Goal: Task Accomplishment & Management: Use online tool/utility

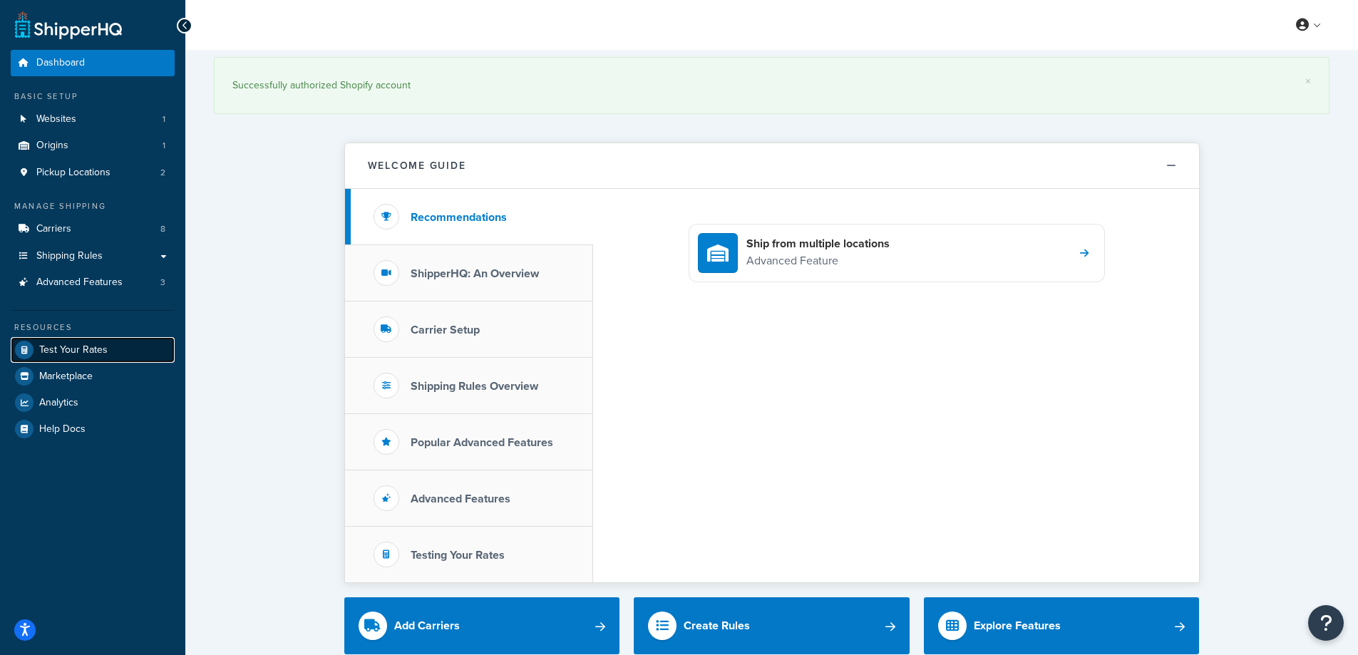
click at [91, 344] on span "Test Your Rates" at bounding box center [73, 350] width 68 height 12
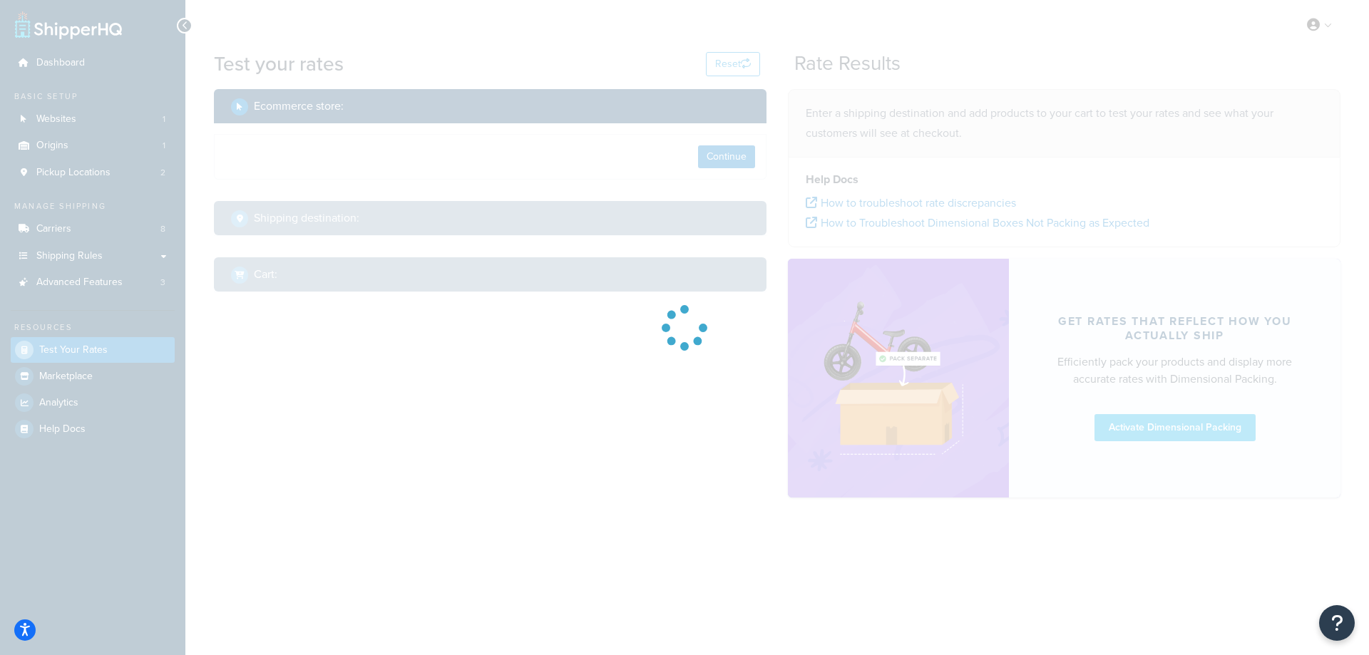
select select "TX"
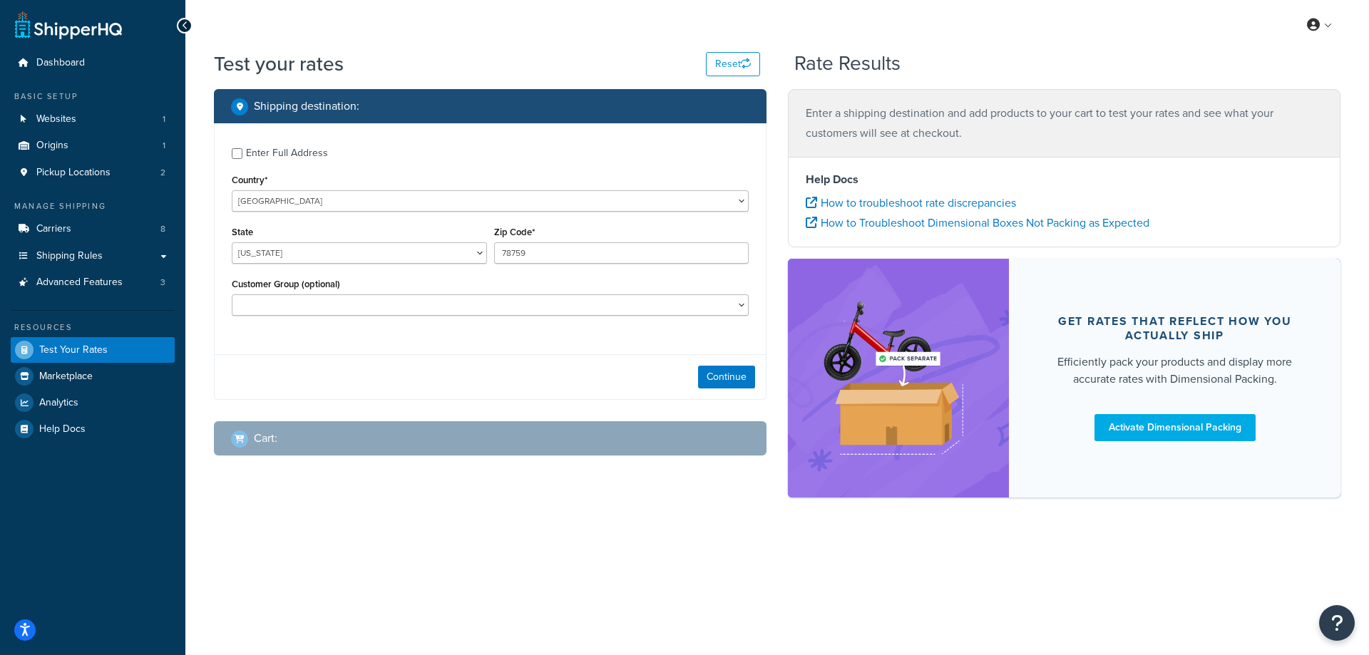
click at [778, 357] on div "Enter a shipping destination and add products to your cart to test your rates a…" at bounding box center [1064, 300] width 574 height 422
click at [262, 150] on div "Enter Full Address" at bounding box center [287, 153] width 82 height 20
click at [242, 150] on input "Enter Full Address" at bounding box center [237, 153] width 11 height 11
checkbox input "true"
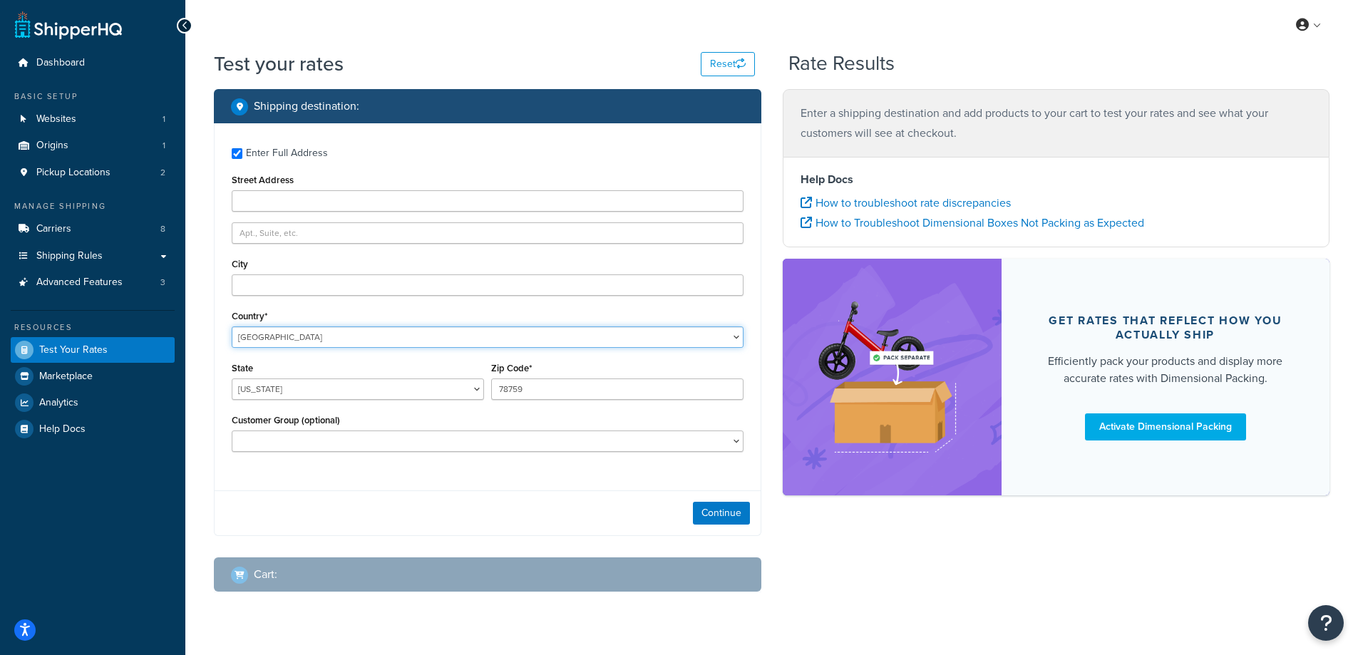
click at [412, 335] on select "United States United Kingdom Afghanistan Åland Islands Albania Algeria American…" at bounding box center [488, 337] width 512 height 21
select select "GB"
click at [232, 327] on select "United States United Kingdom Afghanistan Åland Islands Albania Algeria American…" at bounding box center [488, 337] width 512 height 21
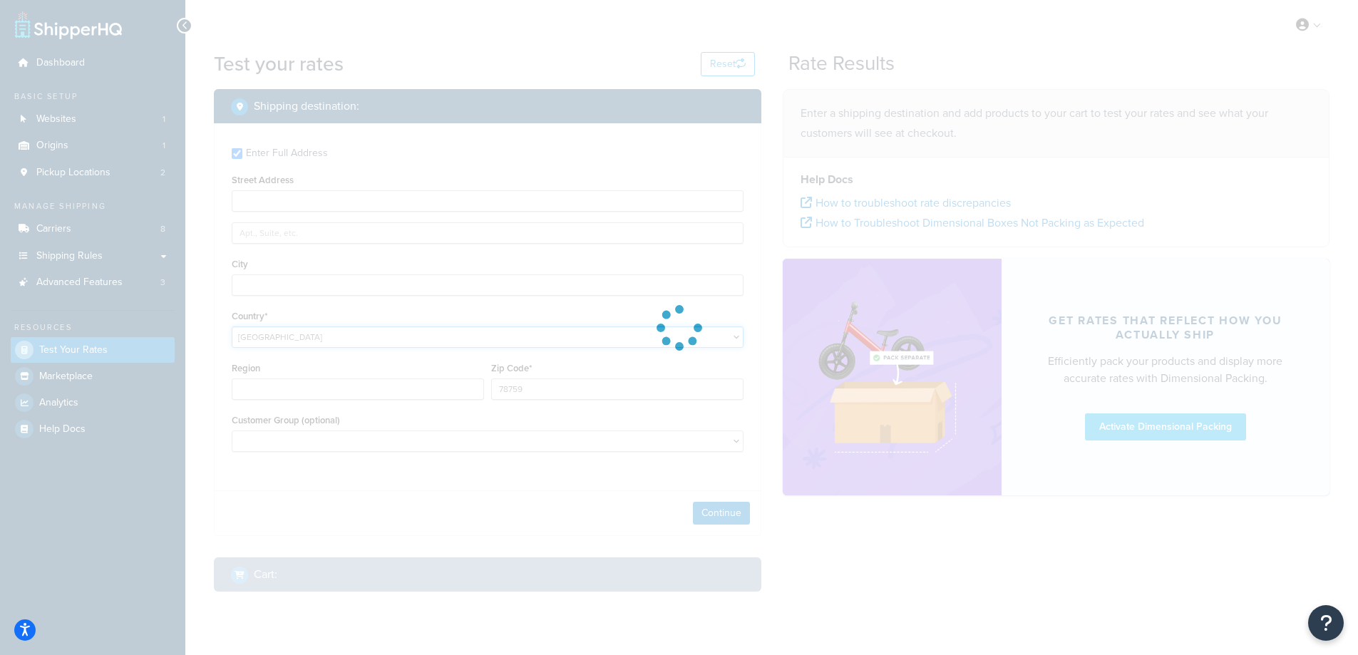
type input "TX"
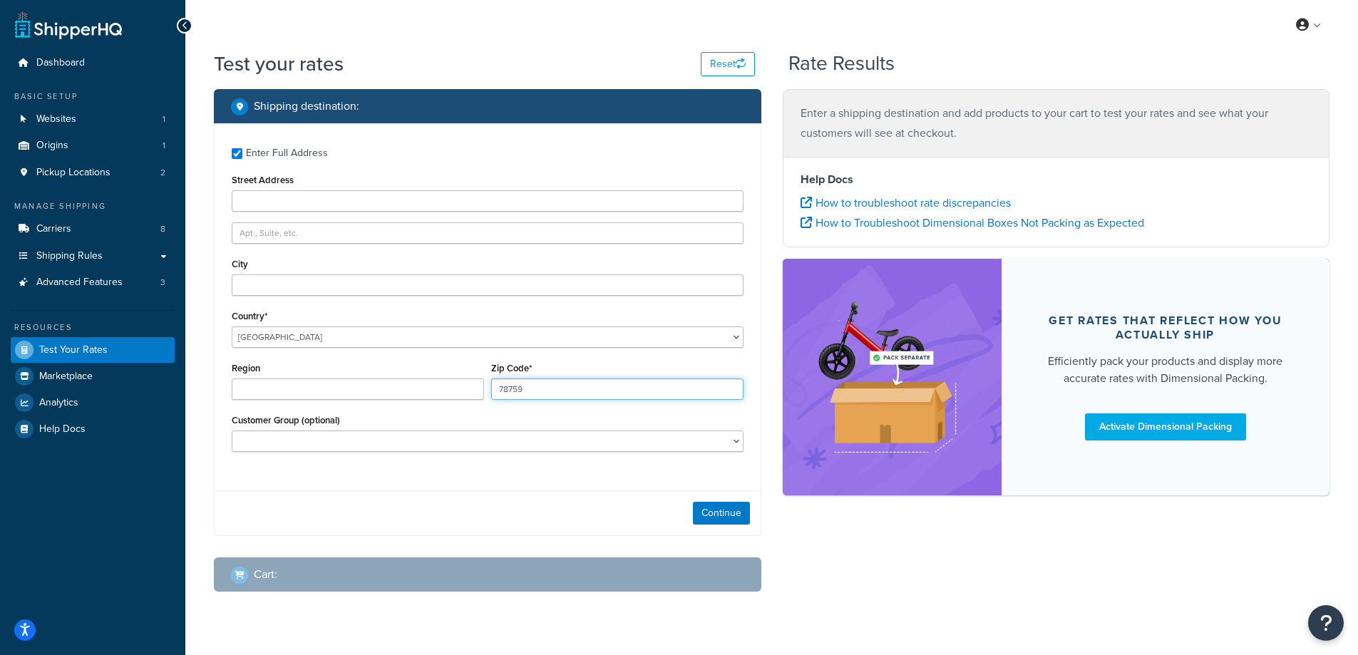
click at [560, 392] on input "78759" at bounding box center [617, 389] width 252 height 21
click at [562, 392] on input "78759" at bounding box center [617, 389] width 252 height 21
paste input "E17 7LQ"
type input "E17 7LQ"
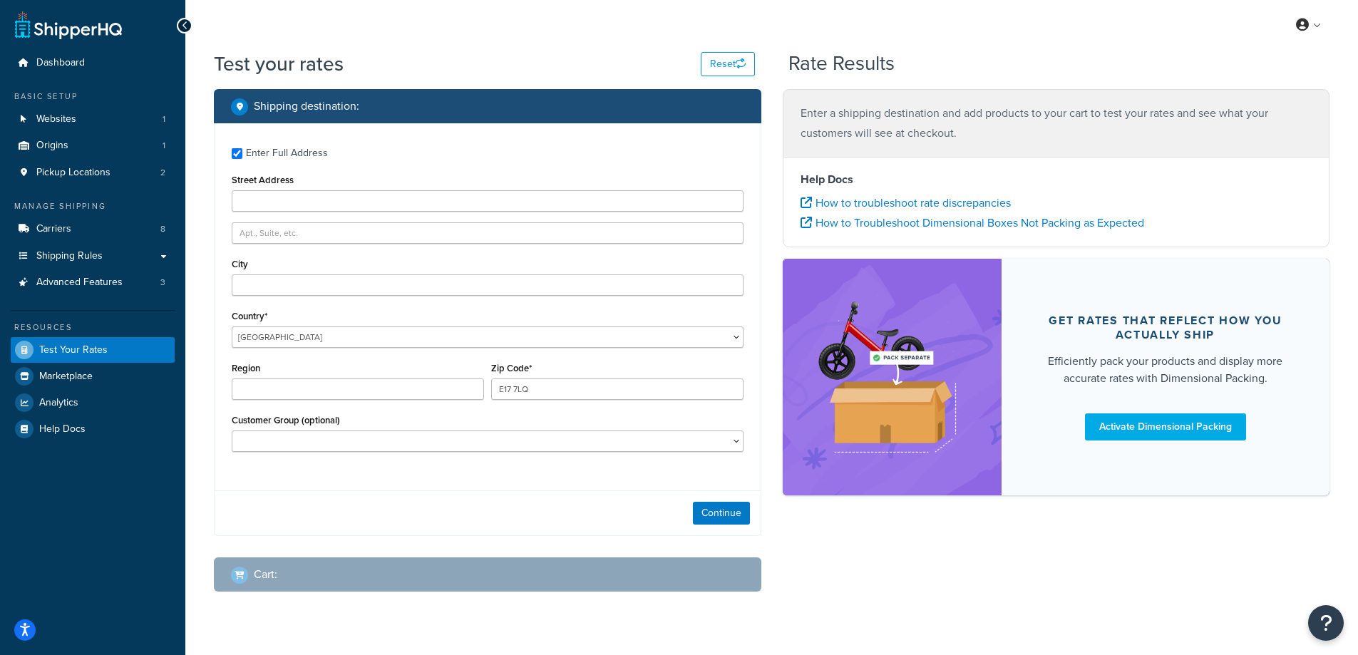
click at [833, 548] on div "Shipping destination : Enter Full Address Street Address City Country* United S…" at bounding box center [771, 351] width 1137 height 525
click at [535, 382] on input "E17 7LQ" at bounding box center [617, 389] width 252 height 21
click at [442, 478] on div "Enter Full Address Street Address City Country* United States United Kingdom Af…" at bounding box center [488, 301] width 546 height 357
click at [297, 151] on div "Enter Full Address" at bounding box center [287, 153] width 82 height 20
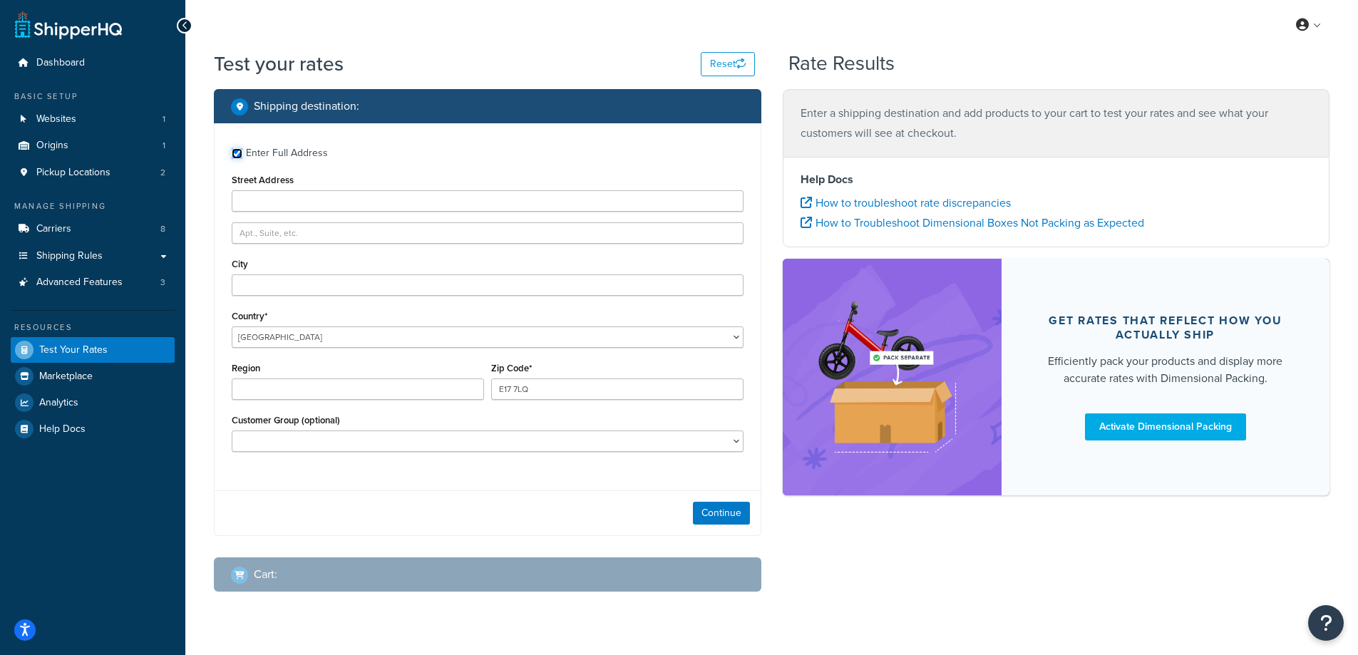
click at [242, 151] on input "Enter Full Address" at bounding box center [237, 153] width 11 height 11
checkbox input "false"
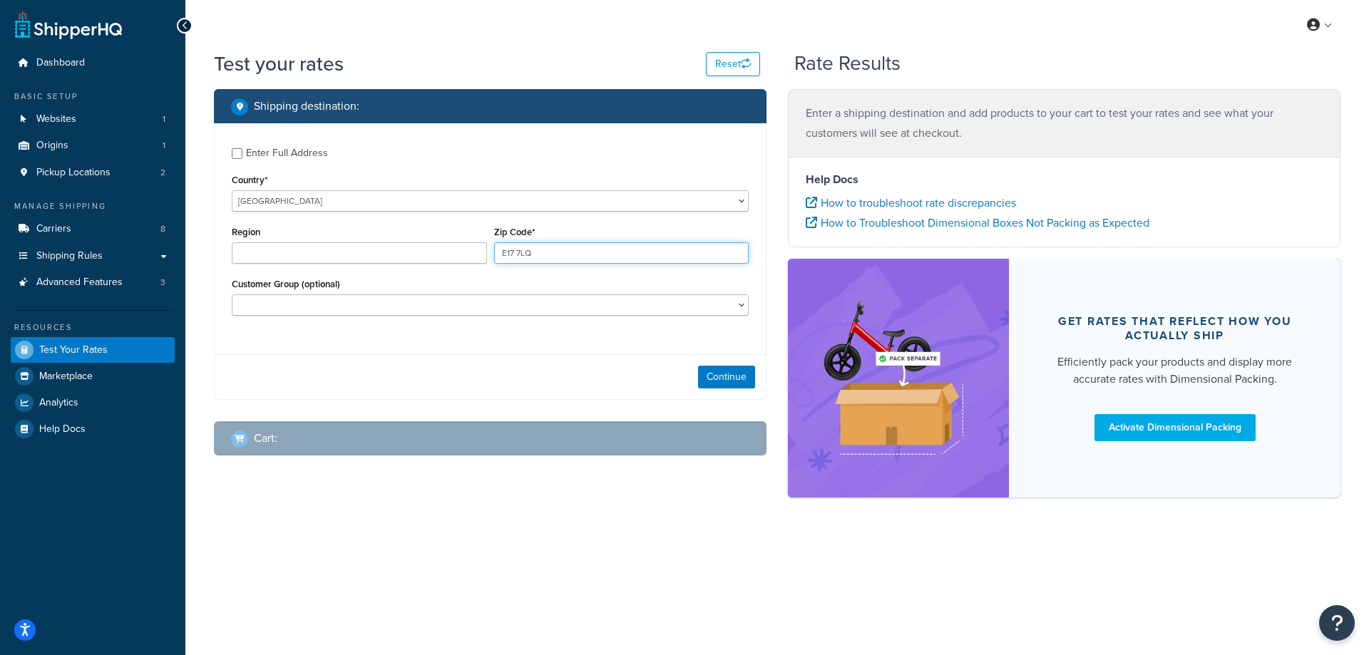
click at [556, 256] on input "E17 7LQ" at bounding box center [621, 252] width 255 height 21
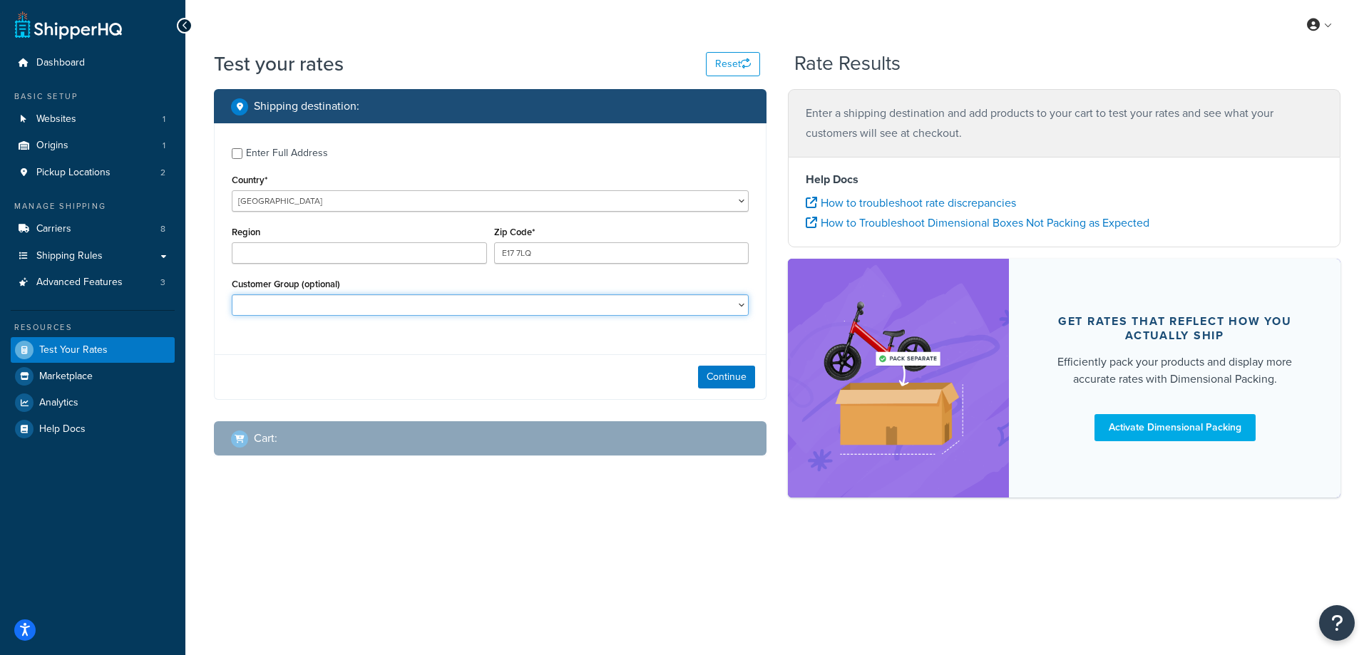
click at [569, 303] on select "Logged In Not Logged in On Account Trade Customer Retail swell_vip_gold Test Tr…" at bounding box center [490, 305] width 517 height 21
select select "Logged In"
click at [232, 295] on select "Logged In Not Logged in On Account Trade Customer Retail swell_vip_gold Test Tr…" at bounding box center [490, 305] width 517 height 21
click at [515, 307] on select "Logged In Not Logged in On Account Trade Customer Retail swell_vip_gold Test Tr…" at bounding box center [490, 305] width 517 height 21
select select
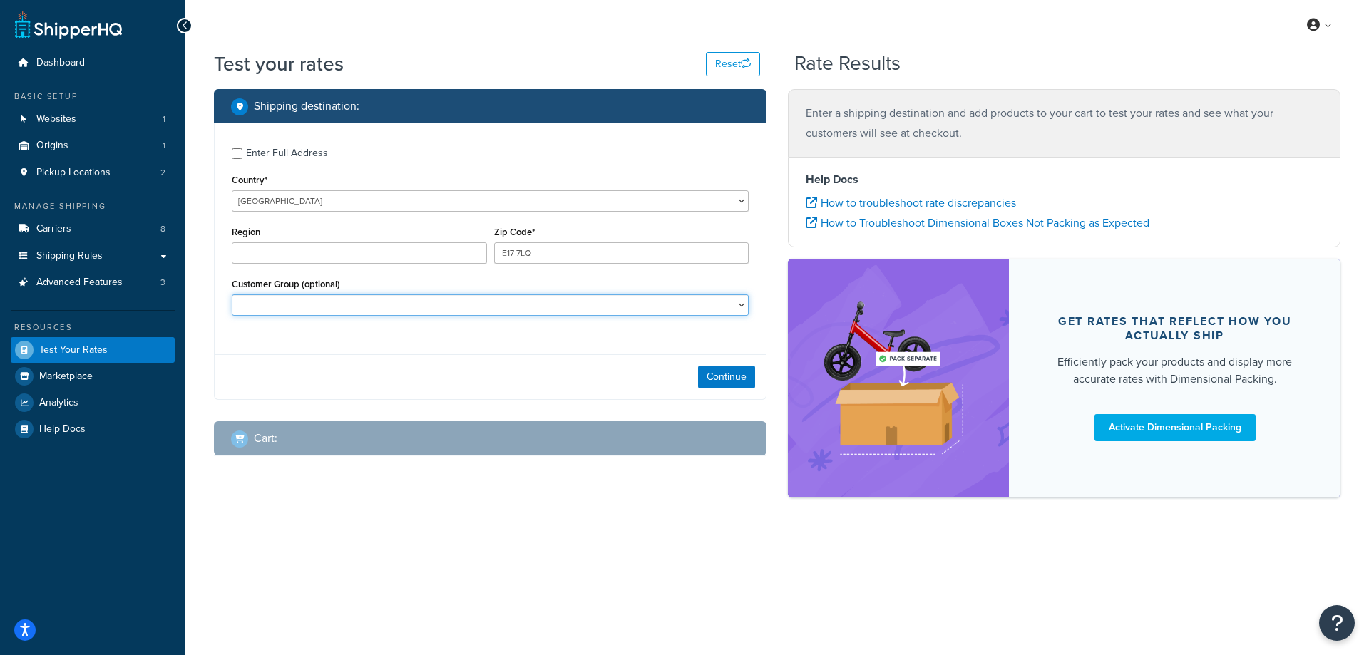
click at [232, 295] on select "Logged In Not Logged in On Account Trade Customer Retail swell_vip_gold Test Tr…" at bounding box center [490, 305] width 517 height 21
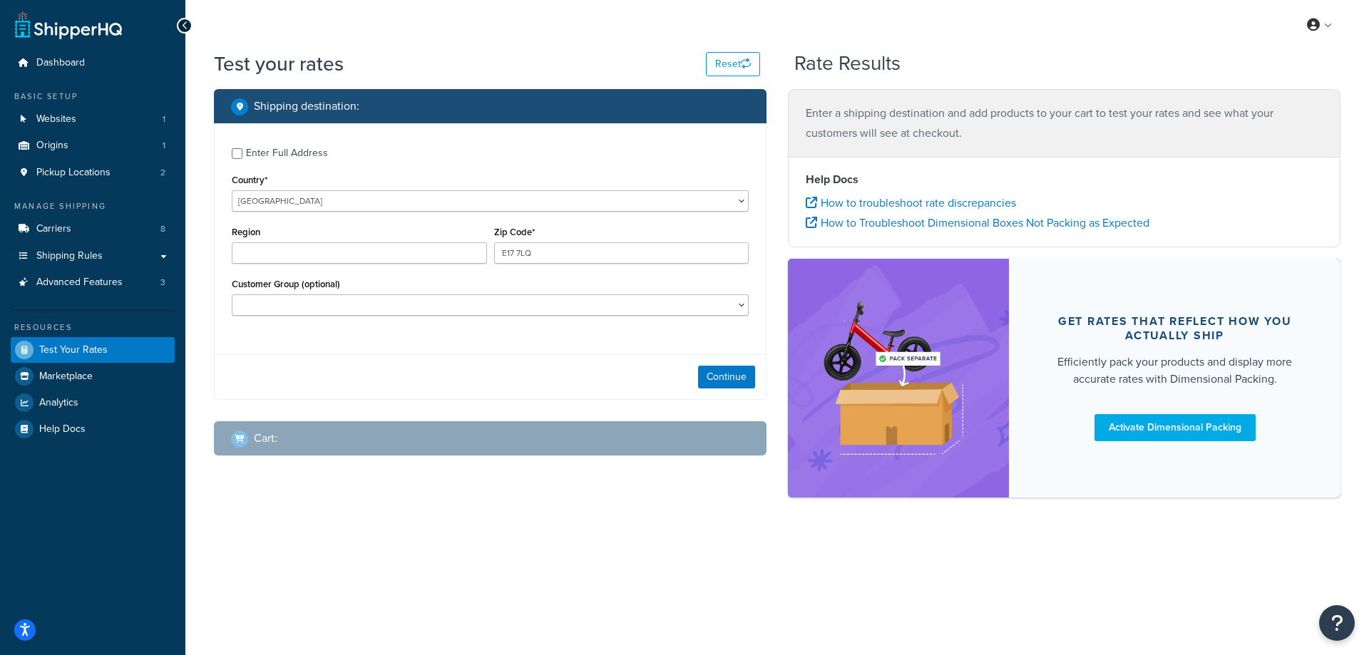
click at [422, 327] on div "Customer Group (optional) Logged In Not Logged in On Account Trade Customer Ret…" at bounding box center [490, 301] width 524 height 52
click at [232, 153] on input "Enter Full Address" at bounding box center [237, 153] width 11 height 11
checkbox input "true"
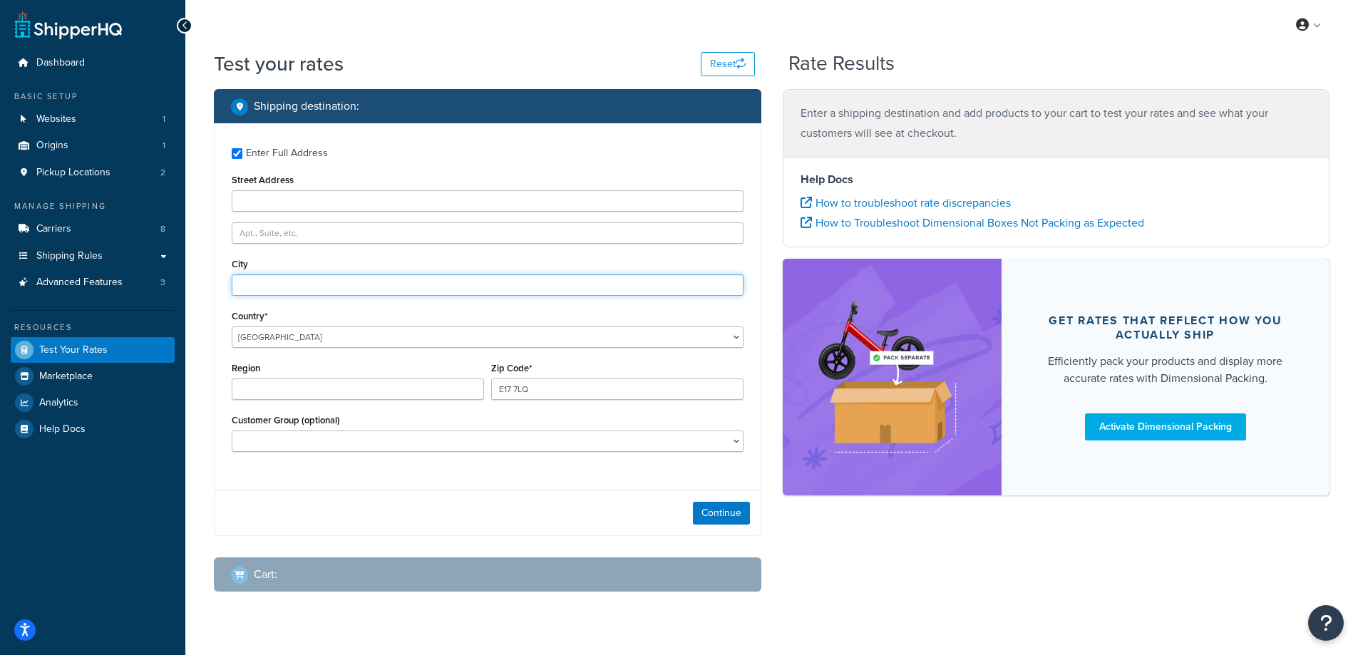
click at [309, 286] on input "City" at bounding box center [488, 285] width 512 height 21
type input "London"
click at [869, 562] on div "Shipping destination : Enter Full Address Street Address City London Country* U…" at bounding box center [771, 351] width 1137 height 525
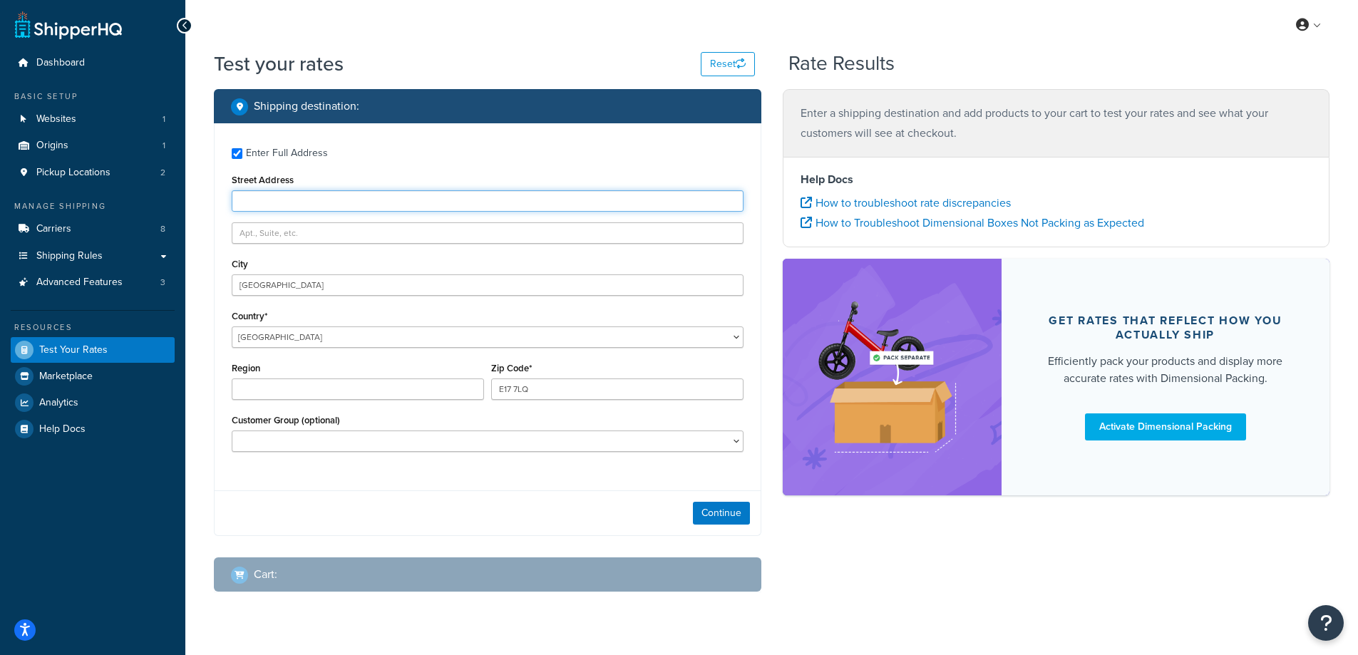
paste input "134 leucha road"
type input "134 leucha road"
click at [947, 573] on div "Shipping destination : Enter Full Address Street Address 134 leucha road City L…" at bounding box center [771, 351] width 1137 height 525
click at [725, 507] on button "Continue" at bounding box center [721, 513] width 57 height 23
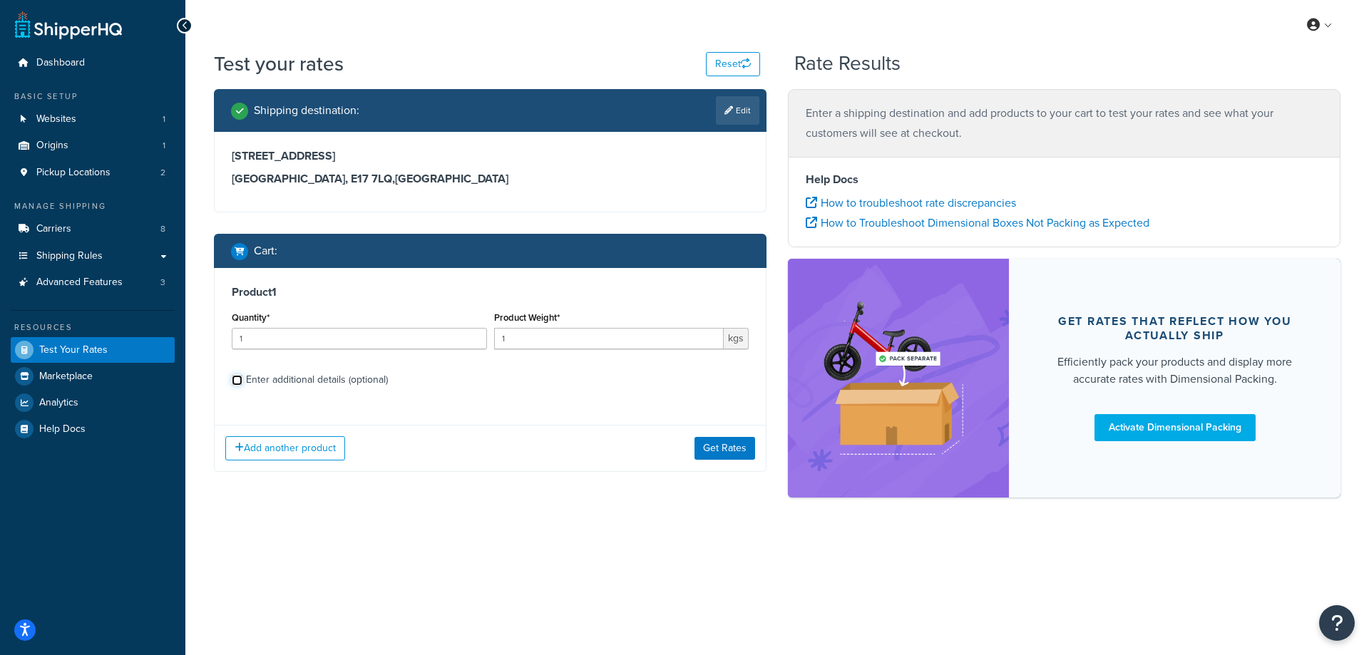
click at [234, 380] on input "Enter additional details (optional)" at bounding box center [237, 380] width 11 height 11
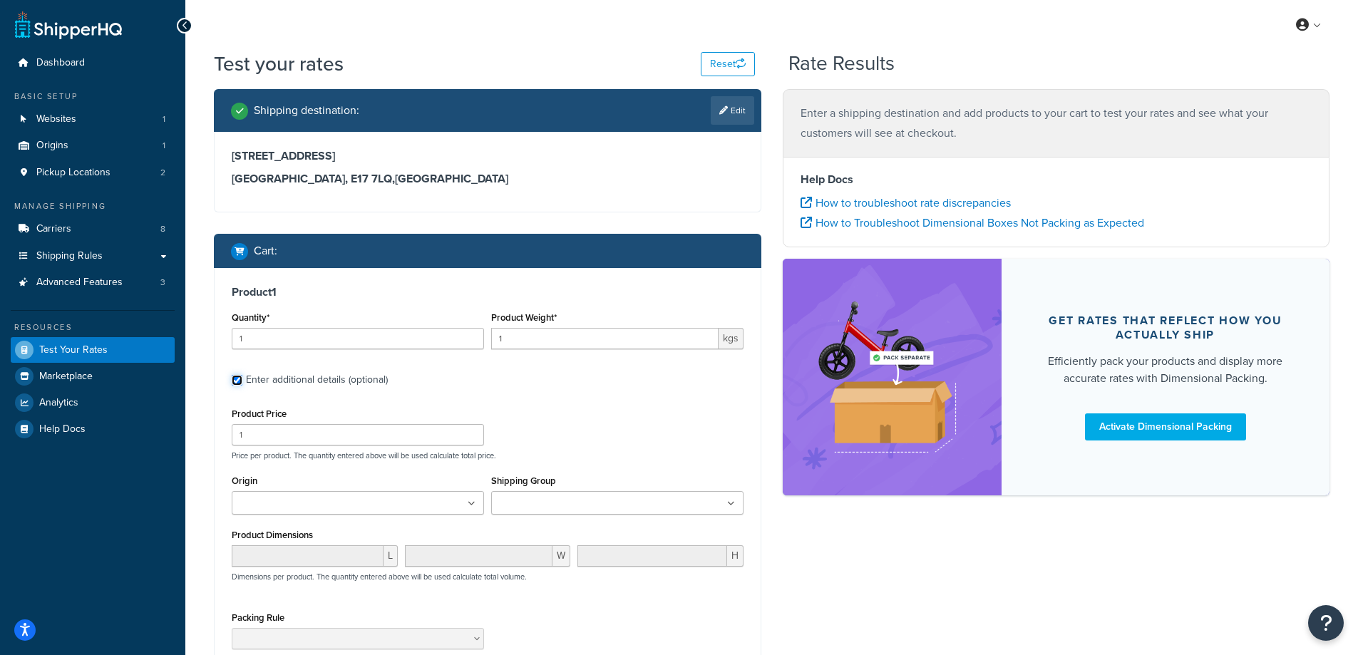
click at [234, 380] on input "Enter additional details (optional)" at bounding box center [237, 380] width 11 height 11
checkbox input "false"
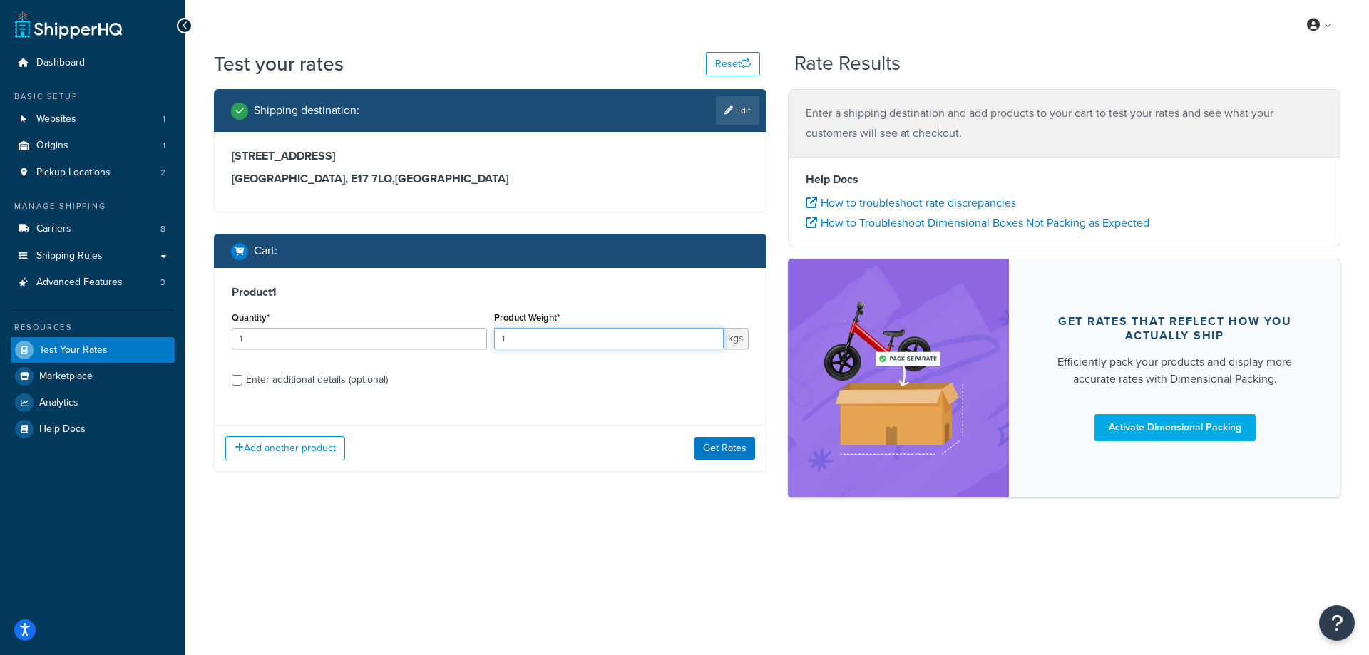
drag, startPoint x: 553, startPoint y: 345, endPoint x: 501, endPoint y: 345, distance: 52.1
click at [501, 345] on input "1" at bounding box center [609, 338] width 230 height 21
type input "14"
click at [438, 332] on input "1" at bounding box center [359, 338] width 255 height 21
click at [496, 401] on div "Product 1 Quantity* 1 Product Weight* 14 kgs Enter additional details (optional)" at bounding box center [490, 341] width 551 height 146
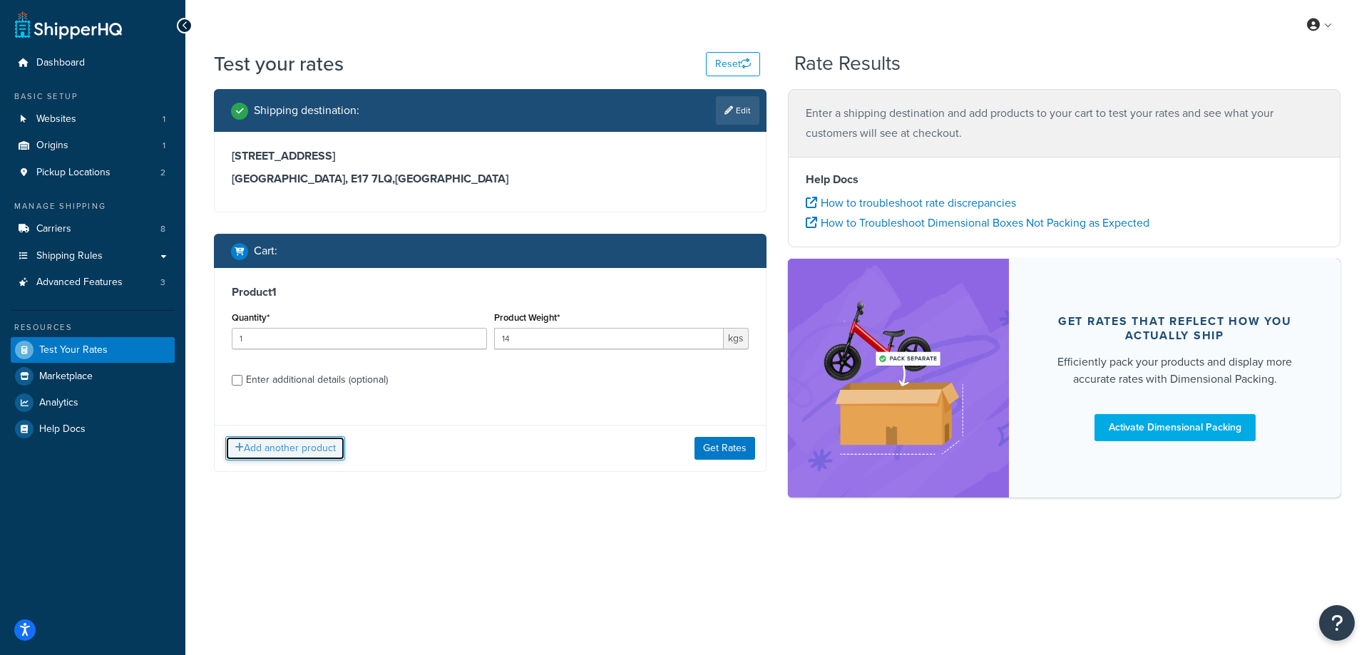
click at [271, 449] on button "Add another product" at bounding box center [285, 448] width 120 height 24
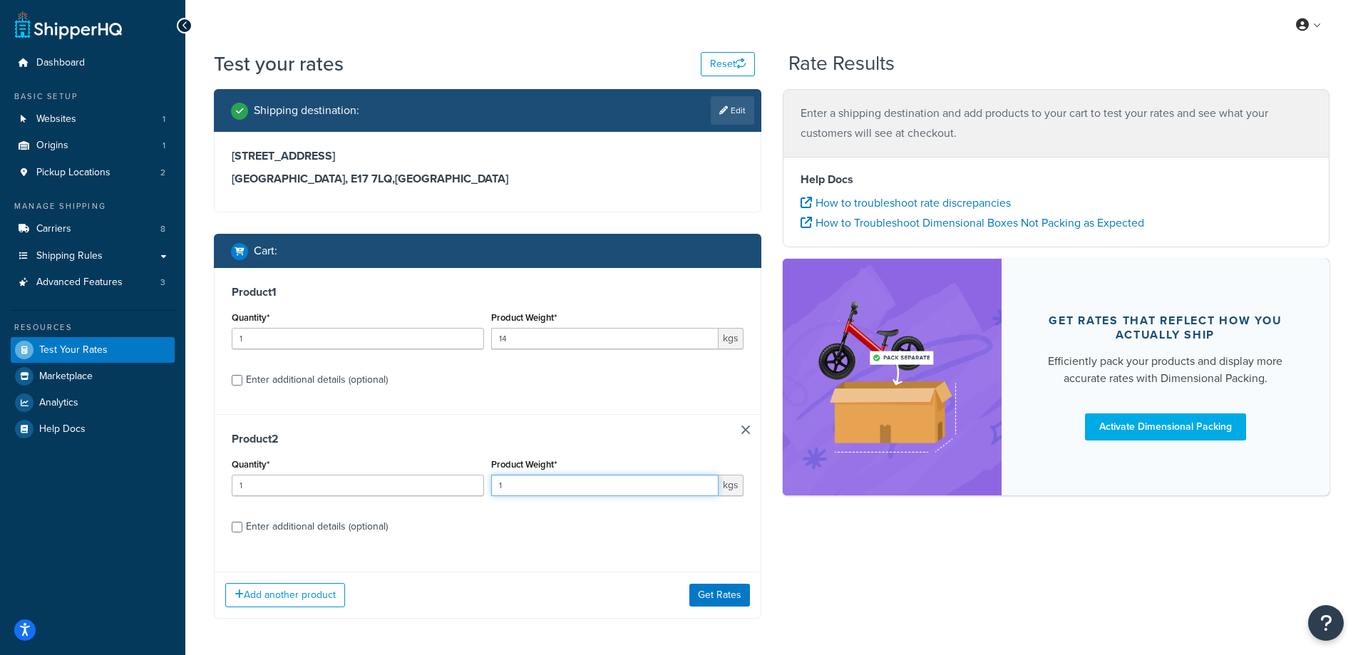
click at [531, 493] on input "1" at bounding box center [604, 485] width 227 height 21
drag, startPoint x: 515, startPoint y: 491, endPoint x: 485, endPoint y: 491, distance: 30.0
click at [485, 491] on div "Quantity* 1 Product Weight* 1 kgs" at bounding box center [487, 481] width 519 height 52
type input "3"
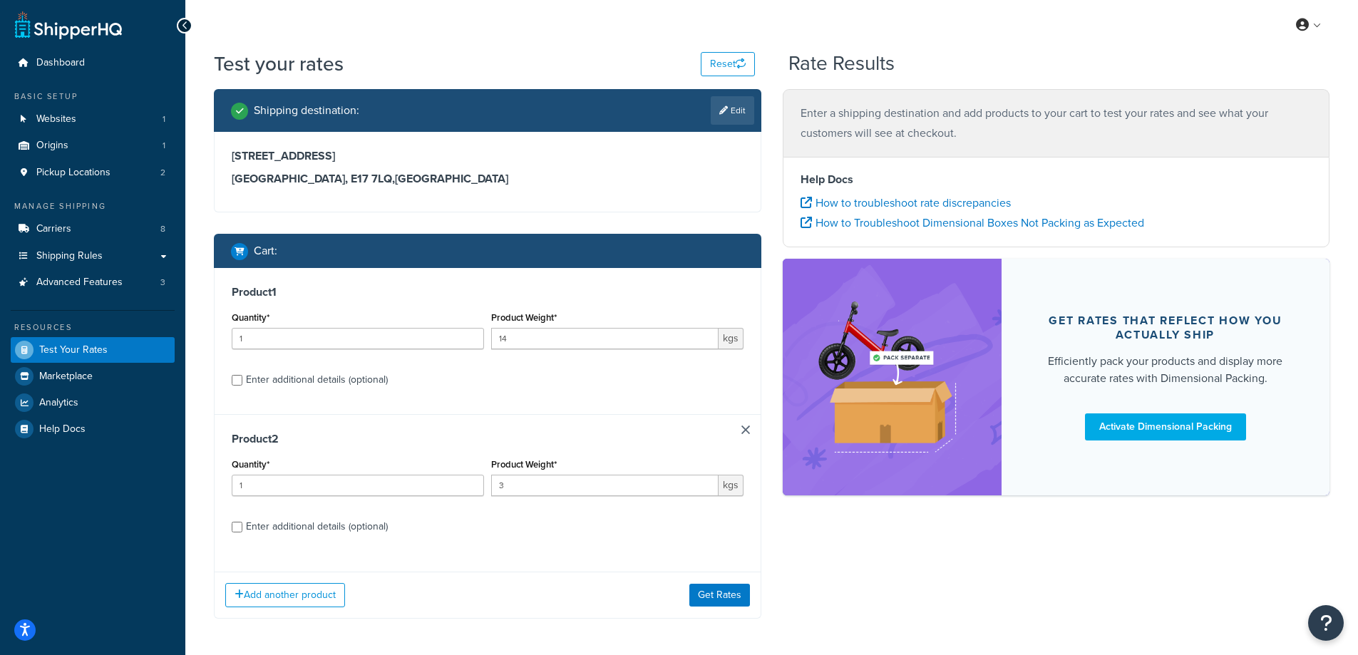
click at [501, 587] on div "Add another product Get Rates" at bounding box center [488, 595] width 546 height 46
click at [312, 590] on button "Add another product" at bounding box center [285, 595] width 120 height 24
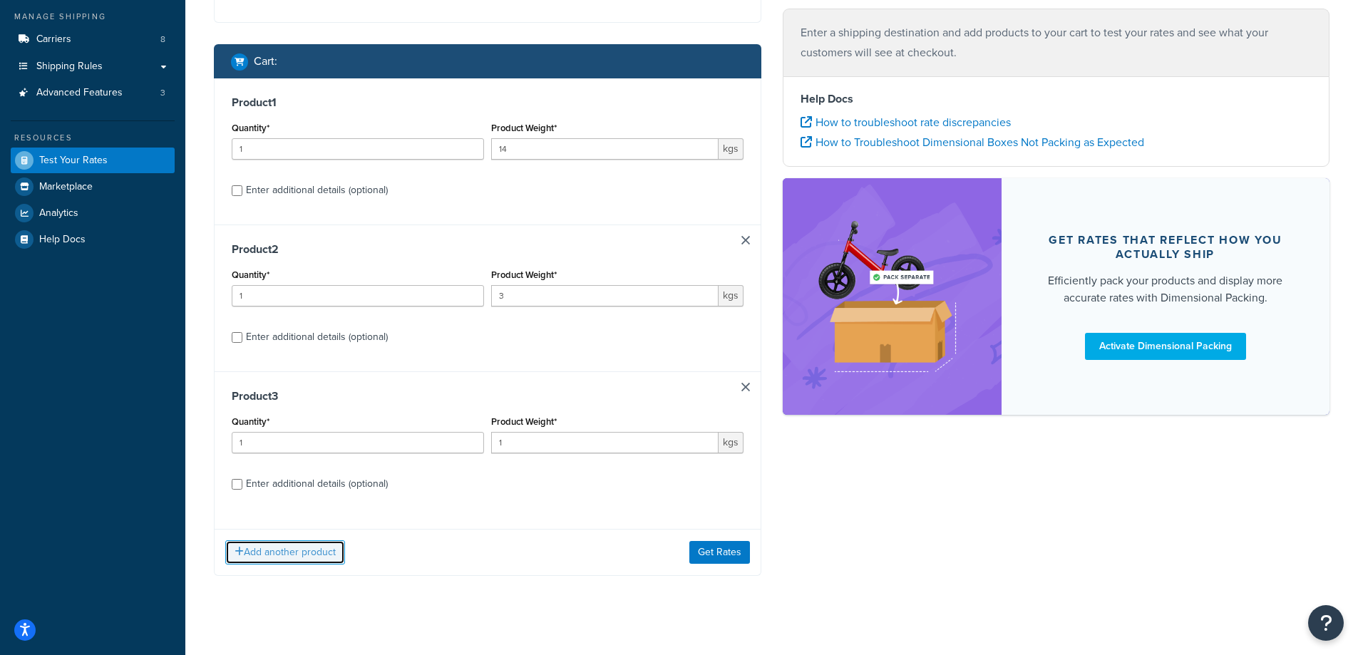
scroll to position [201, 0]
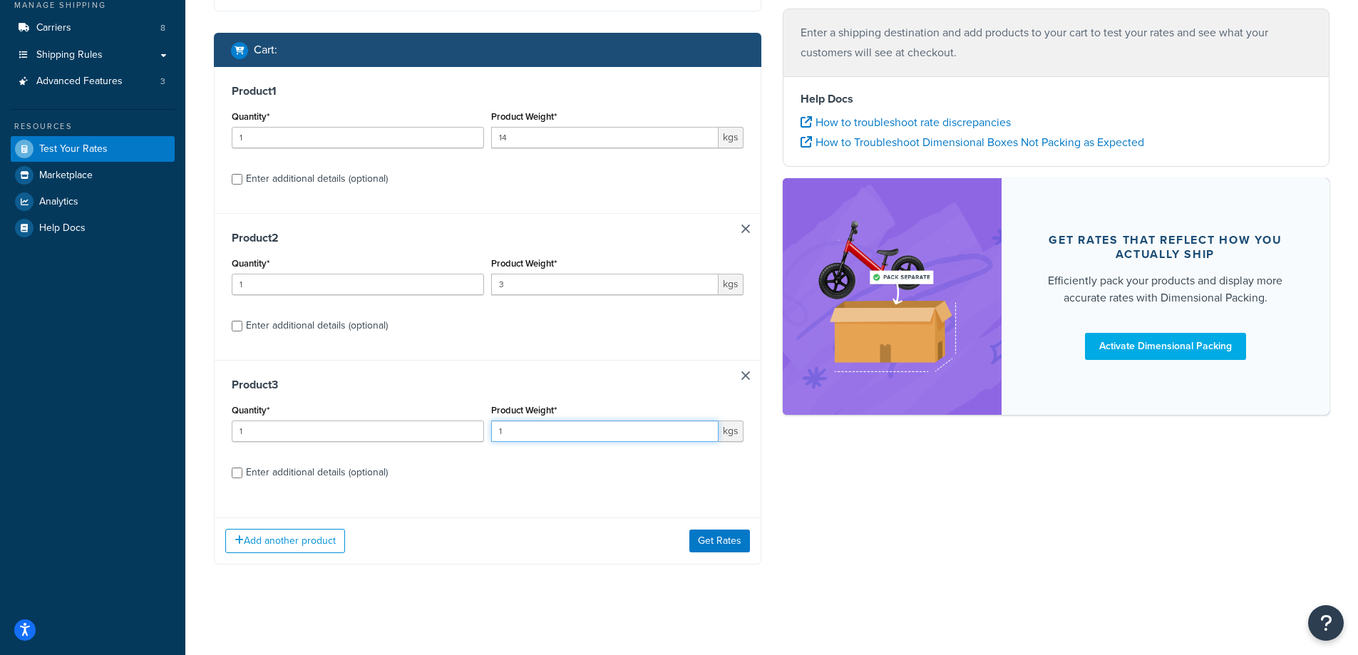
click at [560, 440] on input "1" at bounding box center [604, 431] width 227 height 21
click at [559, 436] on input "1" at bounding box center [604, 431] width 227 height 21
type input "14"
click at [595, 562] on div "Add another product Get Rates" at bounding box center [488, 541] width 546 height 46
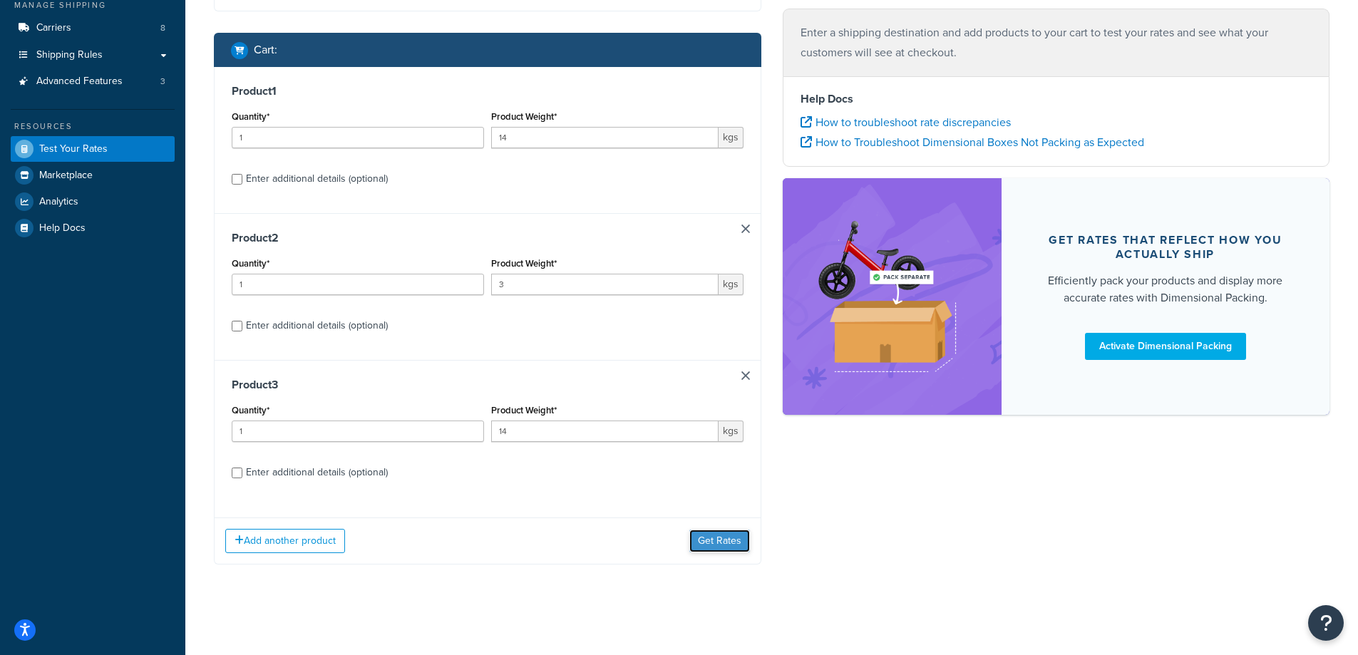
click at [722, 550] on button "Get Rates" at bounding box center [720, 541] width 61 height 23
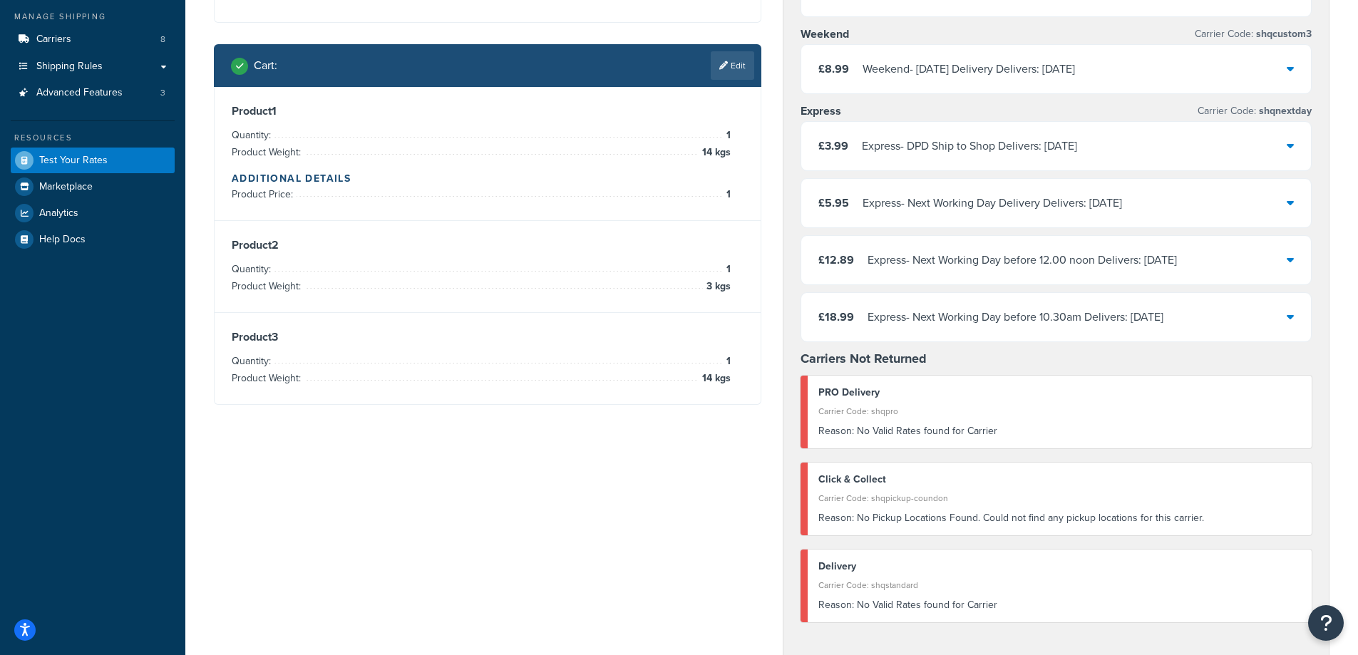
scroll to position [58, 0]
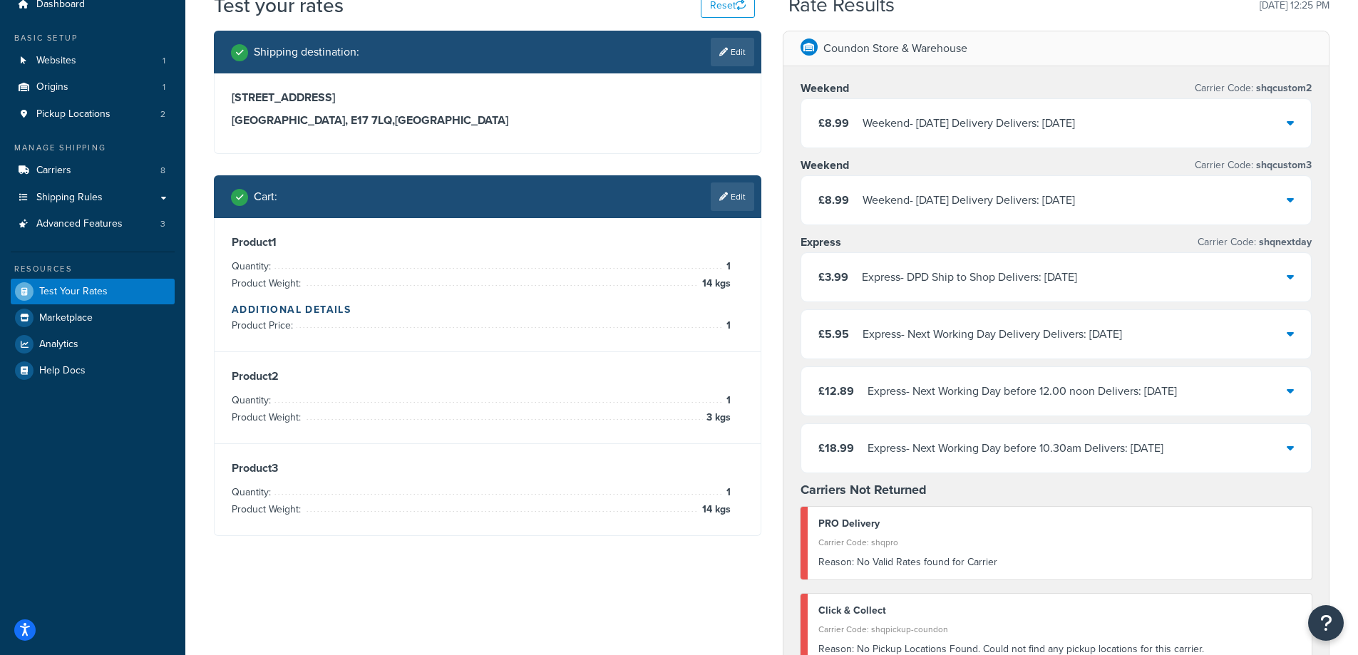
click at [1283, 342] on div "£5.95 Express - Next Working Day Delivery Delivers: 26/9/2025" at bounding box center [1057, 334] width 511 height 48
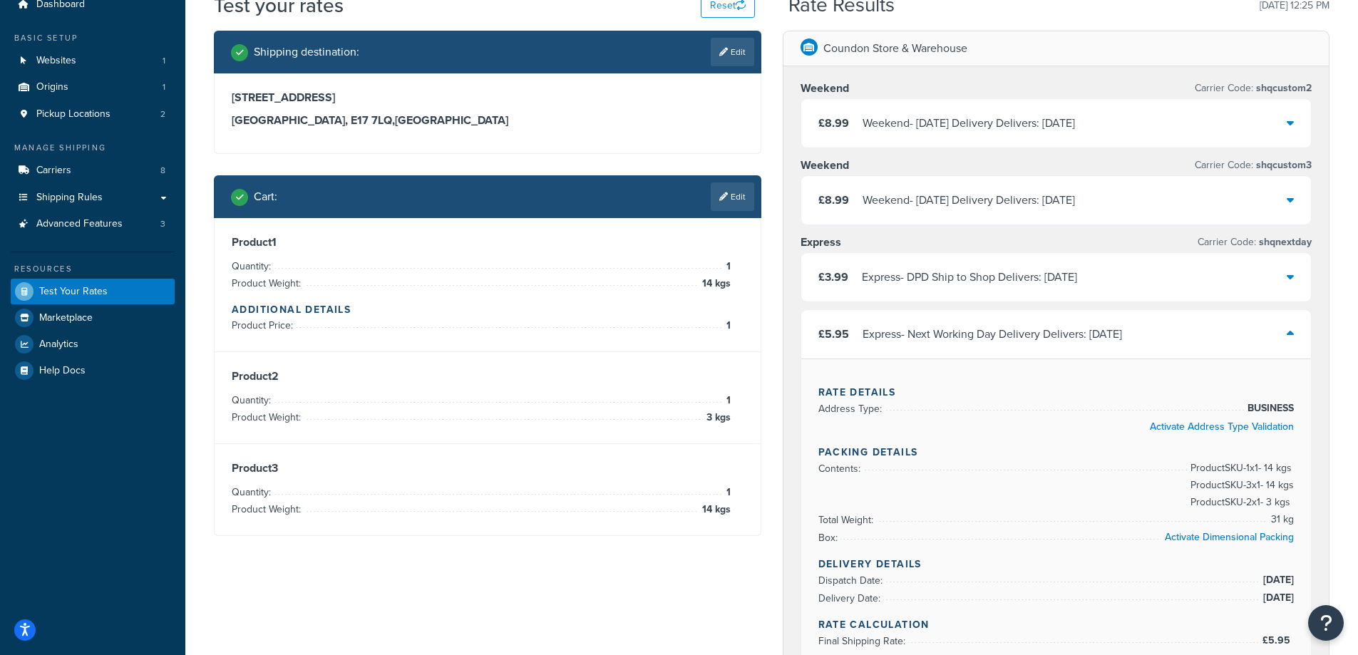
click at [1283, 342] on div "£5.95 Express - Next Working Day Delivery Delivers: 26/9/2025" at bounding box center [1057, 334] width 511 height 48
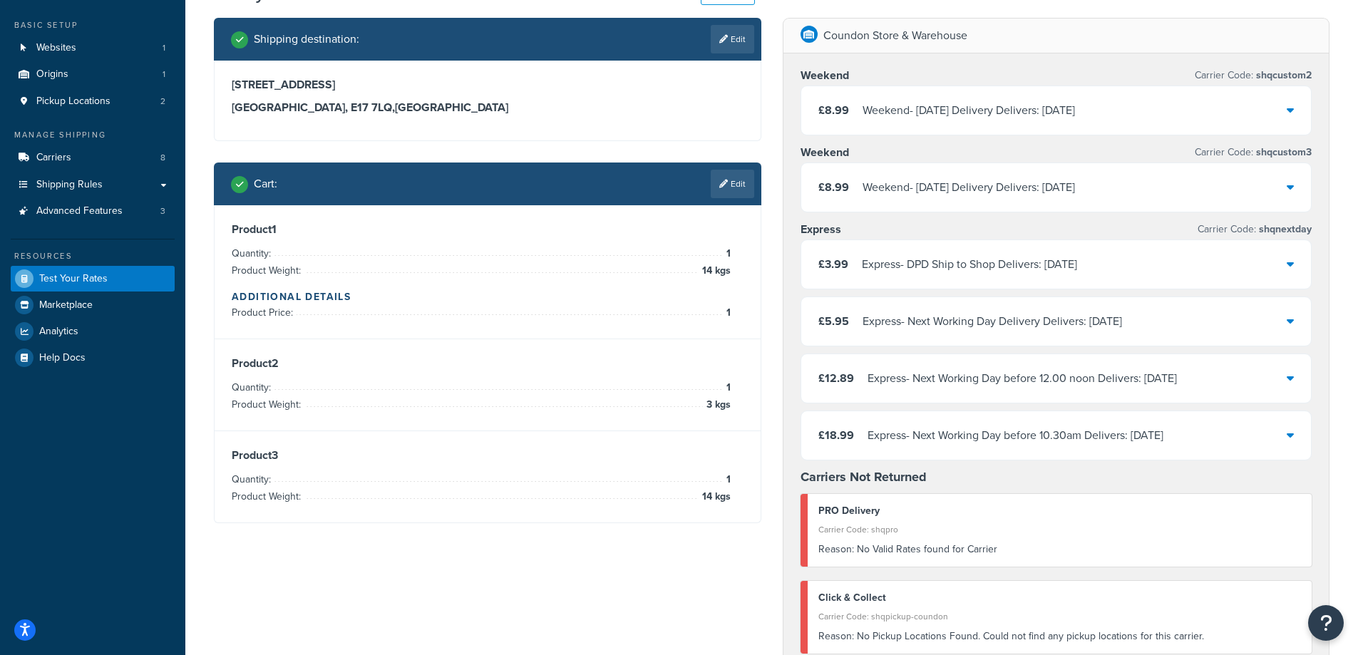
scroll to position [0, 0]
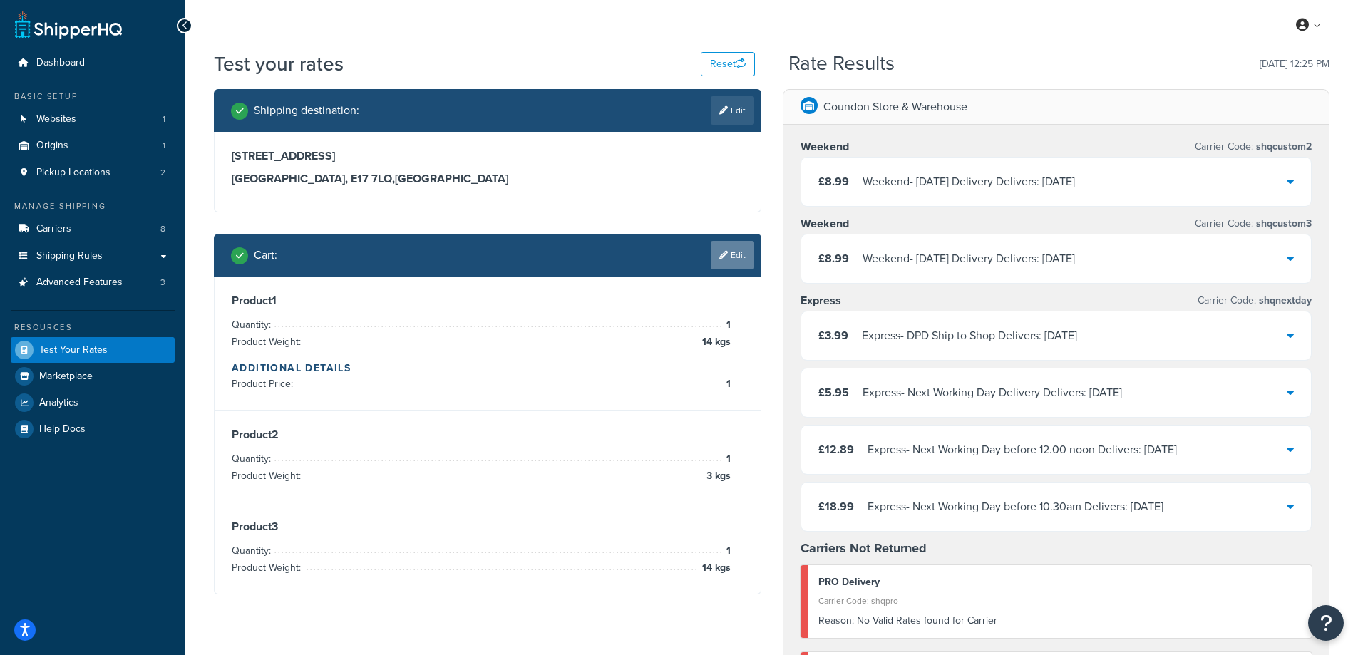
click at [724, 257] on icon at bounding box center [724, 255] width 9 height 9
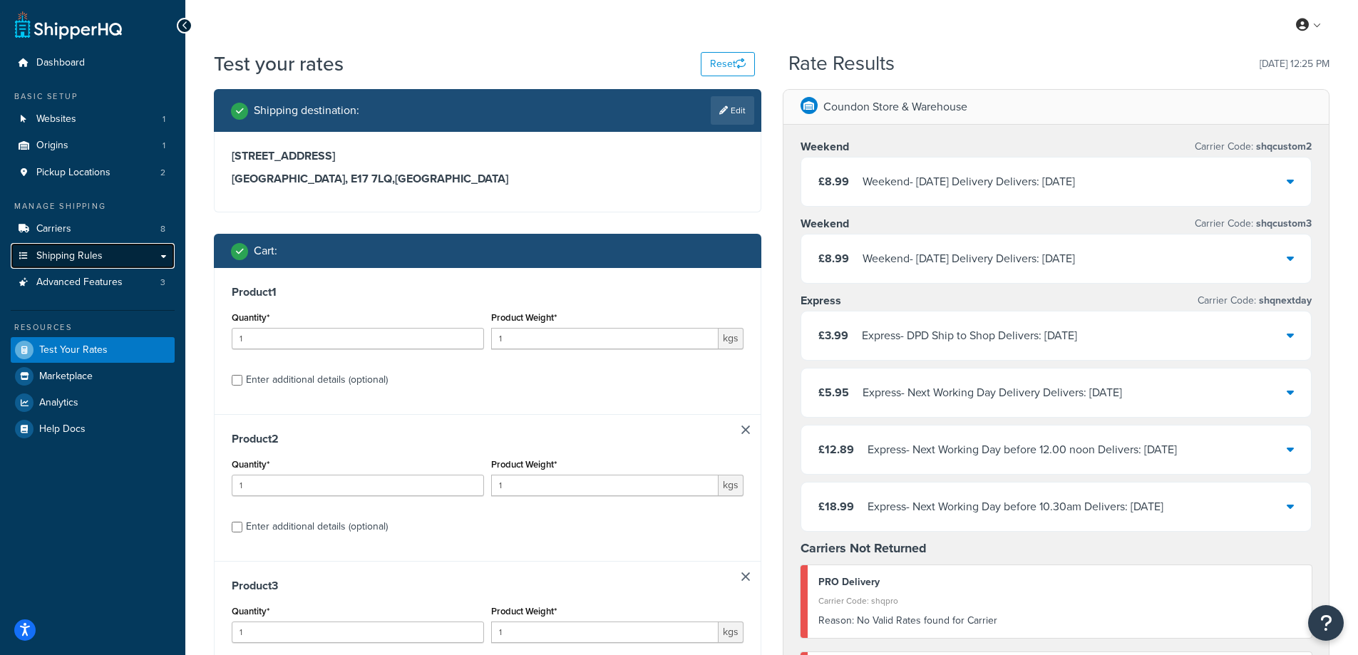
click at [160, 260] on link "Shipping Rules" at bounding box center [93, 256] width 164 height 26
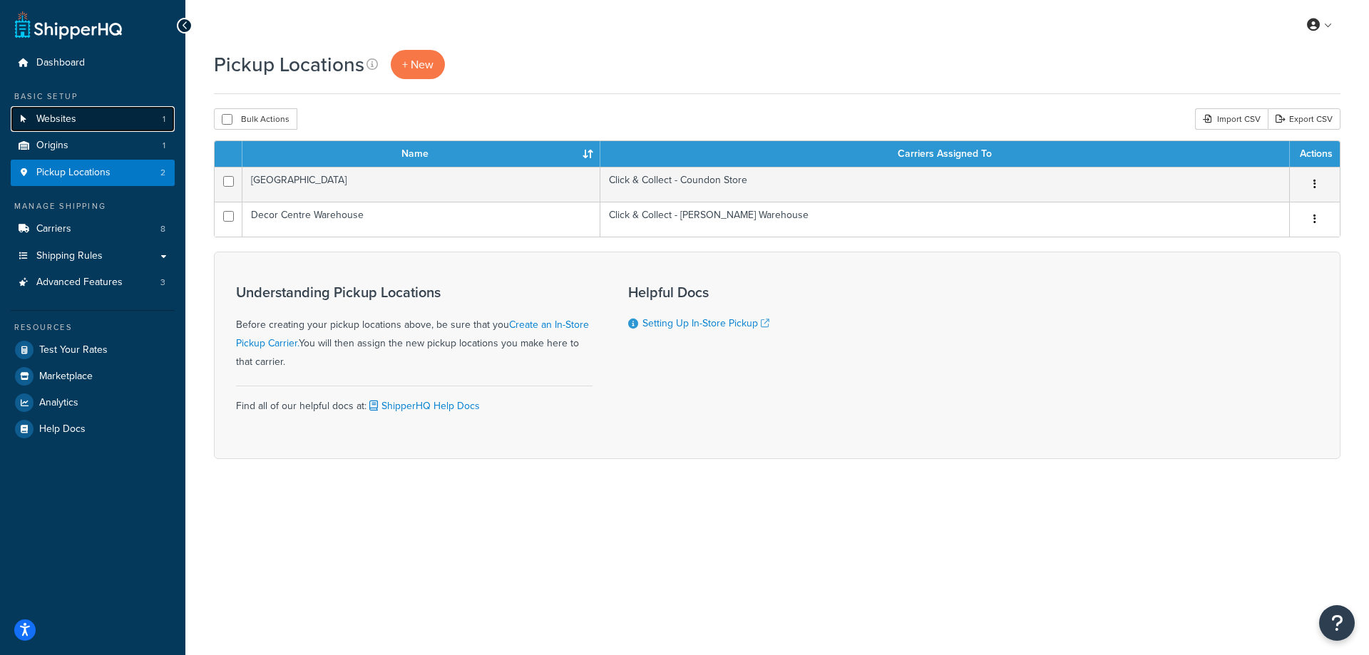
click at [86, 123] on link "Websites 1" at bounding box center [93, 119] width 164 height 26
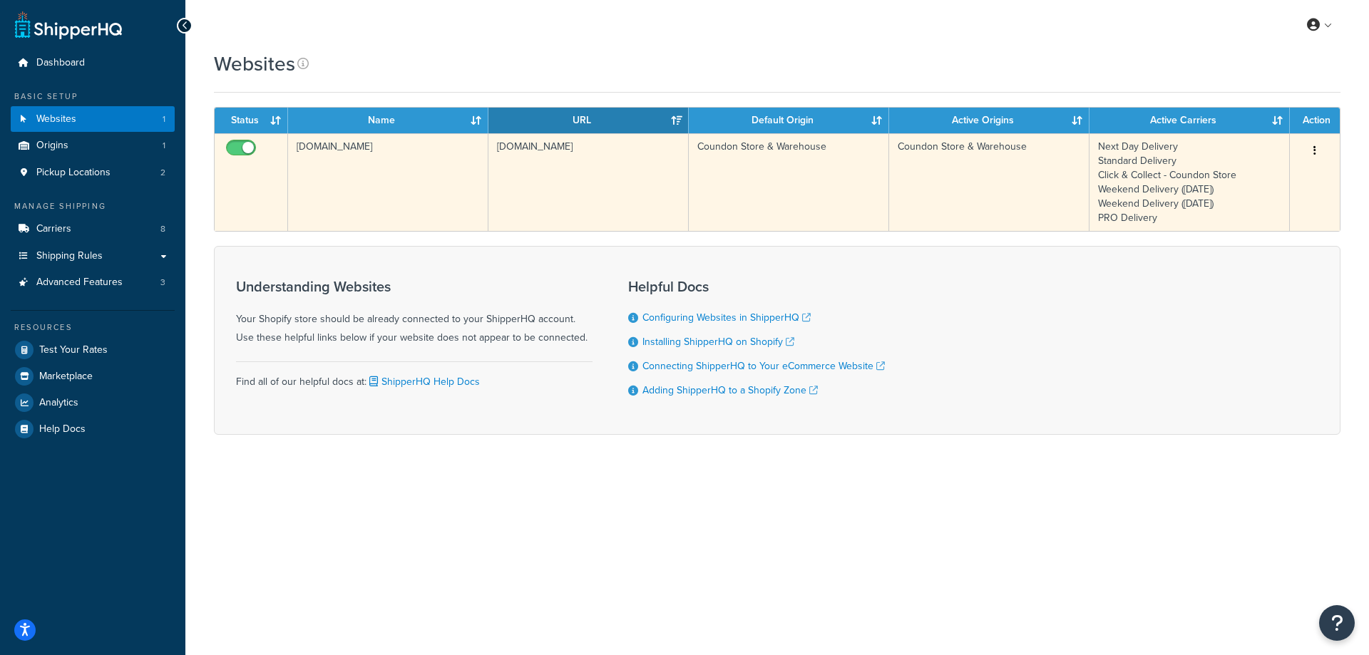
click at [1315, 148] on icon "button" at bounding box center [1315, 150] width 3 height 10
click at [1275, 178] on link "Edit" at bounding box center [1257, 179] width 113 height 29
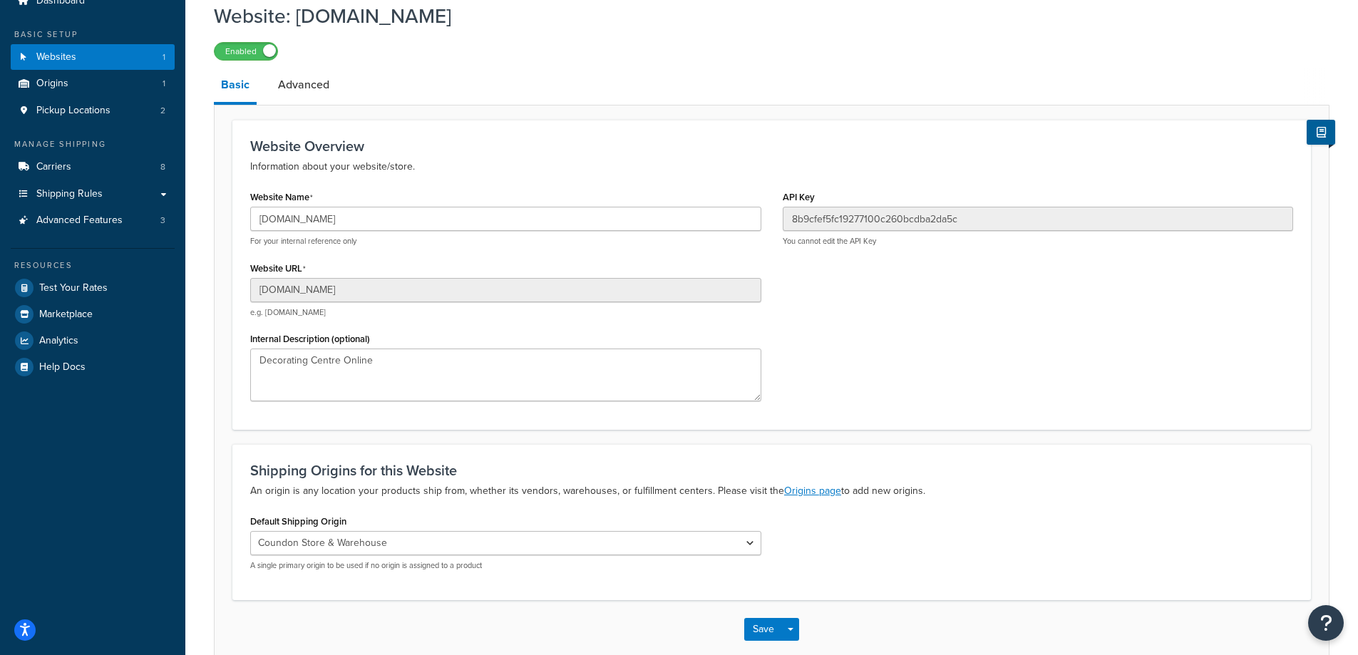
scroll to position [138, 0]
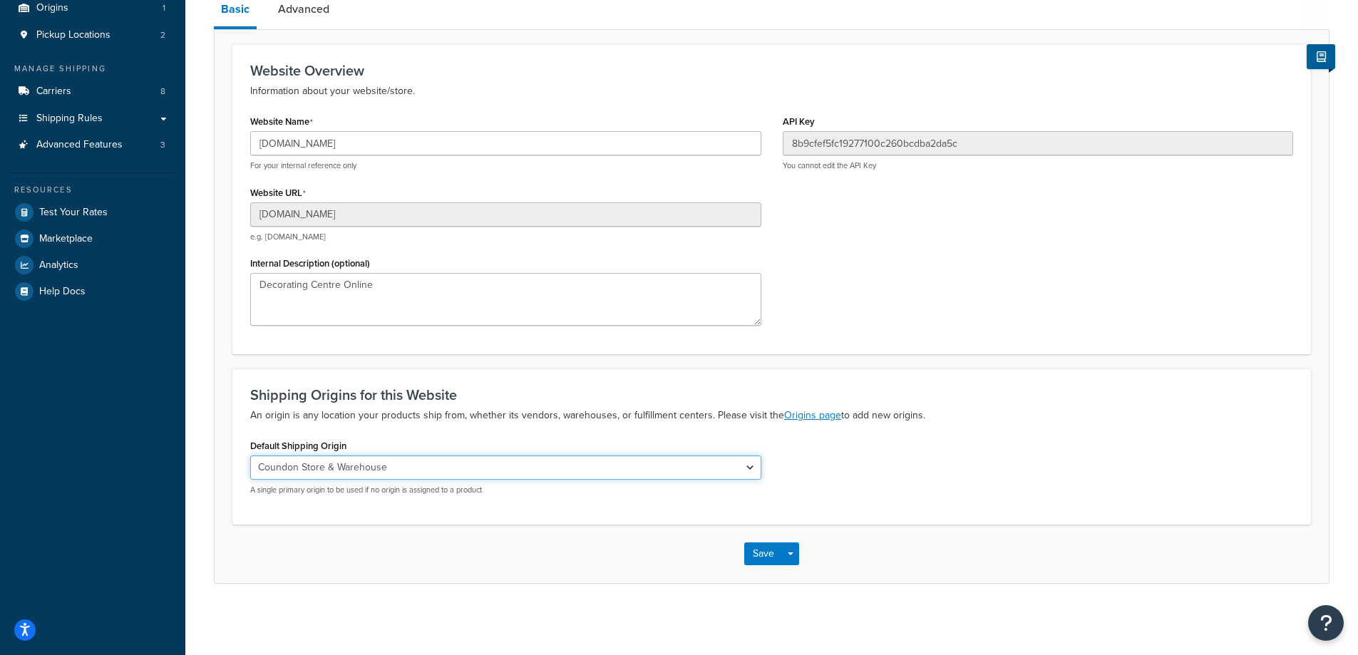
click at [455, 472] on select "Coundon Store & Warehouse" at bounding box center [505, 468] width 511 height 24
click at [911, 459] on div "Default Shipping Origin Coundon Store & Warehouse A single primary origin to be…" at bounding box center [772, 471] width 1065 height 71
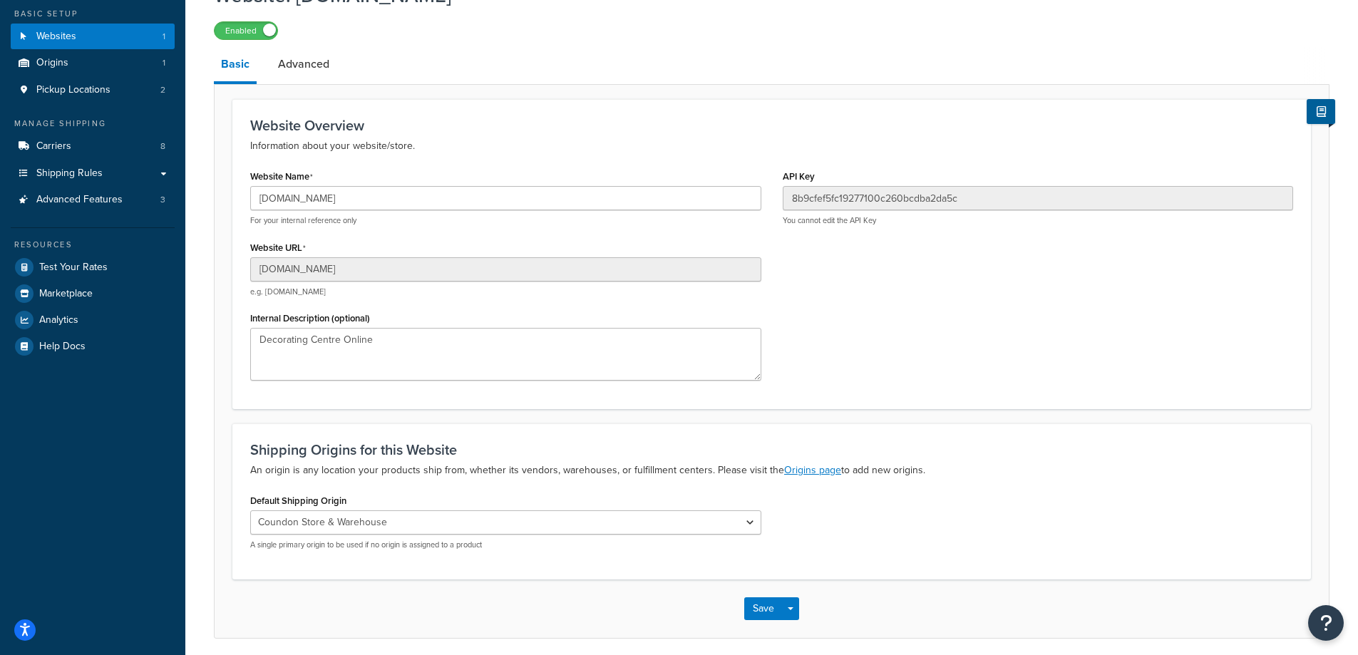
scroll to position [0, 0]
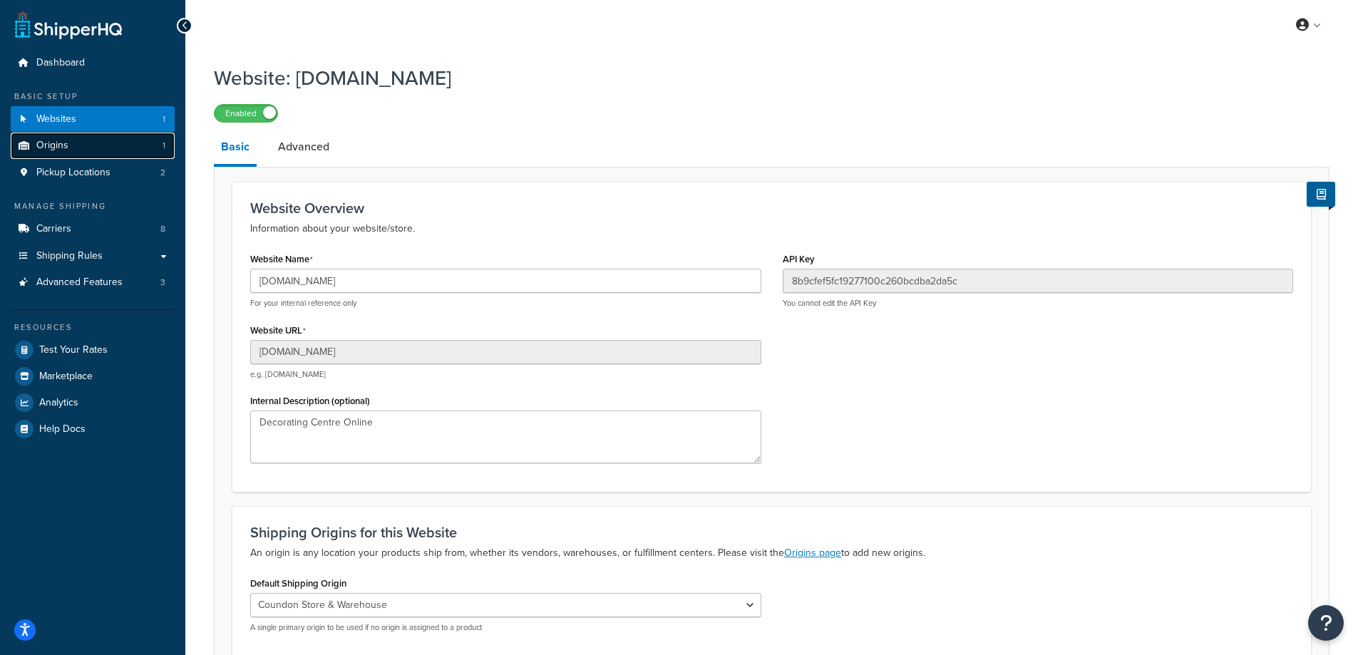
click at [83, 159] on link "Origins 1" at bounding box center [93, 146] width 164 height 26
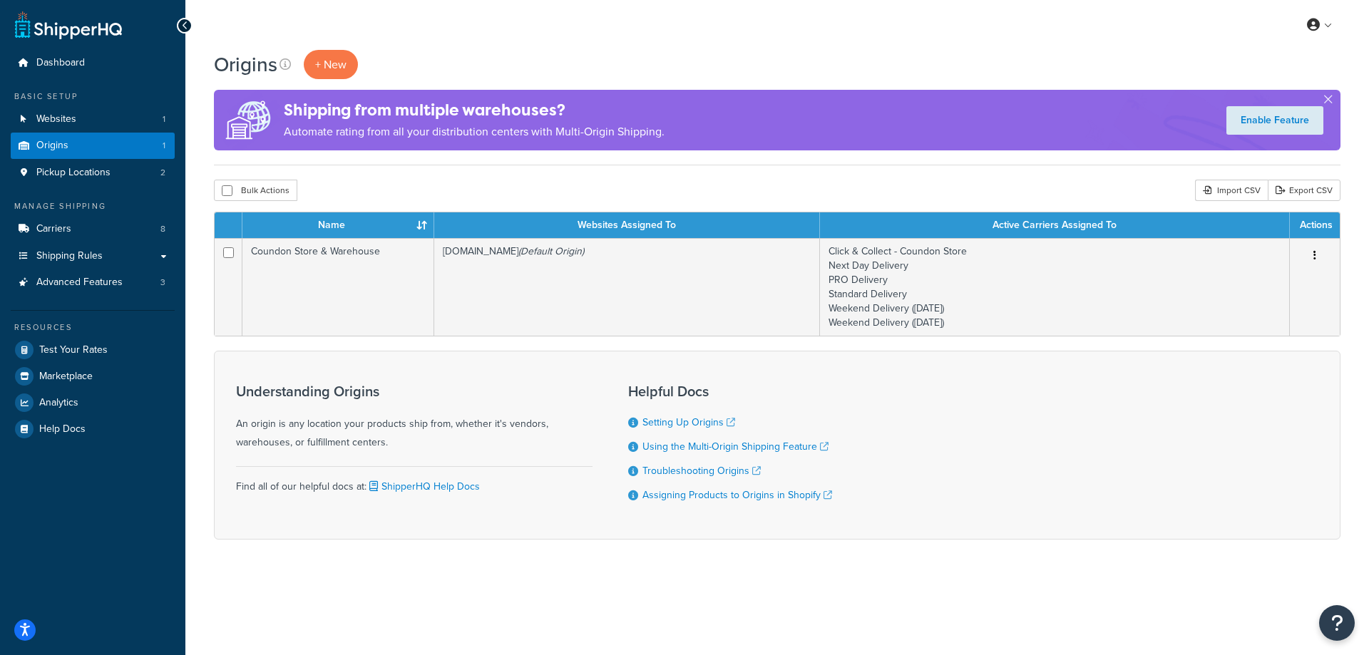
click at [897, 51] on div "Origins + New" at bounding box center [777, 64] width 1127 height 29
click at [1084, 75] on div "Origins + New" at bounding box center [777, 64] width 1127 height 29
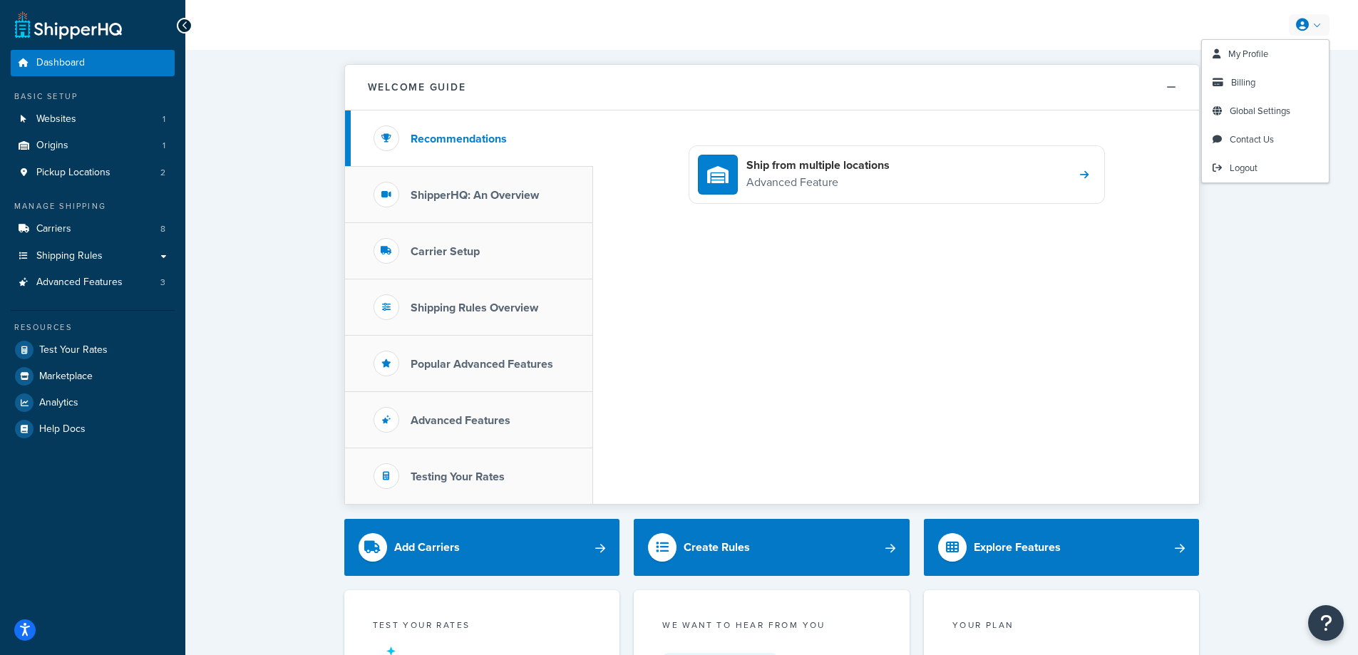
click at [1298, 26] on icon at bounding box center [1302, 25] width 13 height 13
click at [1281, 61] on link "My Profile" at bounding box center [1265, 54] width 127 height 29
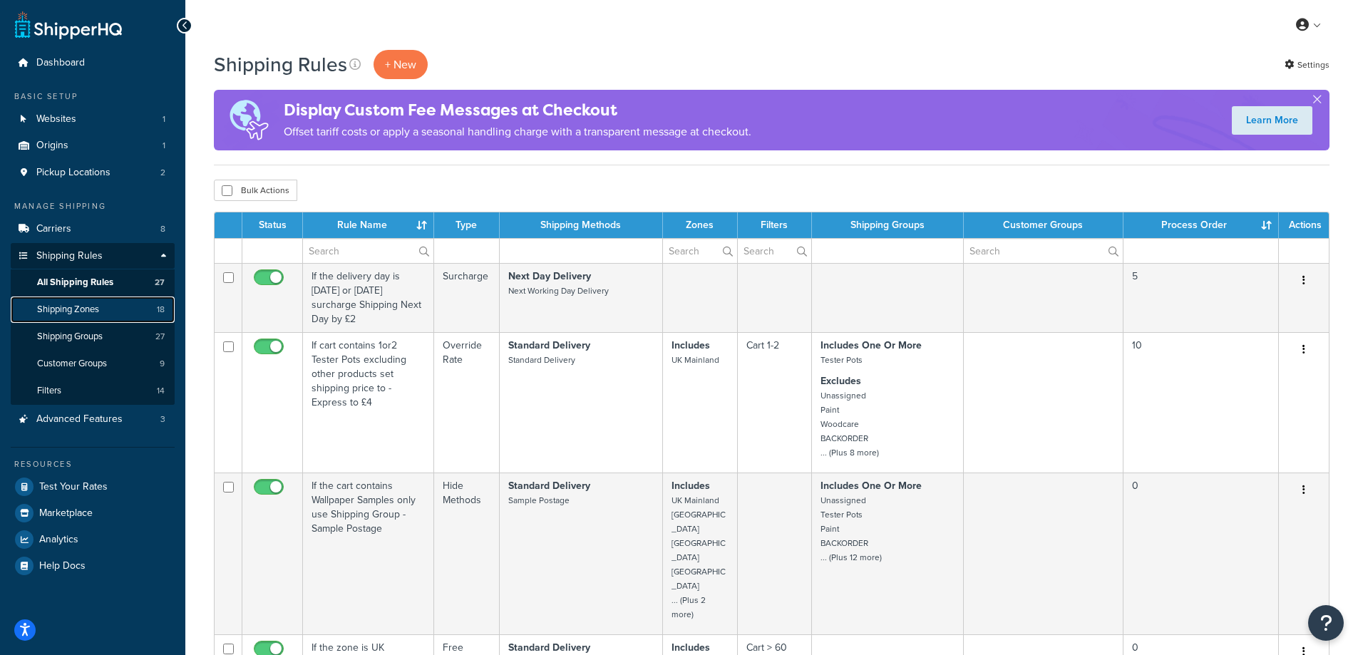
click at [136, 312] on link "Shipping Zones 18" at bounding box center [93, 310] width 164 height 26
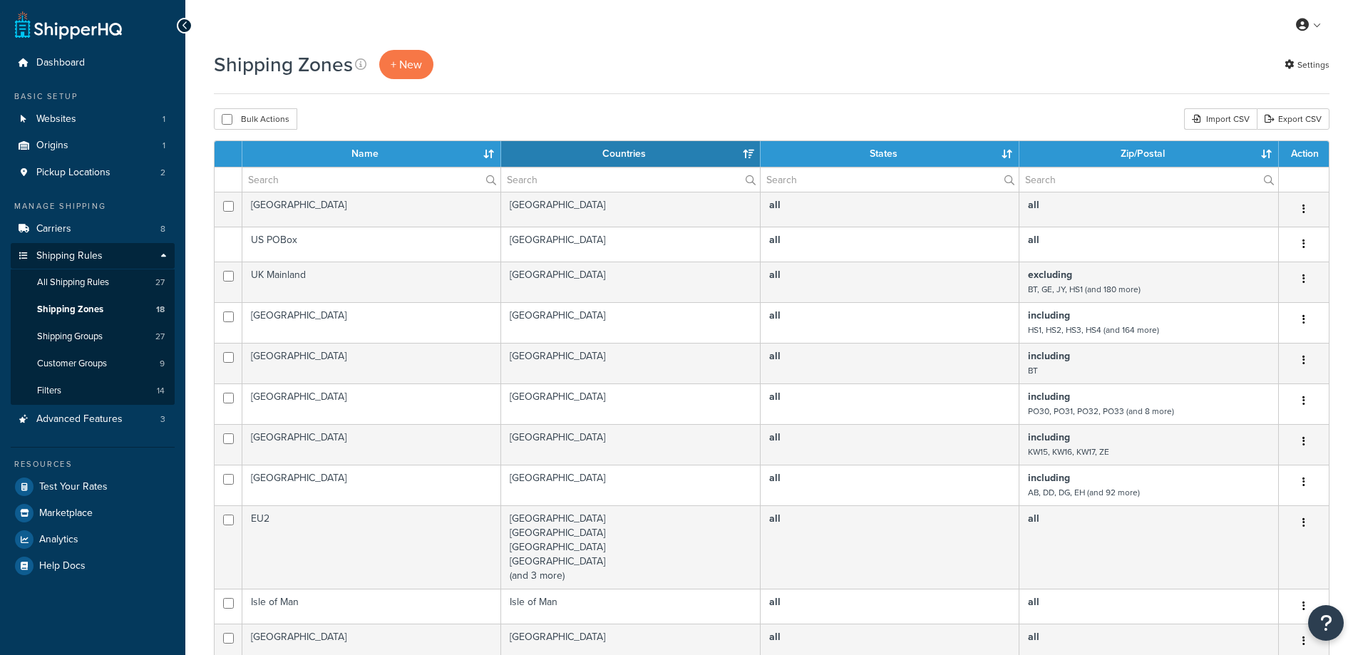
select select "15"
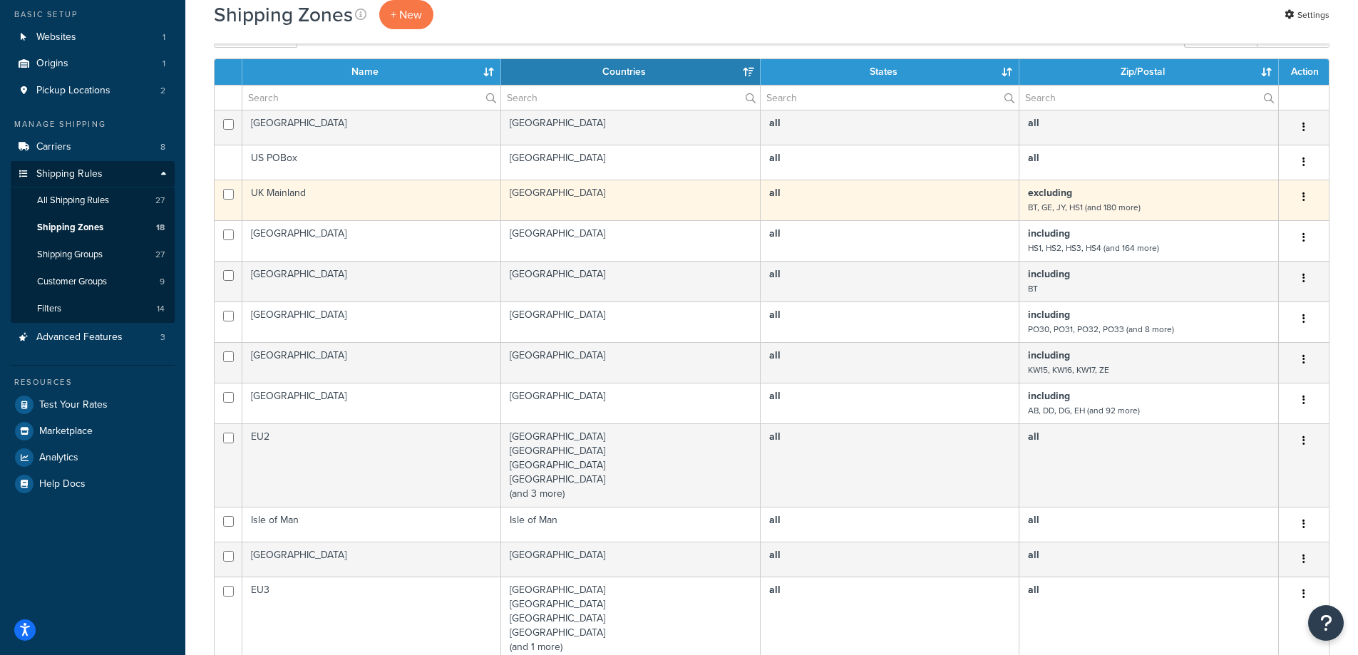
scroll to position [71, 0]
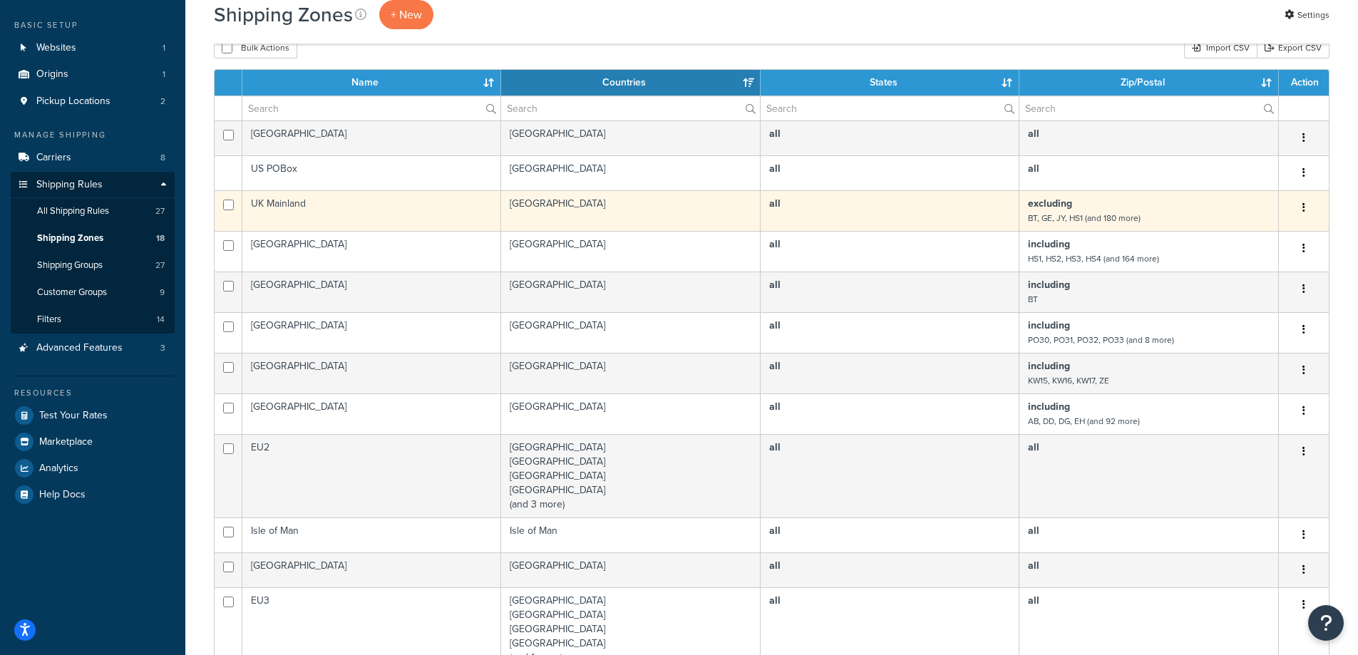
click at [1306, 206] on button "button" at bounding box center [1304, 208] width 20 height 23
click at [1281, 230] on link "Edit" at bounding box center [1246, 236] width 113 height 29
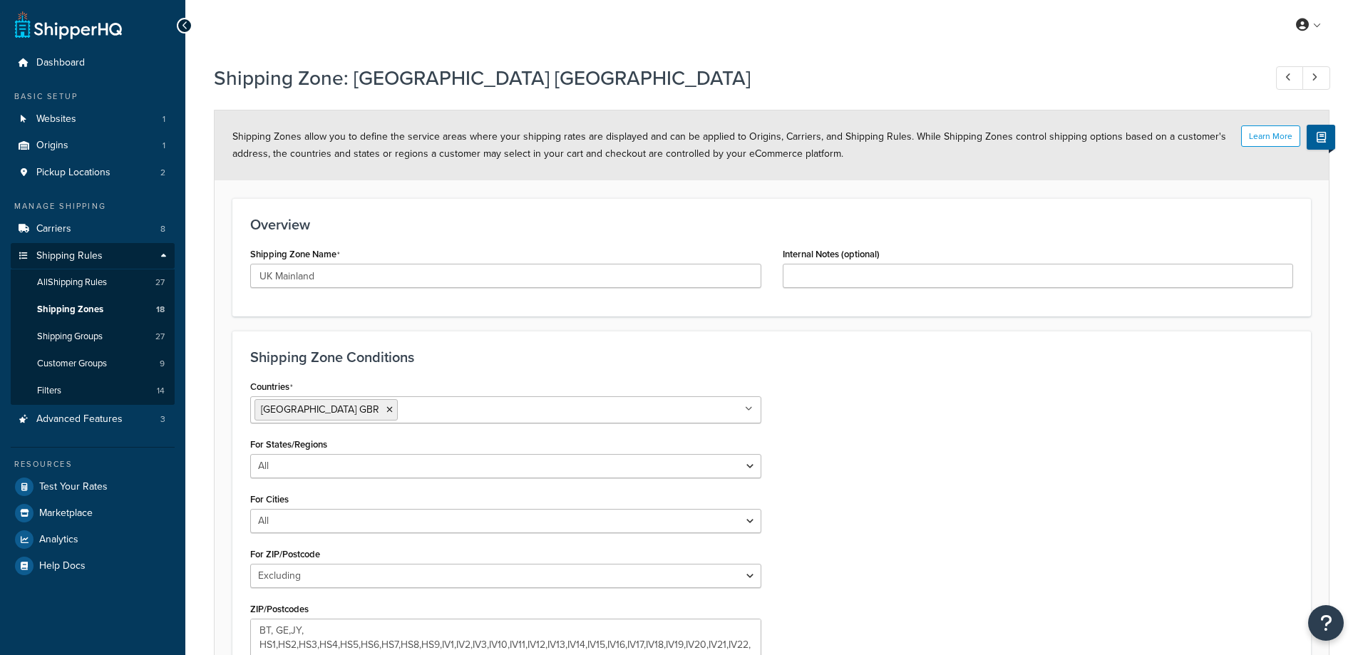
select select "excluding"
click at [87, 334] on span "Shipping Groups" at bounding box center [70, 337] width 66 height 12
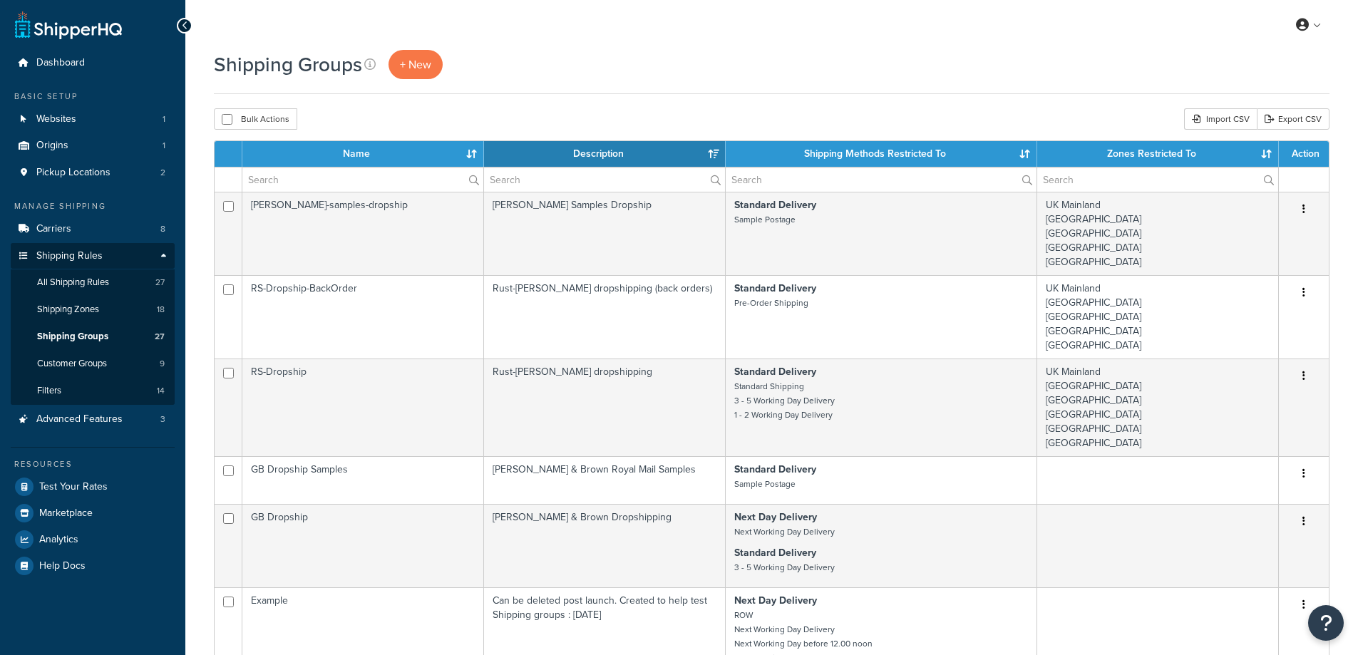
select select "15"
click at [85, 363] on span "Customer Groups" at bounding box center [72, 364] width 70 height 12
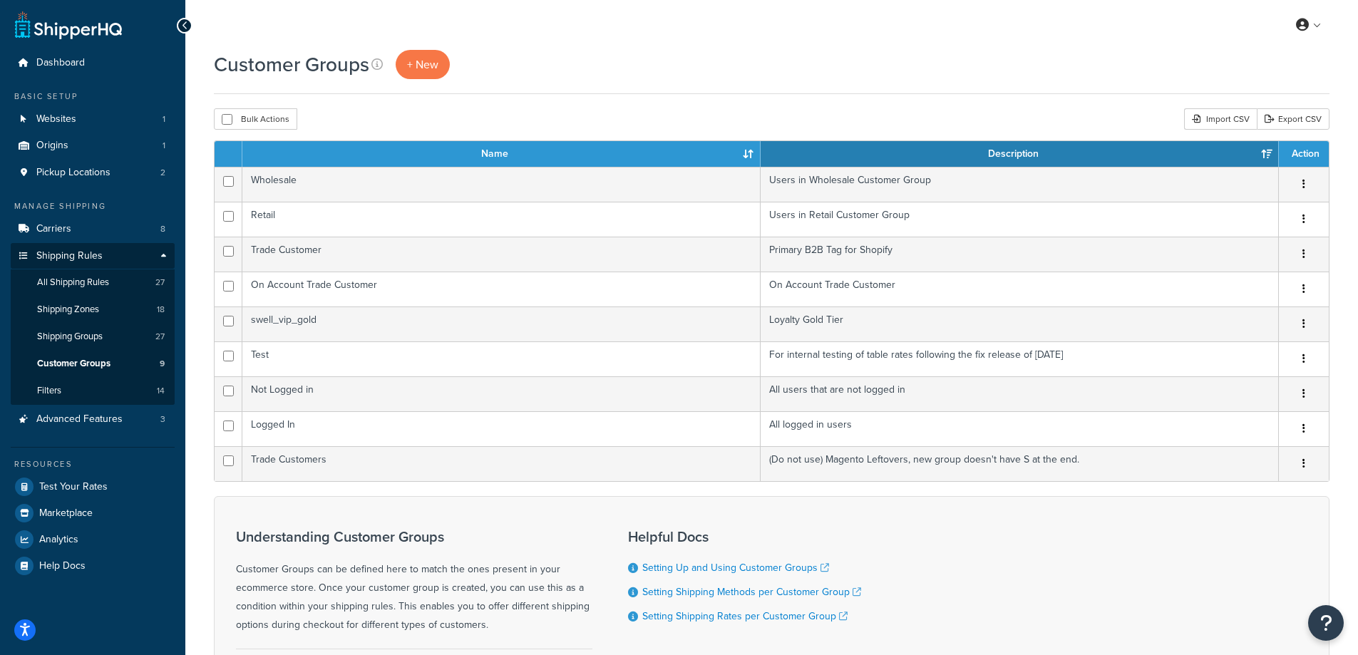
click at [779, 491] on form "Name Description Action Wholesale Users in Wholesale Customer Group Edit Duplic…" at bounding box center [772, 431] width 1116 height 582
click at [61, 394] on span "Filters" at bounding box center [49, 391] width 24 height 12
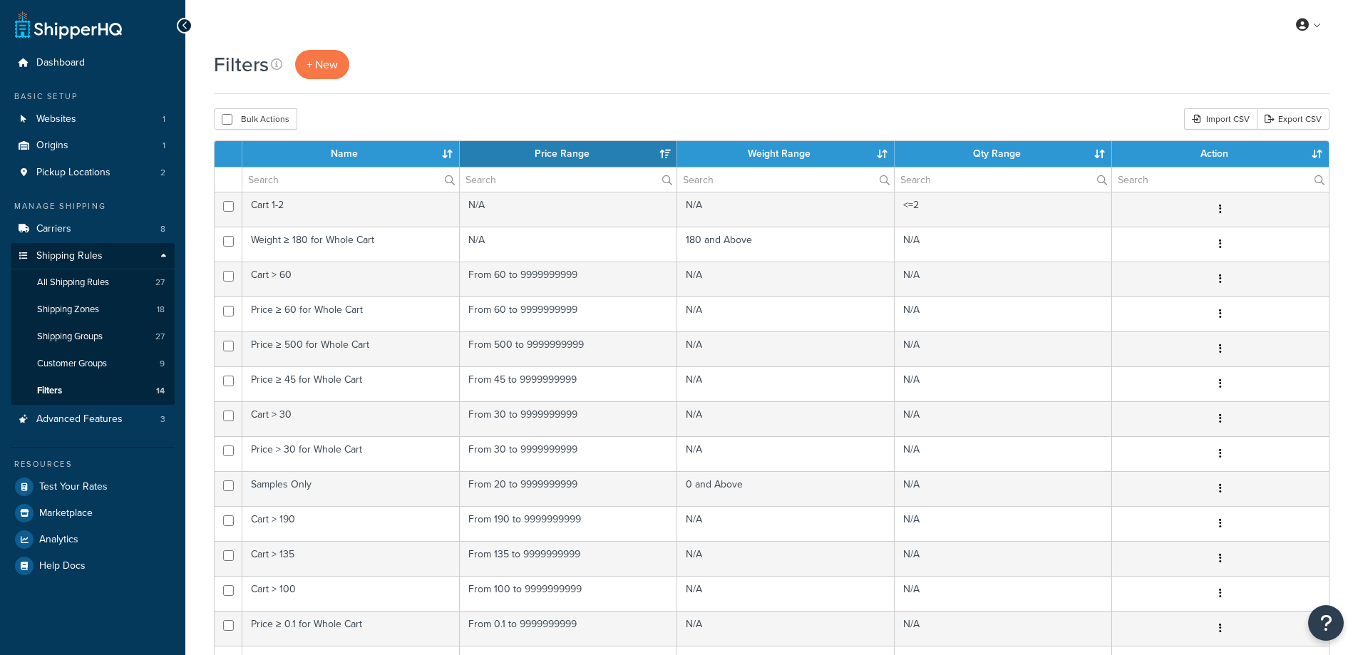
select select "15"
click at [96, 119] on link "Websites 1" at bounding box center [93, 119] width 164 height 26
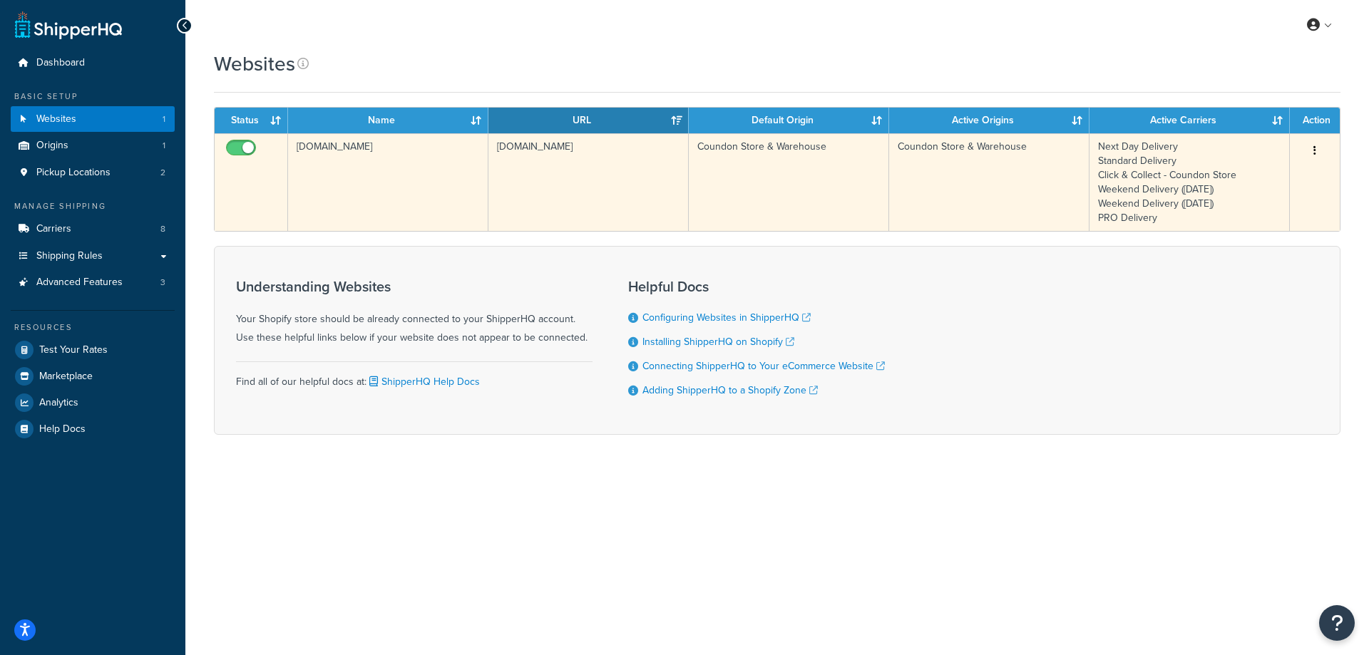
click at [1320, 148] on button "button" at bounding box center [1315, 151] width 20 height 23
click at [1257, 179] on link "Edit" at bounding box center [1257, 179] width 113 height 29
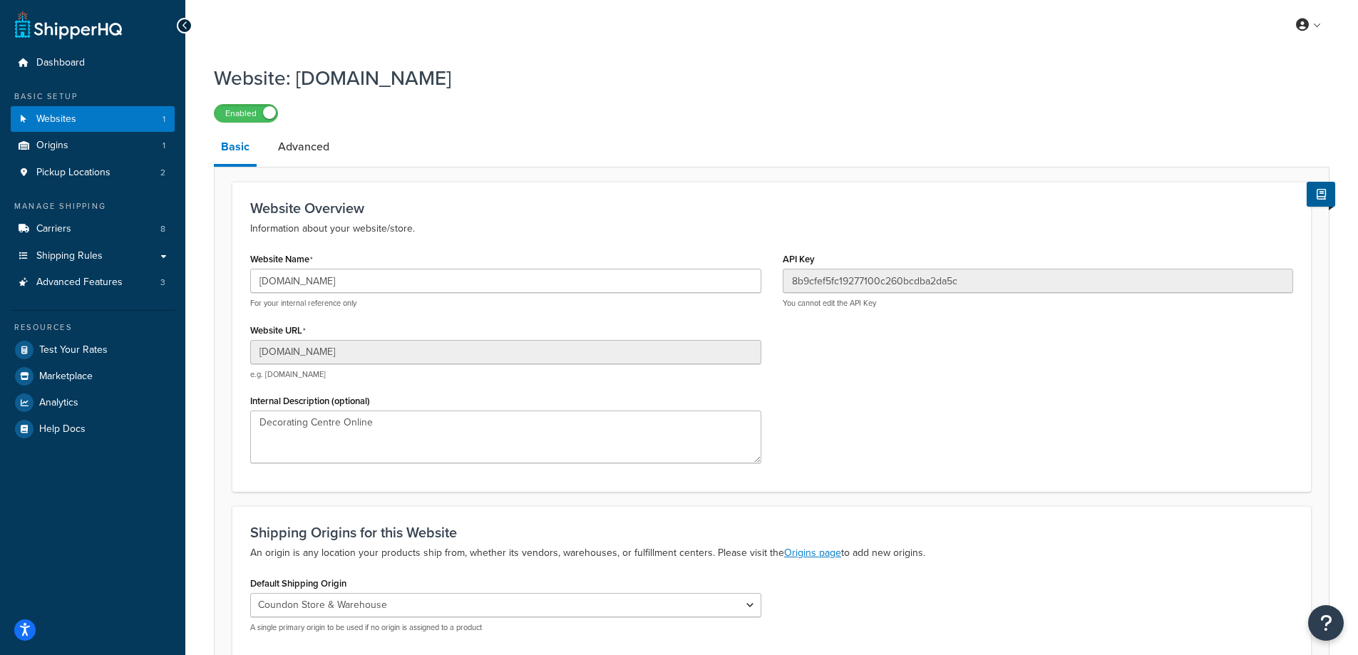
click at [648, 108] on div "Enabled" at bounding box center [772, 113] width 1116 height 20
click at [294, 155] on link "Advanced" at bounding box center [304, 147] width 66 height 34
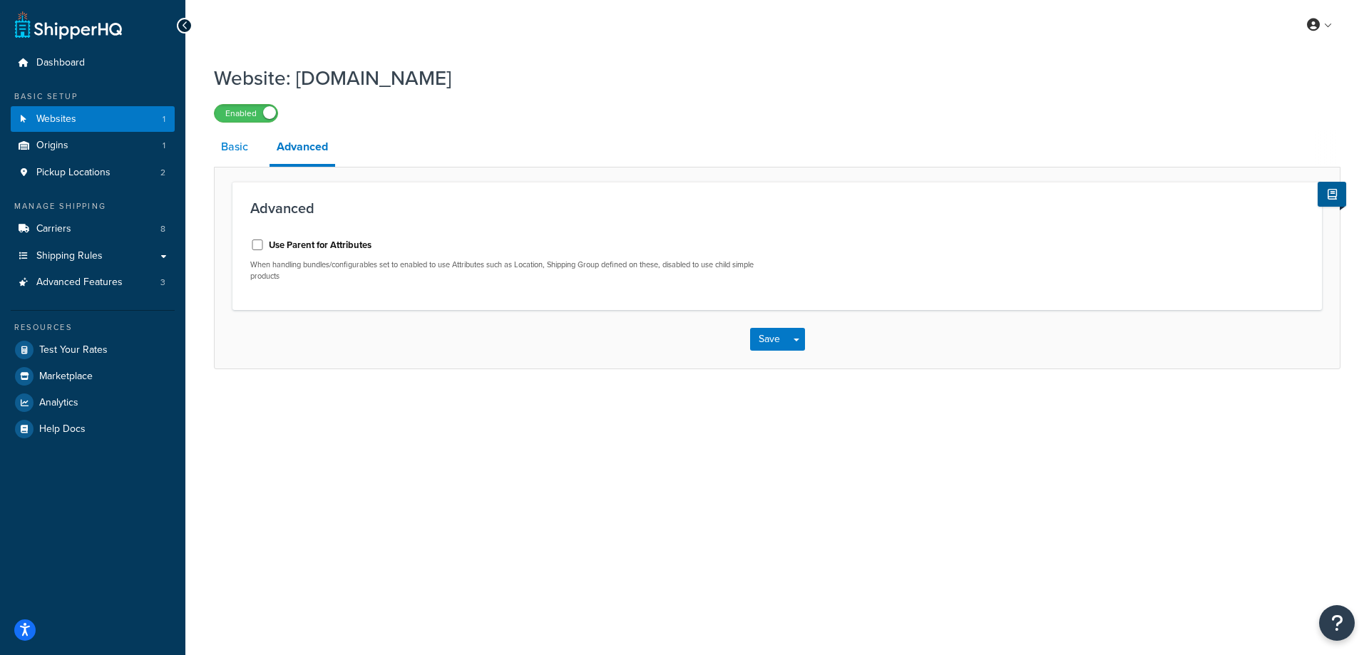
click at [227, 153] on link "Basic" at bounding box center [234, 147] width 41 height 34
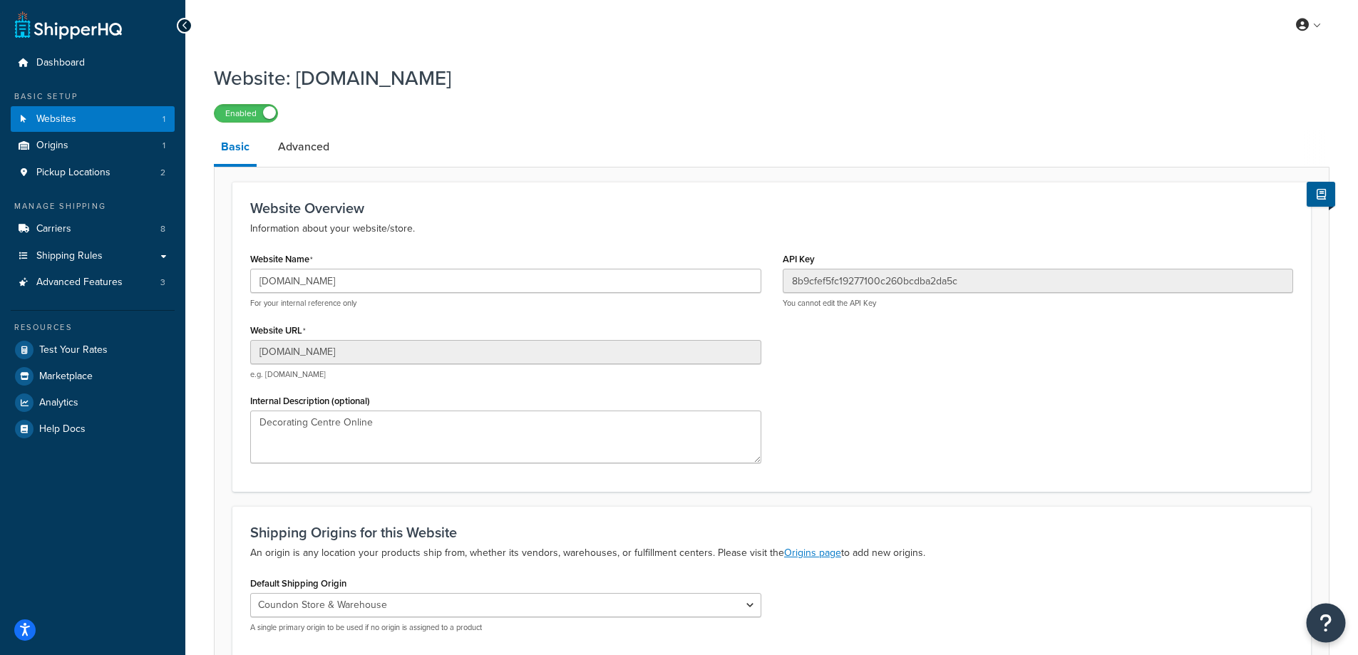
click at [1329, 635] on button "Open Resource Center" at bounding box center [1326, 623] width 39 height 39
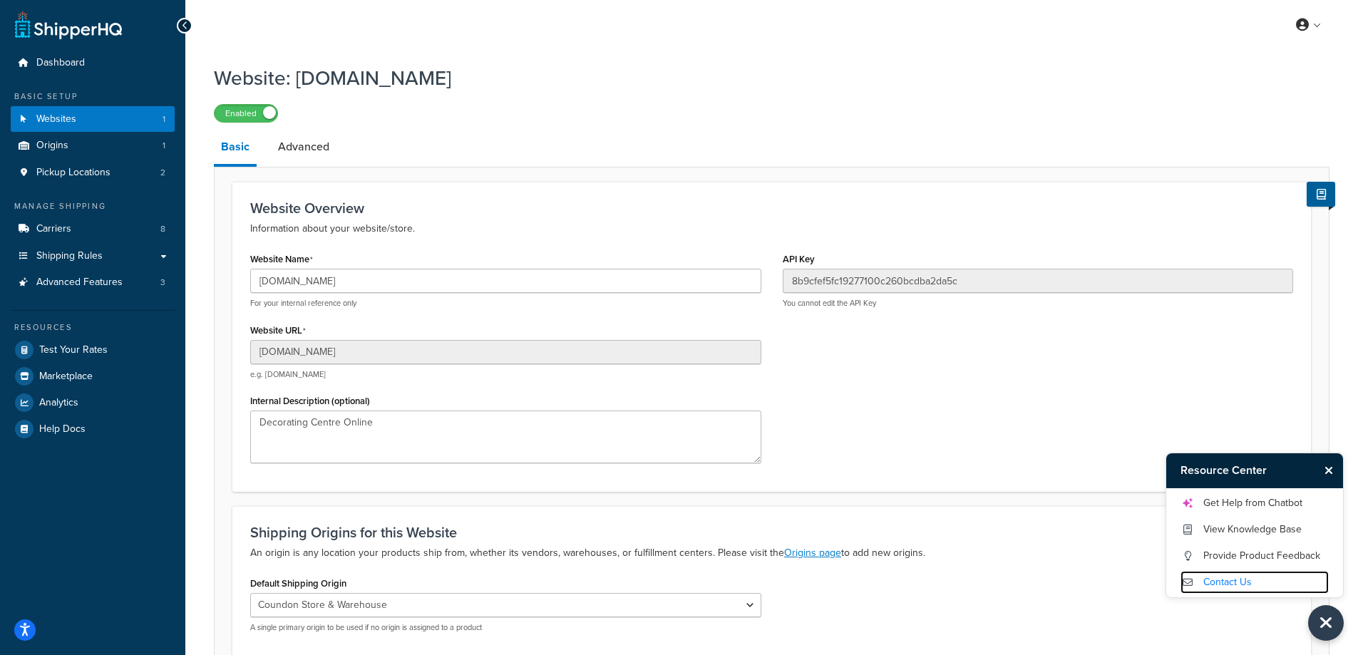
click at [1256, 582] on link "Contact Us" at bounding box center [1255, 582] width 148 height 23
click at [876, 43] on div "Resource Center Get Help from Chatbot View Knowledge Base Provide Product Feedb…" at bounding box center [771, 25] width 1173 height 50
click at [305, 153] on link "Advanced" at bounding box center [304, 147] width 66 height 34
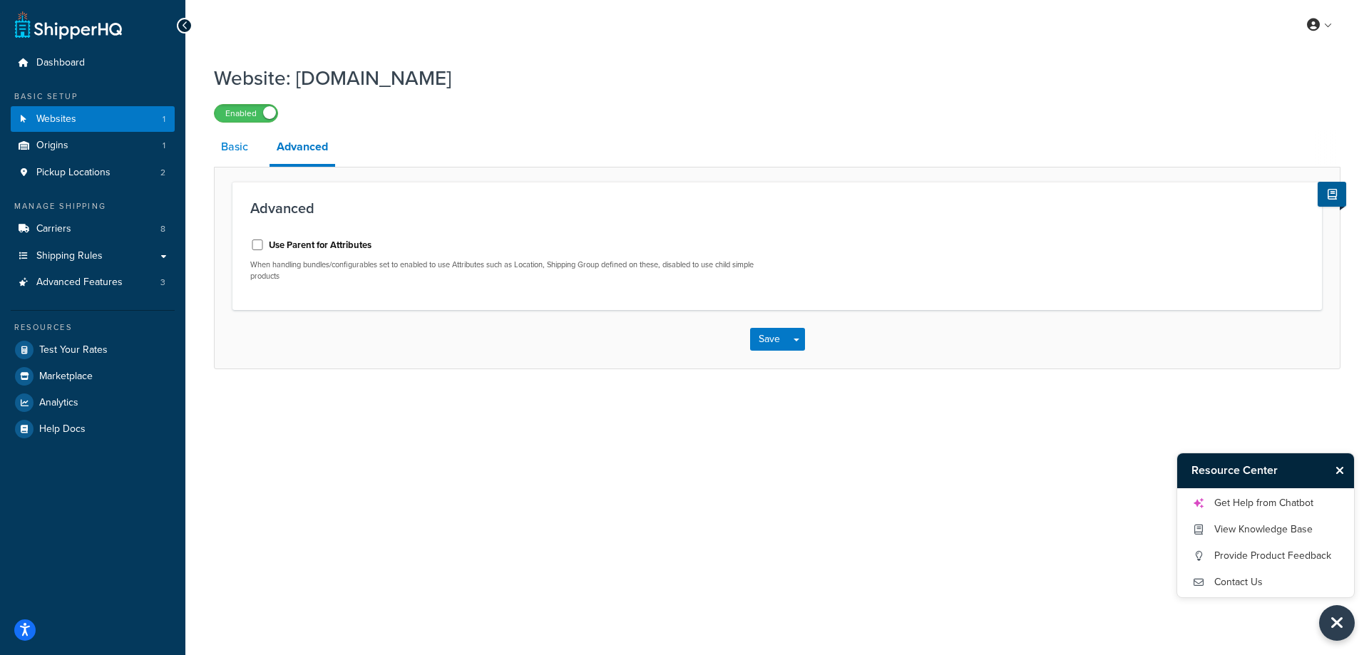
click at [250, 148] on link "Basic" at bounding box center [234, 147] width 41 height 34
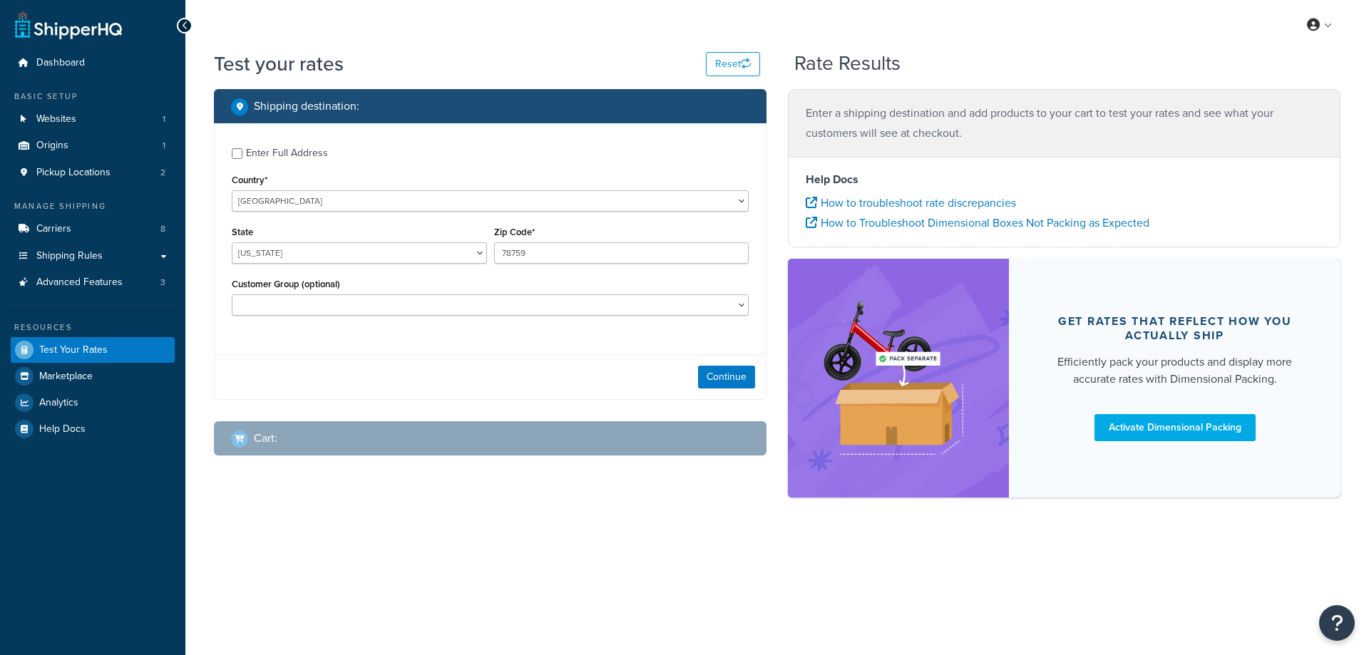
select select "TX"
click at [237, 154] on input "Enter Full Address" at bounding box center [237, 153] width 11 height 11
checkbox input "true"
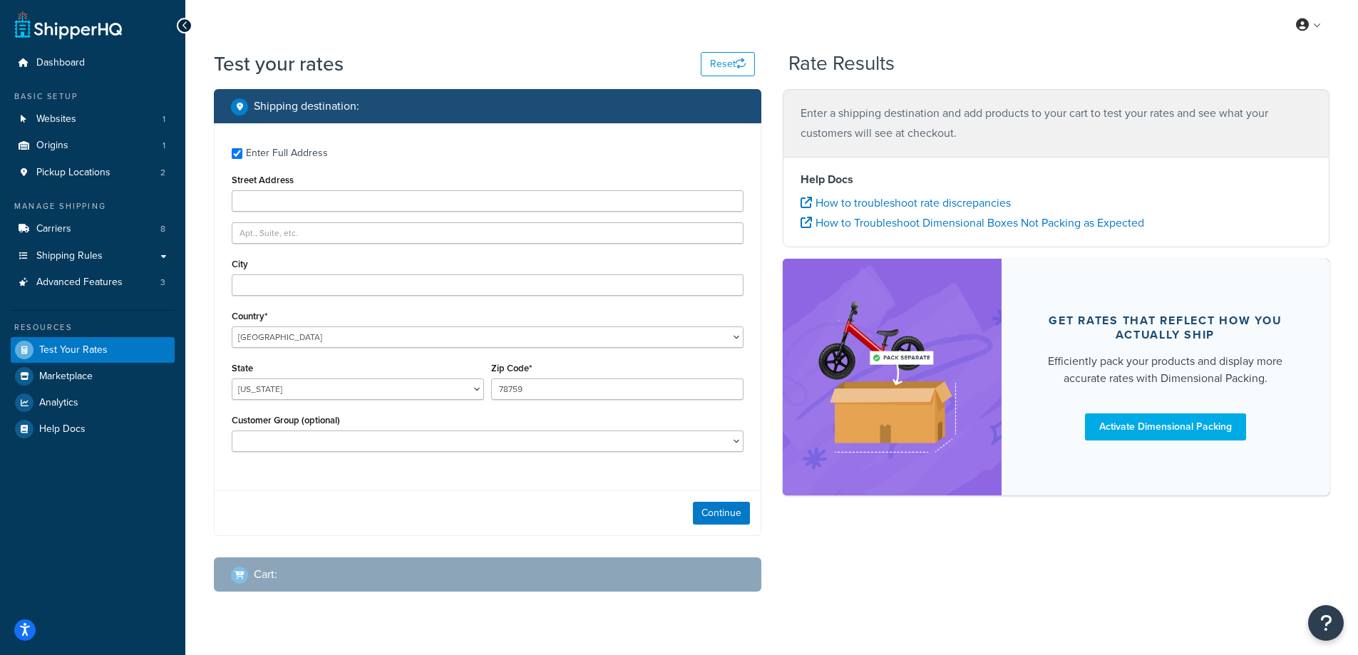
click at [650, 63] on div "Test your rates Reset" at bounding box center [484, 64] width 541 height 28
click at [1325, 245] on div "Help Docs How to troubleshoot rate discrepancies How to Troubleshoot Dimensiona…" at bounding box center [1057, 202] width 548 height 91
click at [66, 426] on span "Help Docs" at bounding box center [62, 430] width 46 height 12
click at [766, 175] on div "Shipping destination : Enter Full Address Street Address City Country* United S…" at bounding box center [487, 351] width 569 height 525
click at [444, 211] on input "Street Address" at bounding box center [488, 200] width 512 height 21
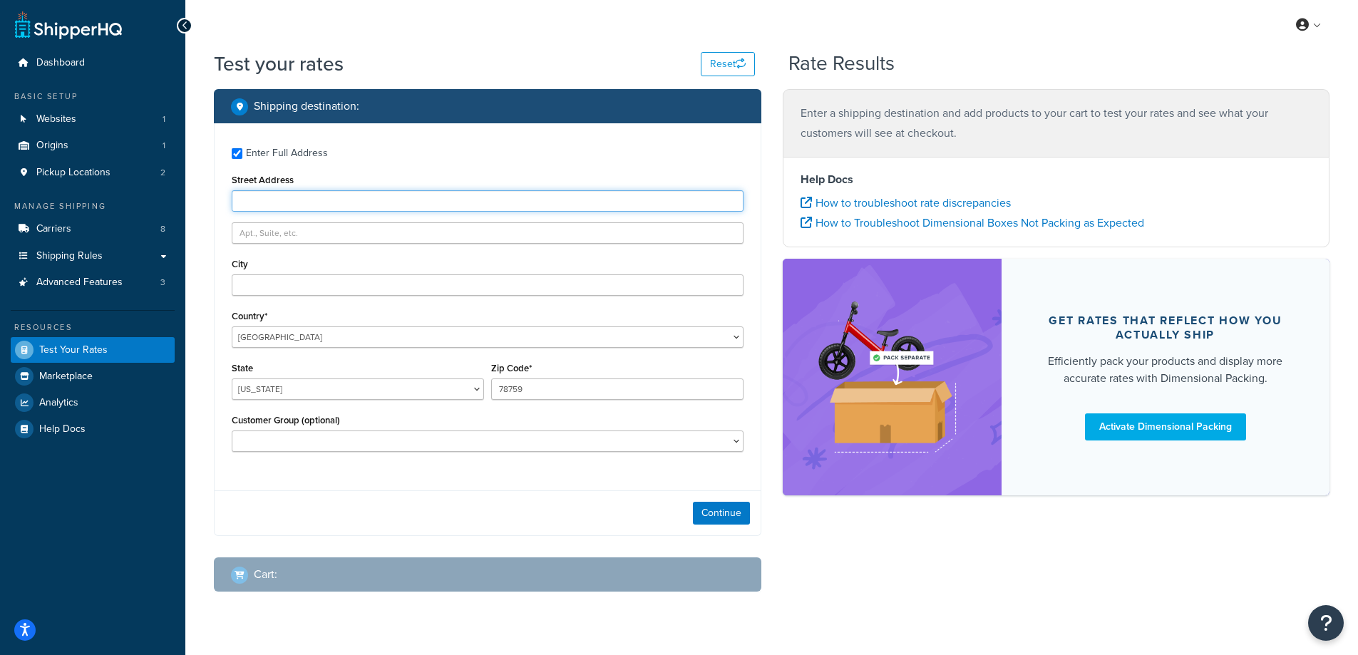
type input "7 Wellington Drive"
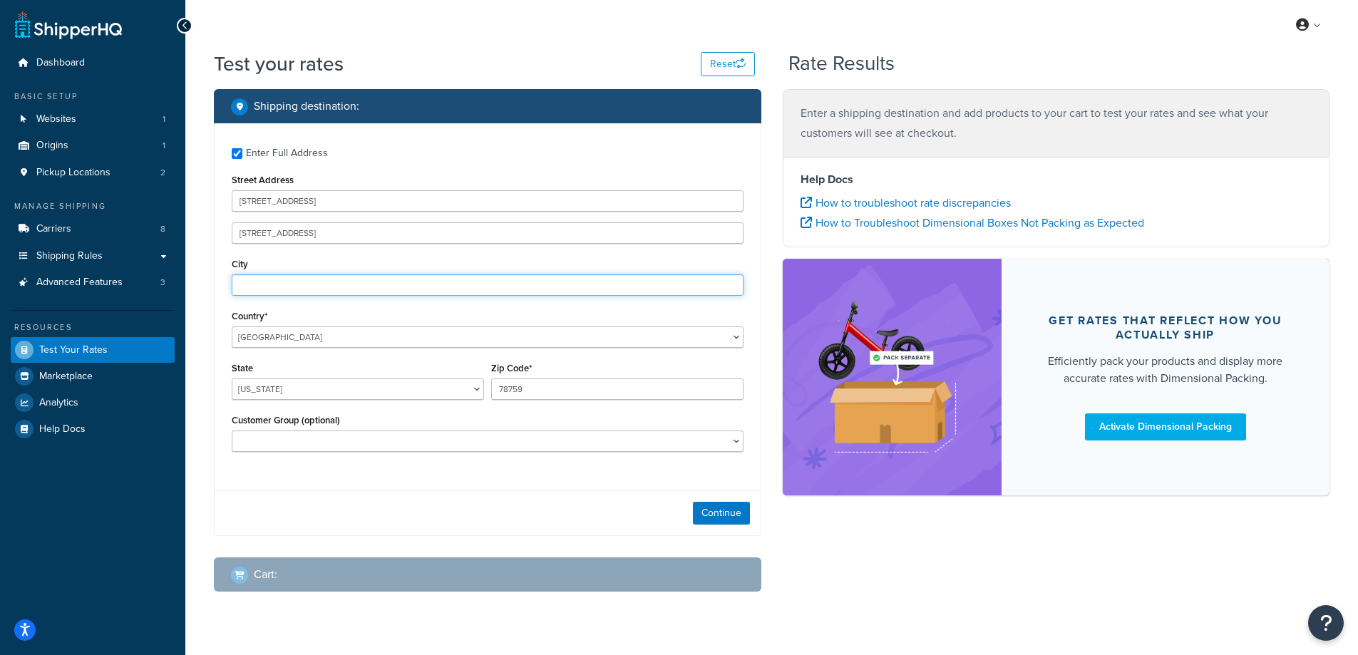
type input "DARLINGTON"
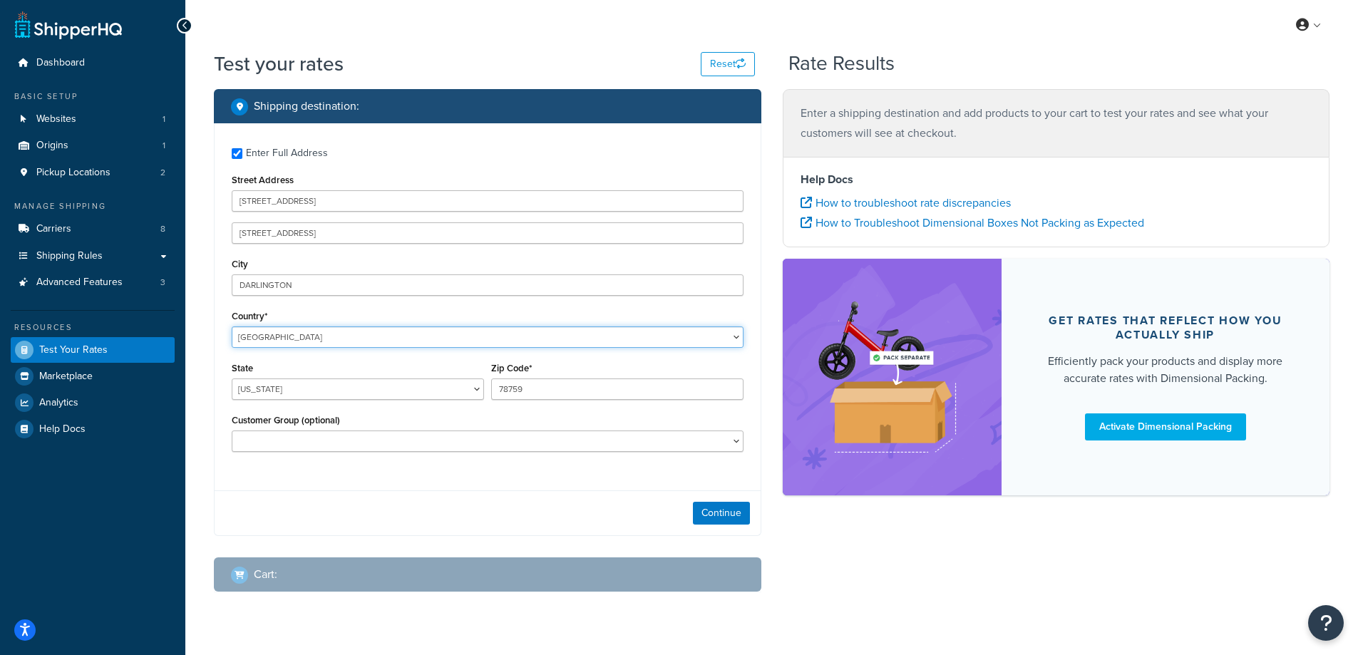
select select "GB"
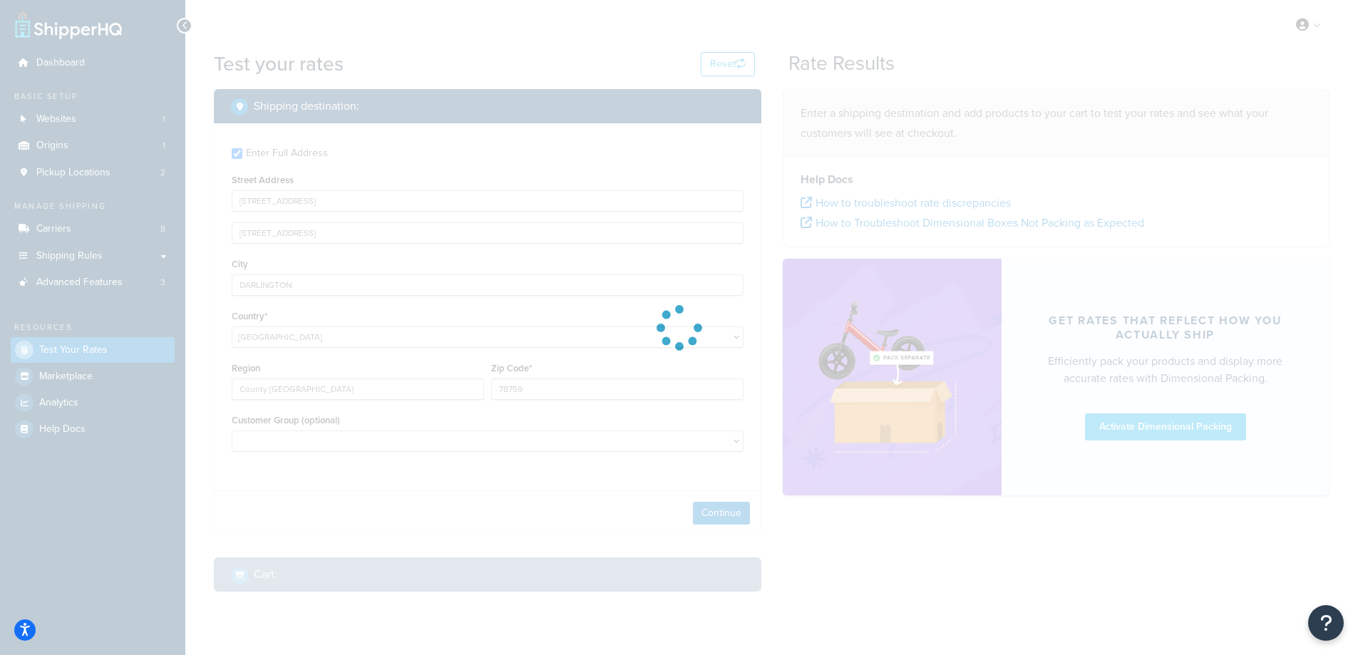
type input "TX"
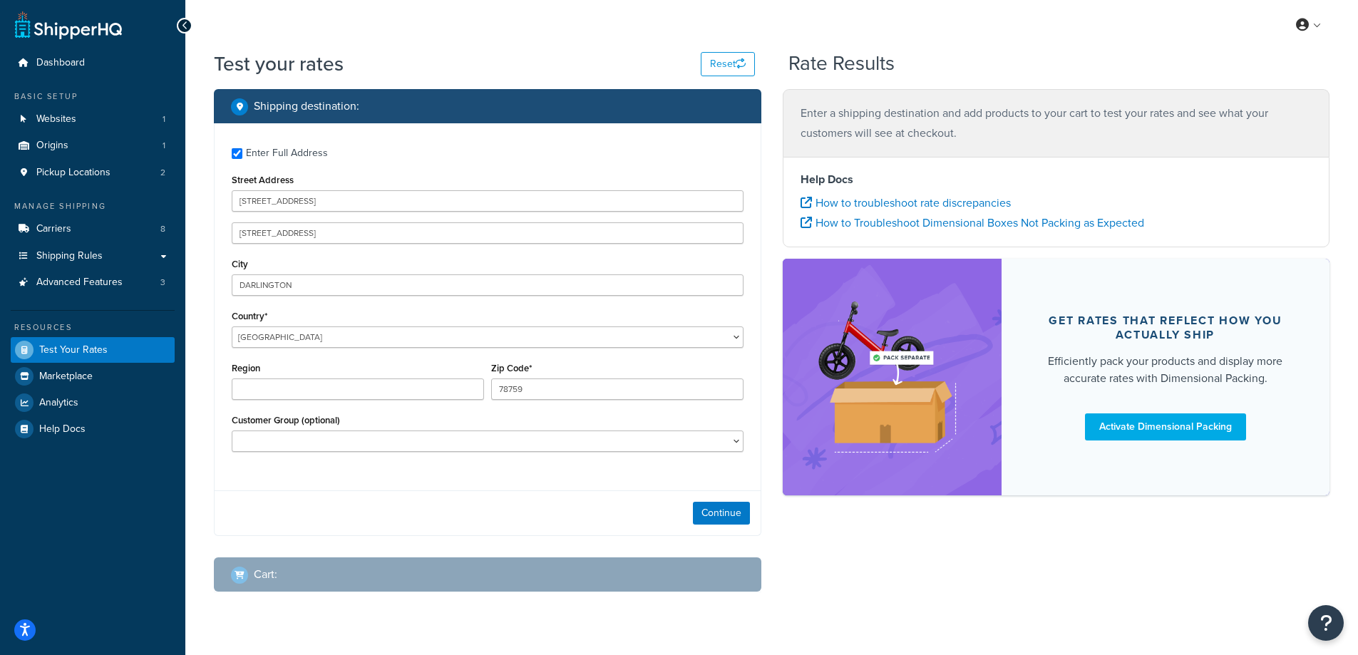
type input "County Durham"
click at [517, 388] on input "78759" at bounding box center [617, 389] width 252 height 21
type input "dl21fj"
click at [794, 531] on div "Shipping destination : Enter Full Address Street Address 7 Wellington Drive 7 W…" at bounding box center [771, 351] width 1137 height 525
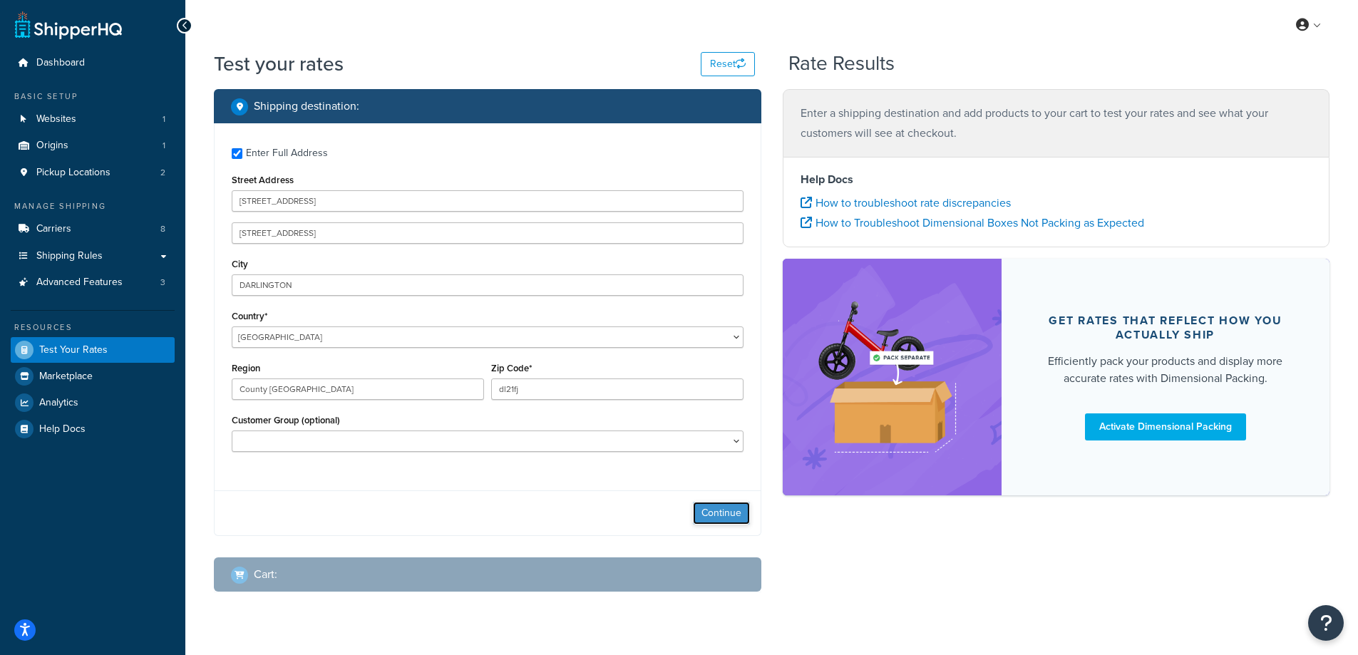
click at [732, 515] on button "Continue" at bounding box center [721, 513] width 57 height 23
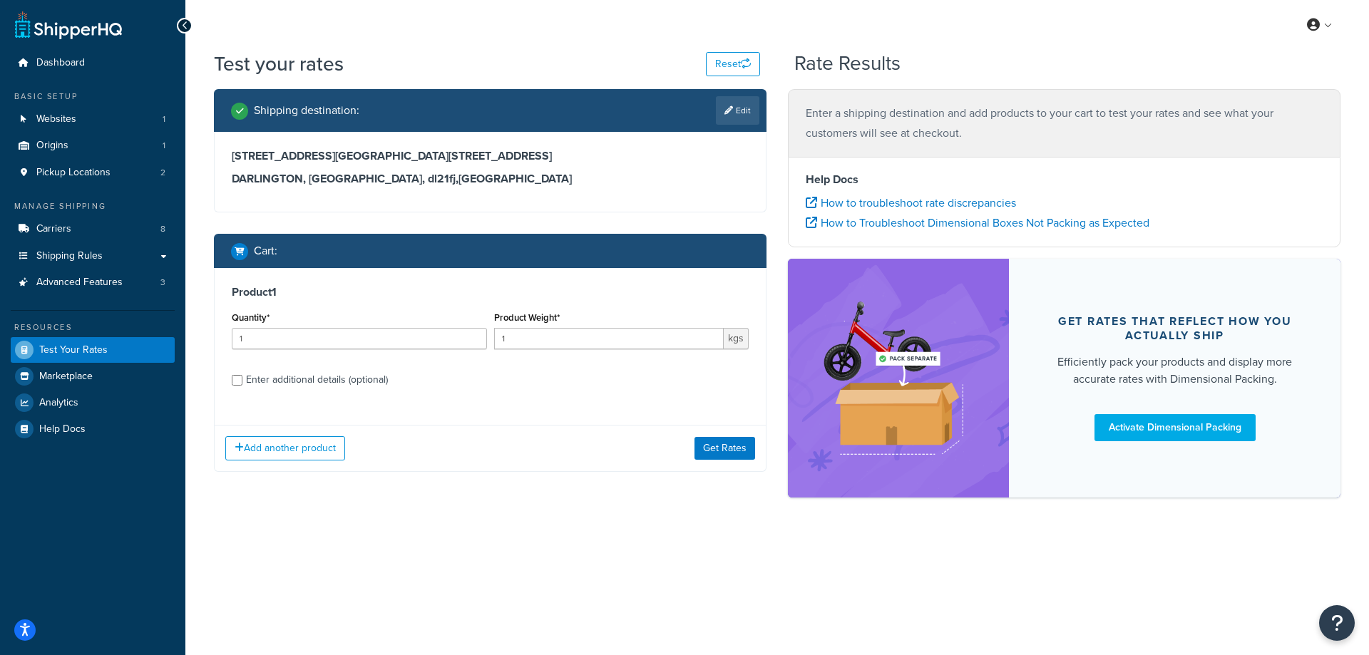
click at [552, 352] on div "Product Weight* 1 kgs" at bounding box center [622, 334] width 262 height 52
click at [546, 342] on input "1" at bounding box center [609, 338] width 230 height 21
drag, startPoint x: 536, startPoint y: 342, endPoint x: 461, endPoint y: 342, distance: 74.2
click at [461, 342] on div "Quantity* 1 Product Weight* 1 kgs" at bounding box center [490, 334] width 524 height 52
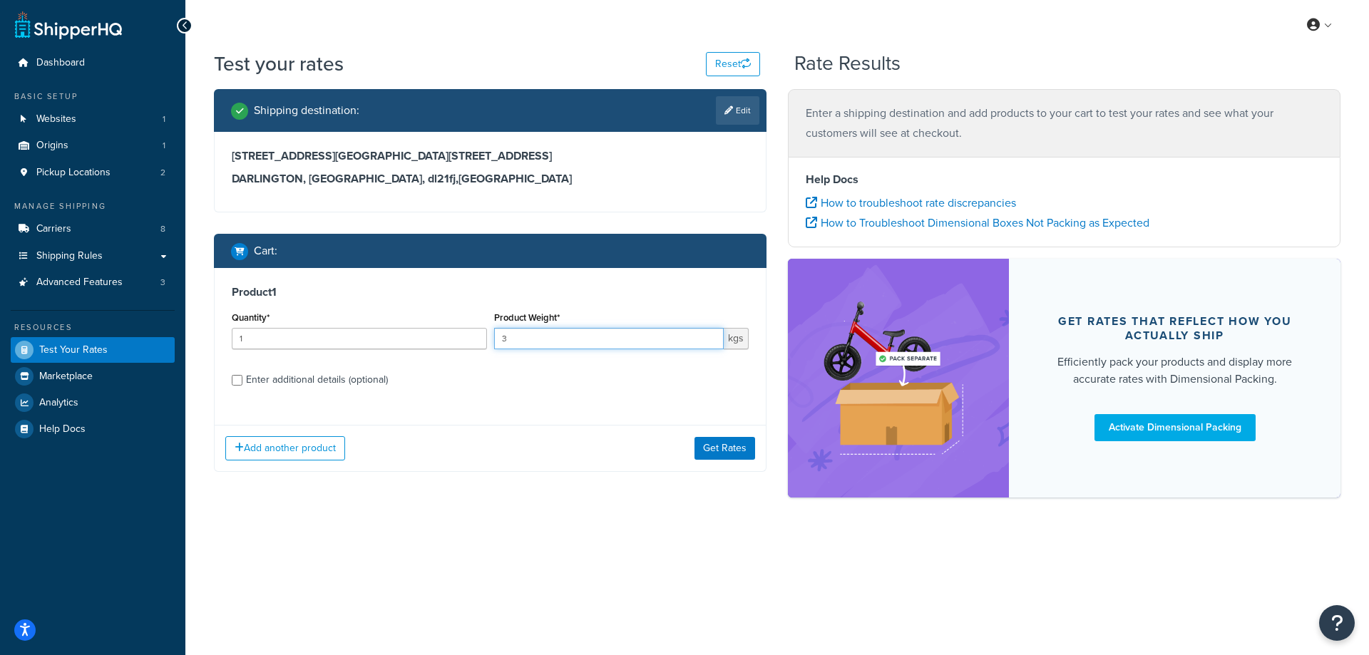
type input "3"
click at [494, 420] on div "Product 1 Quantity* 1 Product Weight* 3 kgs Enter additional details (optional)…" at bounding box center [490, 370] width 553 height 204
click at [354, 382] on div "Enter additional details (optional)" at bounding box center [317, 380] width 142 height 20
click at [242, 382] on input "Enter additional details (optional)" at bounding box center [237, 380] width 11 height 11
checkbox input "true"
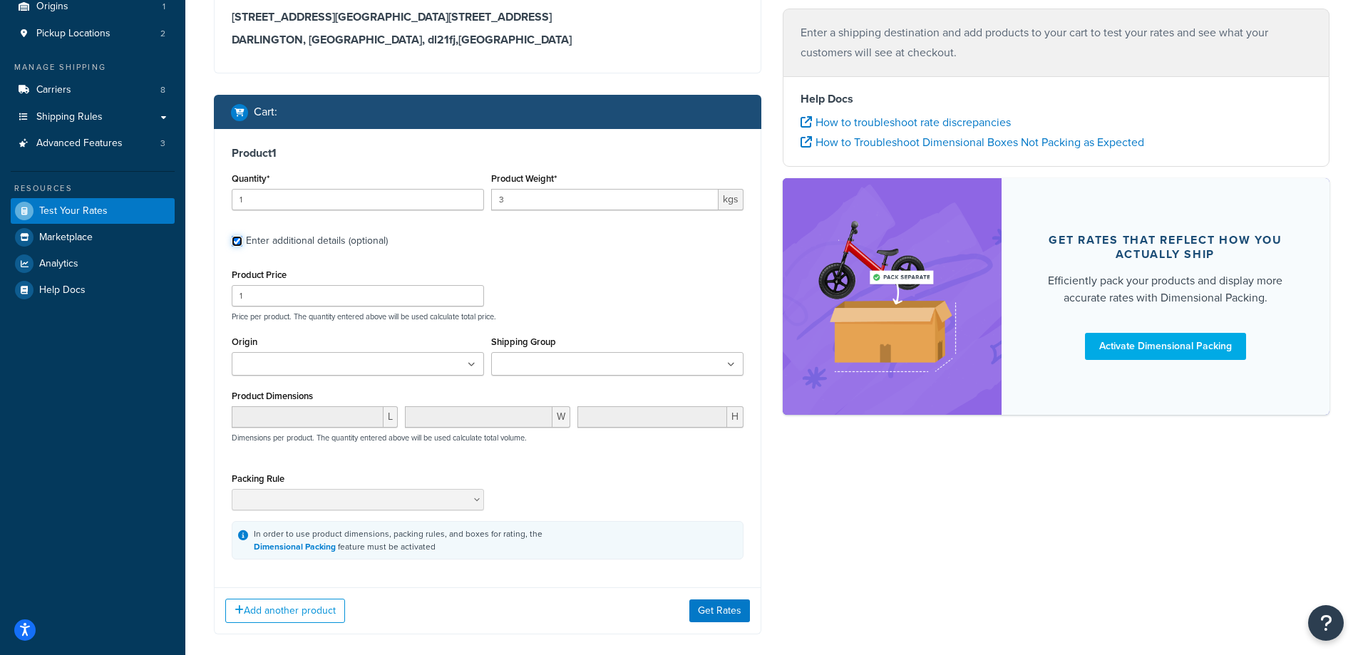
scroll to position [143, 0]
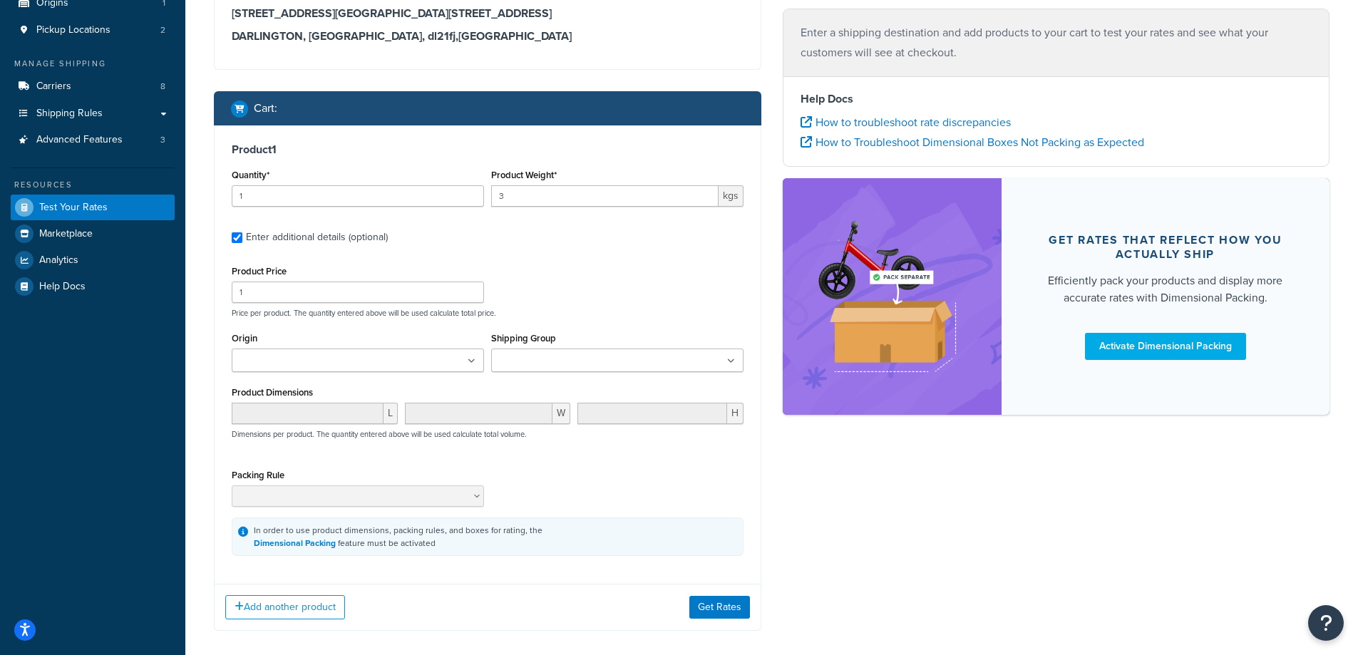
click at [356, 306] on div "Product Price 1 Price per product. The quantity entered above will be used calc…" at bounding box center [487, 290] width 519 height 56
click at [359, 297] on input "1" at bounding box center [358, 292] width 252 height 21
click at [297, 293] on input "1" at bounding box center [358, 292] width 252 height 21
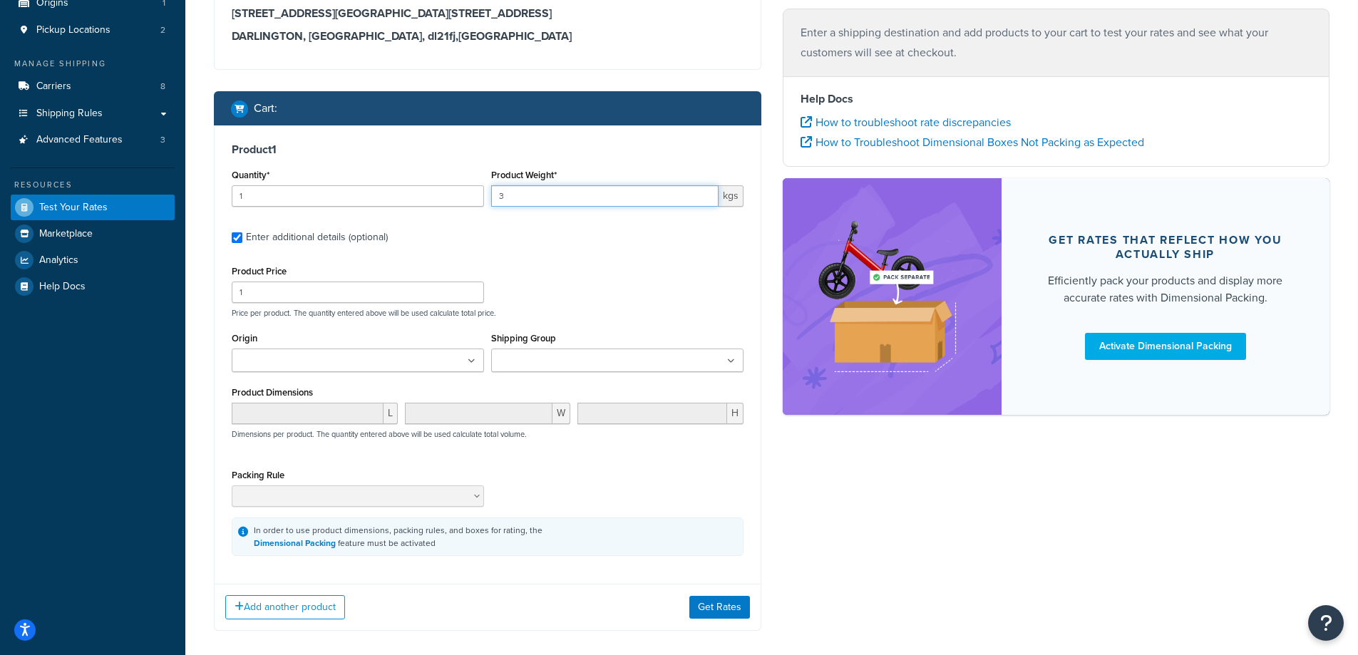
drag, startPoint x: 526, startPoint y: 190, endPoint x: 486, endPoint y: 195, distance: 40.2
click at [486, 195] on div "Quantity* 1 Product Weight* 3 kgs" at bounding box center [487, 191] width 519 height 52
type input "2"
click at [375, 302] on input "1" at bounding box center [358, 292] width 252 height 21
drag, startPoint x: 374, startPoint y: 302, endPoint x: 305, endPoint y: 296, distance: 68.8
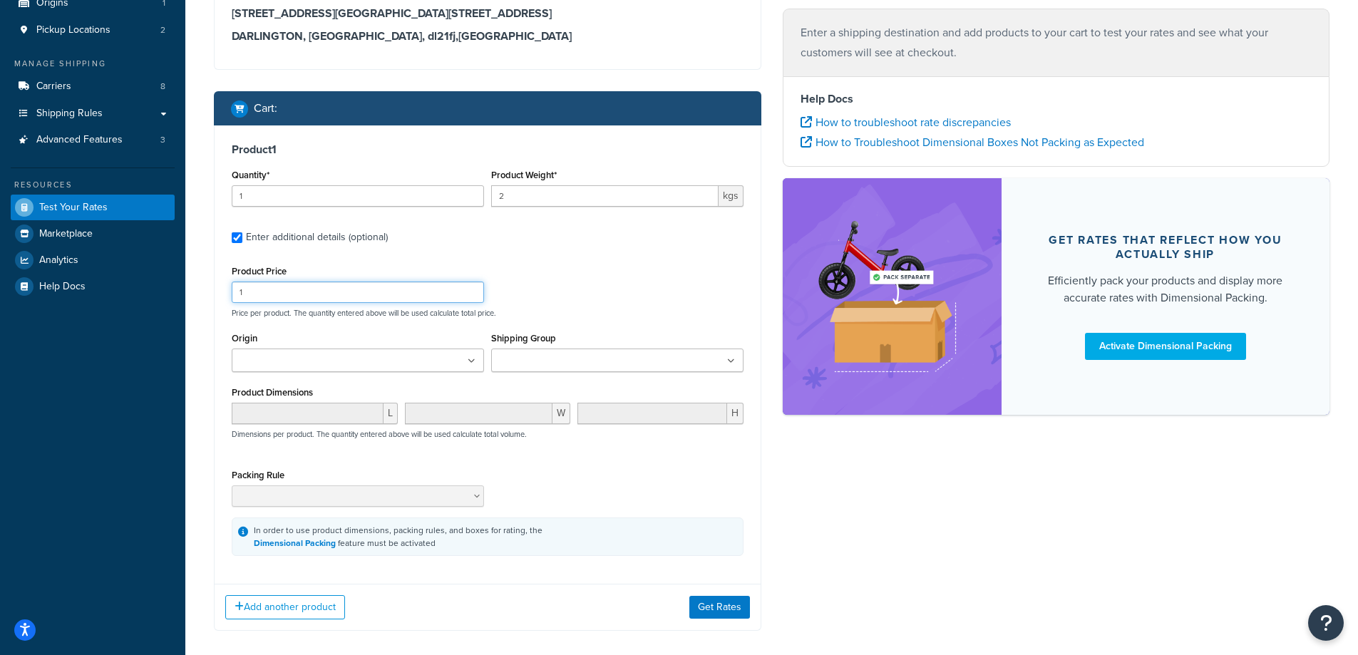
click at [305, 296] on input "1" at bounding box center [358, 292] width 252 height 21
drag, startPoint x: 304, startPoint y: 296, endPoint x: 276, endPoint y: 295, distance: 28.6
click at [277, 295] on input "1" at bounding box center [358, 292] width 252 height 21
drag, startPoint x: 275, startPoint y: 295, endPoint x: 247, endPoint y: 290, distance: 28.1
click at [238, 294] on input "1" at bounding box center [358, 292] width 252 height 21
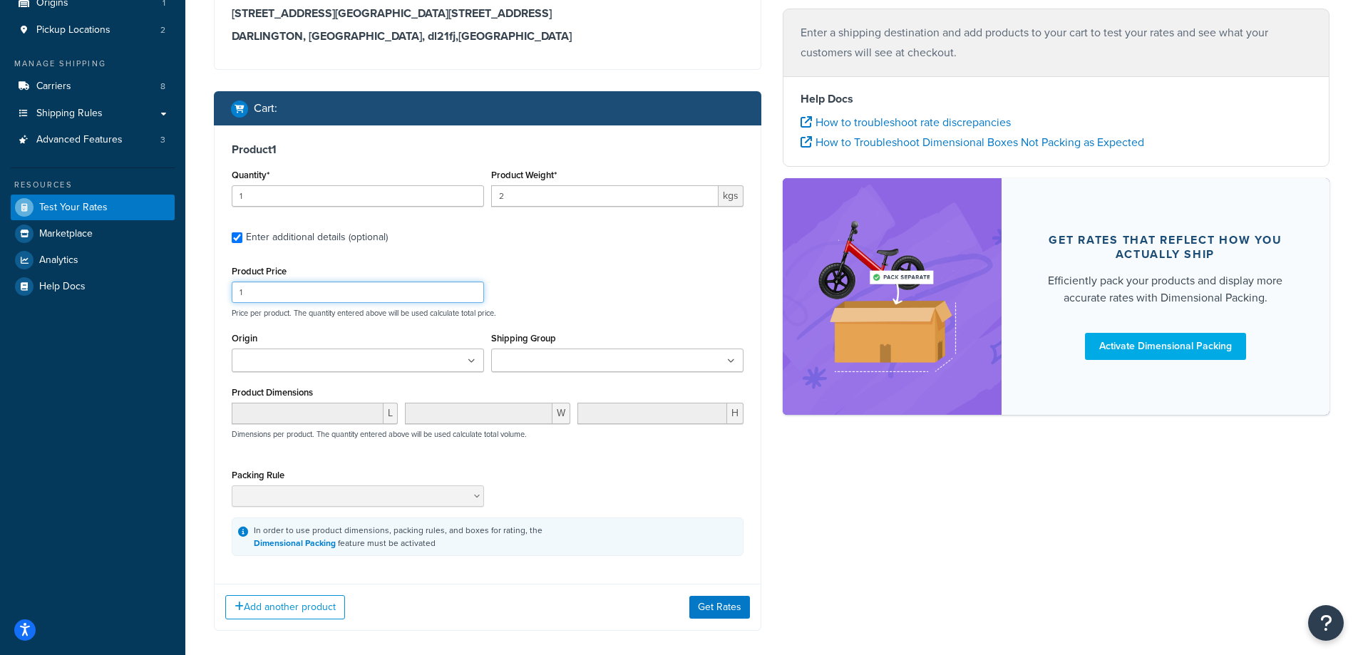
paste input "26.40"
type input "26.40"
click at [619, 288] on div "Product Price 26.40 Price per product. The quantity entered above will be used …" at bounding box center [487, 290] width 519 height 56
click at [483, 367] on ul at bounding box center [358, 361] width 252 height 24
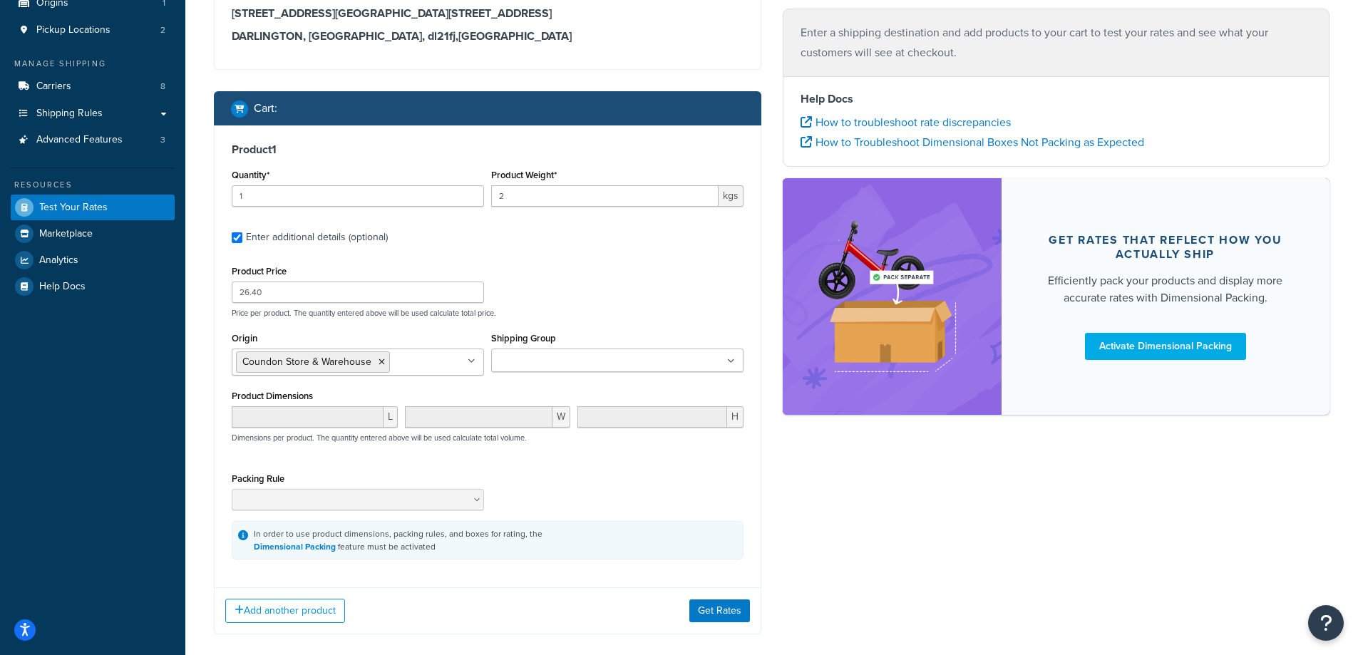
click at [530, 324] on div "Product Price 26.40 Price per product. The quantity entered above will be used …" at bounding box center [488, 411] width 512 height 298
click at [566, 356] on input "Shipping Group" at bounding box center [559, 362] width 126 height 16
click at [576, 335] on div "Shipping Group BACKORDER Beissier-Dropship COVING CR-Dropship Example Farrow An…" at bounding box center [617, 350] width 252 height 43
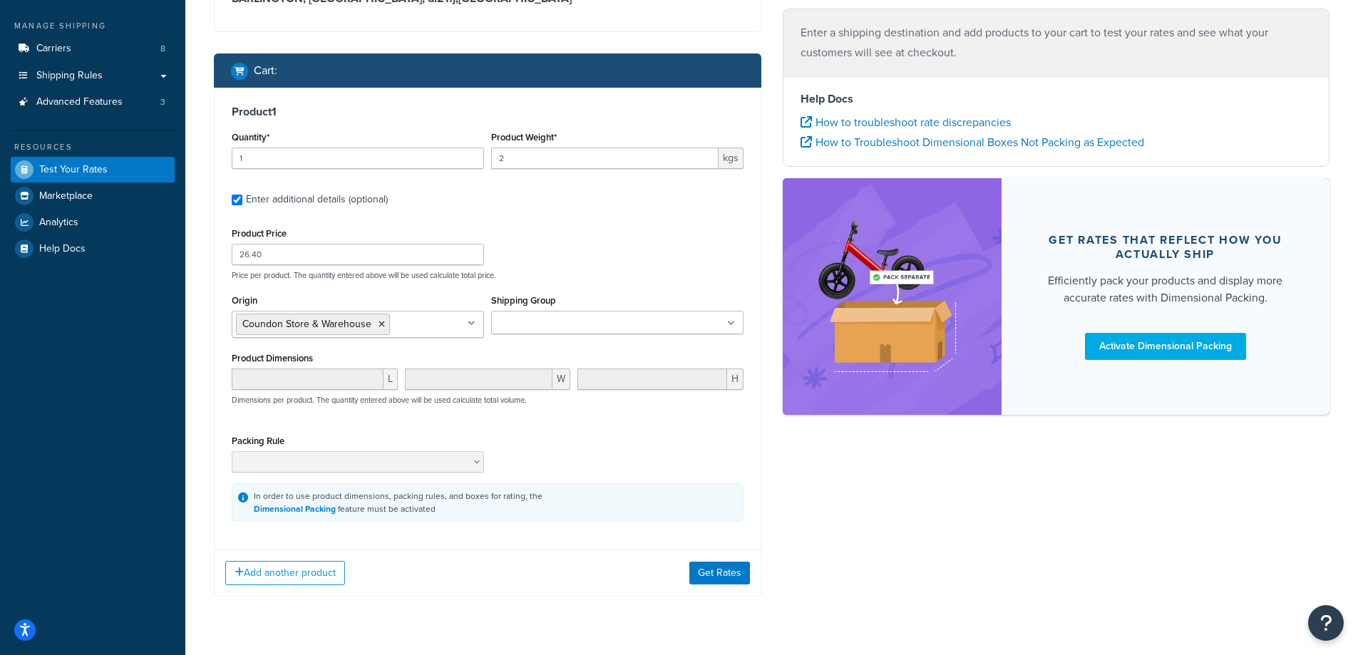
scroll to position [214, 0]
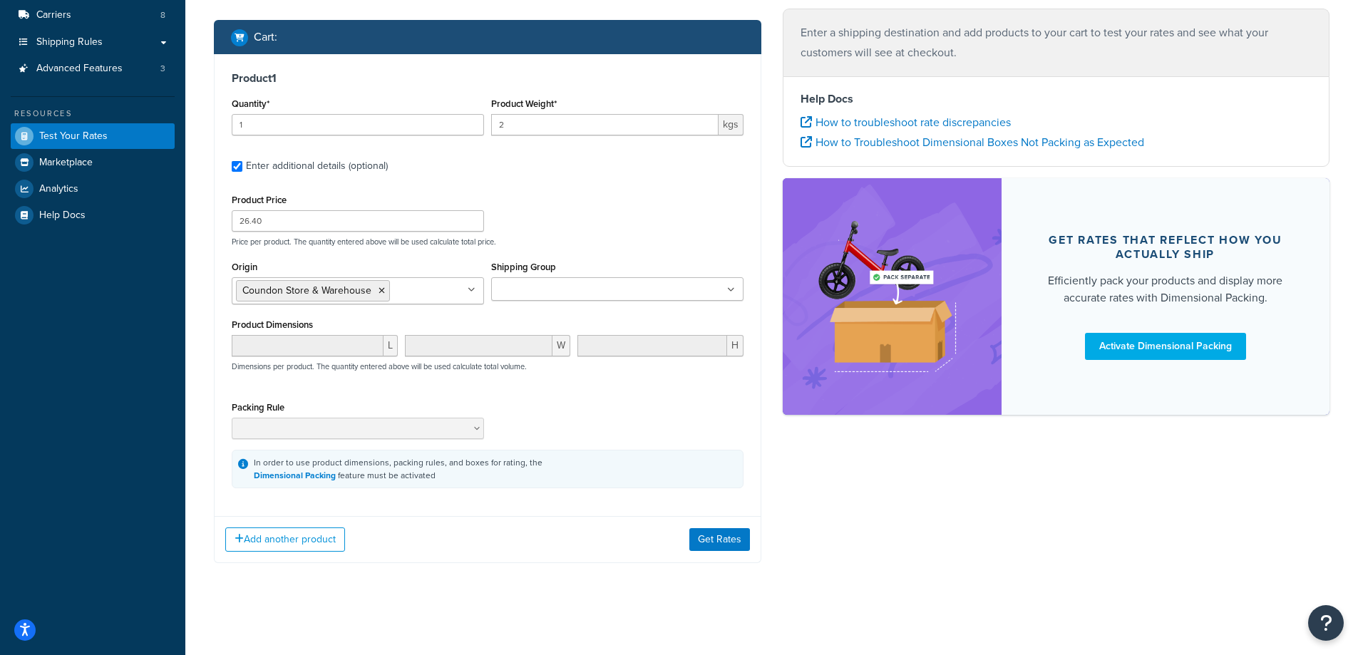
click at [588, 300] on ul at bounding box center [617, 289] width 252 height 24
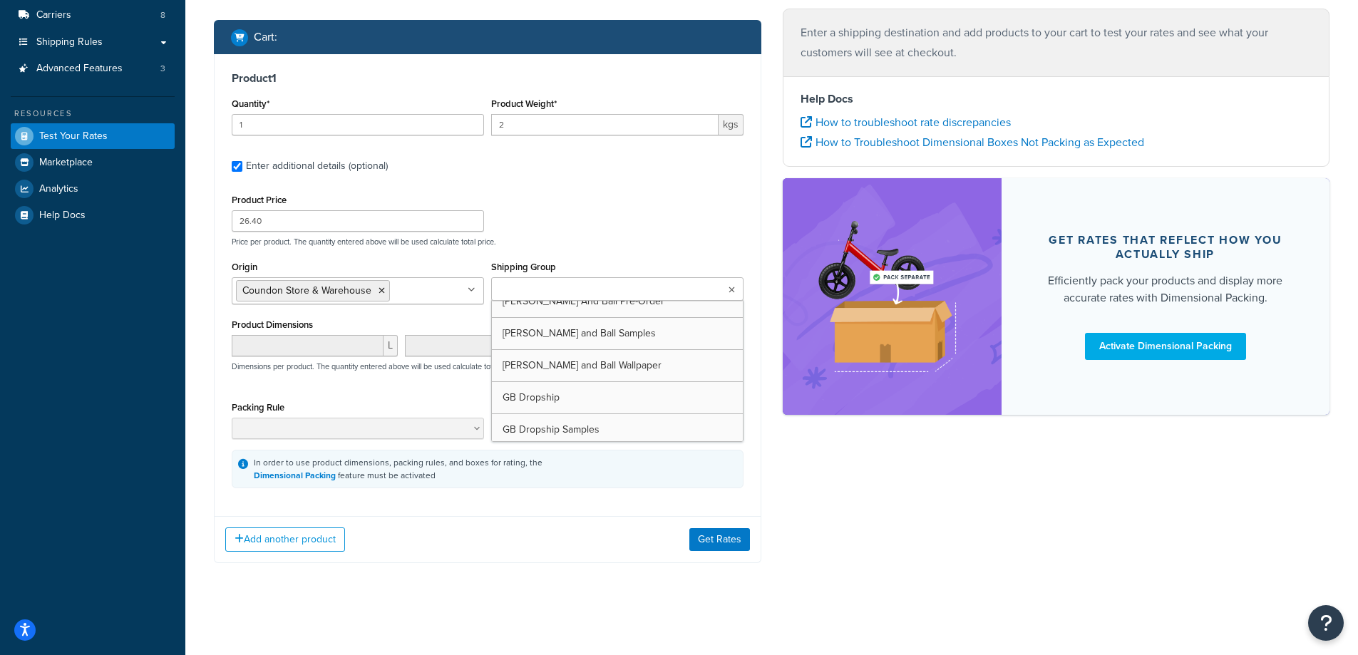
scroll to position [0, 0]
click at [908, 528] on div "Shipping destination : Edit 7 Wellington Drive, 7 Wellington Drive DARLINGTON, …" at bounding box center [771, 230] width 1137 height 710
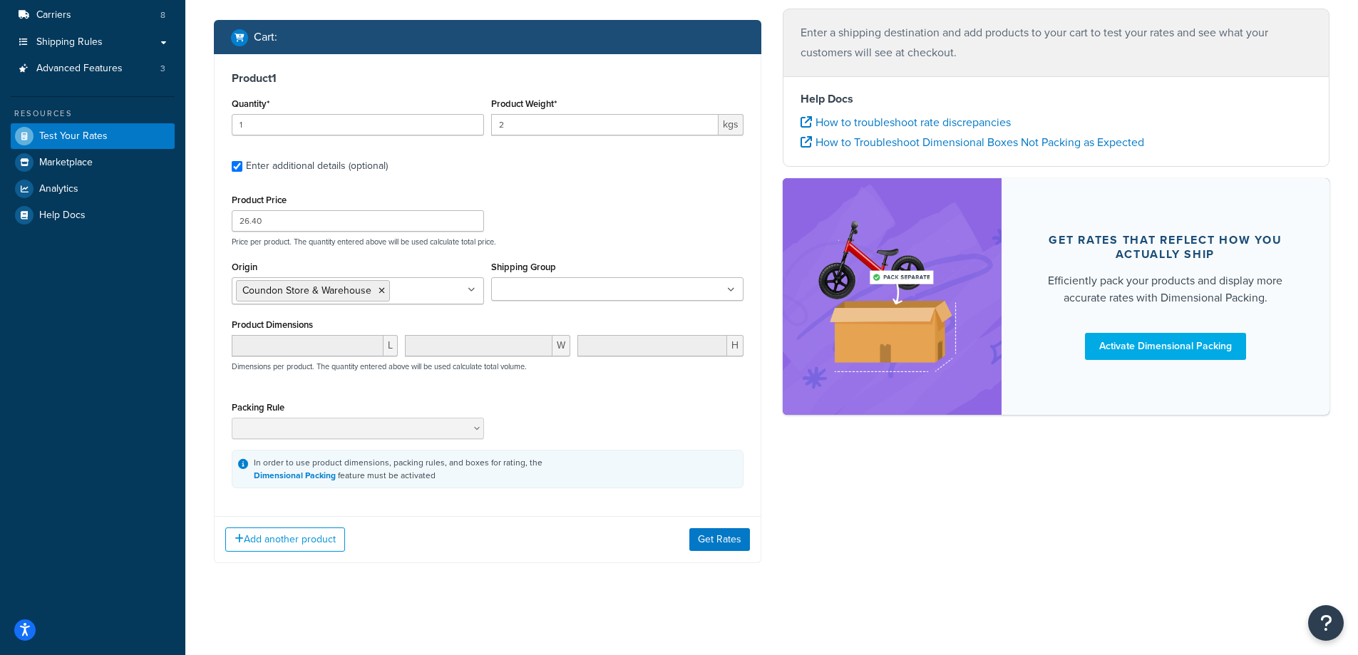
click at [578, 401] on div "Packing Rule" at bounding box center [487, 424] width 519 height 52
click at [564, 278] on ul at bounding box center [617, 289] width 252 height 24
click at [861, 459] on div "Shipping destination : Edit 7 Wellington Drive, 7 Wellington Drive DARLINGTON, …" at bounding box center [771, 230] width 1137 height 710
click at [325, 536] on button "Add another product" at bounding box center [285, 540] width 120 height 24
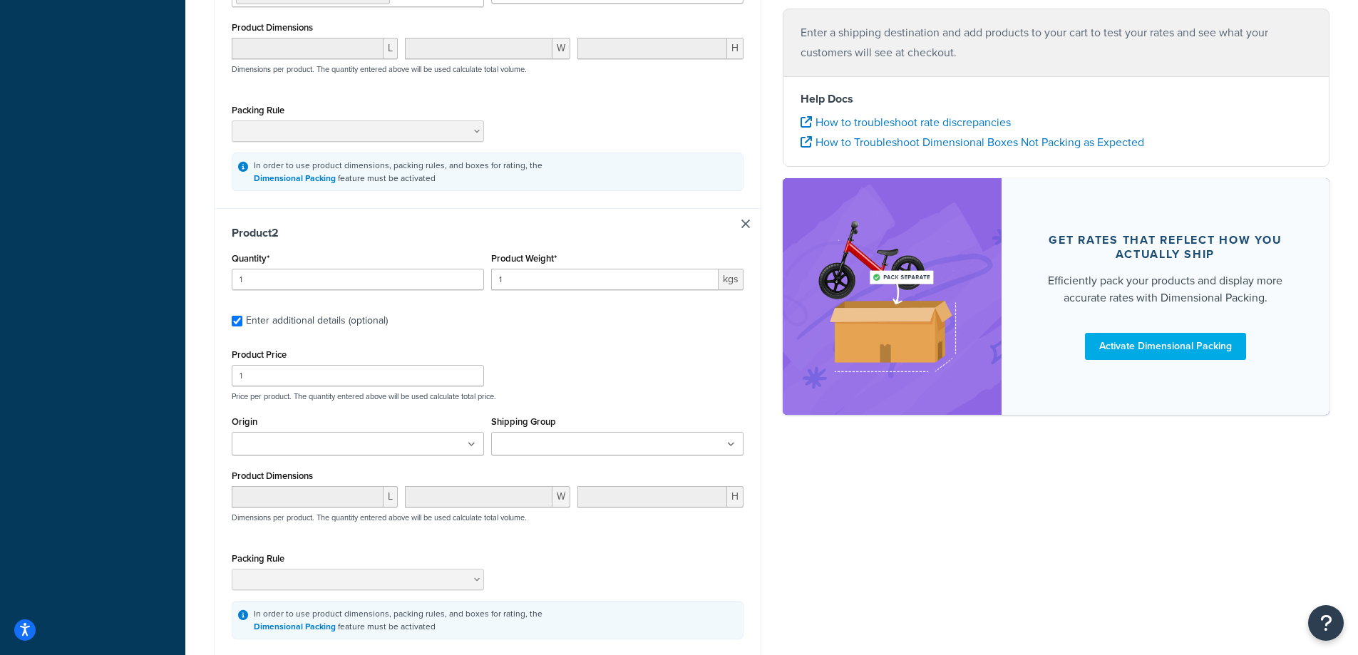
scroll to position [580, 0]
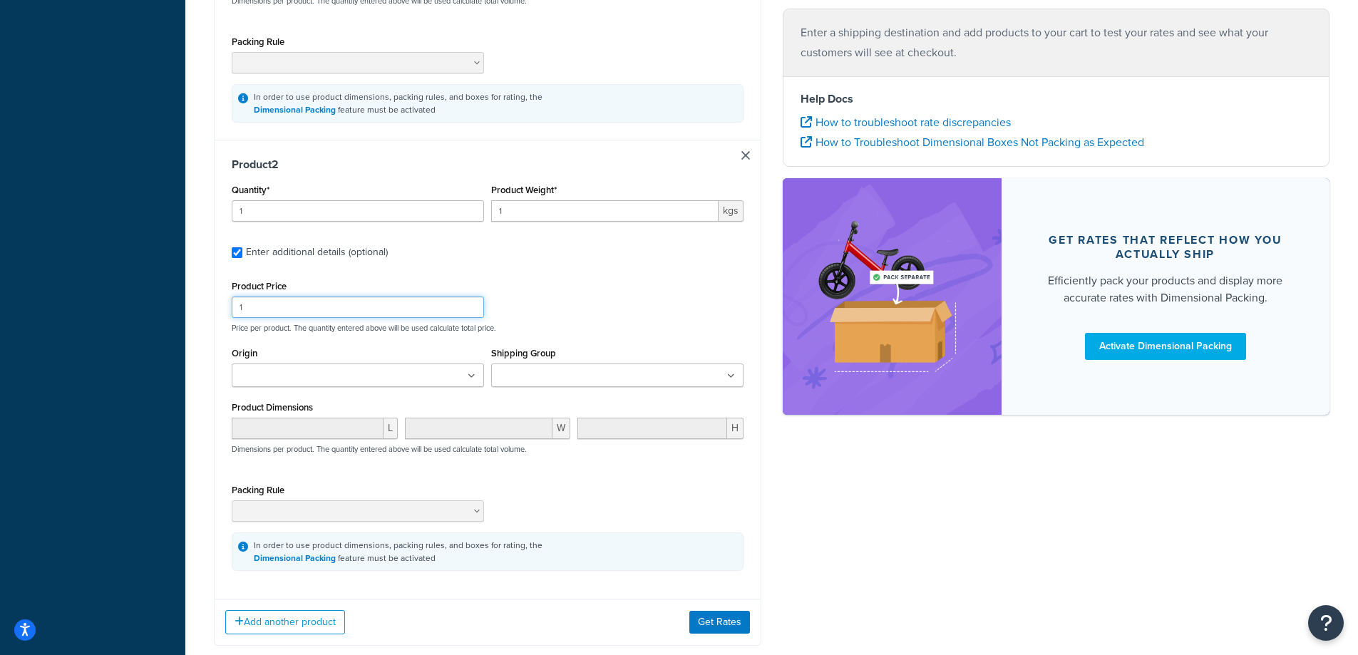
drag, startPoint x: 290, startPoint y: 308, endPoint x: 225, endPoint y: 302, distance: 65.2
click at [225, 302] on div "Product 2 Quantity* 1 Product Weight* 1 kgs Enter additional details (optional)…" at bounding box center [488, 364] width 546 height 449
paste input "44.79"
type input "44.79"
click at [892, 506] on div "Shipping destination : Edit 7 Wellington Drive, 7 Wellington Drive DARLINGTON, …" at bounding box center [771, 88] width 1137 height 1158
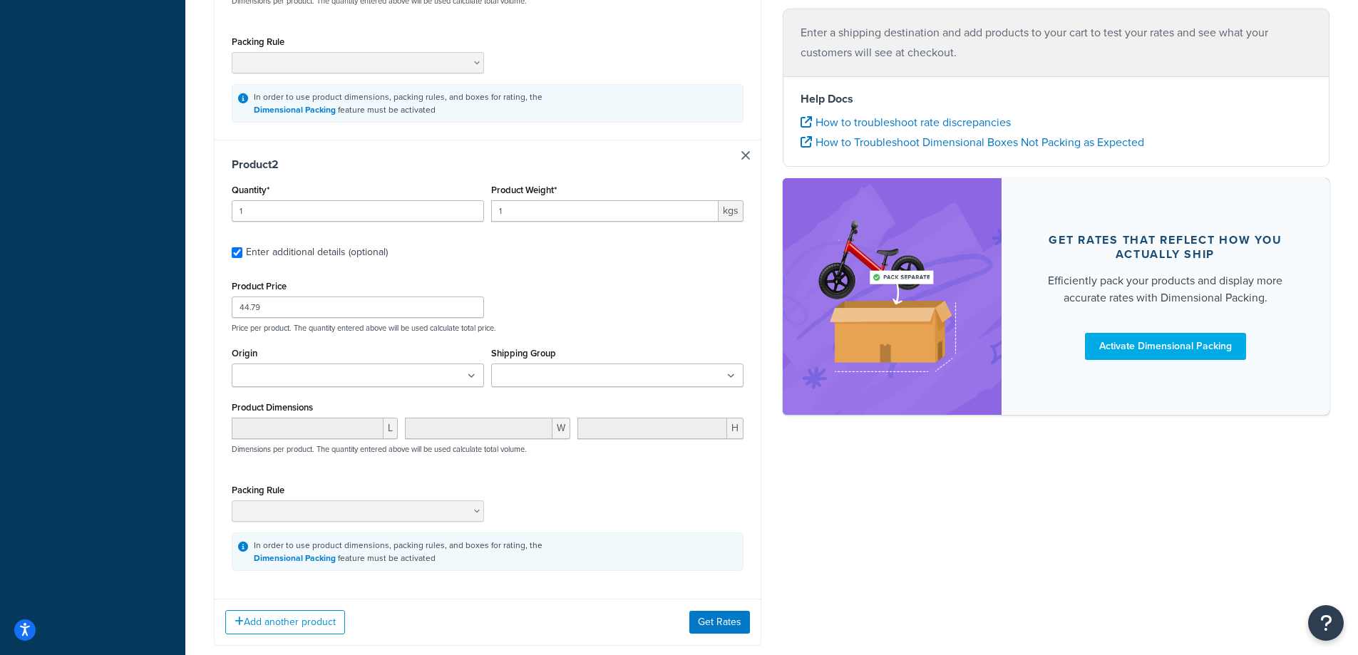
click at [441, 383] on ul at bounding box center [358, 376] width 252 height 24
click at [525, 382] on input "Shipping Group" at bounding box center [559, 377] width 126 height 16
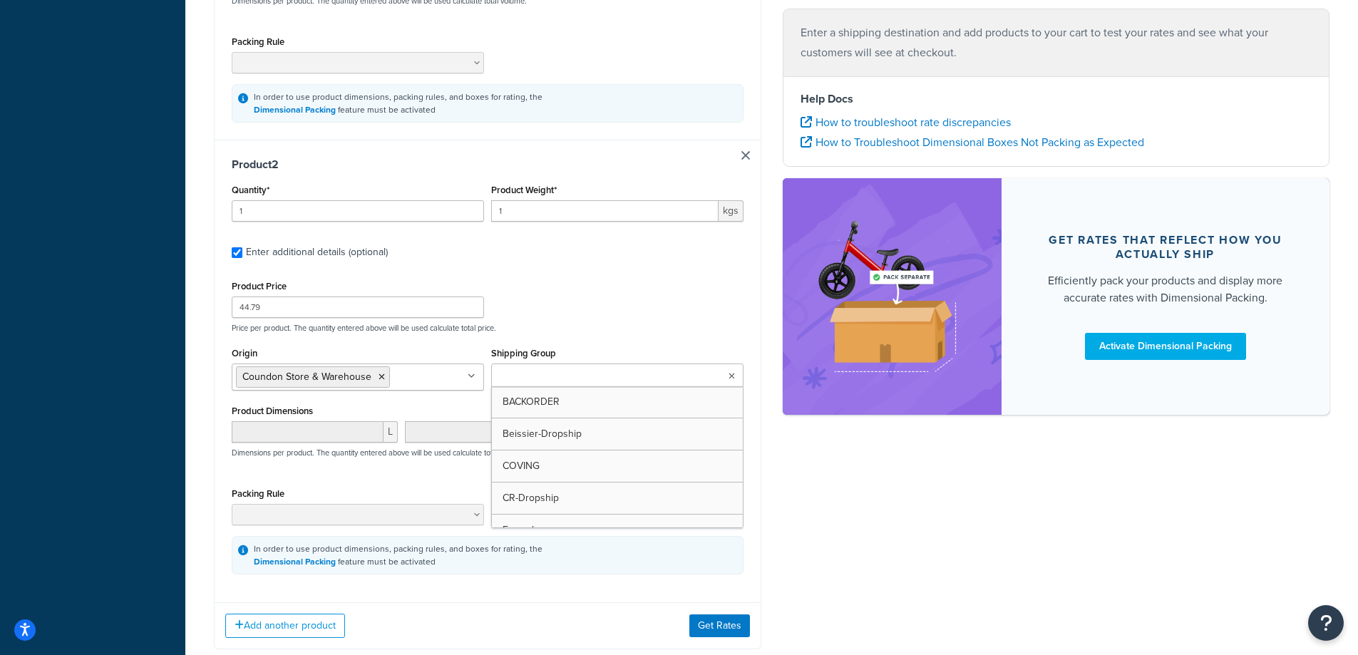
click at [560, 338] on div "Product Price 44.79 Price per product. The quantity entered above will be used …" at bounding box center [488, 426] width 512 height 298
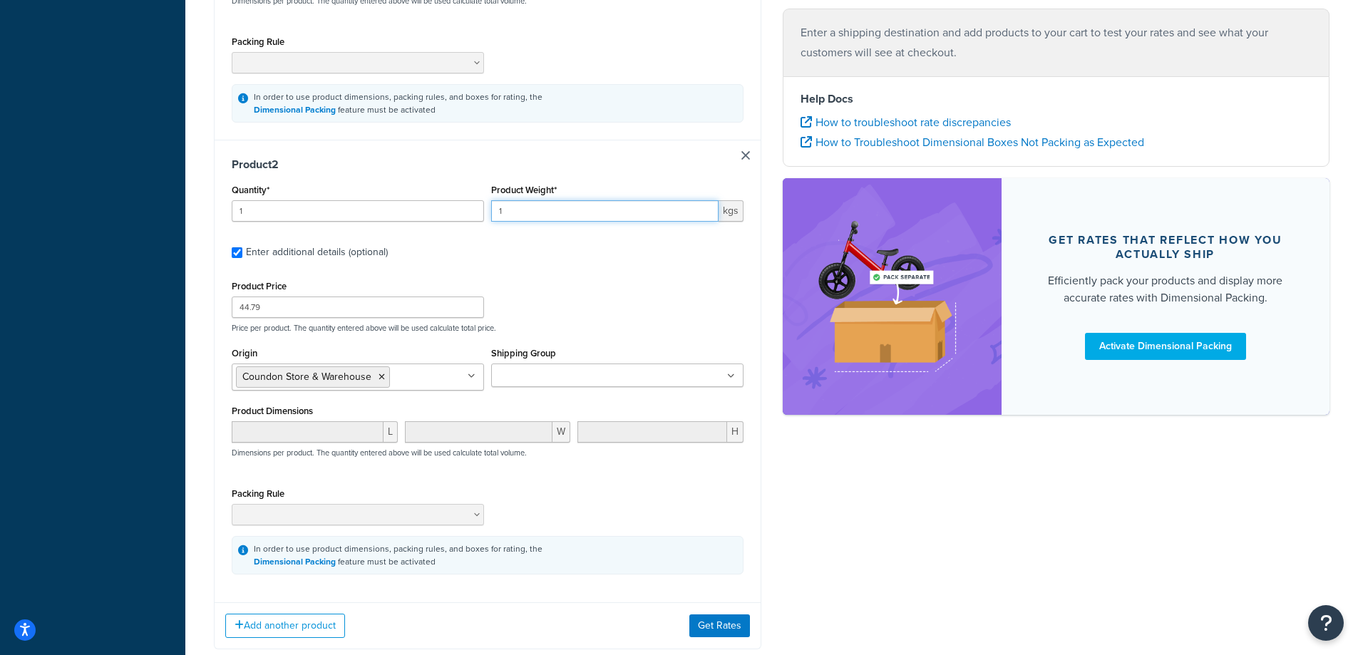
drag, startPoint x: 516, startPoint y: 205, endPoint x: 493, endPoint y: 206, distance: 22.8
click at [493, 206] on input "1" at bounding box center [604, 210] width 227 height 21
drag, startPoint x: 547, startPoint y: 209, endPoint x: 484, endPoint y: 209, distance: 62.8
click at [484, 209] on div "Quantity* 1 Product Weight* 3 kgs" at bounding box center [487, 206] width 519 height 52
type input "3.5"
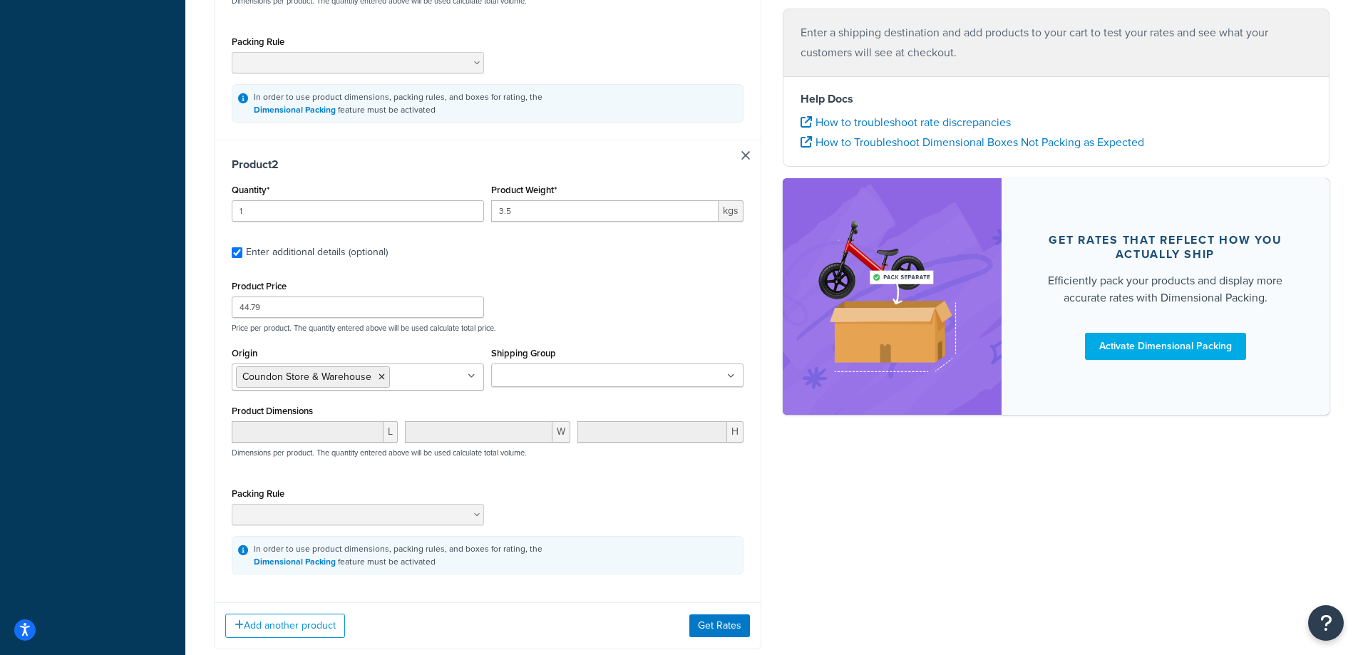
click at [1012, 484] on div "Shipping destination : Edit 7 Wellington Drive, 7 Wellington Drive DARLINGTON, …" at bounding box center [771, 90] width 1137 height 1162
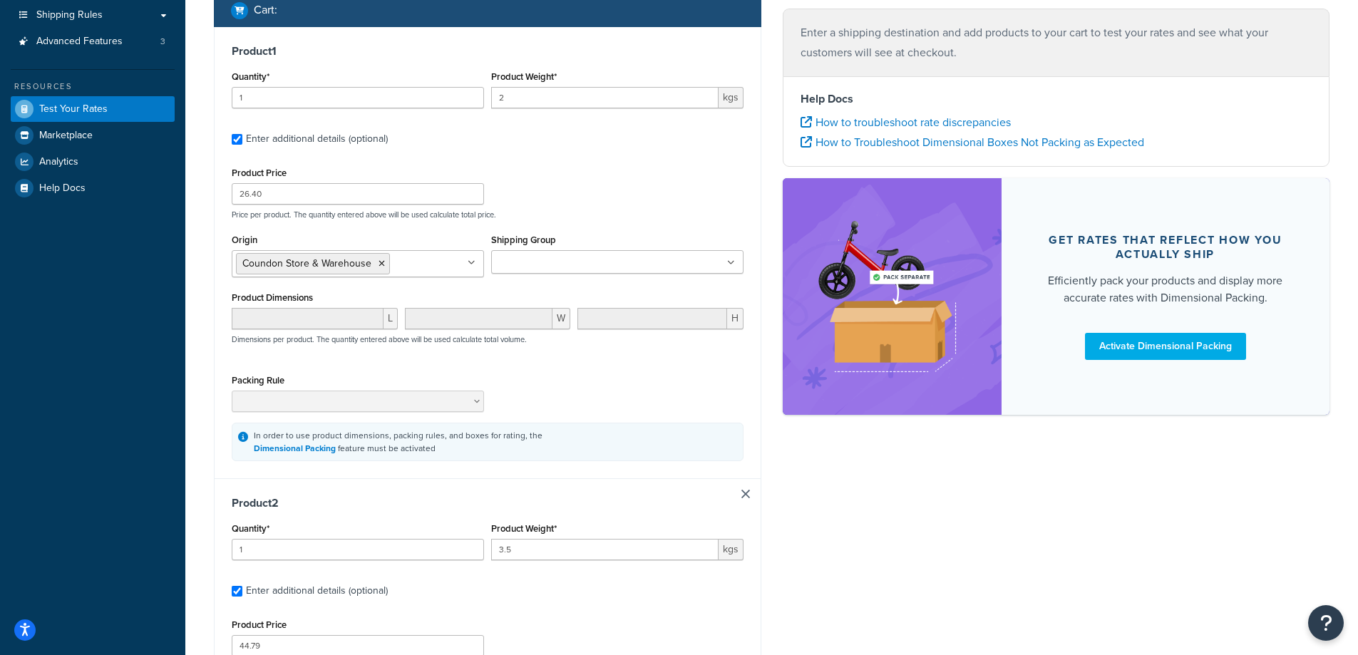
scroll to position [239, 0]
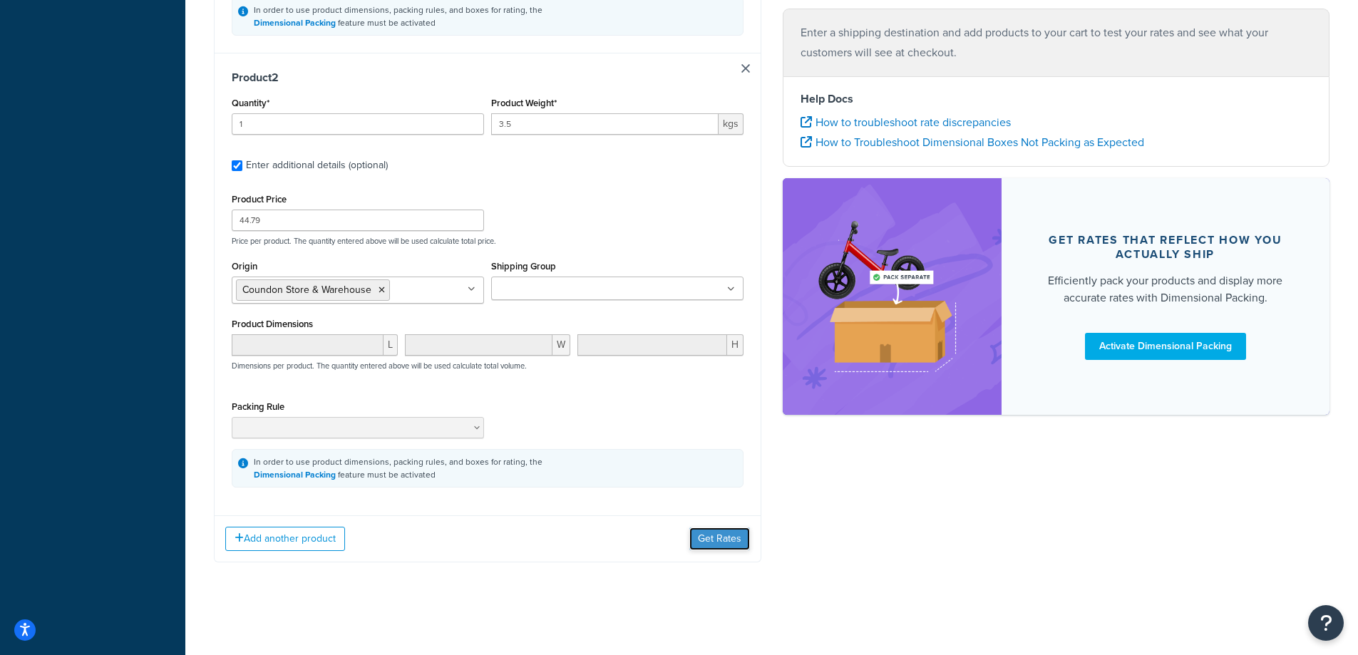
click at [705, 537] on button "Get Rates" at bounding box center [720, 539] width 61 height 23
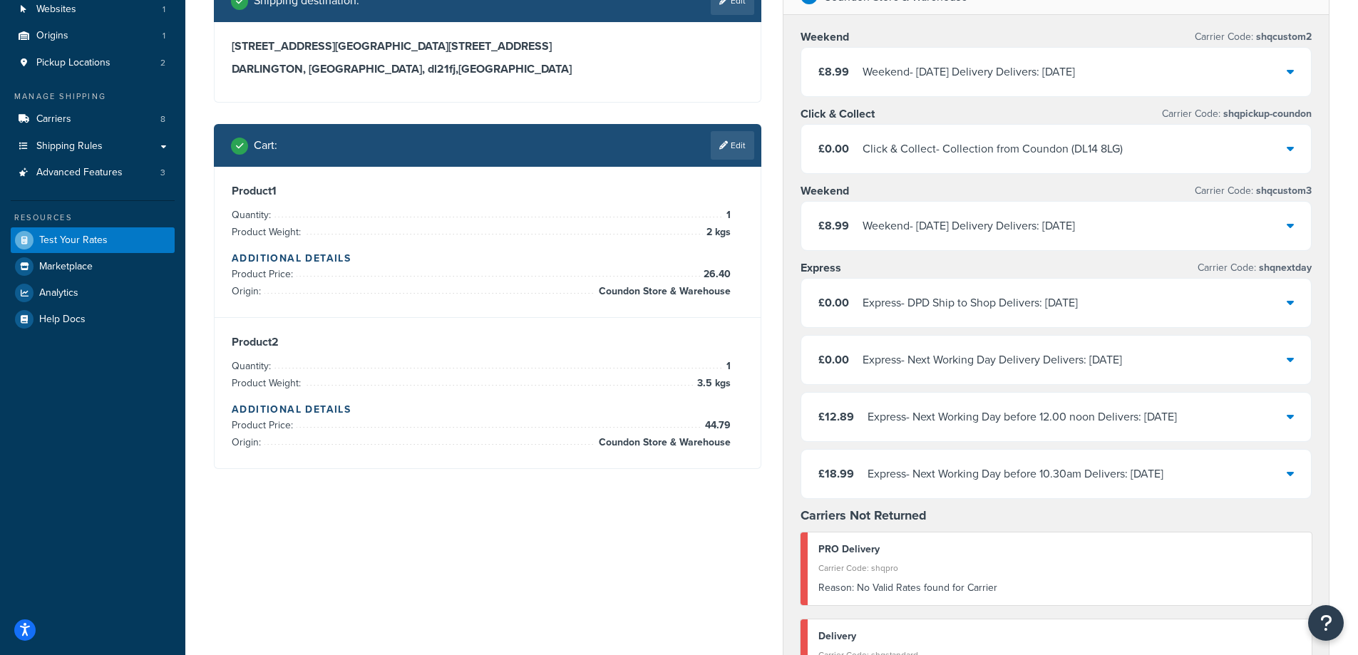
scroll to position [96, 0]
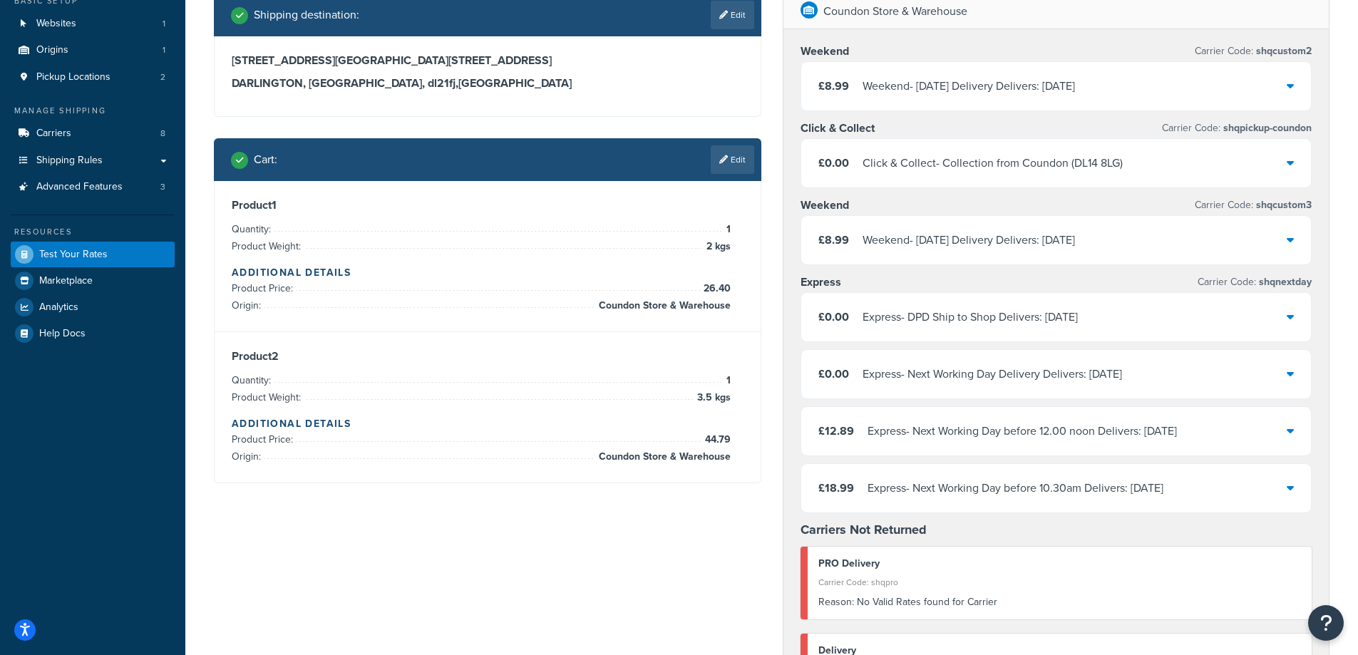
click at [1203, 325] on div "£0.00 Express - DPD Ship to Shop Delivers: 26/9/2025" at bounding box center [1057, 317] width 511 height 48
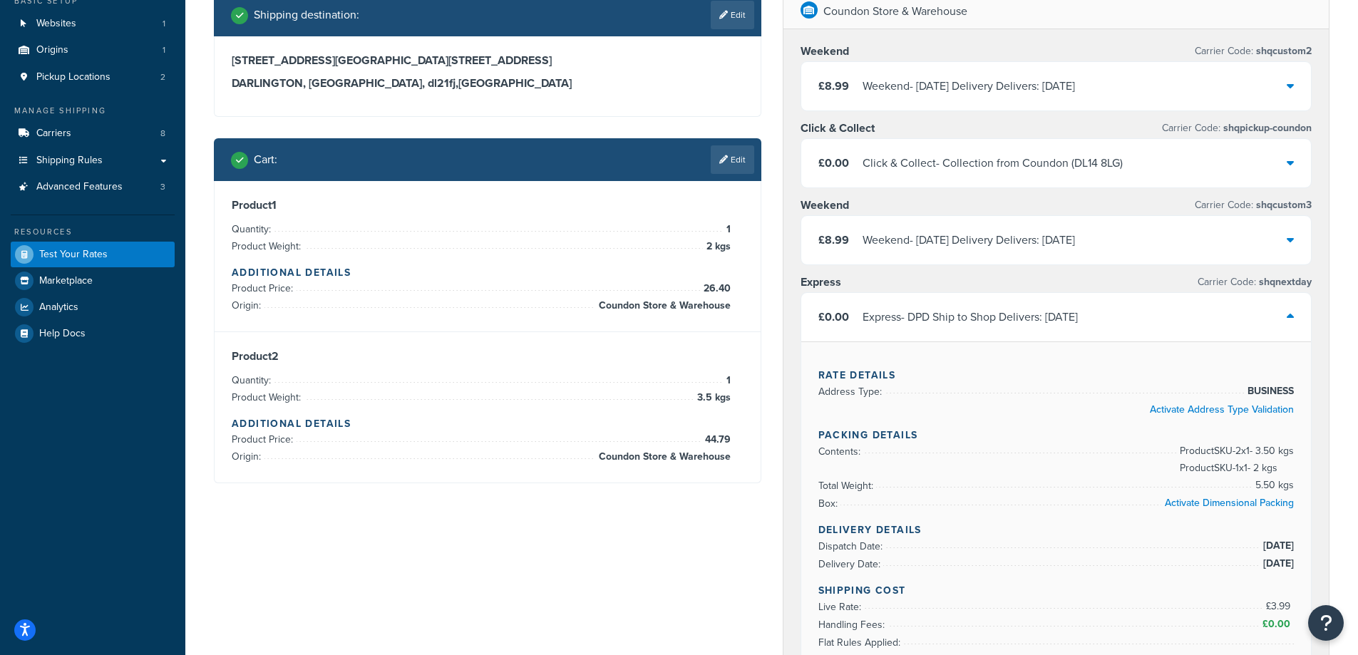
click at [1198, 324] on div "£0.00 Express - DPD Ship to Shop Delivers: 26/9/2025" at bounding box center [1057, 317] width 511 height 48
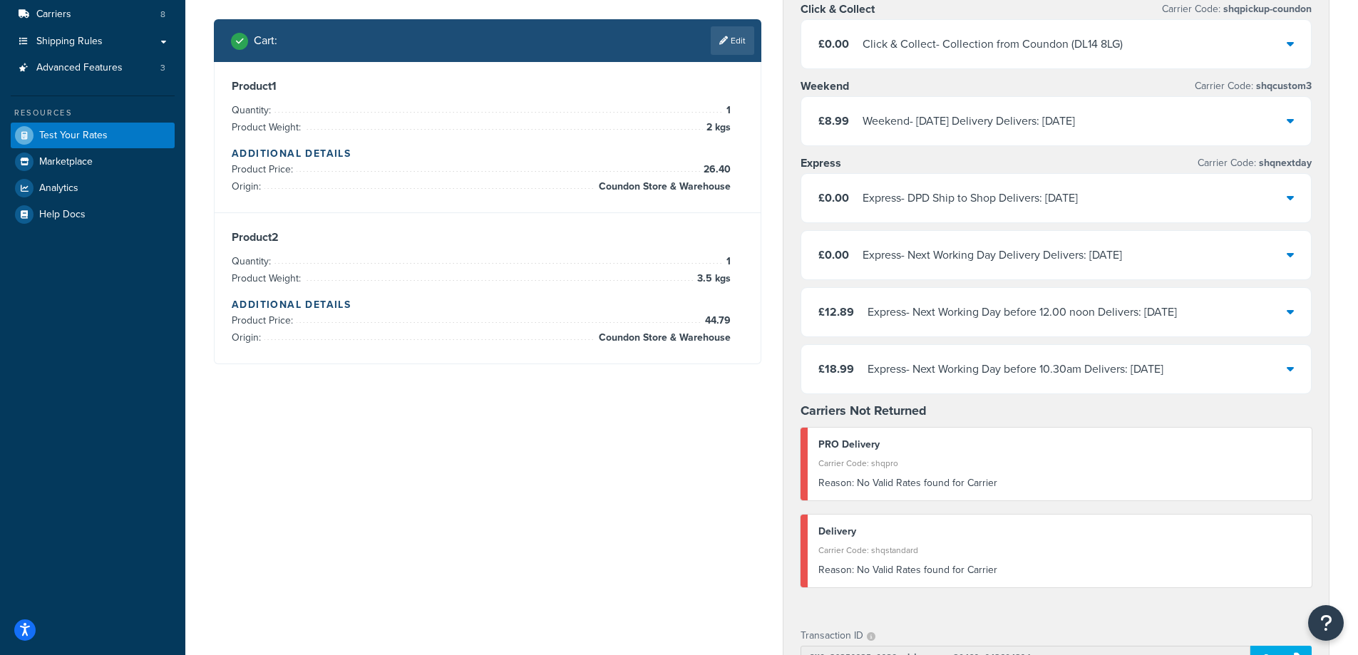
scroll to position [357, 0]
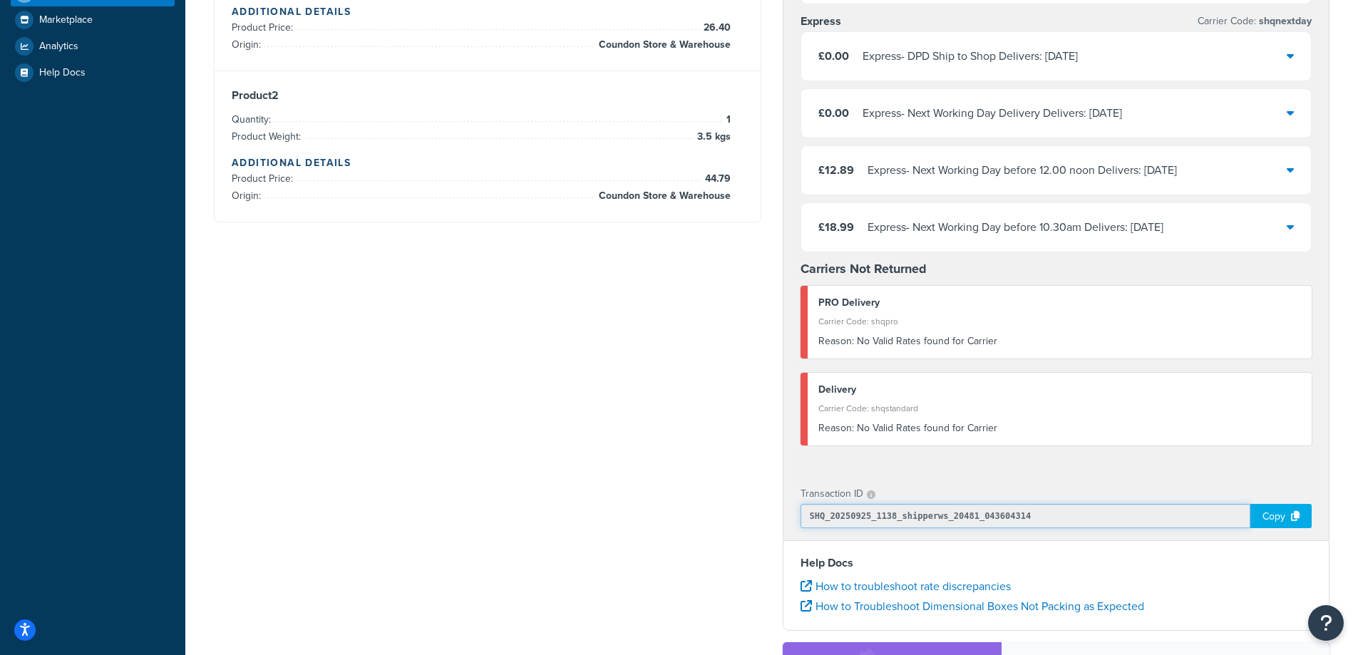
click at [1249, 518] on input "SHQ_20250925_1138_shipperws_20481_043604314" at bounding box center [1026, 516] width 451 height 24
click at [1261, 517] on div "Copy" at bounding box center [1281, 516] width 61 height 24
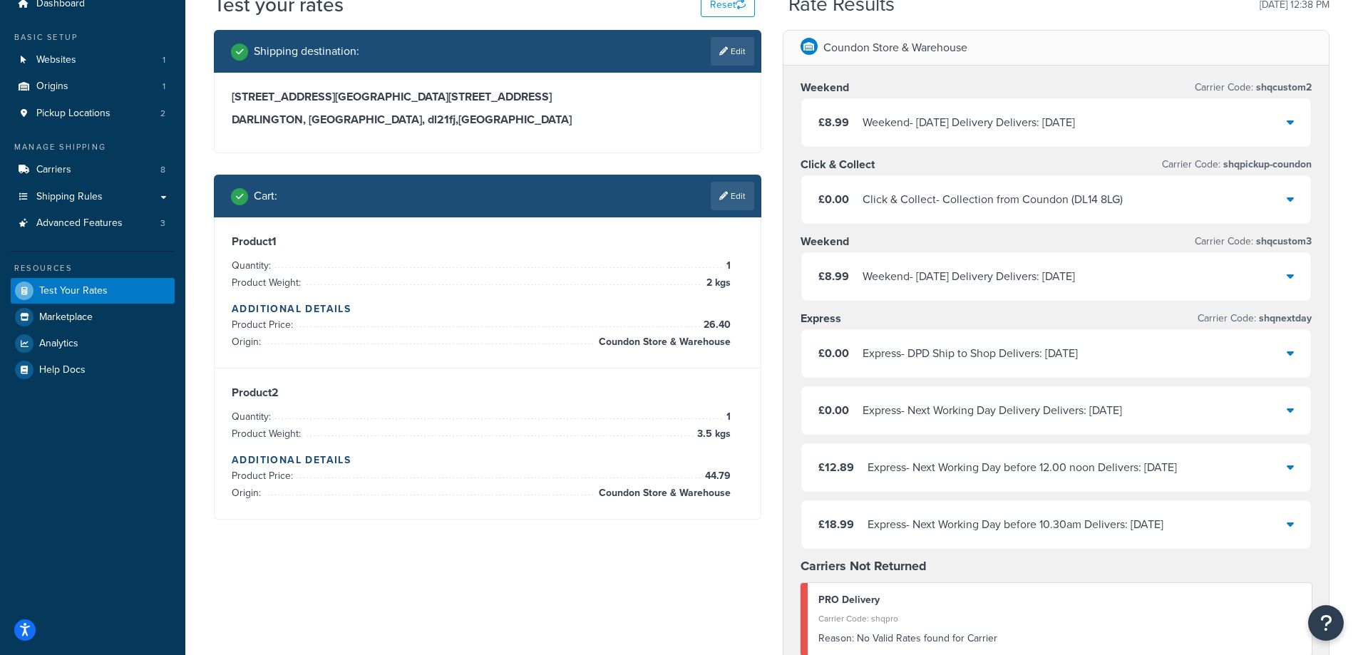
scroll to position [0, 0]
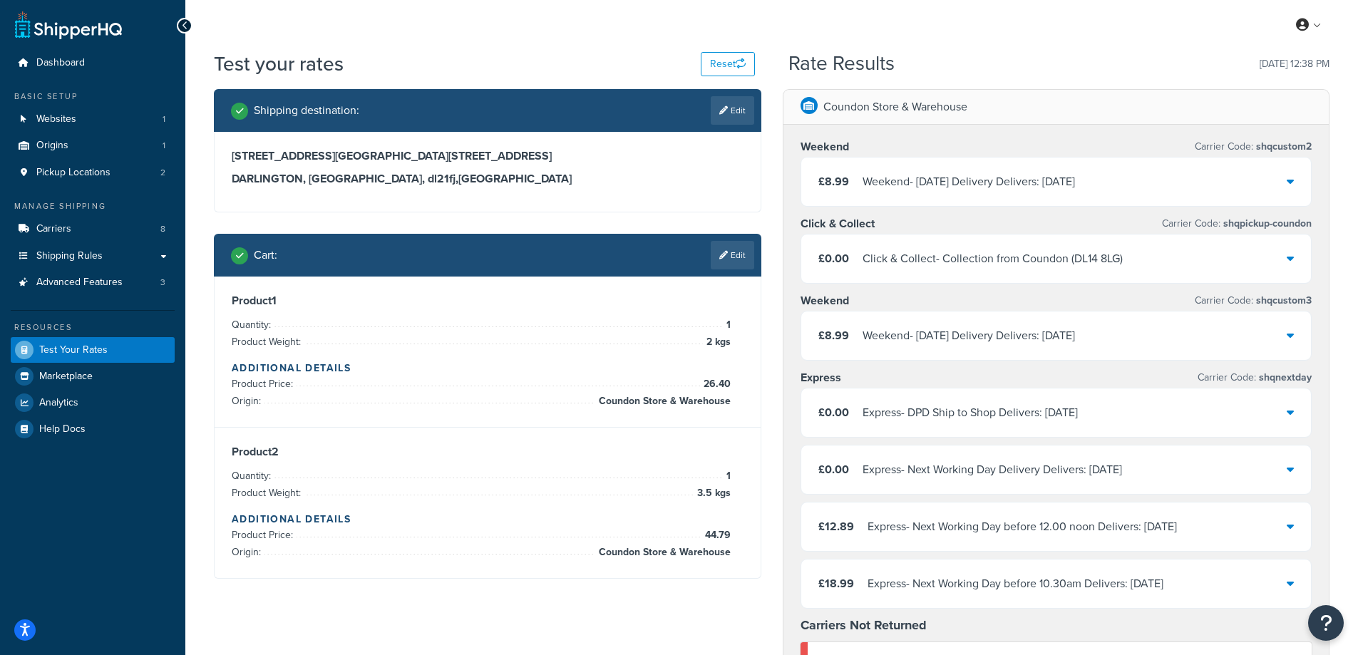
click at [973, 39] on div "My Profile Billing Global Settings Contact Us Logout" at bounding box center [771, 25] width 1173 height 50
click at [1013, 68] on div "Rate Results 25/09/2025, 12:38 PM" at bounding box center [1059, 64] width 541 height 22
click at [450, 462] on div "Product 2 Quantity: 1 Product Weight: 3.5 kgs Additional Details Product Price:…" at bounding box center [488, 503] width 512 height 116
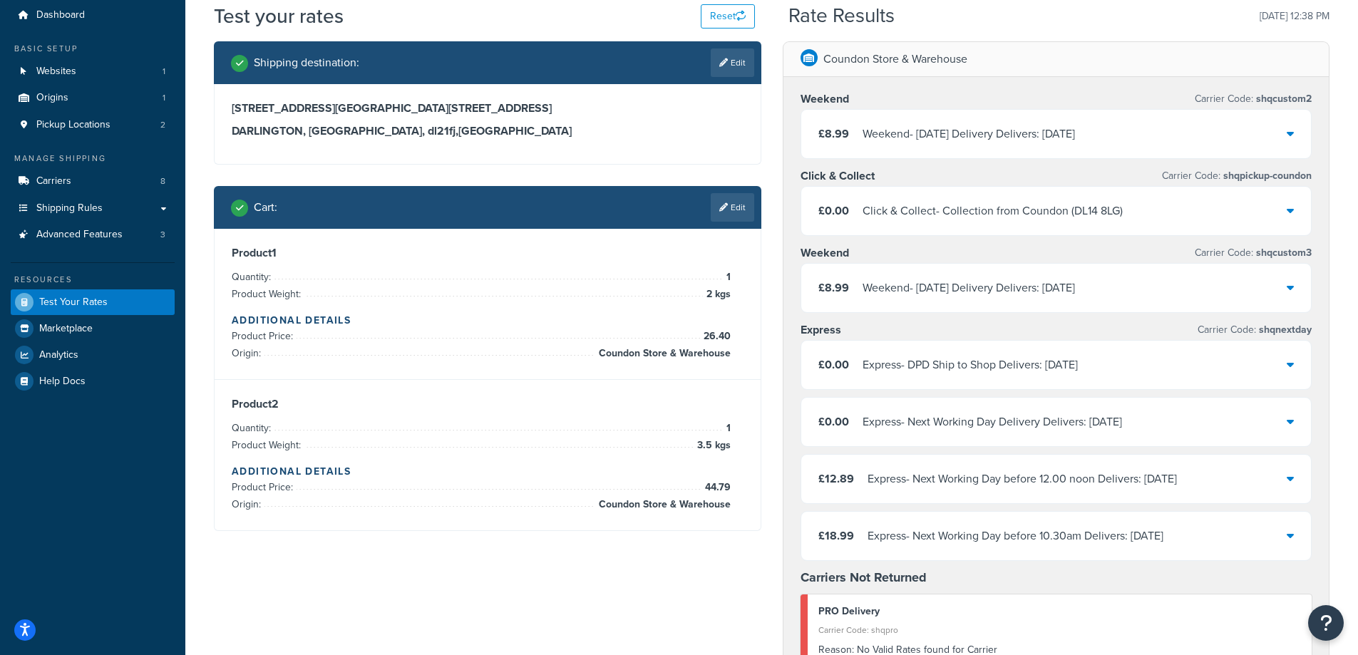
scroll to position [143, 0]
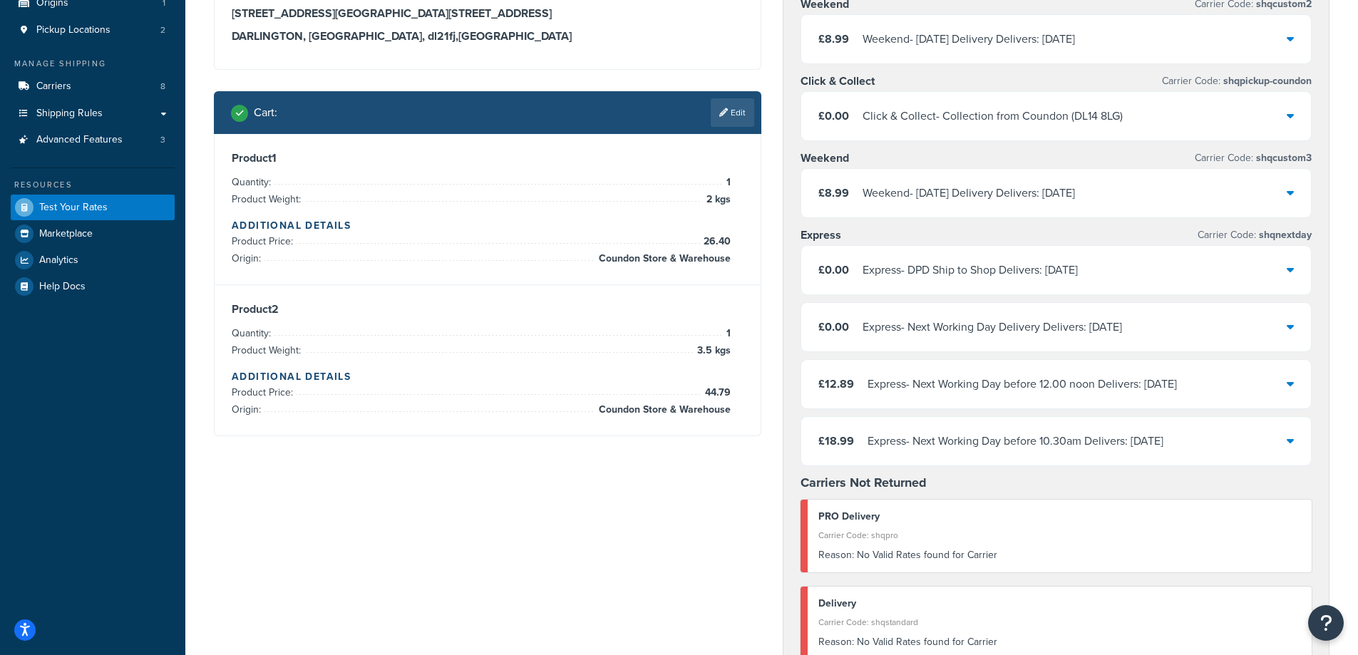
click at [690, 379] on h4 "Additional Details" at bounding box center [488, 376] width 512 height 15
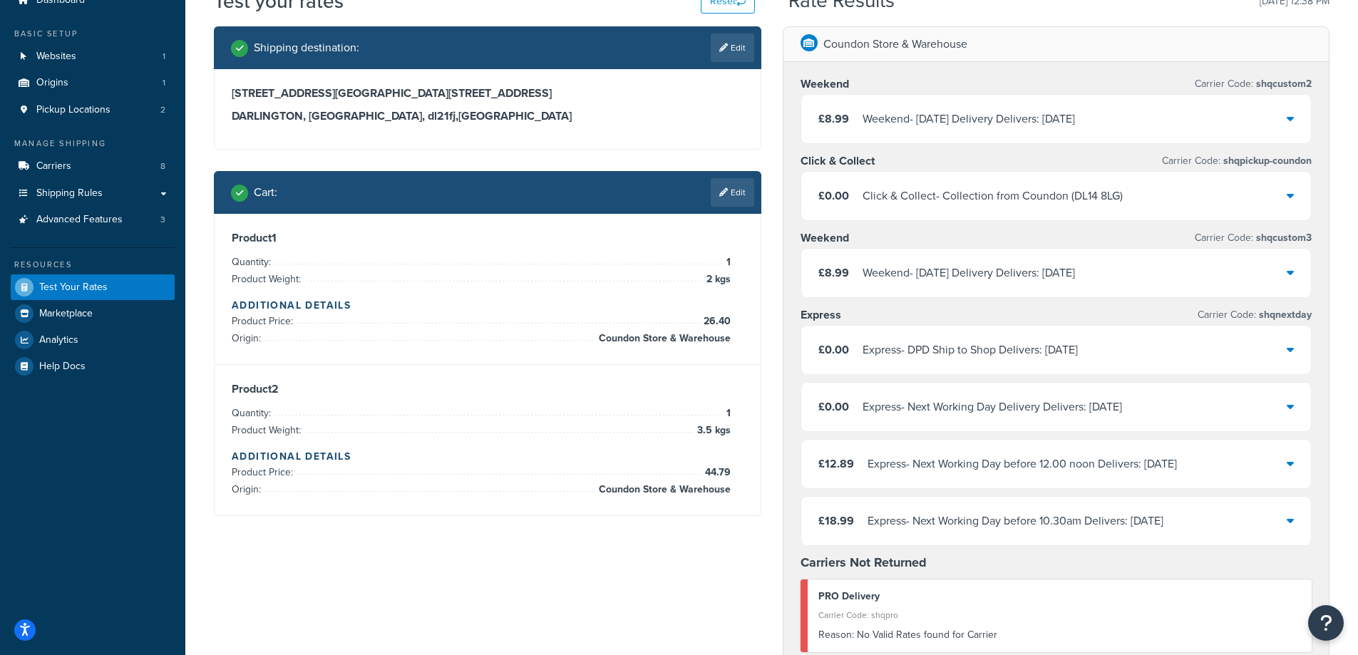
scroll to position [0, 0]
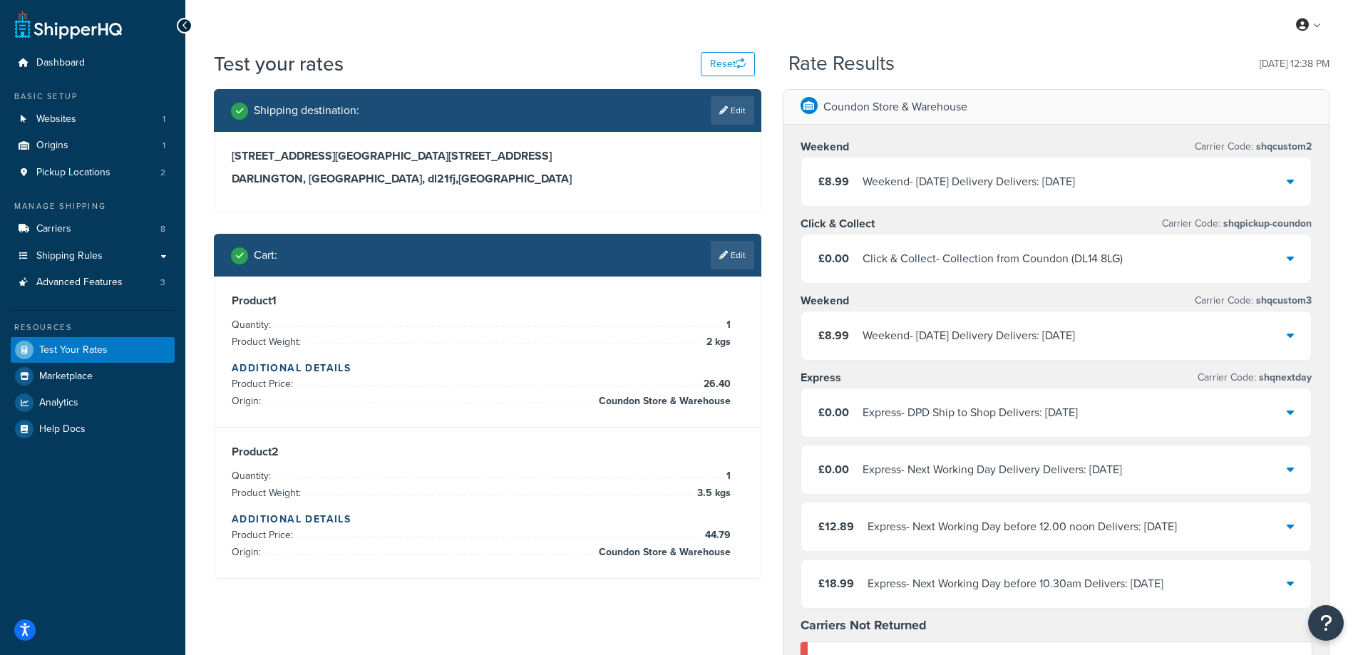
click at [825, 38] on div "My Profile Billing Global Settings Contact Us Logout" at bounding box center [771, 25] width 1173 height 50
click at [1311, 25] on link at bounding box center [1309, 24] width 41 height 21
click at [1110, 27] on div "My Profile Billing Global Settings Contact Us Logout" at bounding box center [771, 25] width 1173 height 50
click at [153, 249] on link "Shipping Rules" at bounding box center [93, 256] width 164 height 26
click at [160, 255] on link "Shipping Rules" at bounding box center [93, 256] width 164 height 26
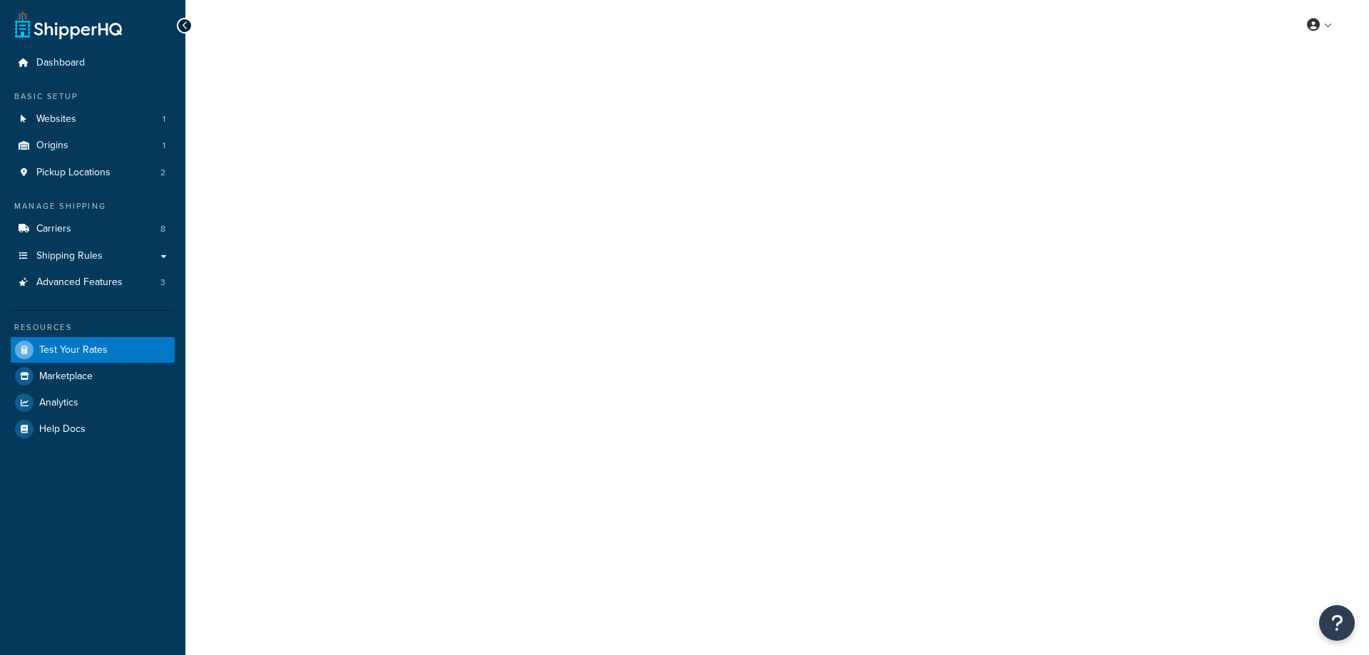
select select "[GEOGRAPHIC_DATA]"
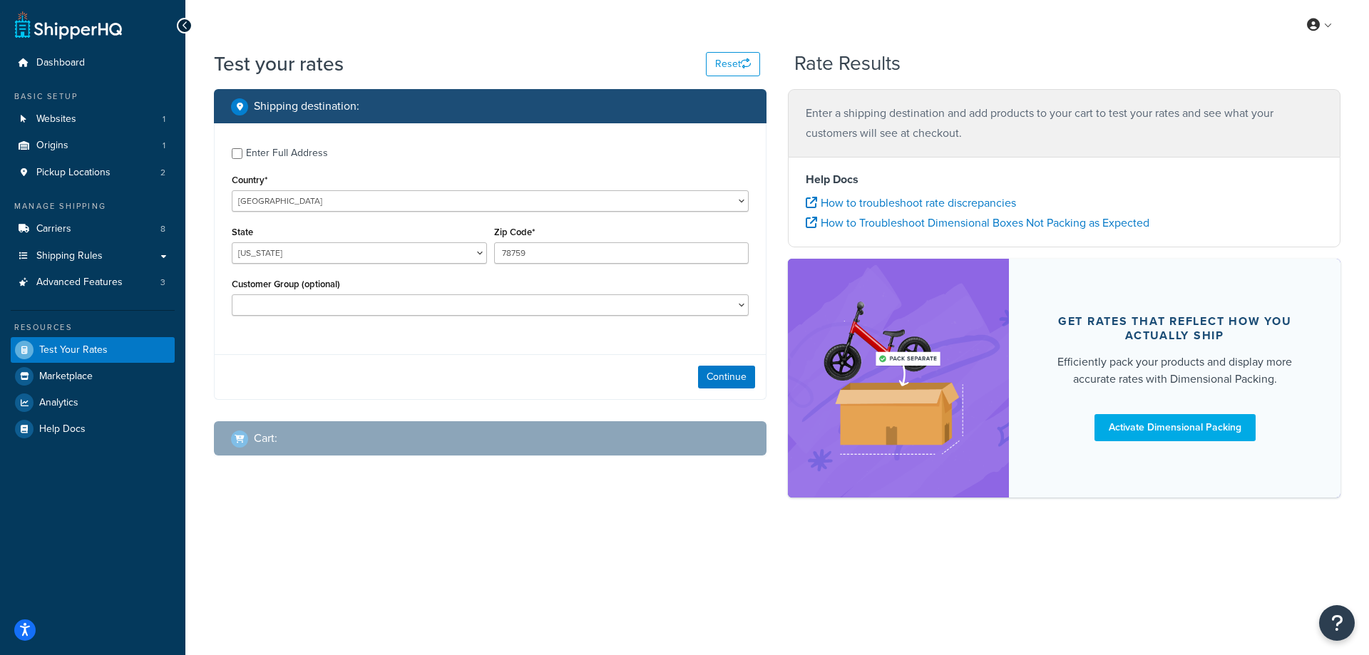
click at [267, 147] on div "Enter Full Address" at bounding box center [287, 153] width 82 height 20
click at [242, 148] on input "Enter Full Address" at bounding box center [237, 153] width 11 height 11
checkbox input "true"
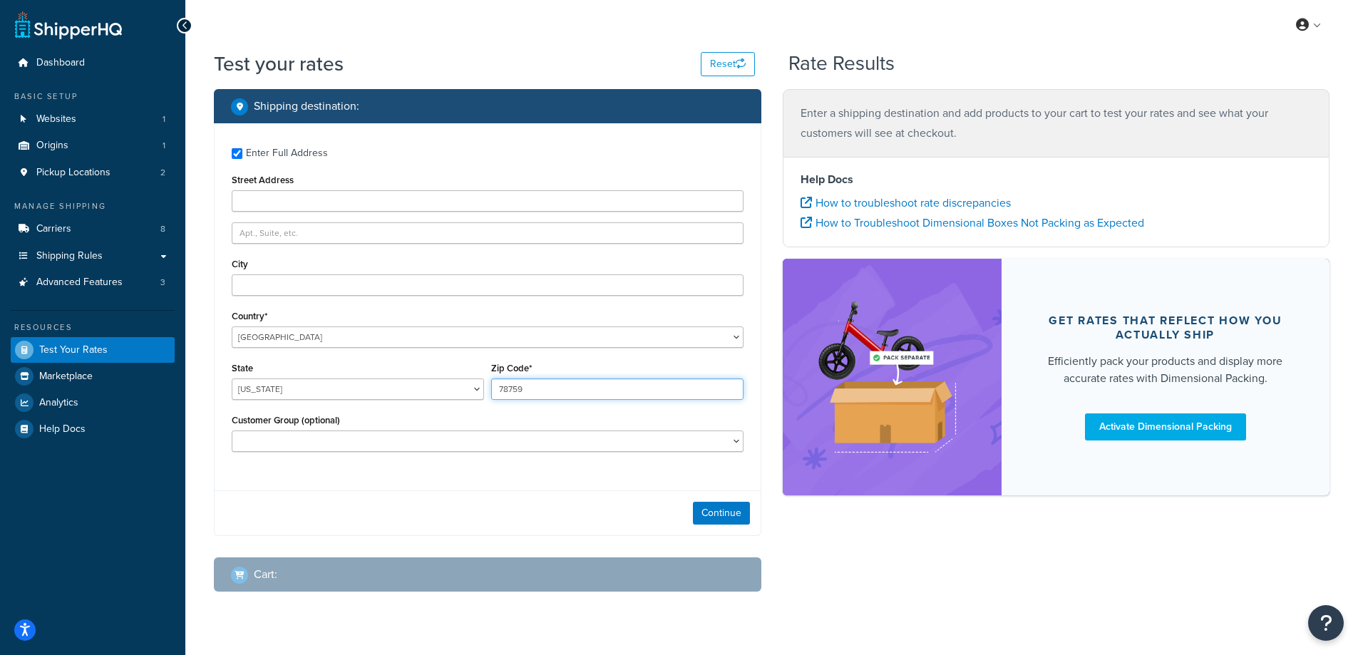
click at [541, 398] on input "78759" at bounding box center [617, 389] width 252 height 21
type input "DL21FJ"
click at [478, 391] on select "Alabama Alaska American Samoa Arizona Arkansas Armed Forces Americas Armed Forc…" at bounding box center [358, 389] width 252 height 21
click at [523, 483] on div "Enter Full Address Street Address City Country* United States United Kingdom Af…" at bounding box center [488, 329] width 548 height 413
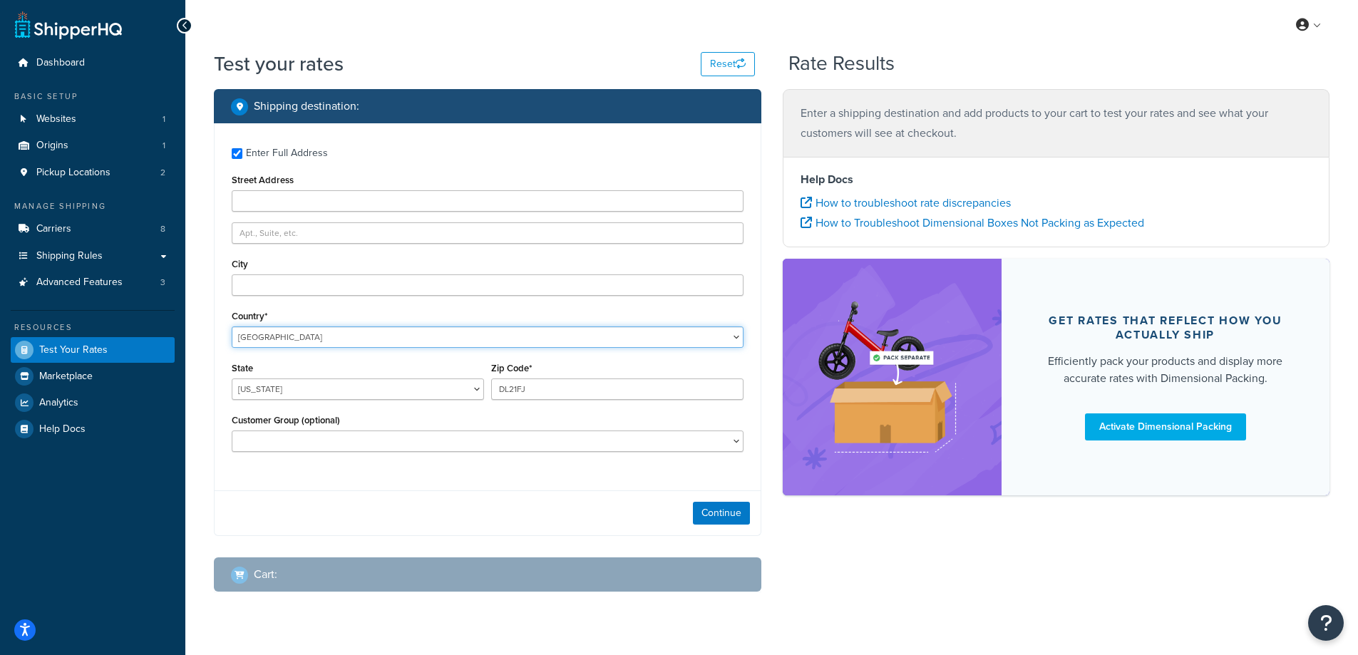
click at [426, 342] on select "United States United Kingdom Afghanistan Åland Islands Albania Algeria American…" at bounding box center [488, 337] width 512 height 21
select select "GB"
click at [232, 327] on select "United States United Kingdom Afghanistan Åland Islands Albania Algeria American…" at bounding box center [488, 337] width 512 height 21
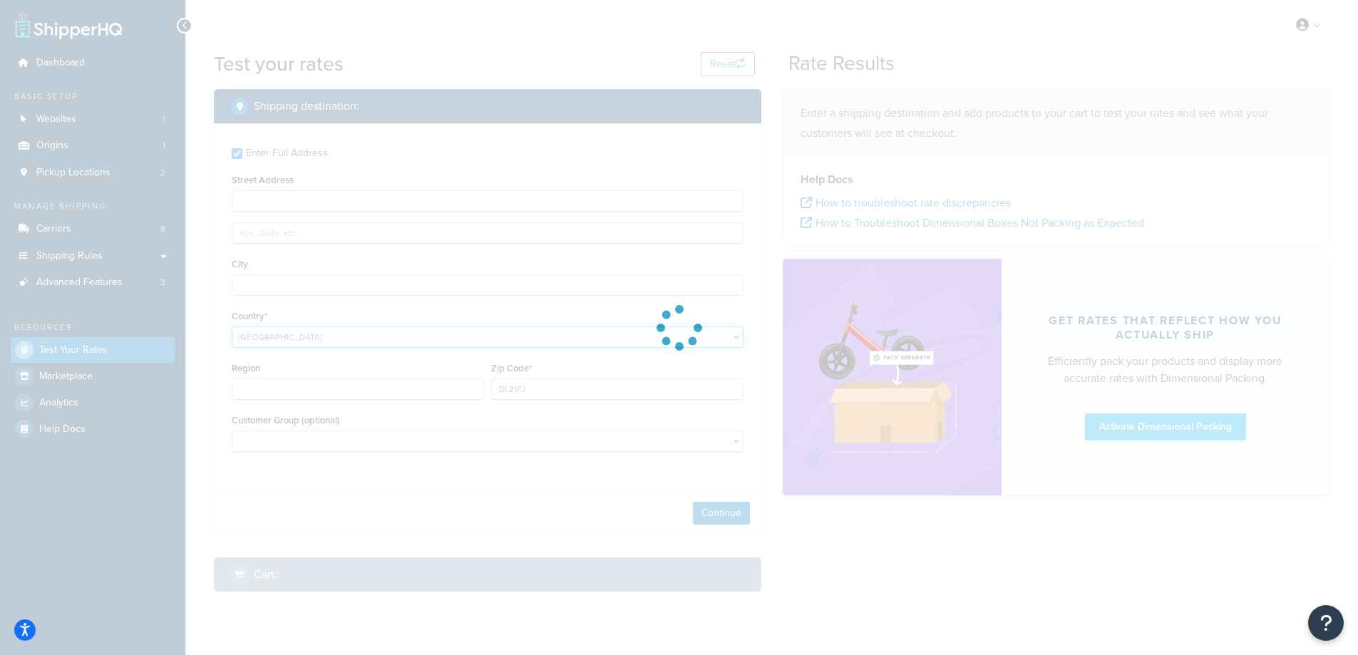
type input "TX"
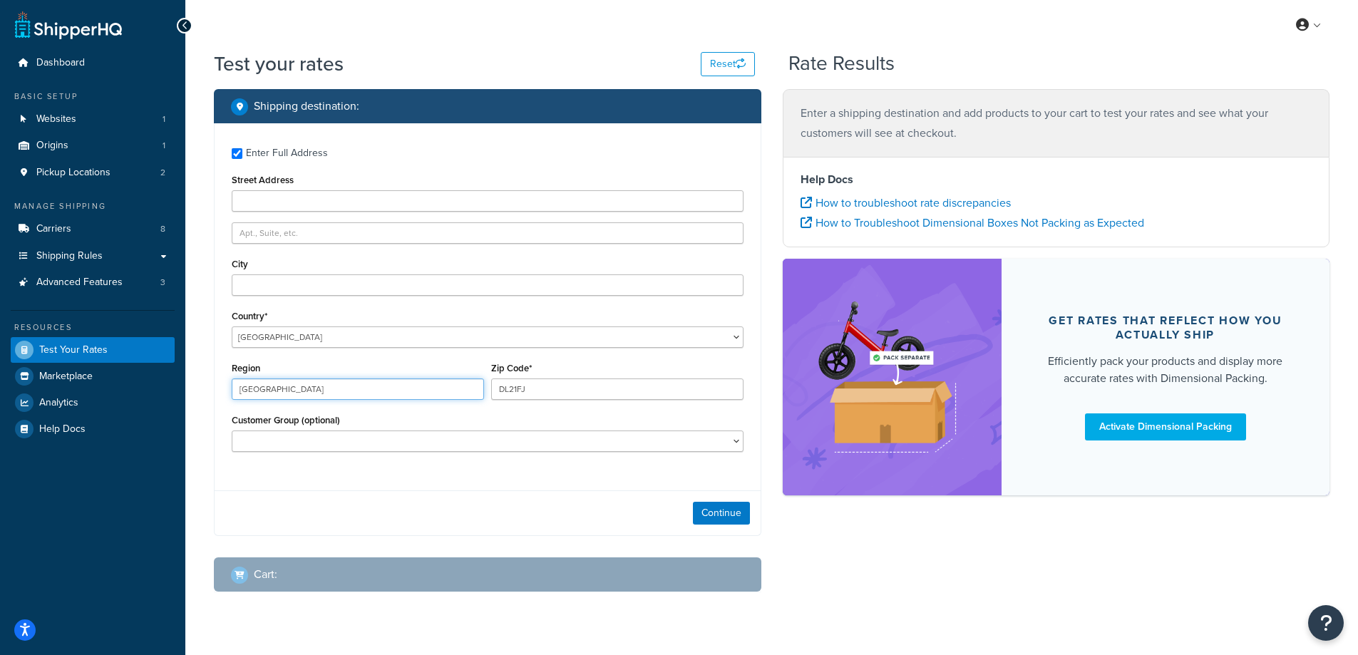
click at [343, 389] on input "TX" at bounding box center [358, 389] width 252 height 21
click at [343, 389] on input "Region" at bounding box center [358, 389] width 252 height 21
click at [536, 430] on div "Customer Group (optional) Logged In Not Logged in On Account Trade Customer Ret…" at bounding box center [488, 431] width 512 height 41
click at [461, 203] on input "Street Address" at bounding box center [488, 200] width 512 height 21
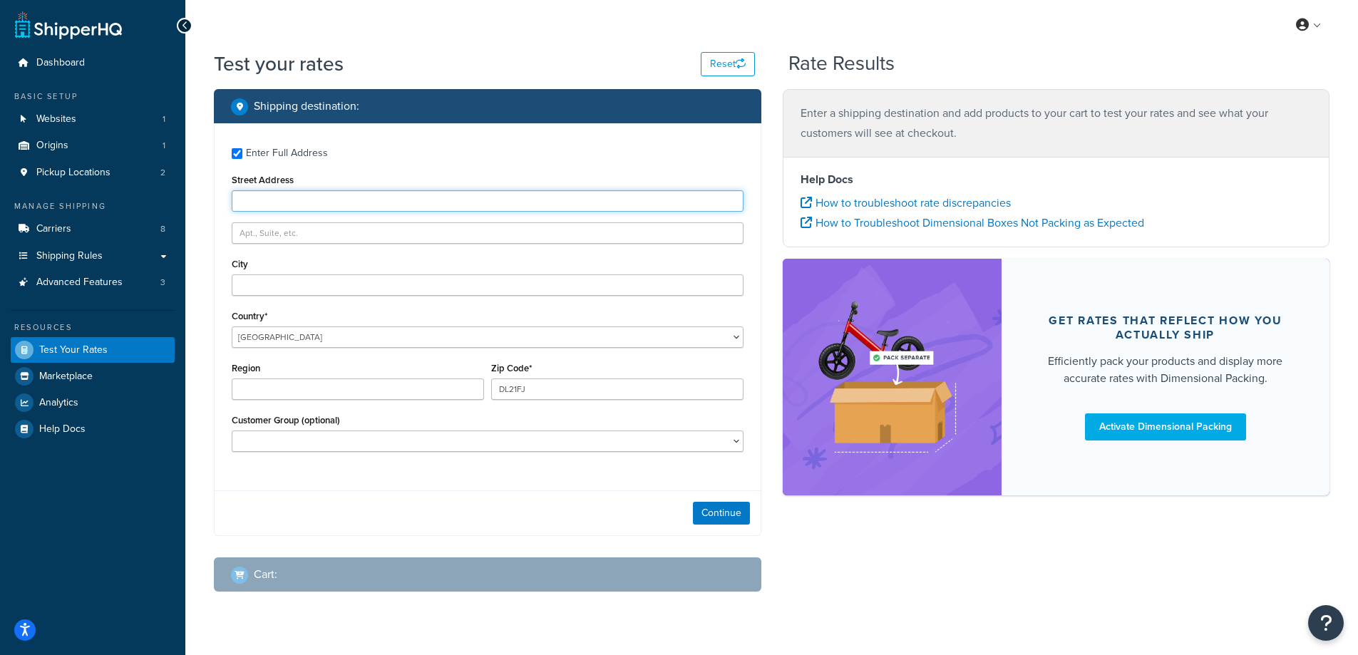
type input "7 Wellington Drive"
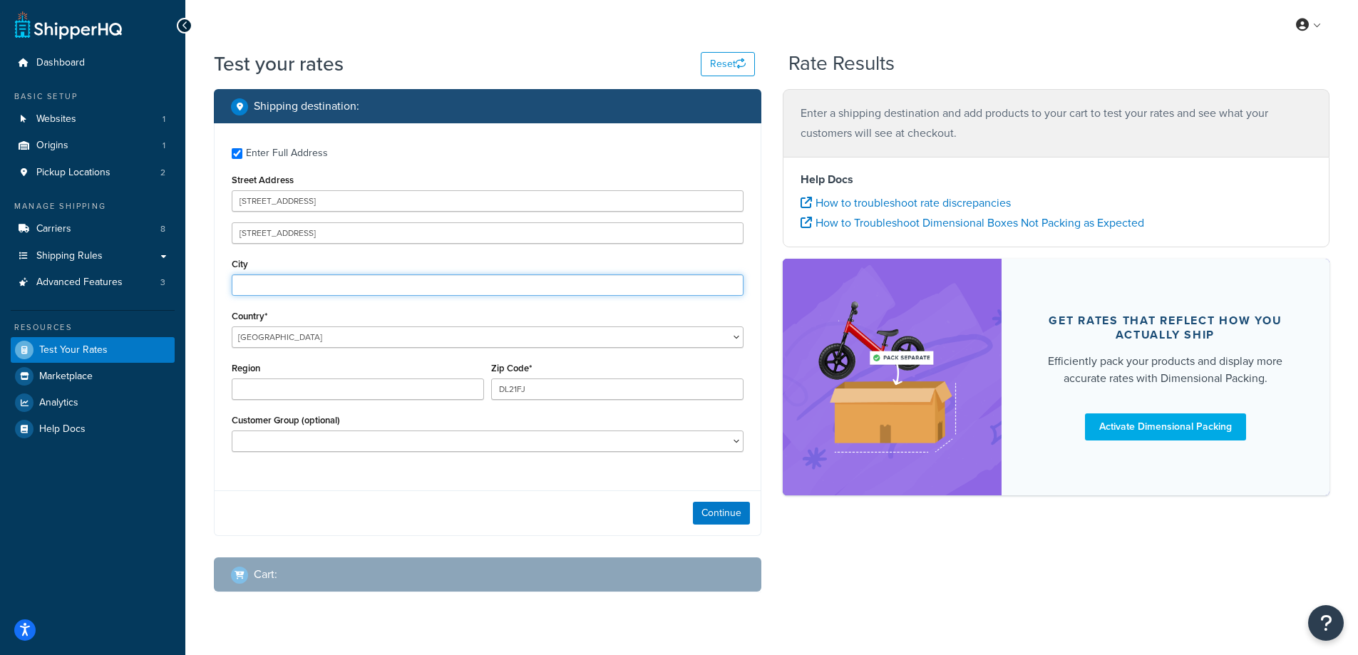
type input "DARLINGTON"
type input "County Durham"
click at [454, 462] on div "Customer Group (optional) Logged In Not Logged in On Account Trade Customer Ret…" at bounding box center [487, 437] width 519 height 52
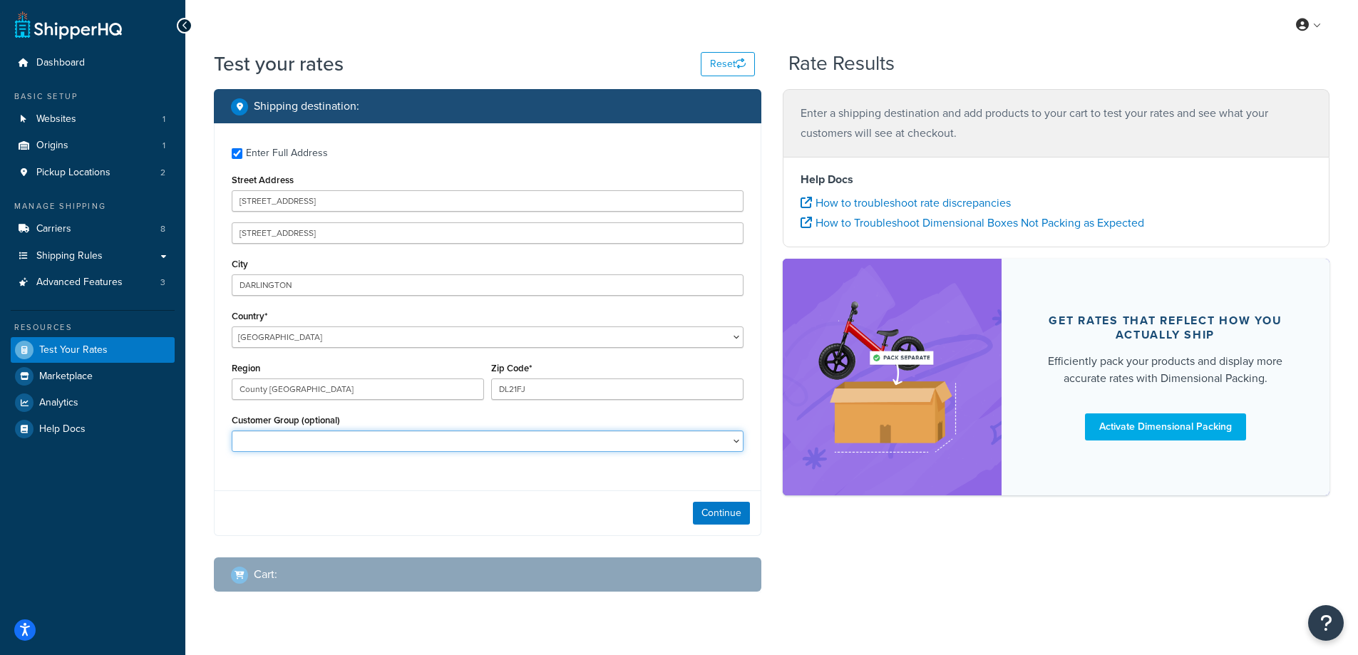
click at [671, 439] on select "Logged In Not Logged in On Account Trade Customer Retail swell_vip_gold Test Tr…" at bounding box center [488, 441] width 512 height 21
select select "Logged In"
click at [232, 431] on select "Logged In Not Logged in On Account Trade Customer Retail swell_vip_gold Test Tr…" at bounding box center [488, 441] width 512 height 21
click at [958, 598] on div "Shipping destination : Enter Full Address Street Address 7 Wellington Drive 7 W…" at bounding box center [771, 351] width 1137 height 525
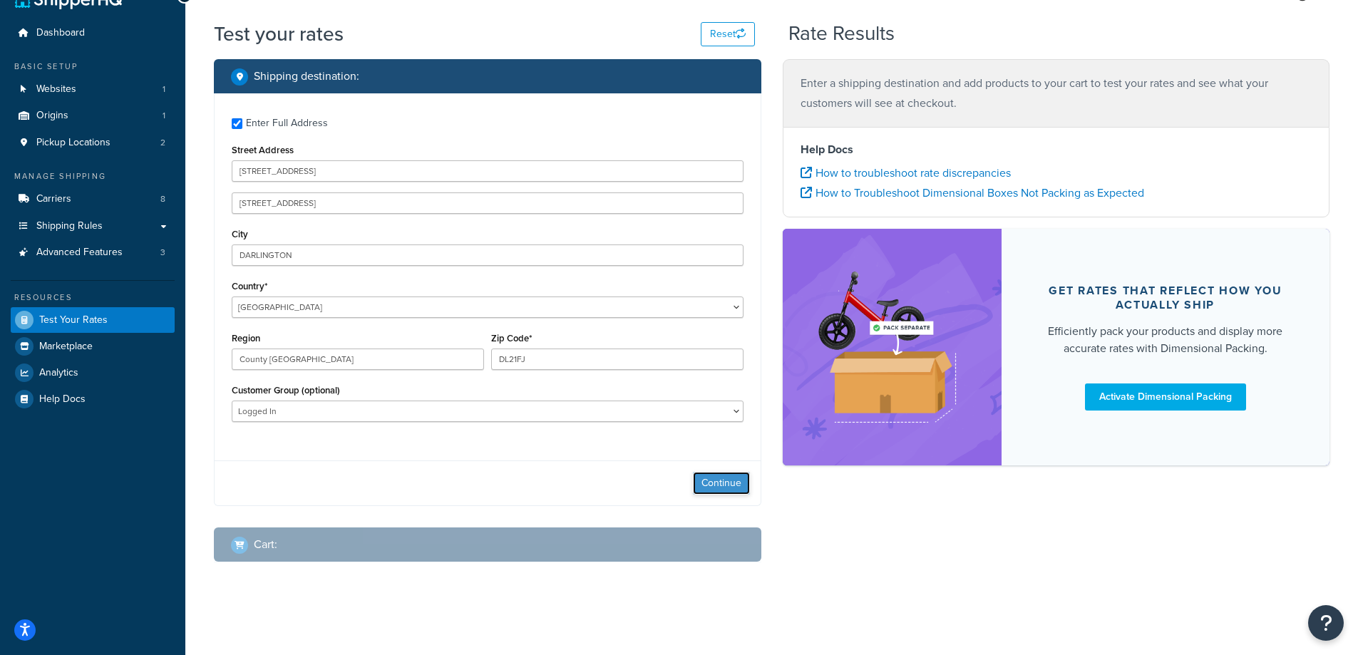
click at [731, 480] on button "Continue" at bounding box center [721, 483] width 57 height 23
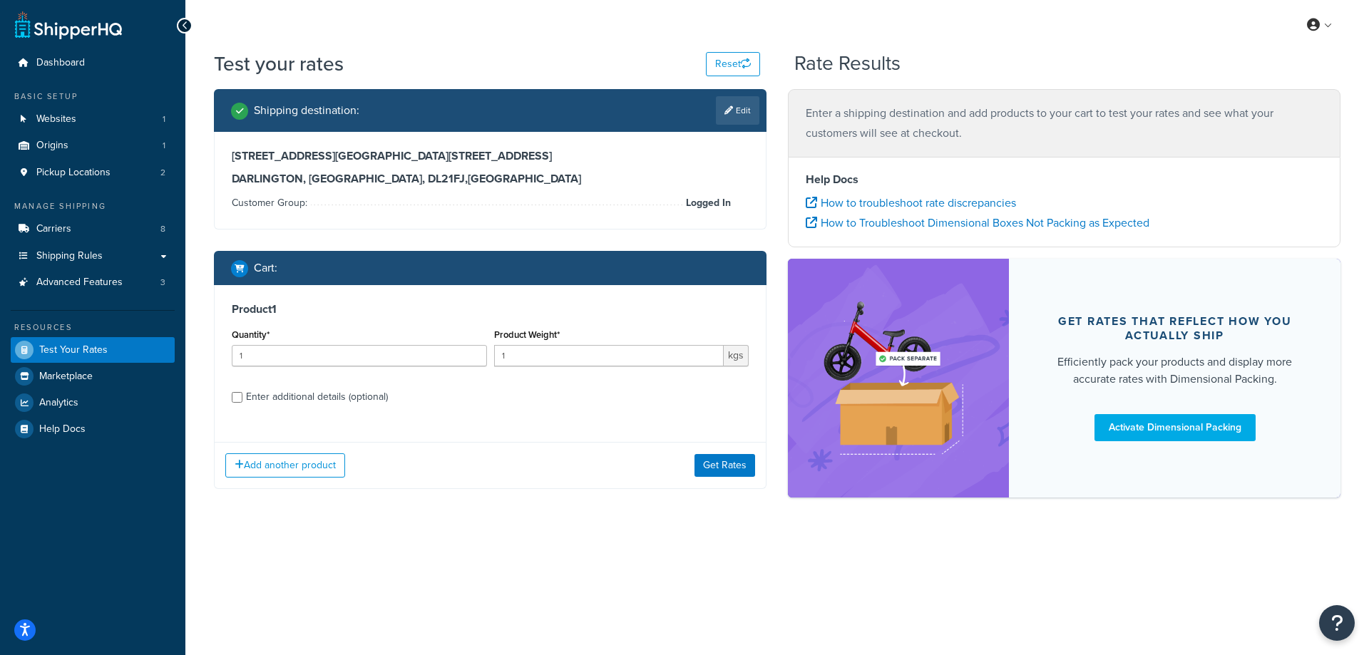
click at [298, 405] on div "Enter additional details (optional)" at bounding box center [317, 397] width 142 height 20
click at [242, 403] on input "Enter additional details (optional)" at bounding box center [237, 397] width 11 height 11
checkbox input "true"
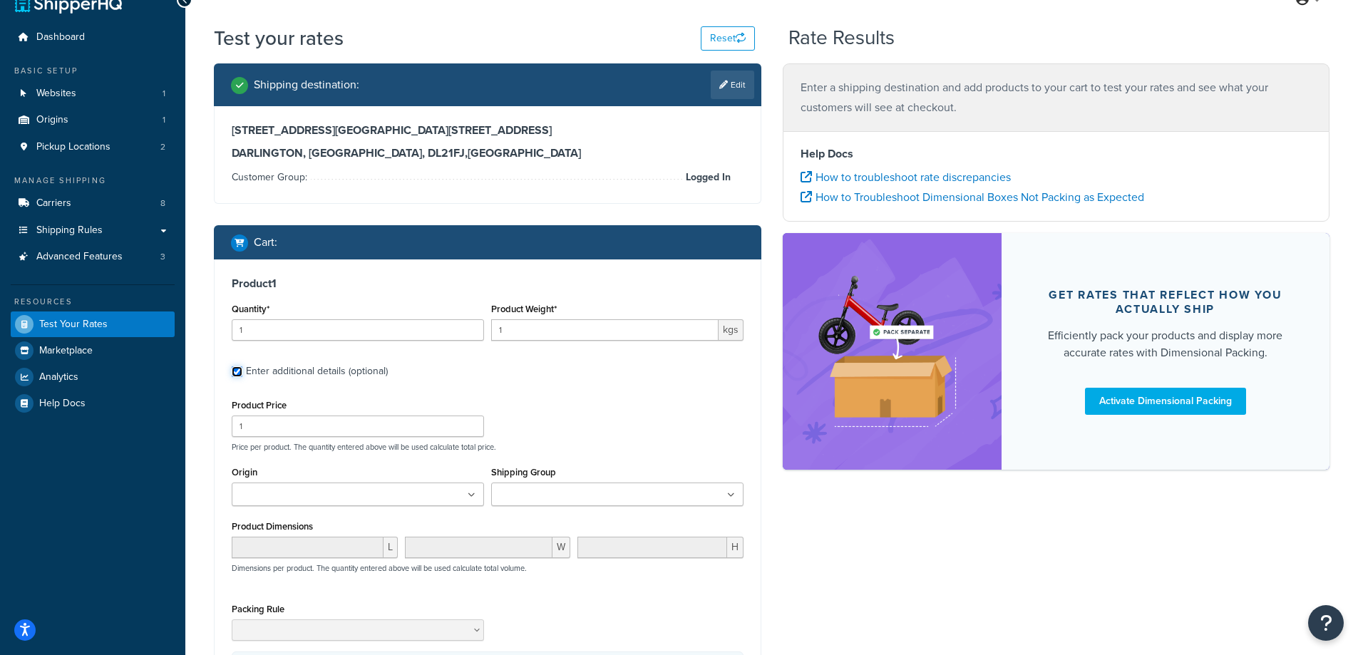
scroll to position [40, 0]
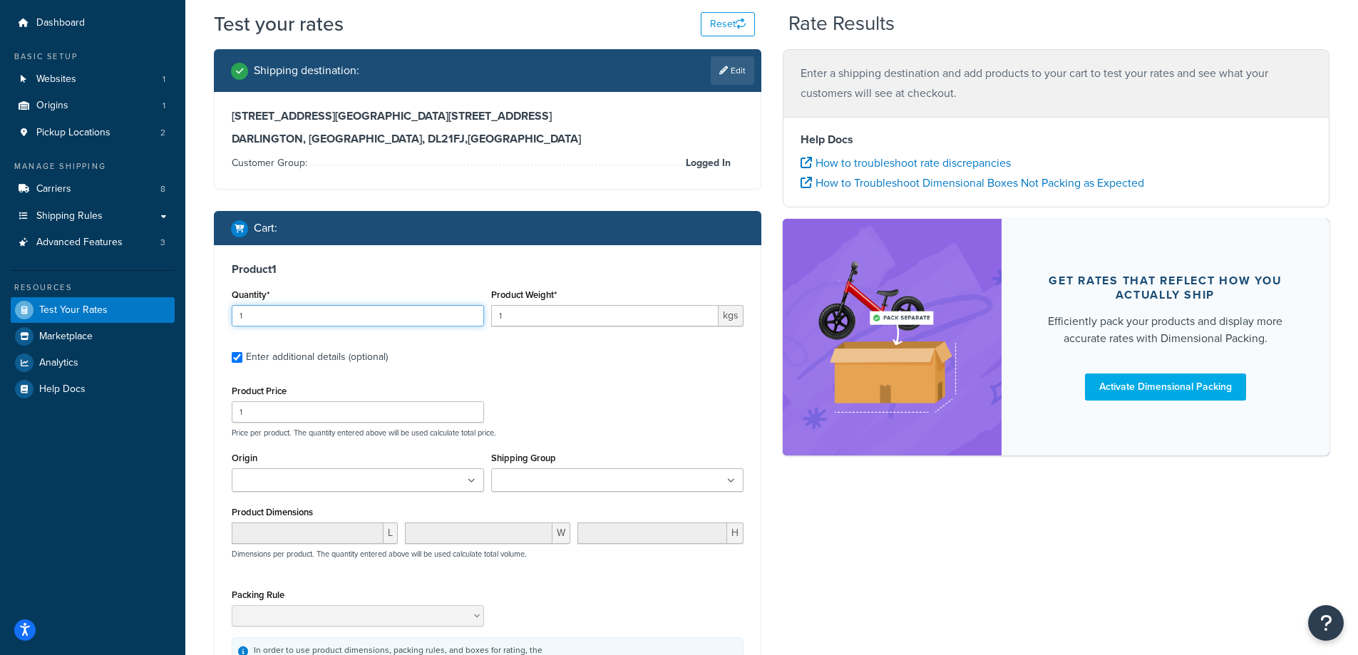
click at [329, 316] on input "1" at bounding box center [358, 315] width 252 height 21
click at [526, 319] on input "1" at bounding box center [604, 315] width 227 height 21
drag, startPoint x: 526, startPoint y: 319, endPoint x: 495, endPoint y: 319, distance: 31.4
click at [495, 319] on input "1" at bounding box center [604, 315] width 227 height 21
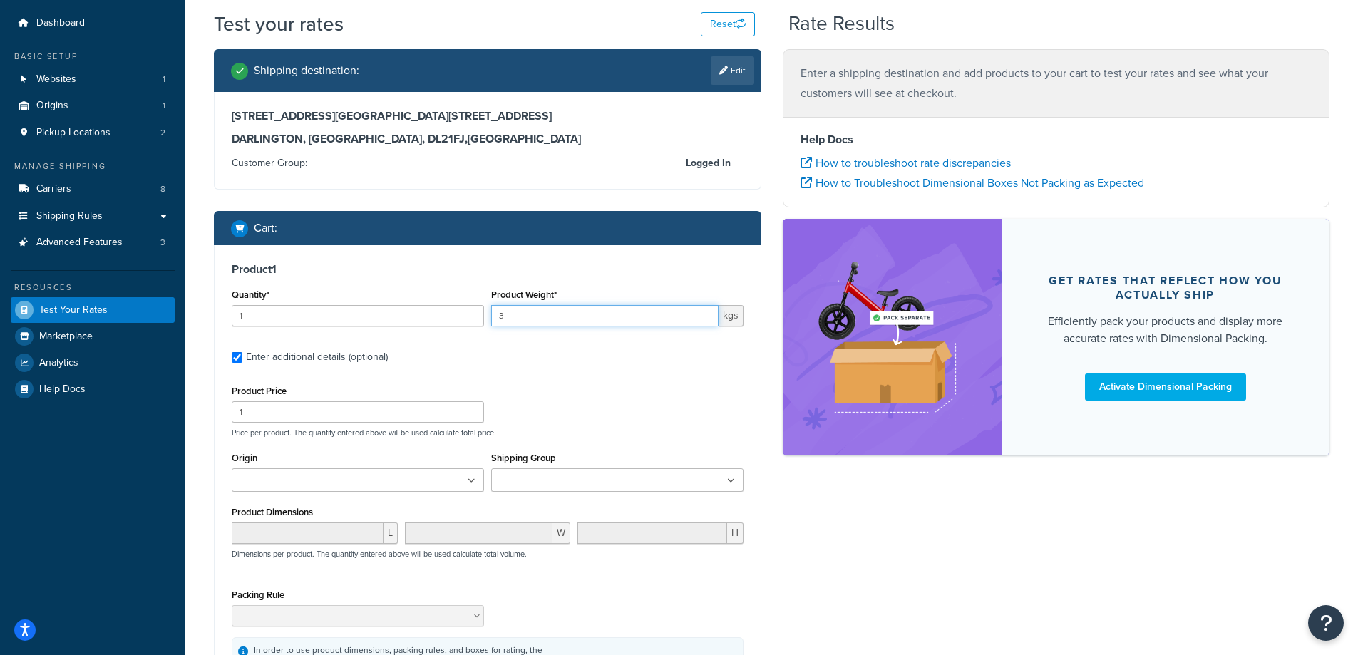
type input "3"
click at [332, 404] on input "1" at bounding box center [358, 411] width 252 height 21
drag, startPoint x: 243, startPoint y: 413, endPoint x: 232, endPoint y: 413, distance: 11.4
click at [232, 413] on input "1" at bounding box center [358, 411] width 252 height 21
type input "26.40"
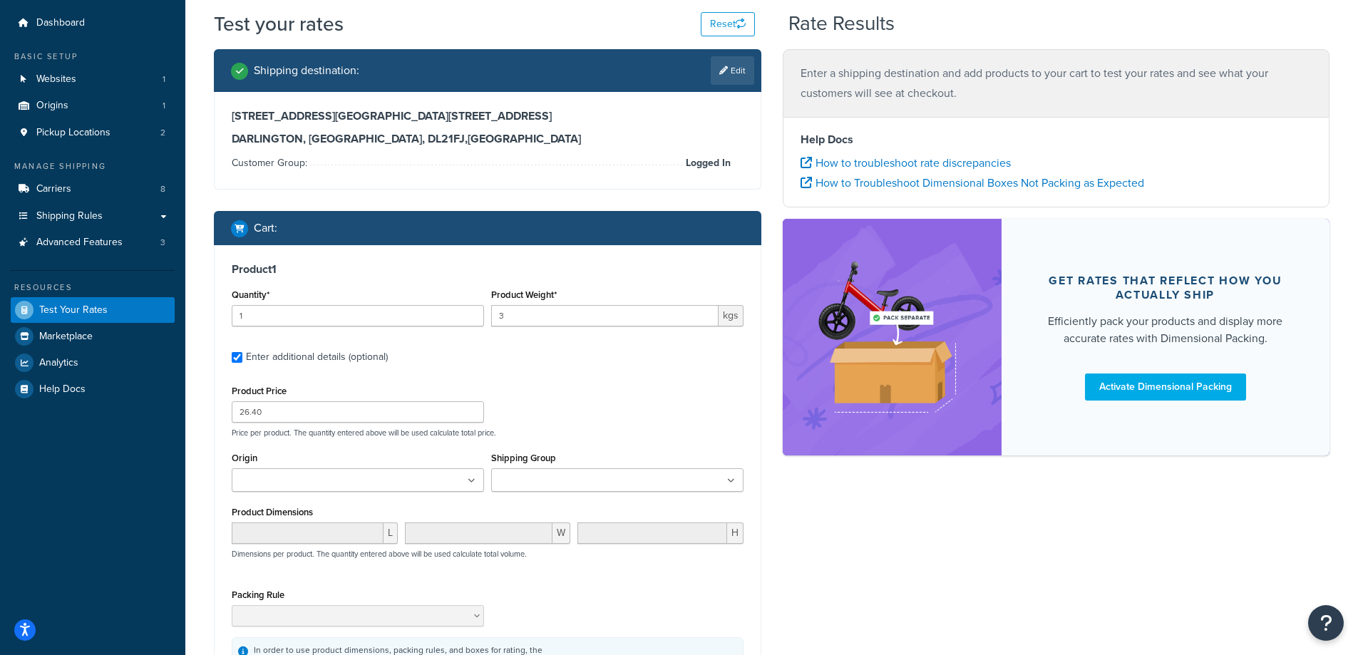
click at [835, 515] on div "Shipping destination : Edit 7 Wellington Drive, 7 Wellington Drive DARLINGTON, …" at bounding box center [771, 410] width 1137 height 723
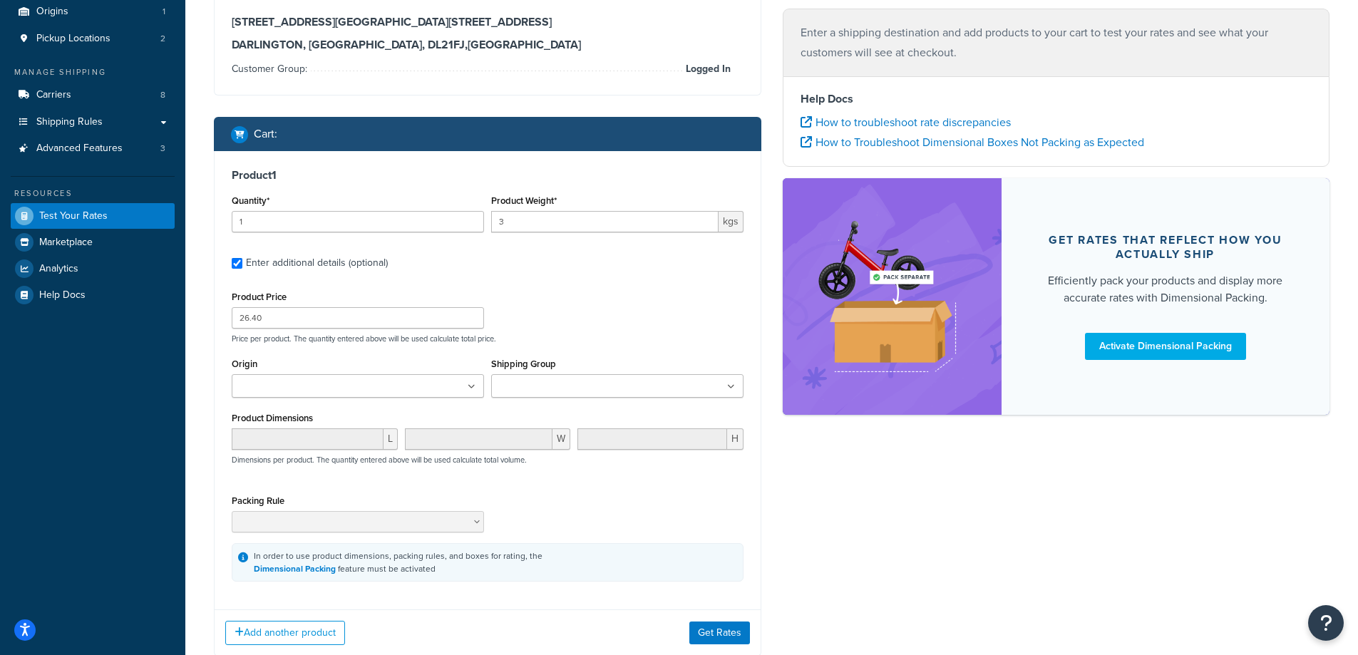
scroll to position [228, 0]
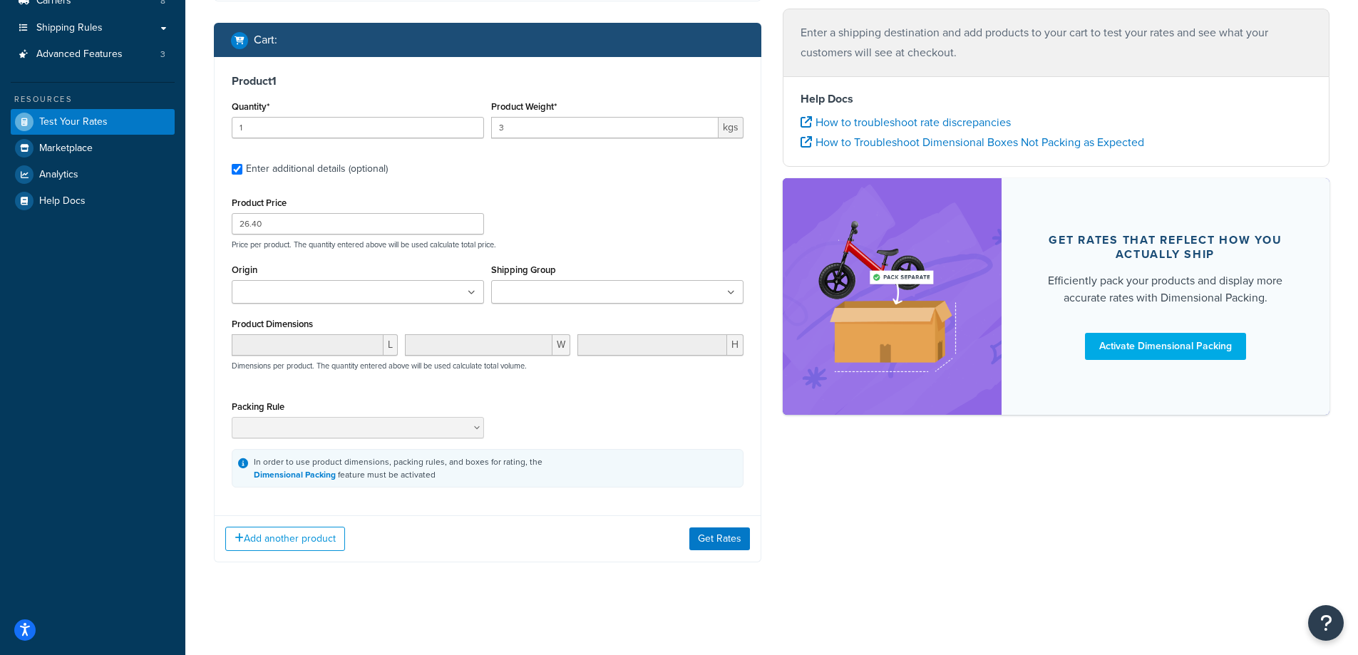
click at [414, 292] on ul at bounding box center [358, 292] width 252 height 24
click at [568, 287] on input "Shipping Group" at bounding box center [559, 293] width 126 height 16
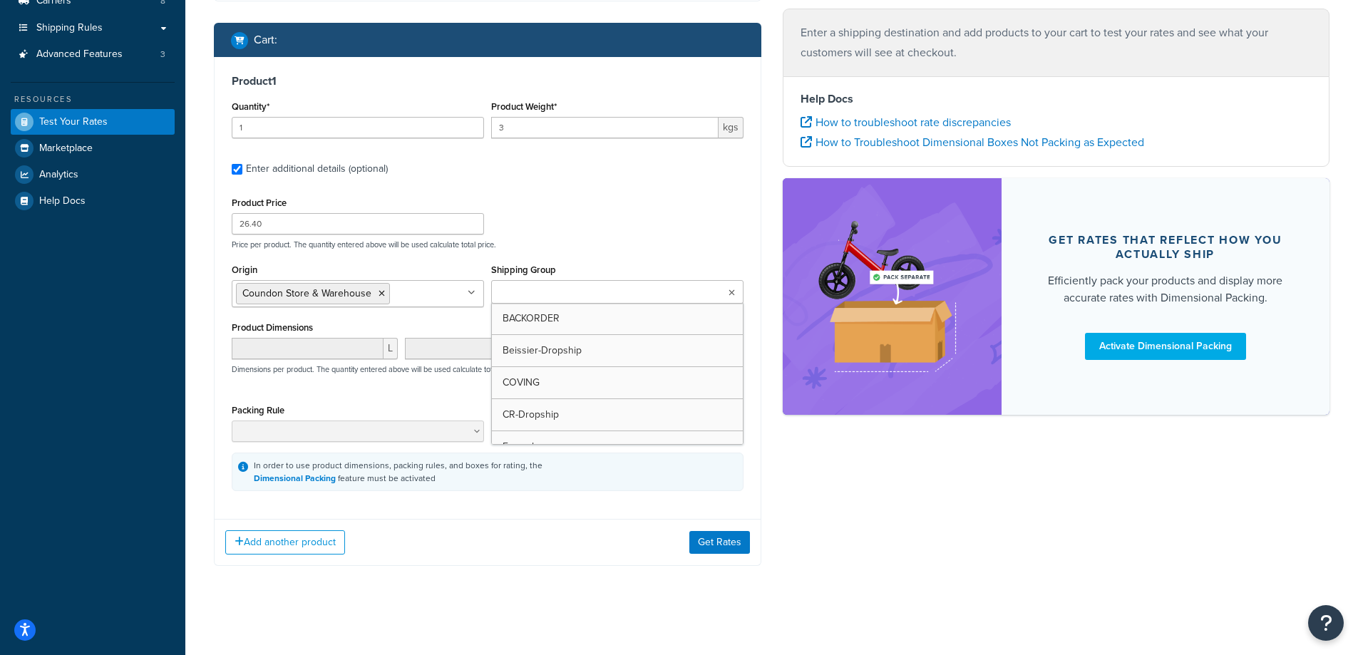
click at [819, 456] on div "Shipping destination : Edit 7 Wellington Drive, 7 Wellington Drive DARLINGTON, …" at bounding box center [771, 224] width 1137 height 727
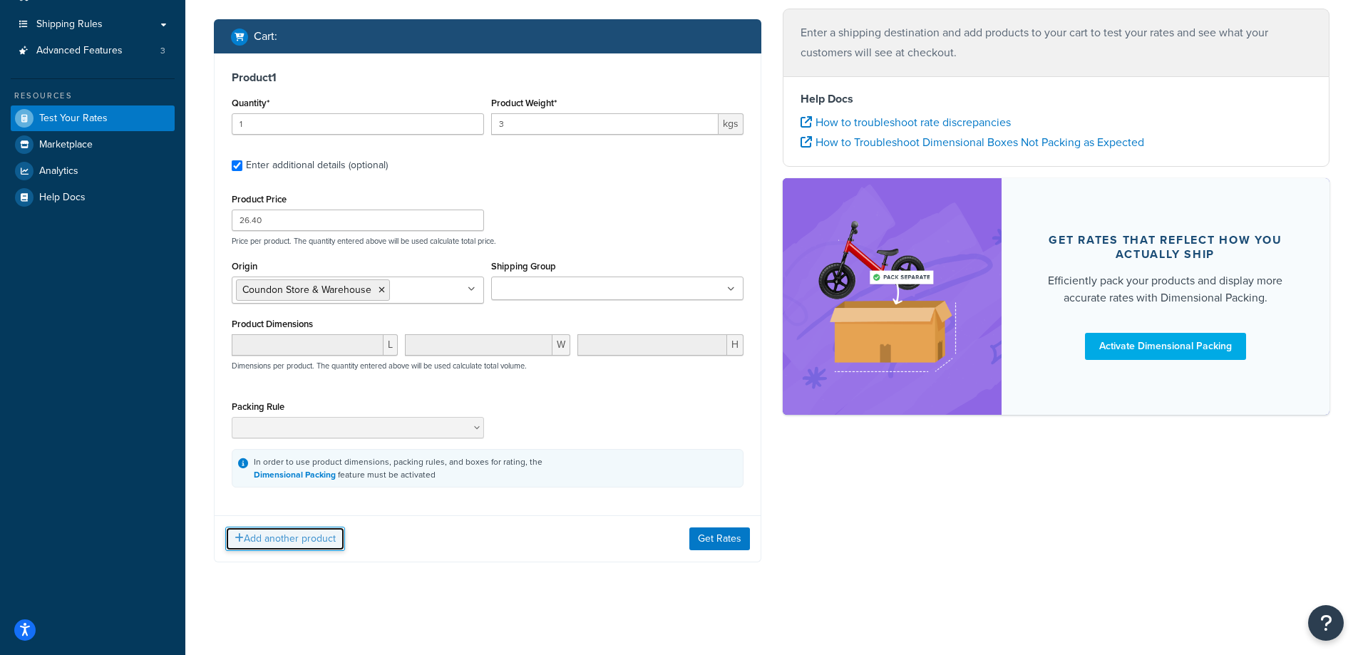
click at [270, 538] on button "Add another product" at bounding box center [285, 539] width 120 height 24
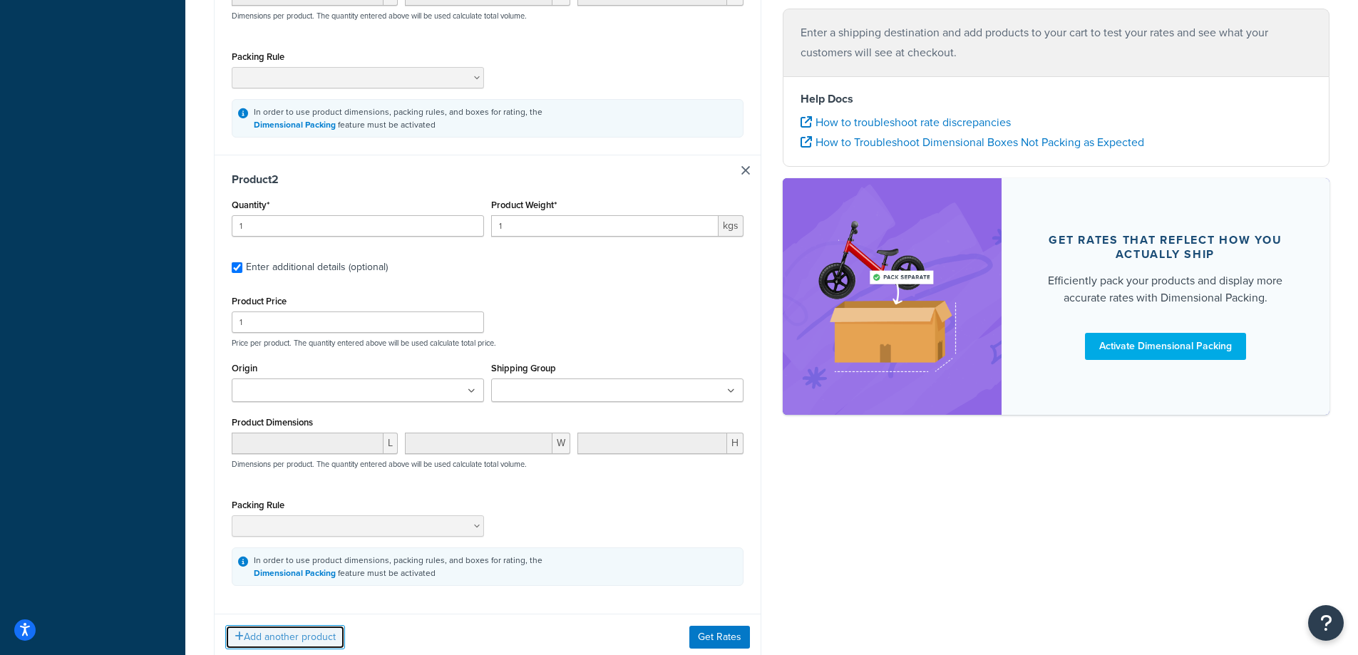
scroll to position [585, 0]
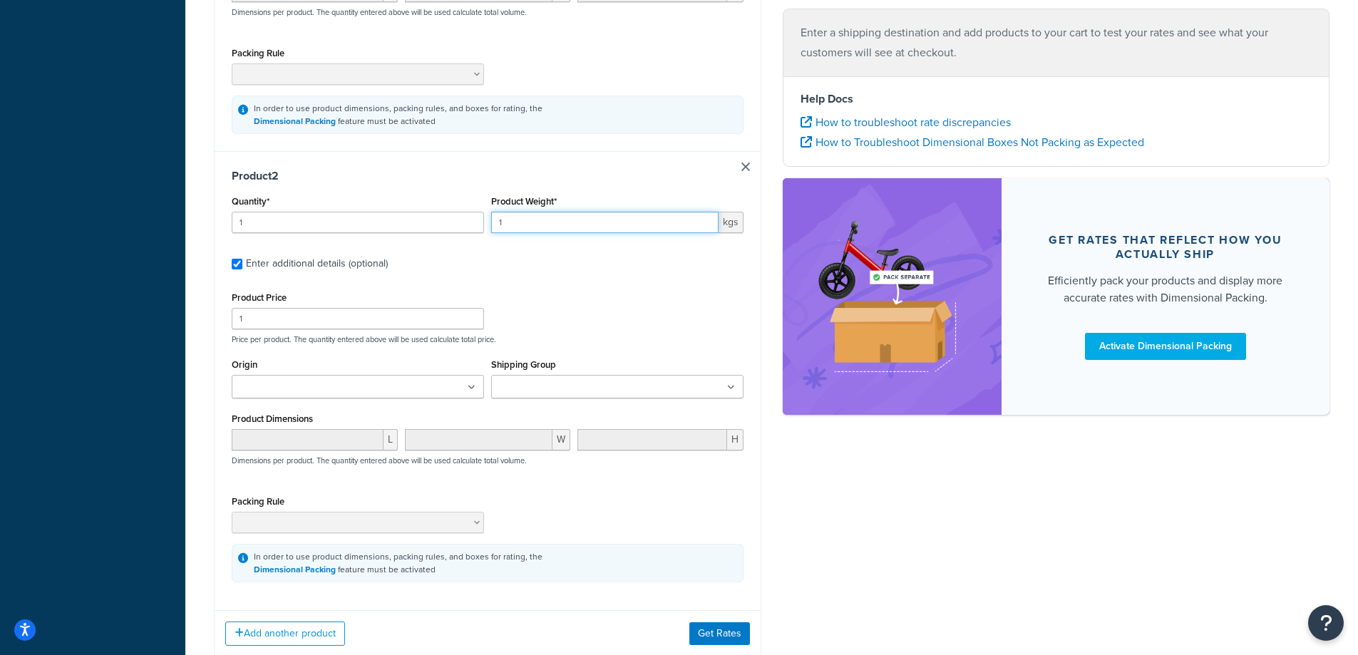
drag, startPoint x: 560, startPoint y: 217, endPoint x: 446, endPoint y: 220, distance: 114.8
click at [446, 220] on div "Quantity* 1 Product Weight* 1 kgs" at bounding box center [487, 218] width 519 height 52
type input "3"
click at [946, 543] on div "Shipping destination : Edit 7 Wellington Drive, 7 Wellington Drive DARLINGTON, …" at bounding box center [771, 91] width 1137 height 1175
drag, startPoint x: 369, startPoint y: 224, endPoint x: 297, endPoint y: 224, distance: 72.7
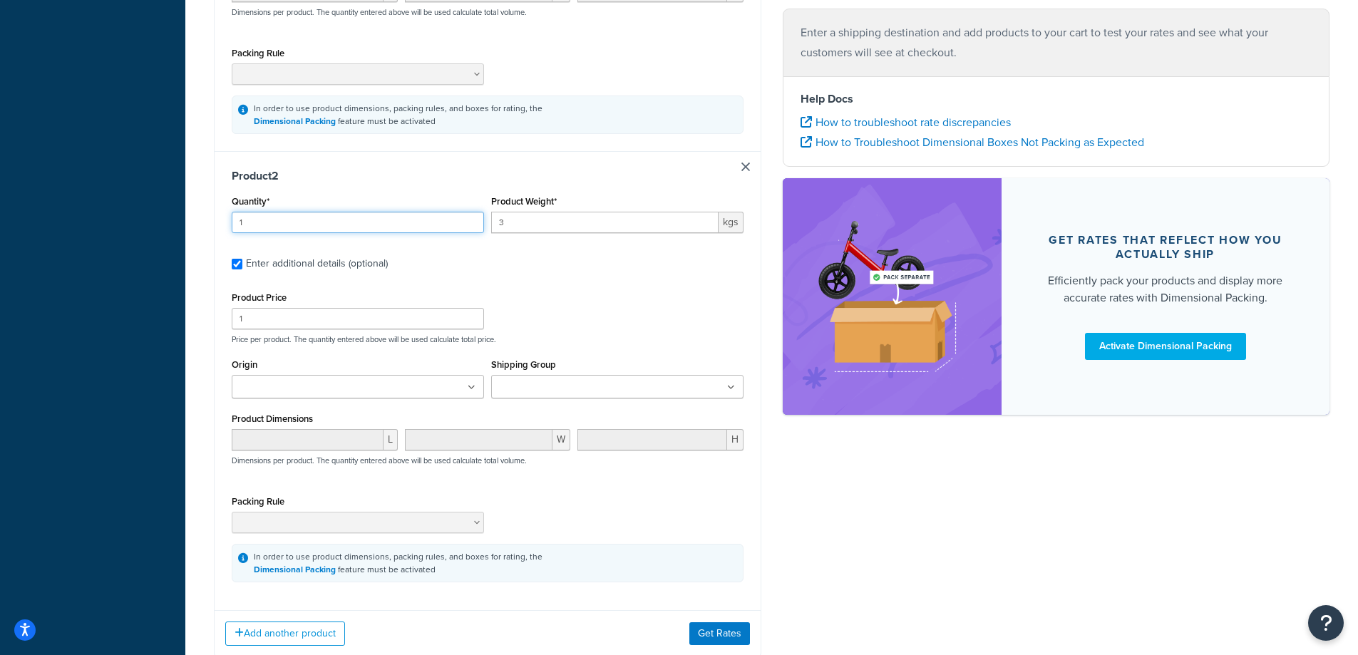
click at [297, 224] on input "1" at bounding box center [358, 222] width 252 height 21
click at [433, 323] on input "1" at bounding box center [358, 318] width 252 height 21
drag, startPoint x: 444, startPoint y: 319, endPoint x: 266, endPoint y: 311, distance: 178.4
click at [266, 311] on input "1" at bounding box center [358, 318] width 252 height 21
click at [413, 324] on input "1" at bounding box center [358, 318] width 252 height 21
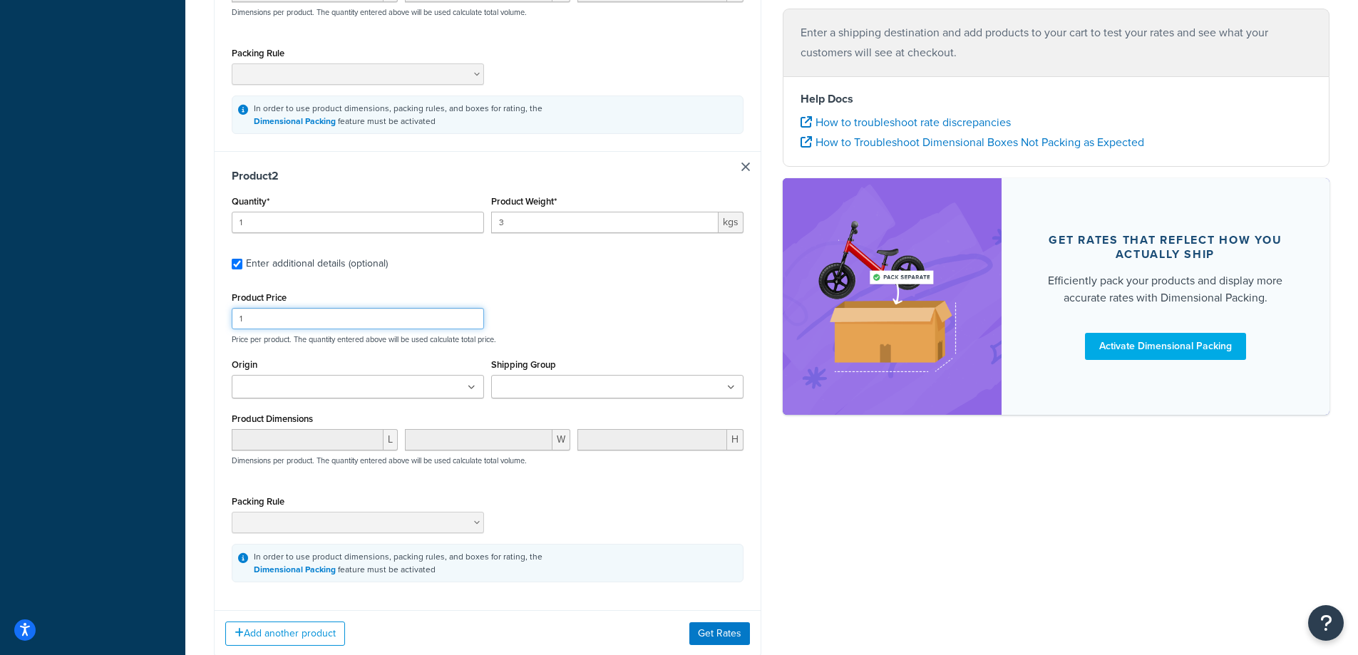
click at [413, 324] on input "1" at bounding box center [358, 318] width 252 height 21
drag, startPoint x: 413, startPoint y: 324, endPoint x: 237, endPoint y: 329, distance: 175.5
click at [237, 329] on input "1" at bounding box center [358, 318] width 252 height 21
type input "44.79"
click at [943, 591] on div "Shipping destination : Edit 7 Wellington Drive, 7 Wellington Drive DARLINGTON, …" at bounding box center [771, 91] width 1137 height 1175
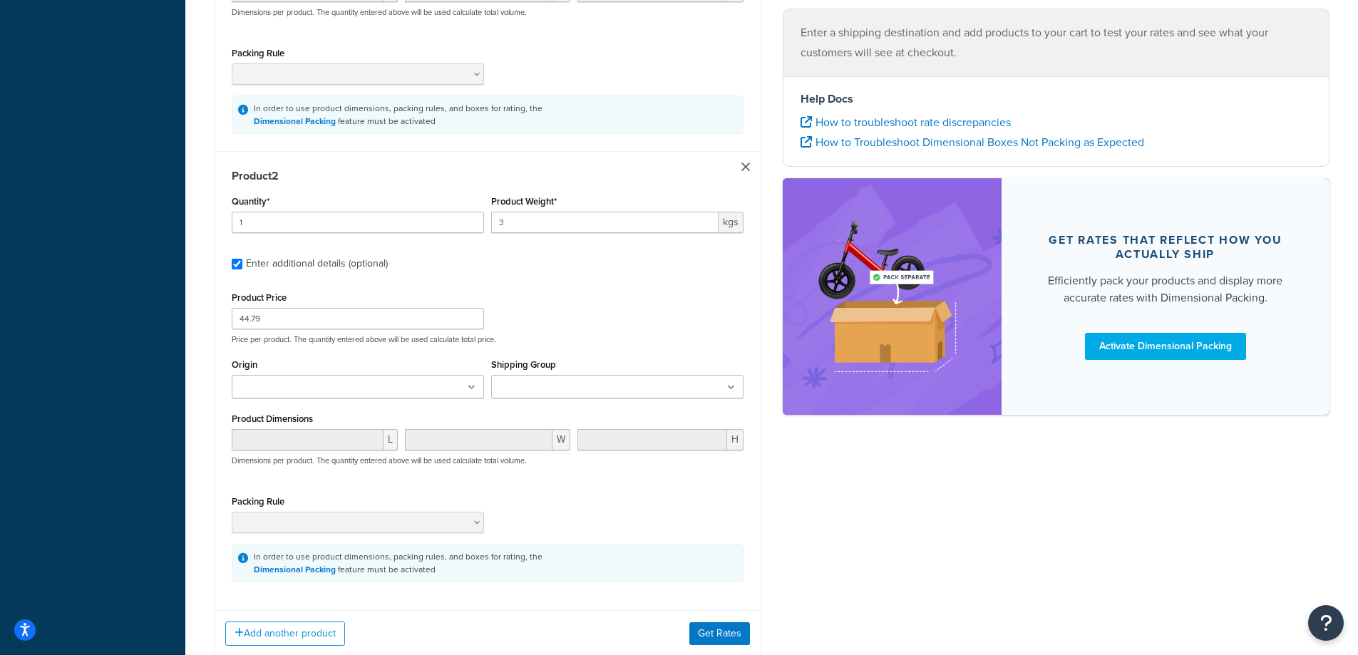
click at [475, 394] on ul at bounding box center [358, 387] width 252 height 24
click at [608, 388] on input "Shipping Group" at bounding box center [559, 388] width 126 height 16
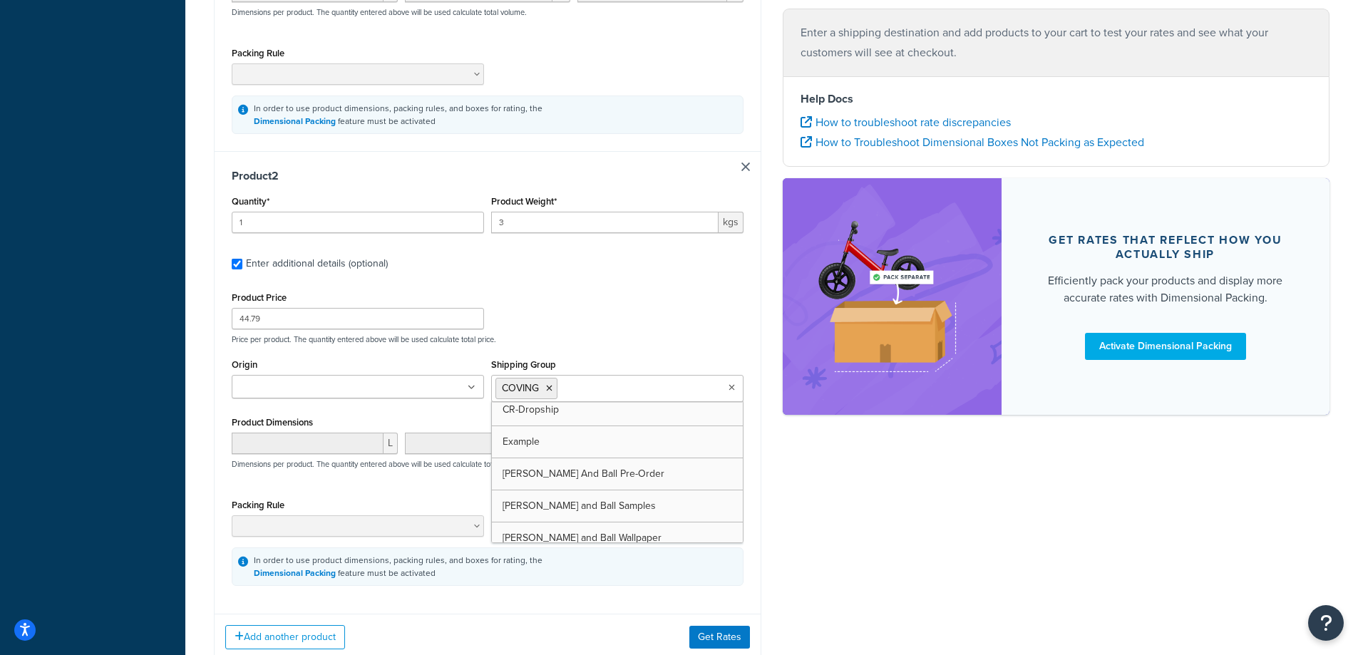
scroll to position [39, 0]
click at [907, 551] on div "Shipping destination : Edit 7 Wellington Drive, 7 Wellington Drive DARLINGTON, …" at bounding box center [771, 93] width 1137 height 1179
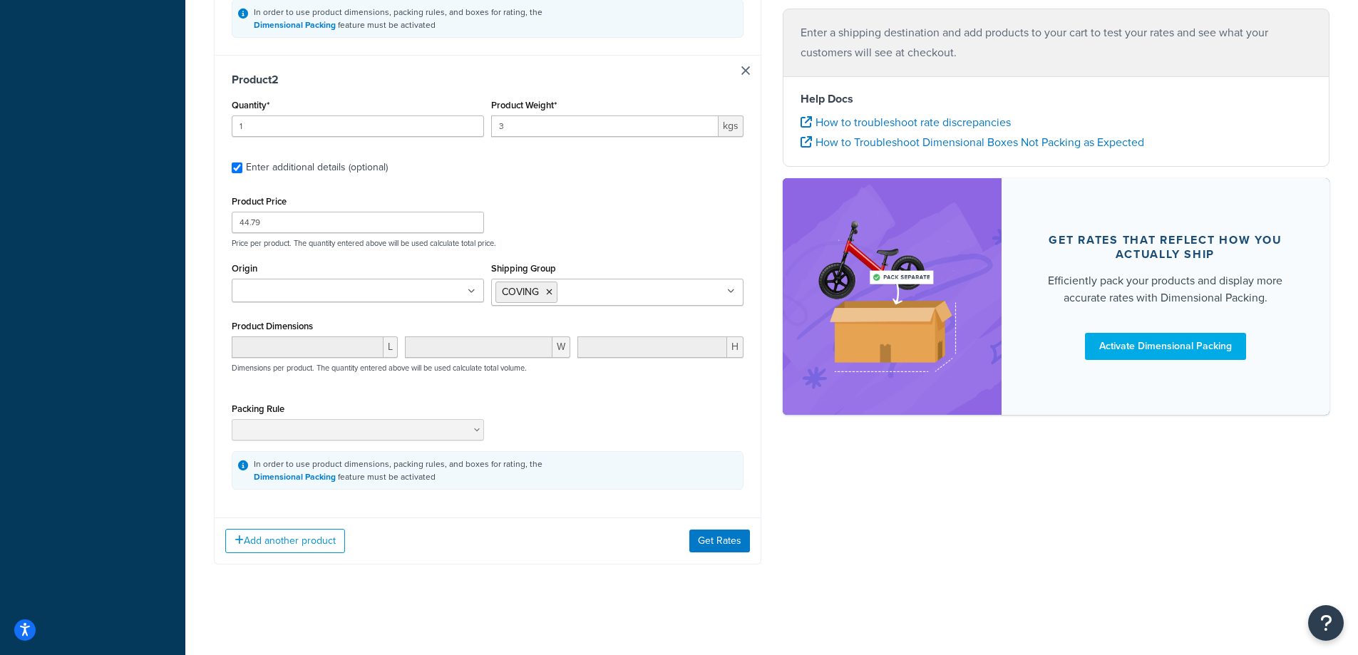
scroll to position [684, 0]
click at [707, 544] on button "Get Rates" at bounding box center [720, 539] width 61 height 23
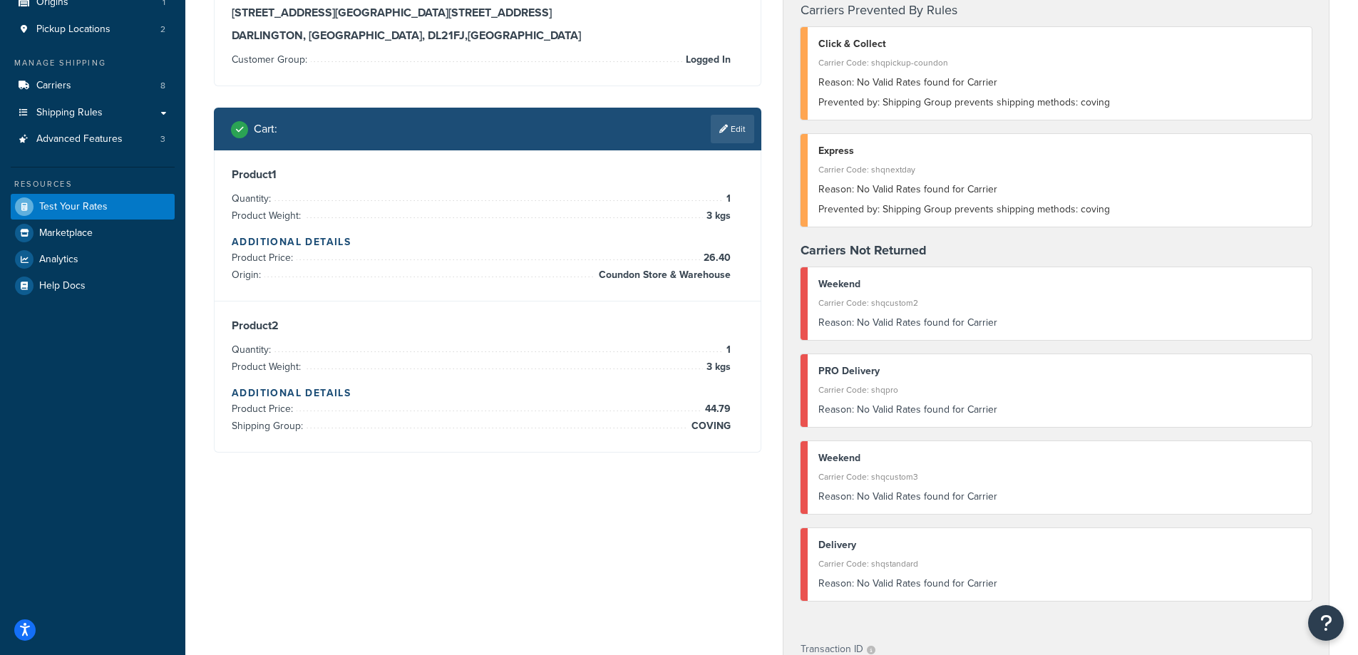
scroll to position [143, 0]
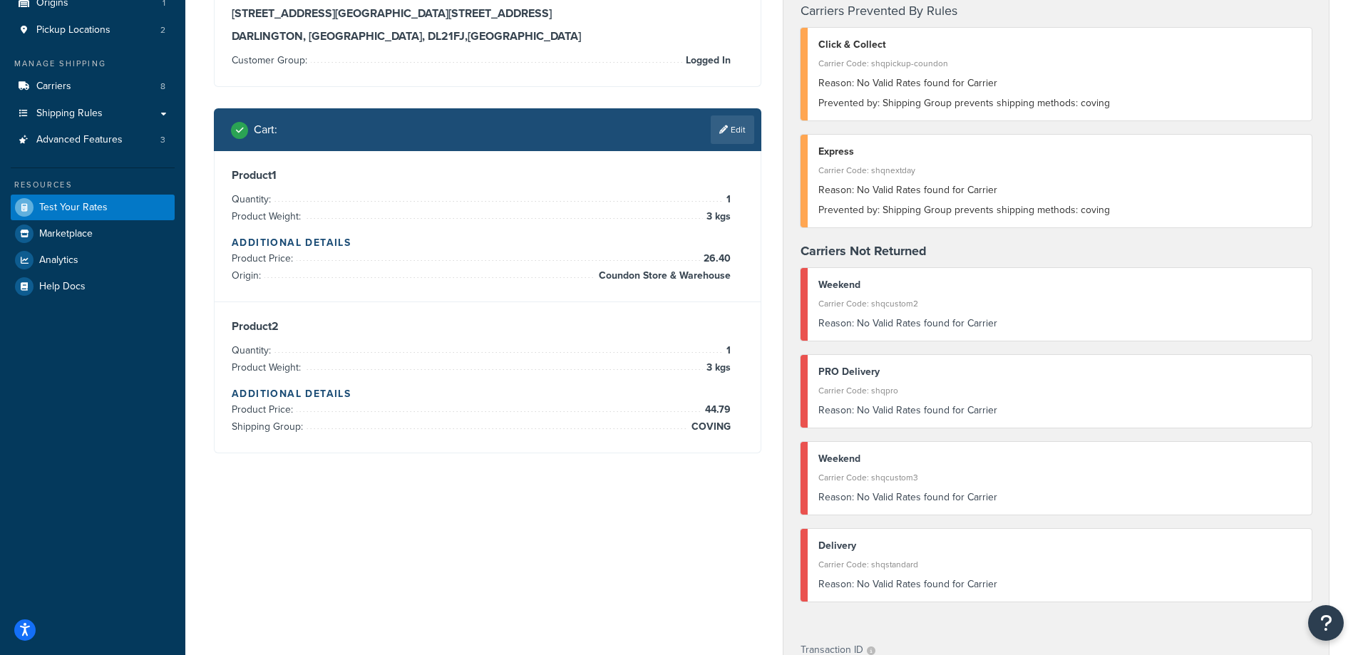
click at [737, 114] on div "Cart : Edit" at bounding box center [488, 129] width 548 height 43
click at [737, 127] on link "Edit" at bounding box center [732, 130] width 43 height 29
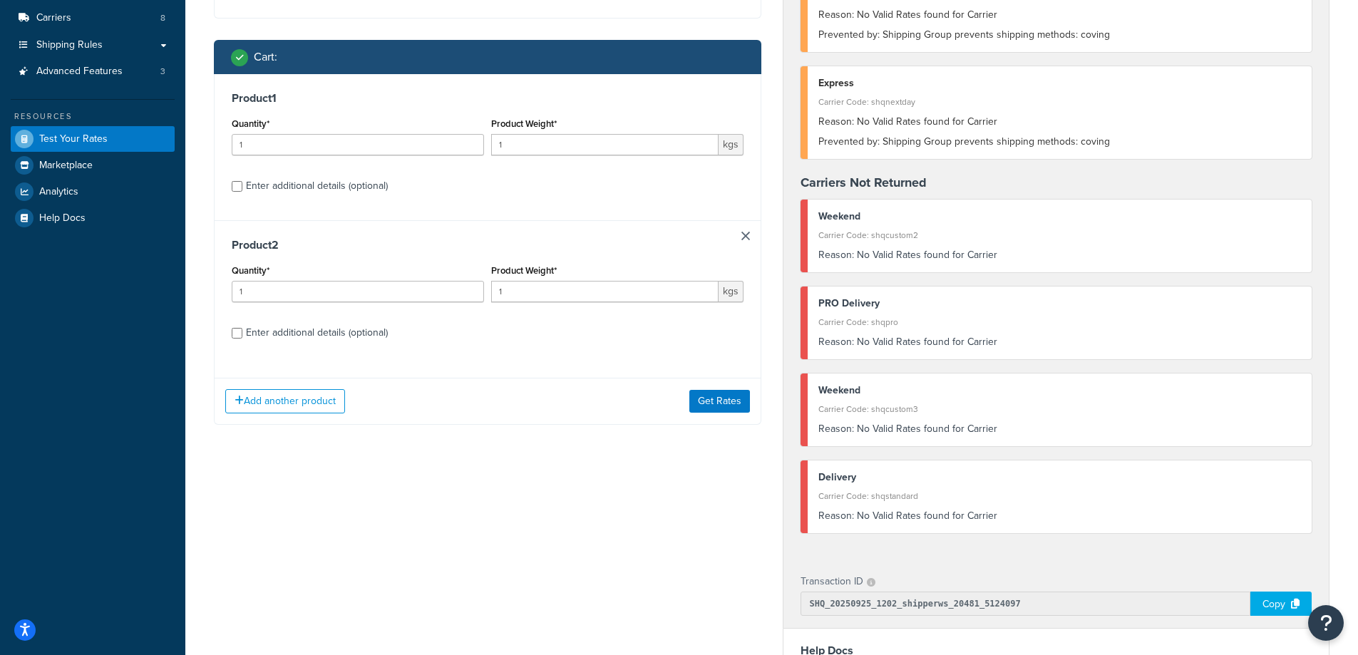
scroll to position [214, 0]
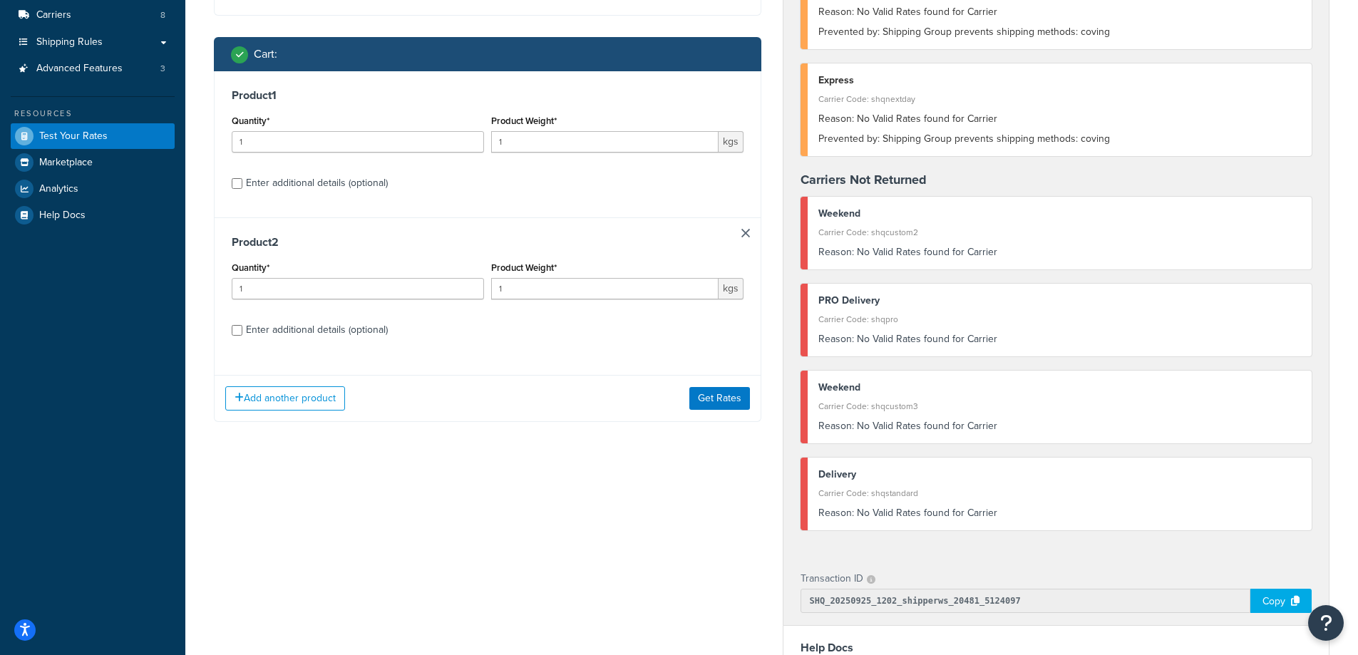
click at [374, 177] on div "Enter additional details (optional)" at bounding box center [317, 183] width 142 height 20
click at [242, 178] on input "Enter additional details (optional)" at bounding box center [237, 183] width 11 height 11
checkbox input "true"
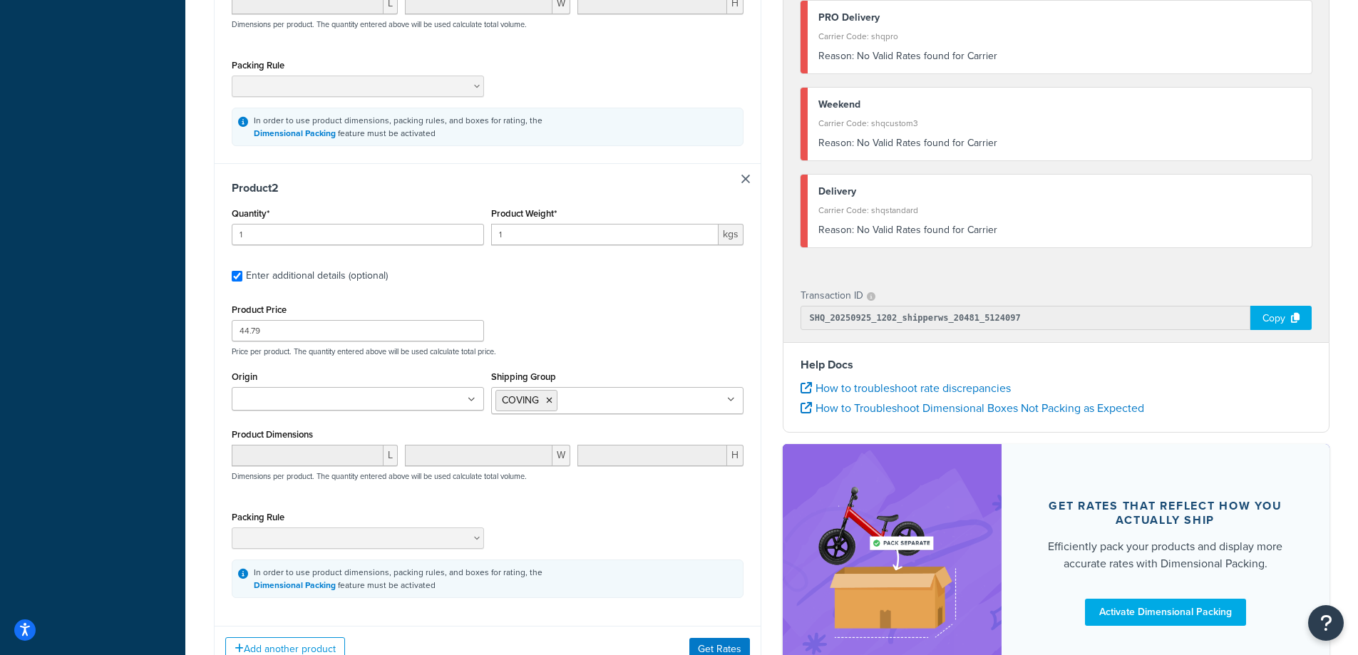
scroll to position [684, 0]
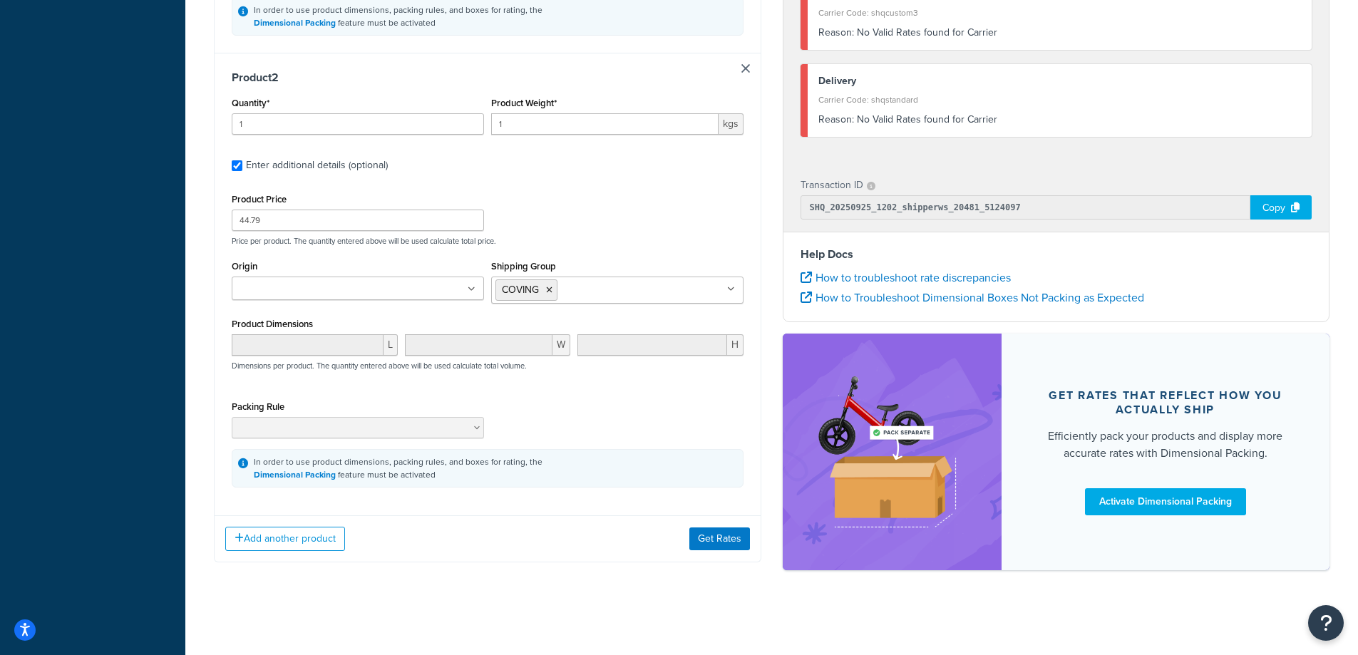
click at [409, 293] on ul at bounding box center [358, 289] width 252 height 24
click at [536, 537] on div "Add another product Get Rates" at bounding box center [488, 539] width 546 height 46
click at [706, 540] on button "Get Rates" at bounding box center [720, 539] width 61 height 23
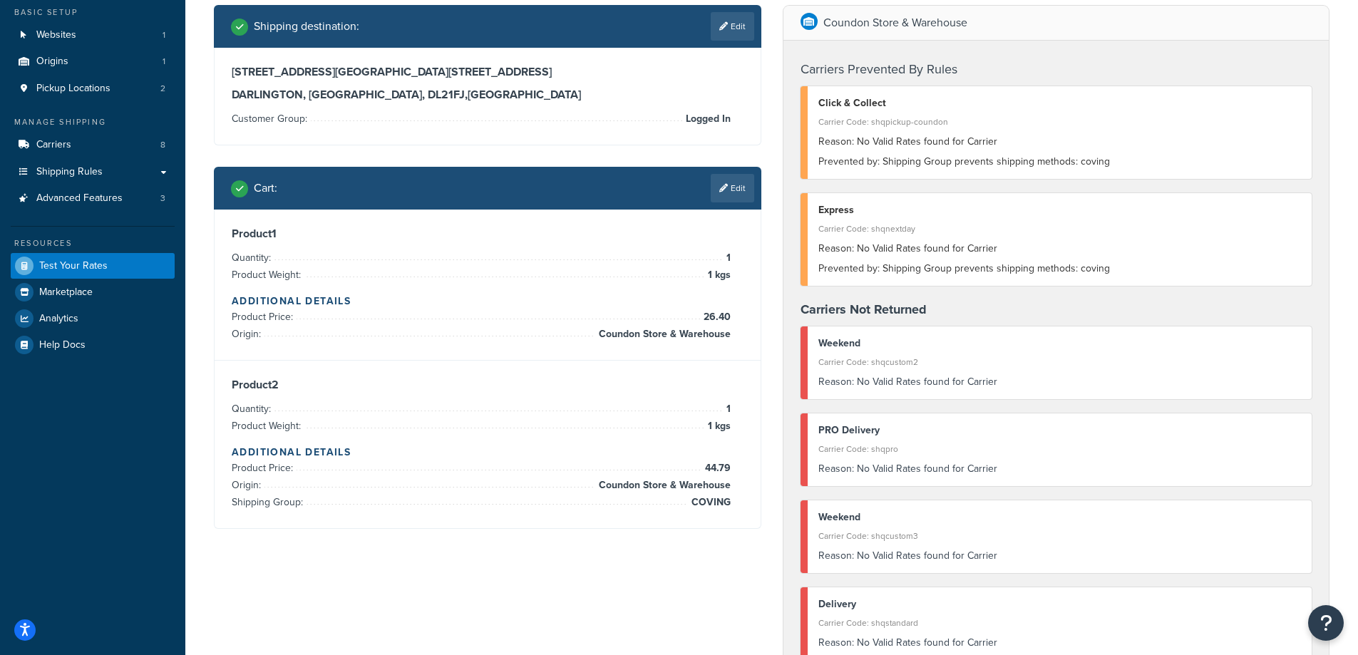
scroll to position [71, 0]
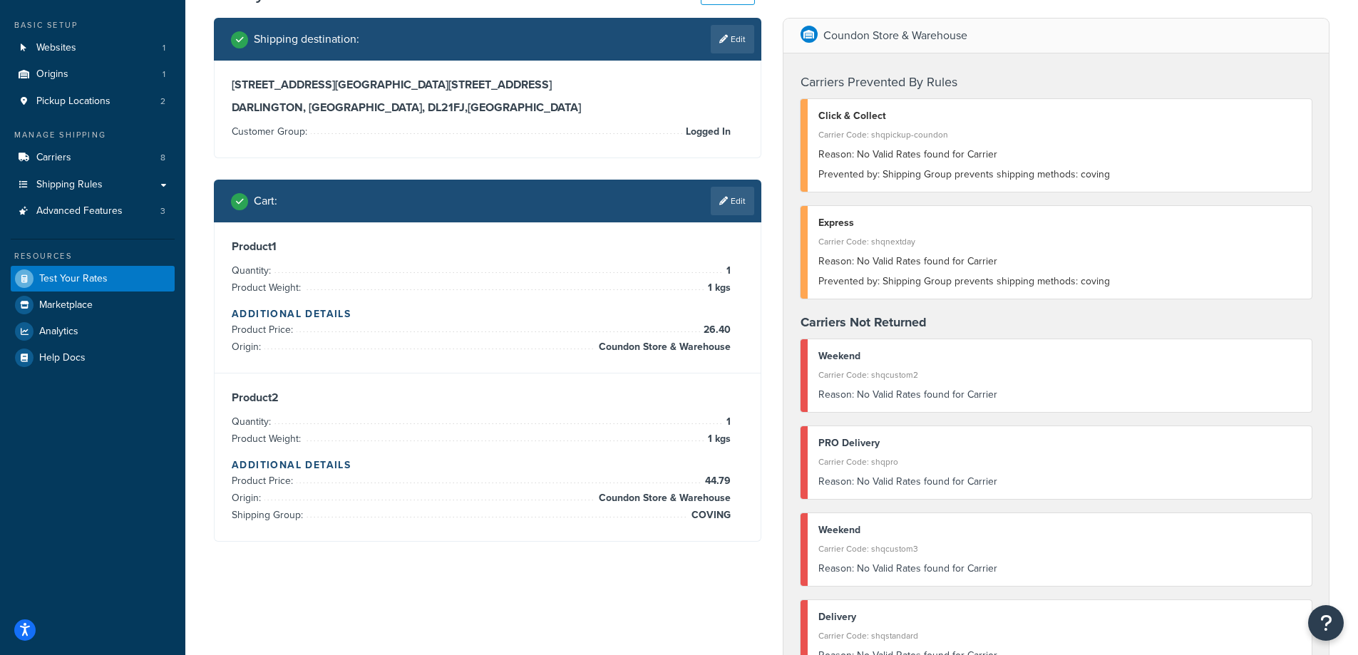
click at [202, 444] on div "Test your rates Reset Rate Results 25/09/2025, 1:03 PM Shipping destination : E…" at bounding box center [771, 568] width 1173 height 1178
click at [733, 485] on div "Product 2 Quantity: 1 Product Weight: 1 kgs Additional Details Product Price: 4…" at bounding box center [488, 457] width 512 height 133
click at [742, 481] on div "Product 2 Quantity: 1 Product Weight: 1 kgs Additional Details Product Price: 4…" at bounding box center [488, 457] width 512 height 133
click at [772, 456] on div "Coundon Store & Warehouse Carriers Prevented By Rules Click & Collect Carrier C…" at bounding box center [1056, 569] width 569 height 1102
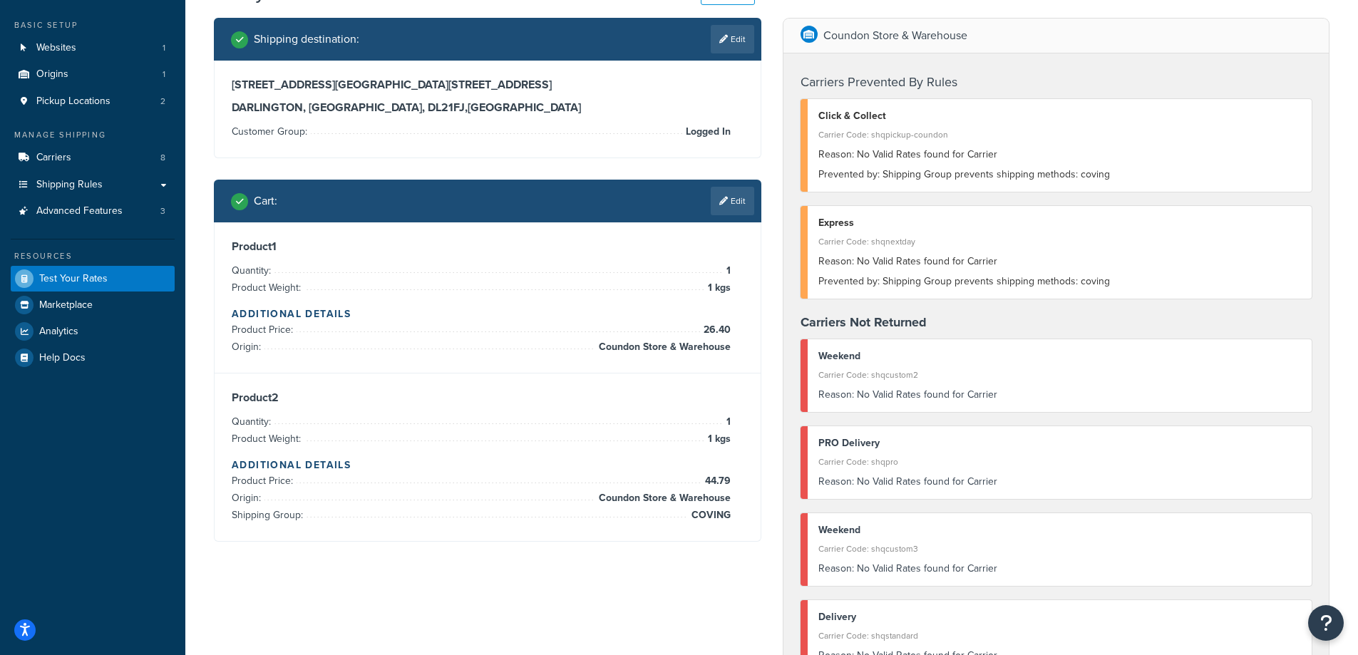
click at [754, 326] on div "Product 1 Quantity: 1 Product Weight: 1 kgs Additional Details Product Price: 2…" at bounding box center [488, 297] width 546 height 151
click at [767, 329] on div "Shipping destination : Edit 7 Wellington Drive, 7 Wellington Drive DARLINGTON, …" at bounding box center [487, 291] width 569 height 546
click at [767, 352] on div "Shipping destination : Edit 7 Wellington Drive, 7 Wellington Drive DARLINGTON, …" at bounding box center [487, 291] width 569 height 546
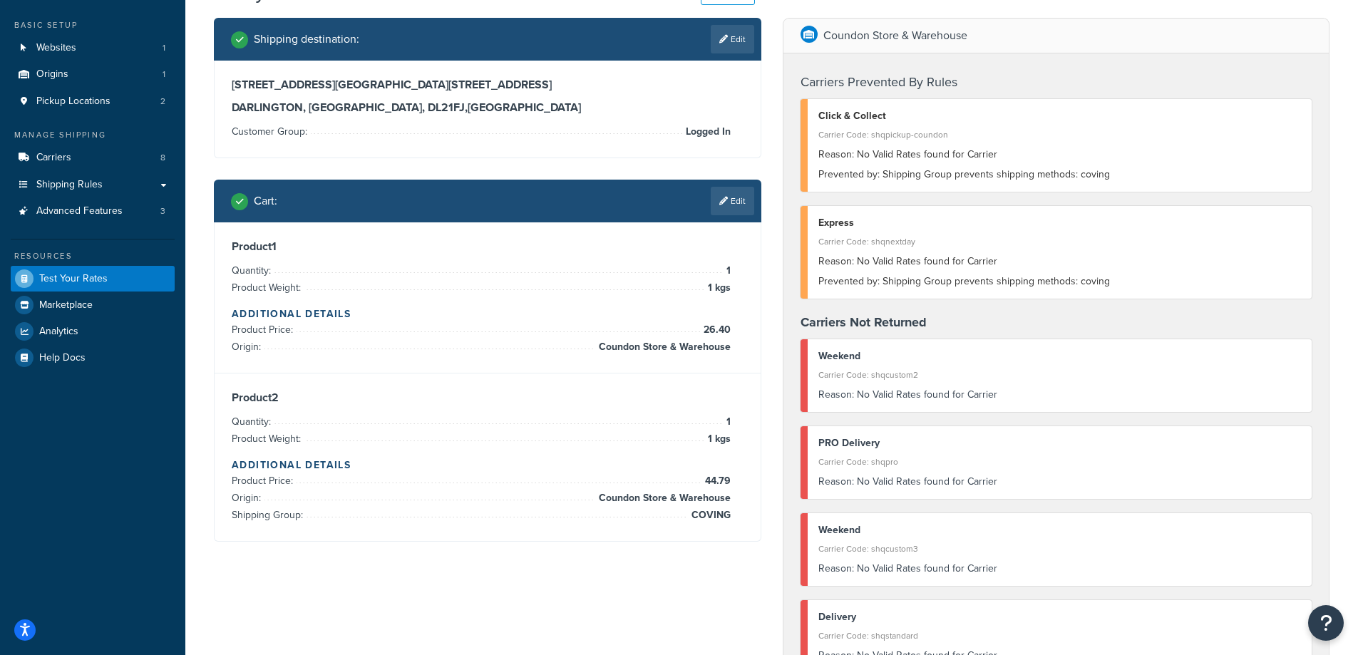
click at [762, 364] on div "Shipping destination : Edit 7 Wellington Drive, 7 Wellington Drive DARLINGTON, …" at bounding box center [487, 291] width 569 height 546
click at [761, 364] on div "Product 1 Quantity: 1 Product Weight: 1 kgs Additional Details Product Price: 2…" at bounding box center [488, 381] width 548 height 319
click at [215, 363] on div "Product 1 Quantity: 1 Product Weight: 1 kgs Additional Details Product Price: 2…" at bounding box center [488, 297] width 546 height 151
click at [199, 359] on div "Test your rates Reset Rate Results 25/09/2025, 1:03 PM Shipping destination : E…" at bounding box center [771, 568] width 1173 height 1178
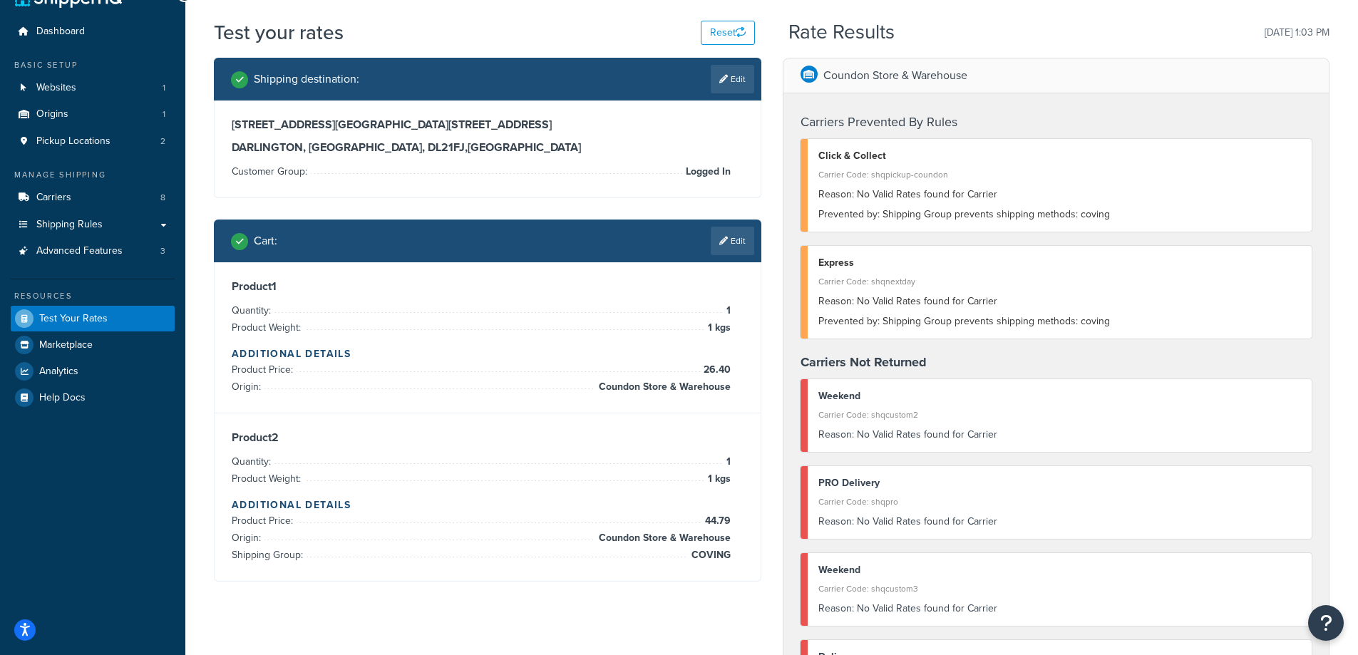
scroll to position [0, 0]
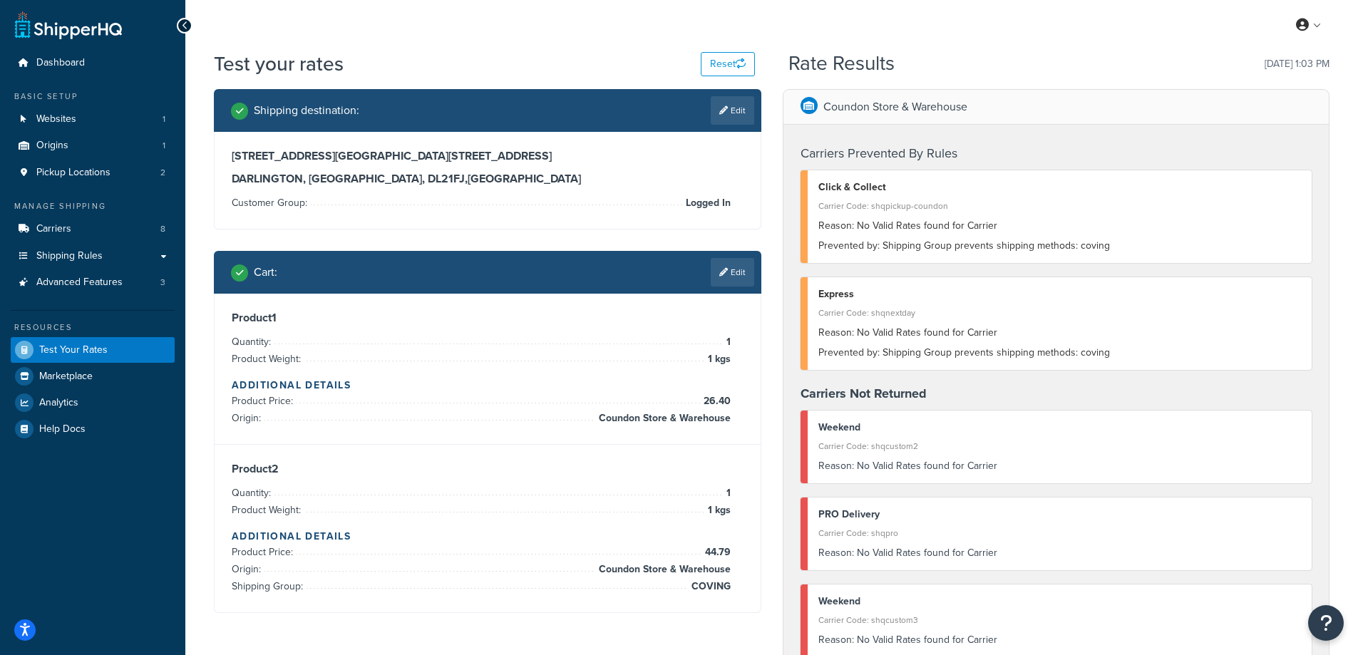
click at [760, 134] on div "7 Wellington Drive, 7 Wellington Drive DARLINGTON, County Durham, DL21FJ , Unit…" at bounding box center [488, 180] width 546 height 97
click at [765, 139] on div "Shipping destination : Edit 7 Wellington Drive, 7 Wellington Drive DARLINGTON, …" at bounding box center [487, 362] width 569 height 546
click at [770, 200] on div "Shipping destination : Edit 7 Wellington Drive, 7 Wellington Drive DARLINGTON, …" at bounding box center [487, 362] width 569 height 546
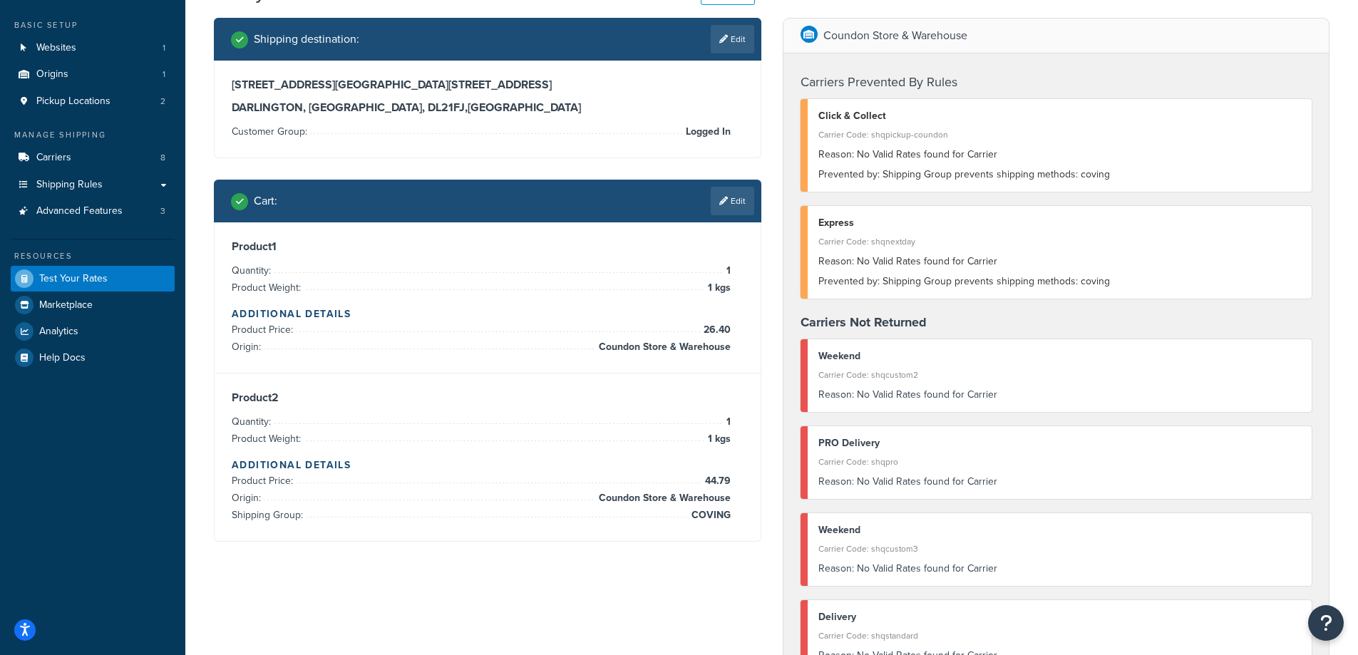
scroll to position [499, 0]
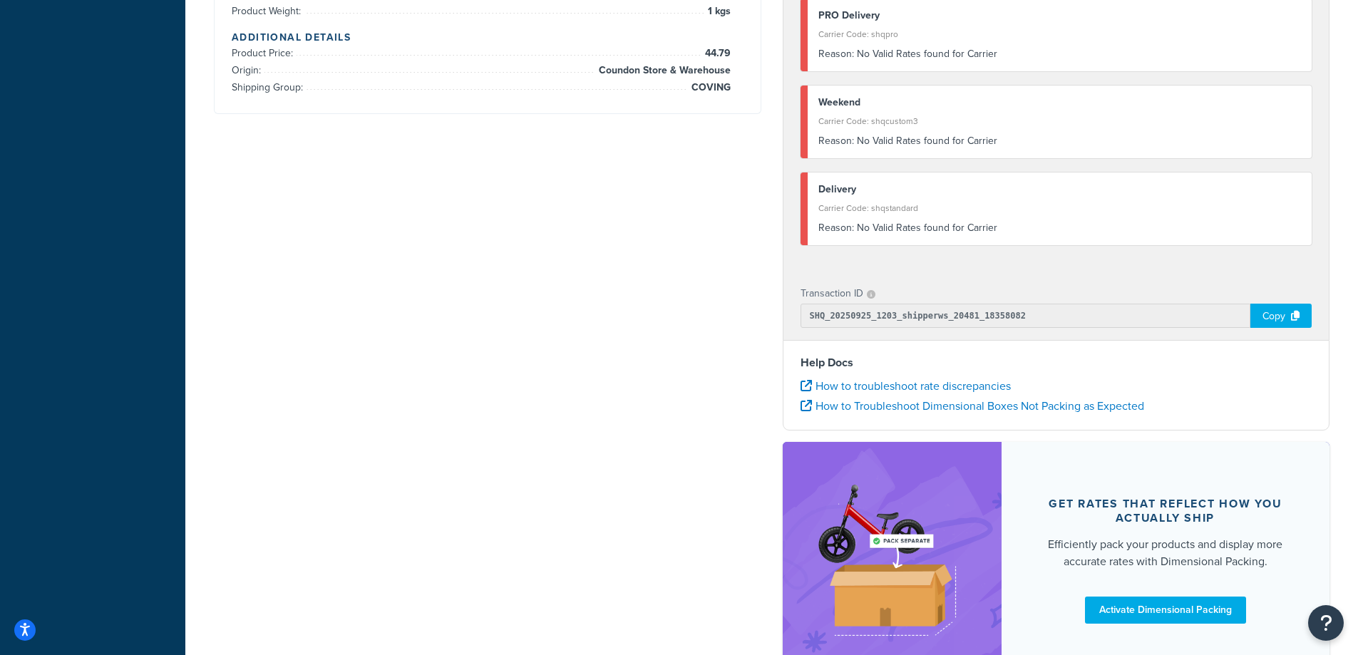
click at [638, 324] on div "Shipping destination : Edit 7 Wellington Drive, 7 Wellington Drive DARLINGTON, …" at bounding box center [771, 141] width 1137 height 1102
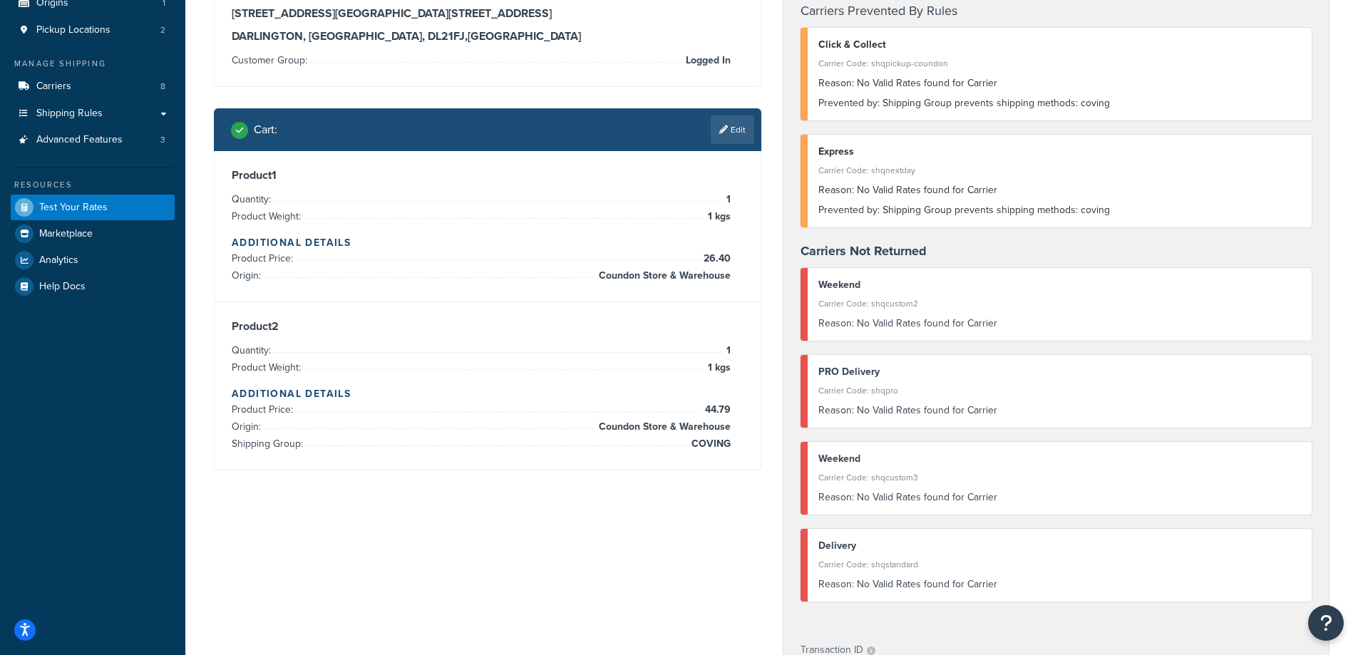
drag, startPoint x: 745, startPoint y: 206, endPoint x: 756, endPoint y: 203, distance: 11.3
click at [747, 205] on div "Product 1 Quantity: 1 Product Weight: 1 kgs Additional Details Product Price: 2…" at bounding box center [488, 226] width 546 height 151
click at [759, 200] on div "Product 1 Quantity: 1 Product Weight: 1 kgs Additional Details Product Price: 2…" at bounding box center [488, 226] width 546 height 151
click at [766, 196] on div "Shipping destination : Edit 7 Wellington Drive, 7 Wellington Drive DARLINGTON, …" at bounding box center [487, 220] width 569 height 546
click at [775, 212] on div "Coundon Store & Warehouse Carriers Prevented By Rules Click & Collect Carrier C…" at bounding box center [1056, 498] width 569 height 1102
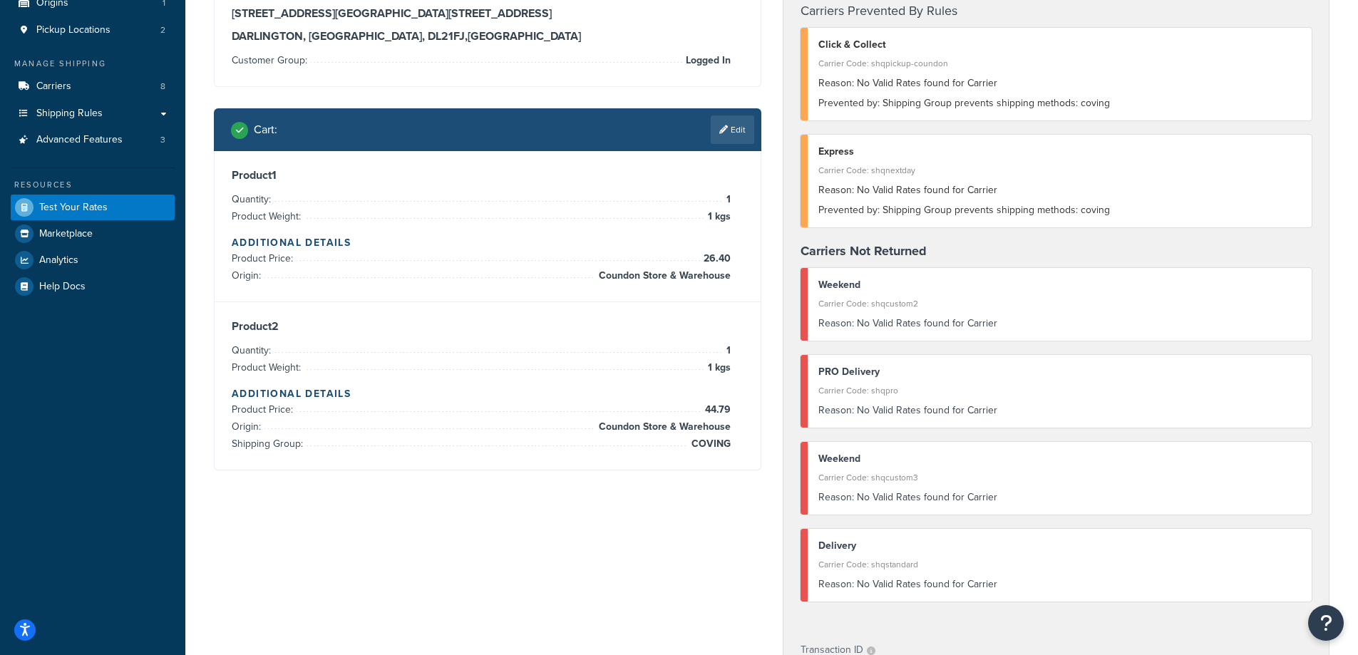
click at [808, 262] on div "Carriers Prevented By Rules Click & Collect Carrier Code: shqpickup-coundon Rea…" at bounding box center [1057, 305] width 546 height 646
click at [808, 261] on h4 "Carriers Not Returned" at bounding box center [1057, 251] width 512 height 19
click at [789, 210] on div "Carriers Prevented By Rules Click & Collect Carrier Code: shqpickup-coundon Rea…" at bounding box center [1057, 305] width 546 height 646
click at [931, 190] on div "Reason: No Valid Rates found for Carrier" at bounding box center [1060, 190] width 483 height 20
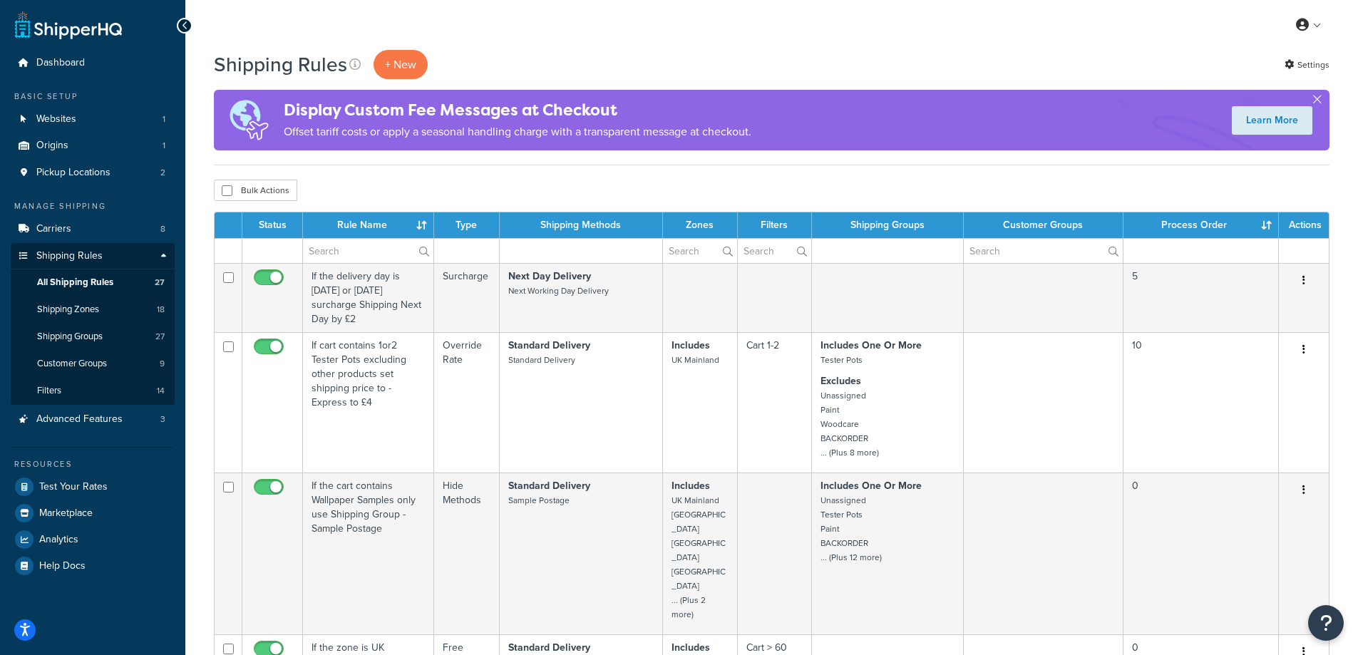
click at [797, 52] on div "Shipping Rules + New Settings" at bounding box center [772, 64] width 1116 height 29
click at [91, 420] on span "Advanced Features" at bounding box center [79, 420] width 86 height 12
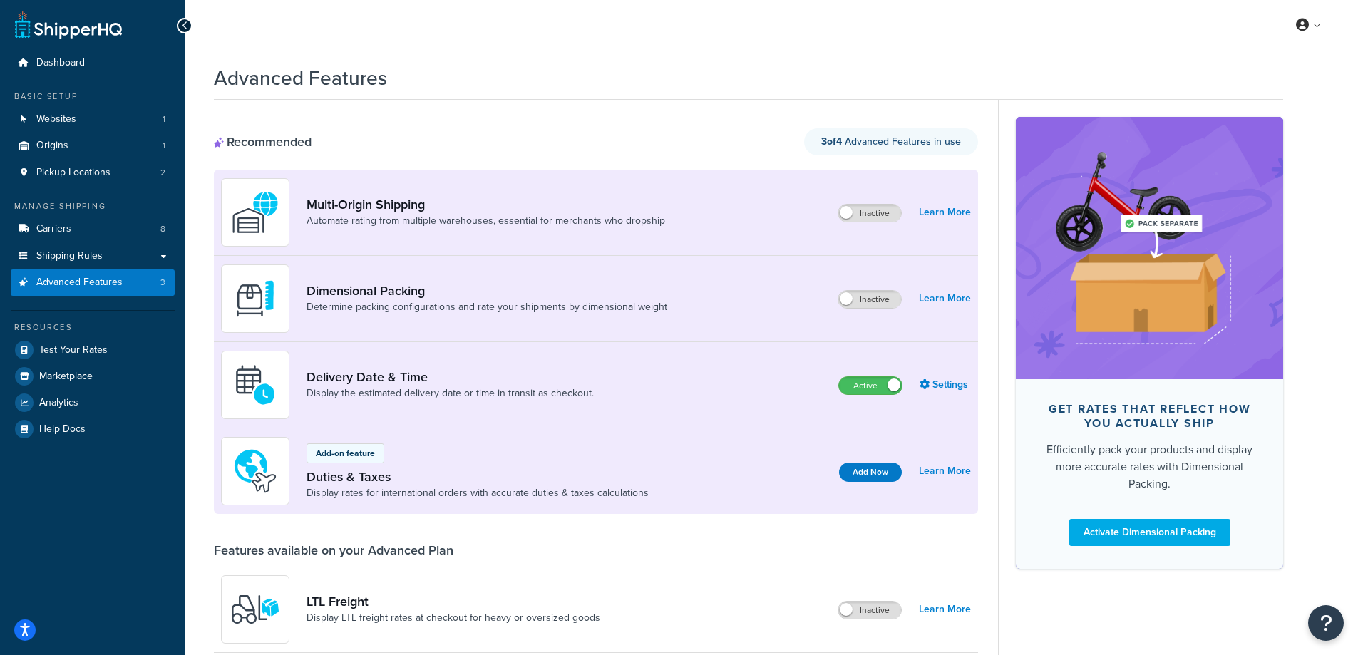
click at [565, 62] on div "Advanced Features" at bounding box center [749, 74] width 1070 height 35
click at [392, 198] on link "Multi-Origin Shipping" at bounding box center [486, 205] width 359 height 16
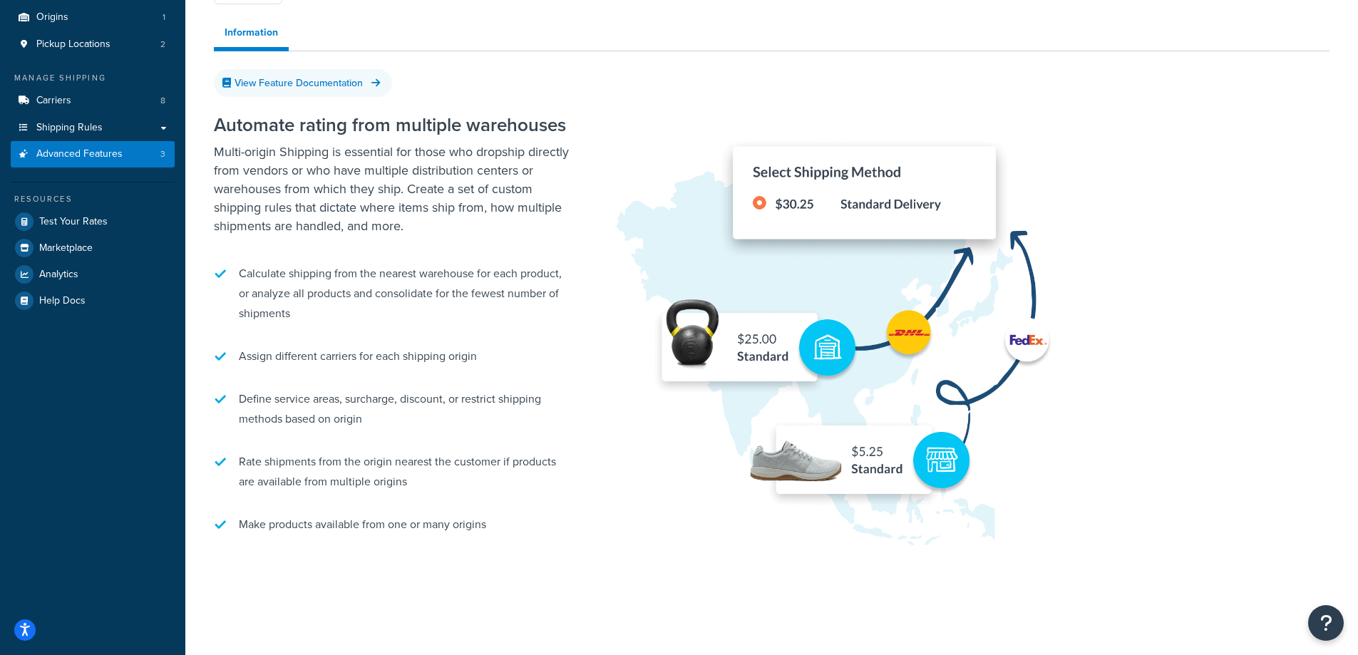
scroll to position [143, 0]
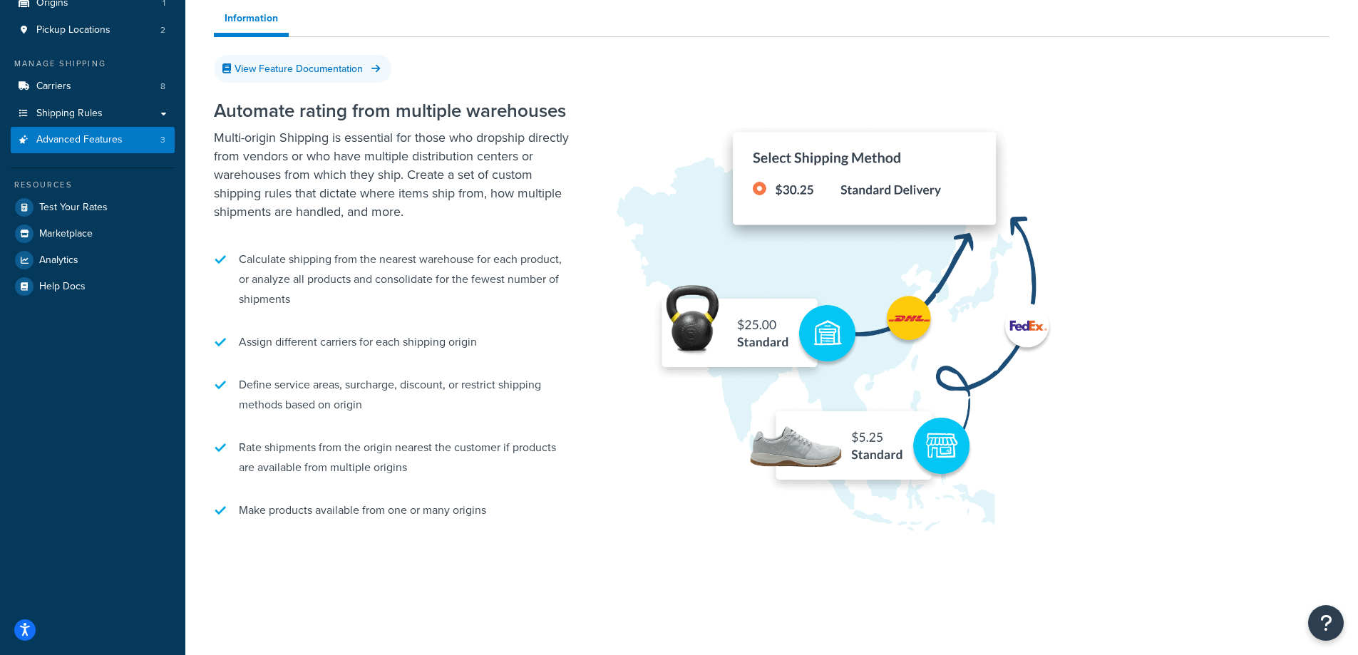
click at [541, 142] on p "Multi-origin Shipping is essential for those who dropship directly from vendors…" at bounding box center [392, 174] width 357 height 93
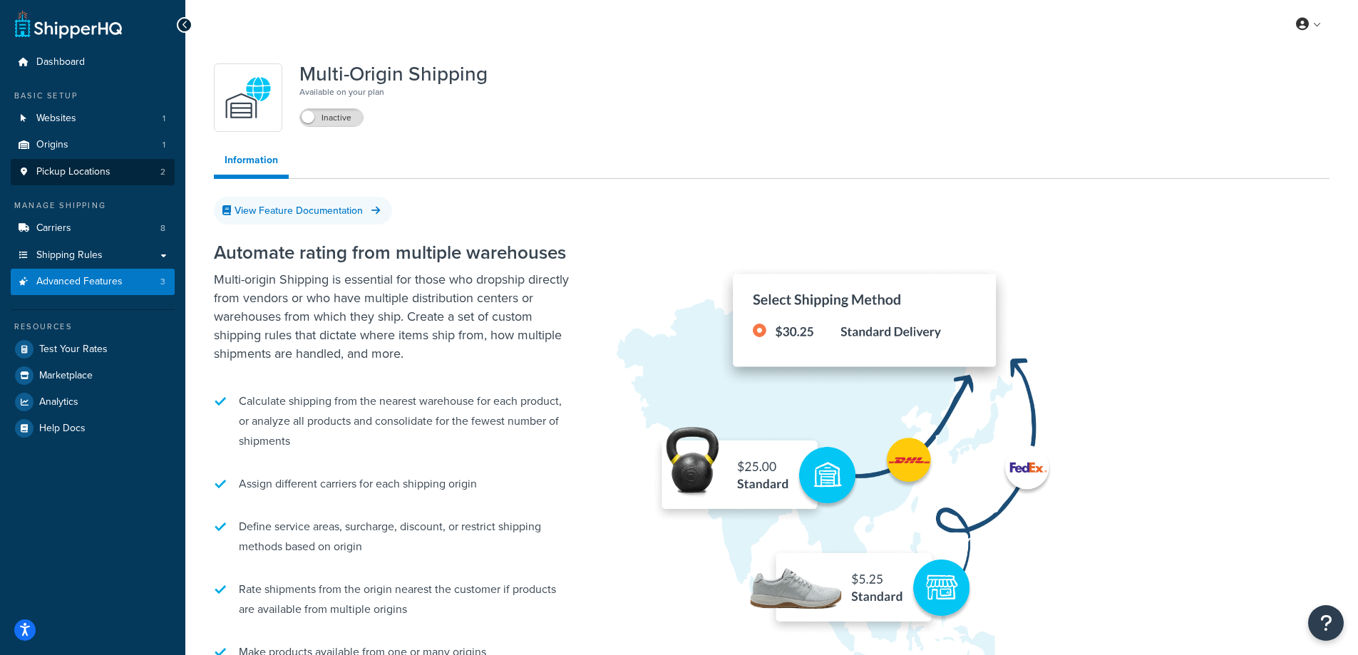
scroll to position [0, 0]
click at [502, 333] on p "Multi-origin Shipping is essential for those who dropship directly from vendors…" at bounding box center [392, 317] width 357 height 93
click at [471, 355] on p "Multi-origin Shipping is essential for those who dropship directly from vendors…" at bounding box center [392, 317] width 357 height 93
click at [469, 326] on p "Multi-origin Shipping is essential for those who dropship directly from vendors…" at bounding box center [392, 317] width 357 height 93
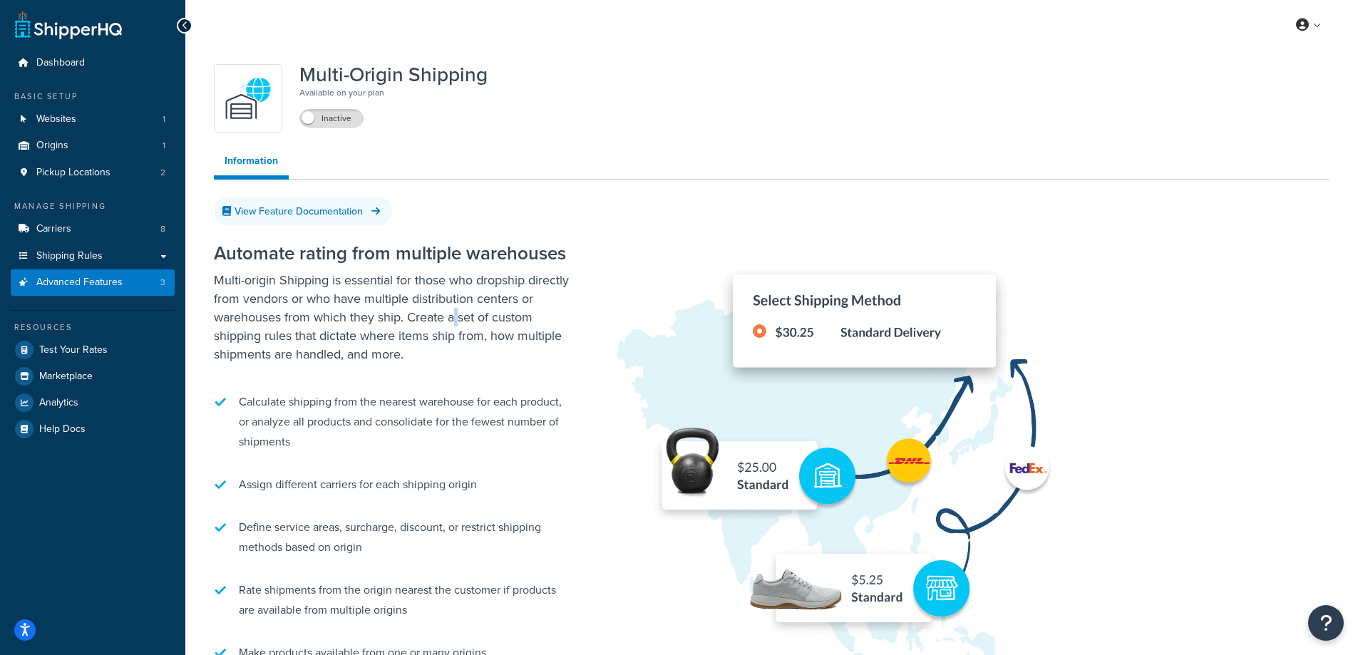
click at [469, 326] on p "Multi-origin Shipping is essential for those who dropship directly from vendors…" at bounding box center [392, 317] width 357 height 93
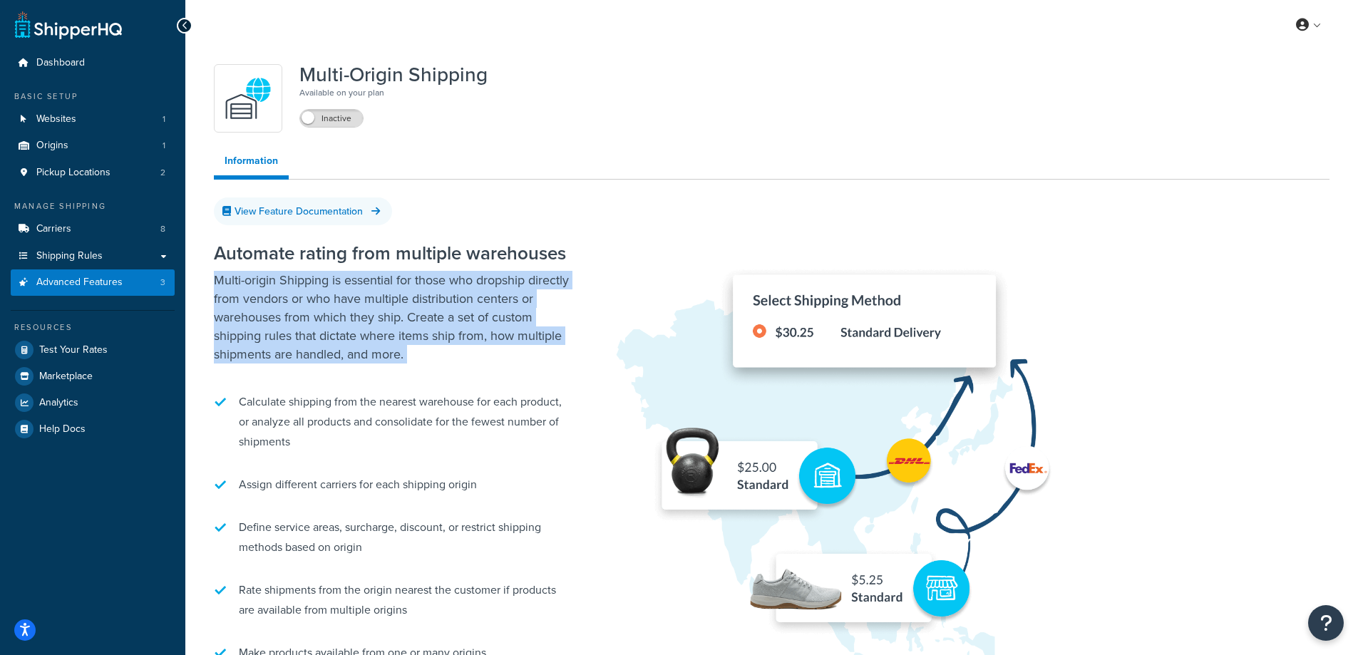
click at [469, 326] on p "Multi-origin Shipping is essential for those who dropship directly from vendors…" at bounding box center [392, 317] width 357 height 93
click at [417, 361] on p "Multi-origin Shipping is essential for those who dropship directly from vendors…" at bounding box center [392, 317] width 357 height 93
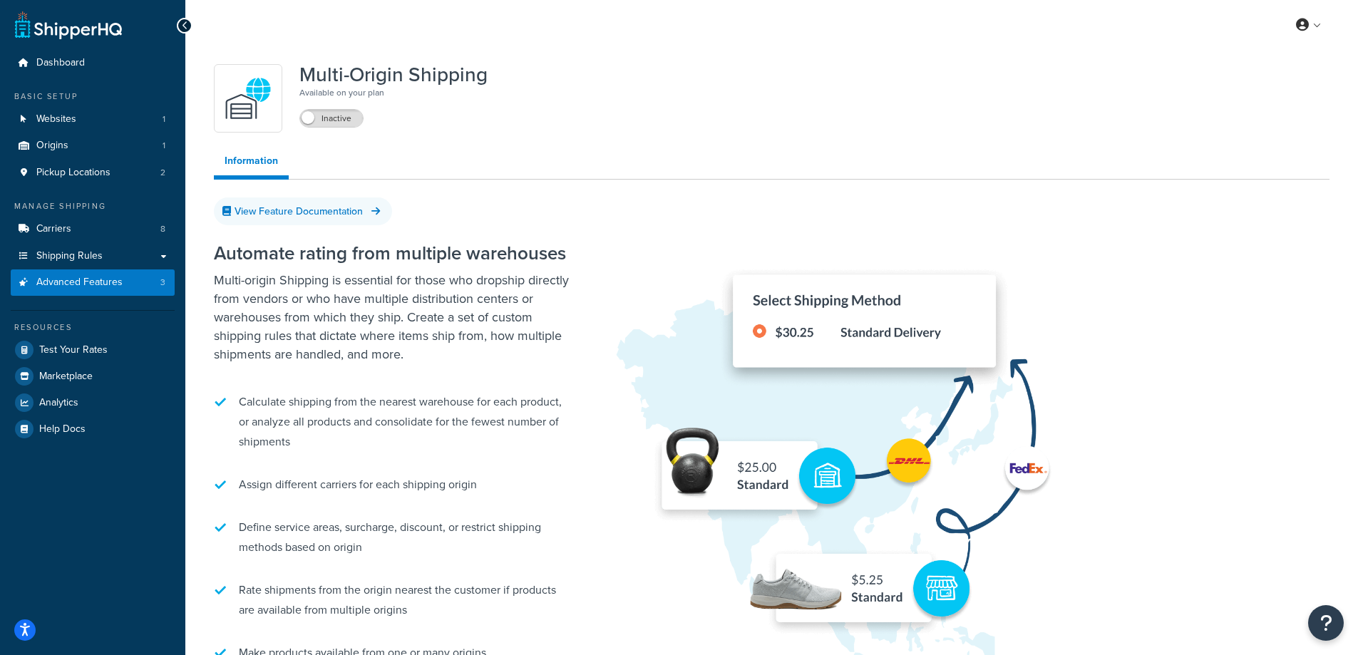
click at [407, 349] on p "Multi-origin Shipping is essential for those who dropship directly from vendors…" at bounding box center [392, 317] width 357 height 93
click at [391, 346] on p "Multi-origin Shipping is essential for those who dropship directly from vendors…" at bounding box center [392, 317] width 357 height 93
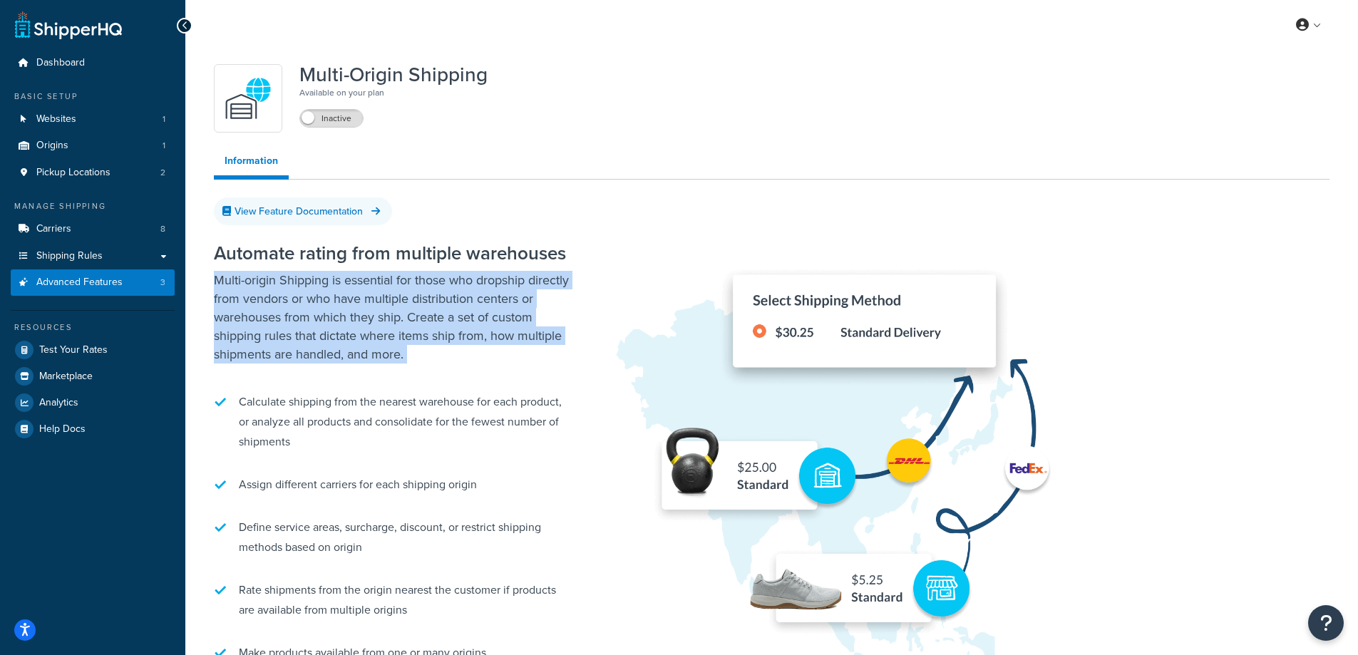
click at [410, 358] on p "Multi-origin Shipping is essential for those who dropship directly from vendors…" at bounding box center [392, 317] width 357 height 93
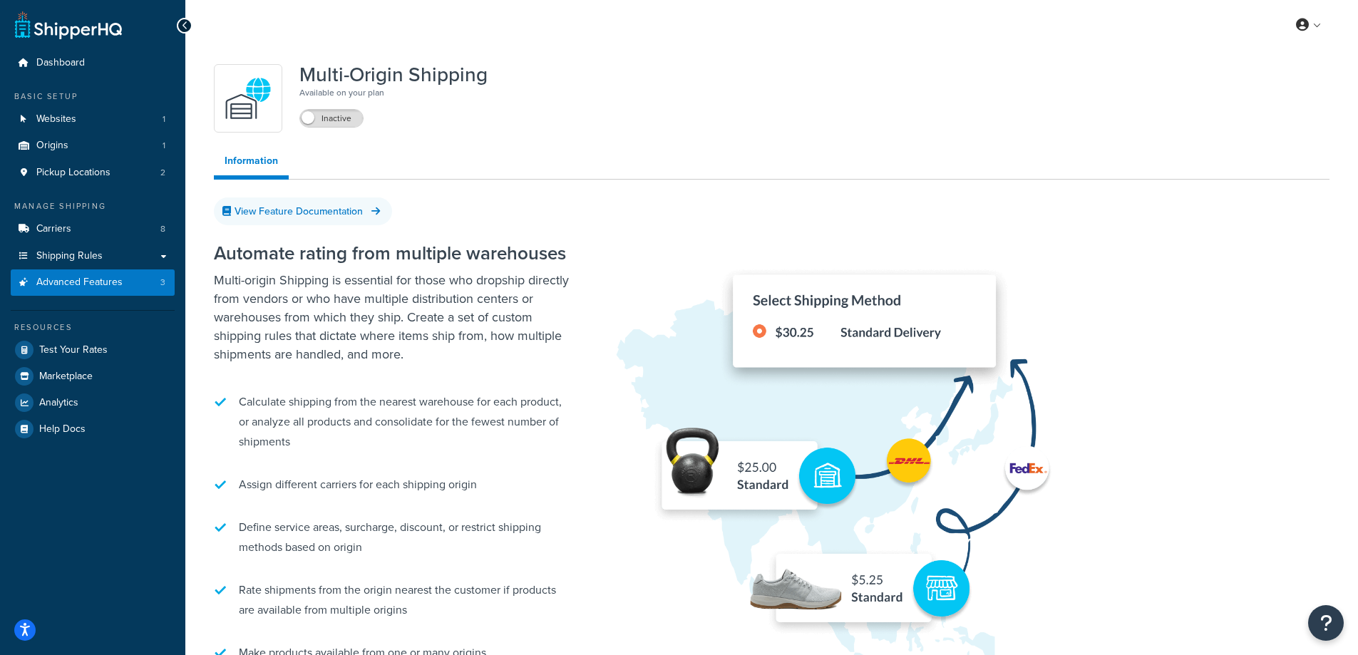
click at [396, 350] on p "Multi-origin Shipping is essential for those who dropship directly from vendors…" at bounding box center [392, 317] width 357 height 93
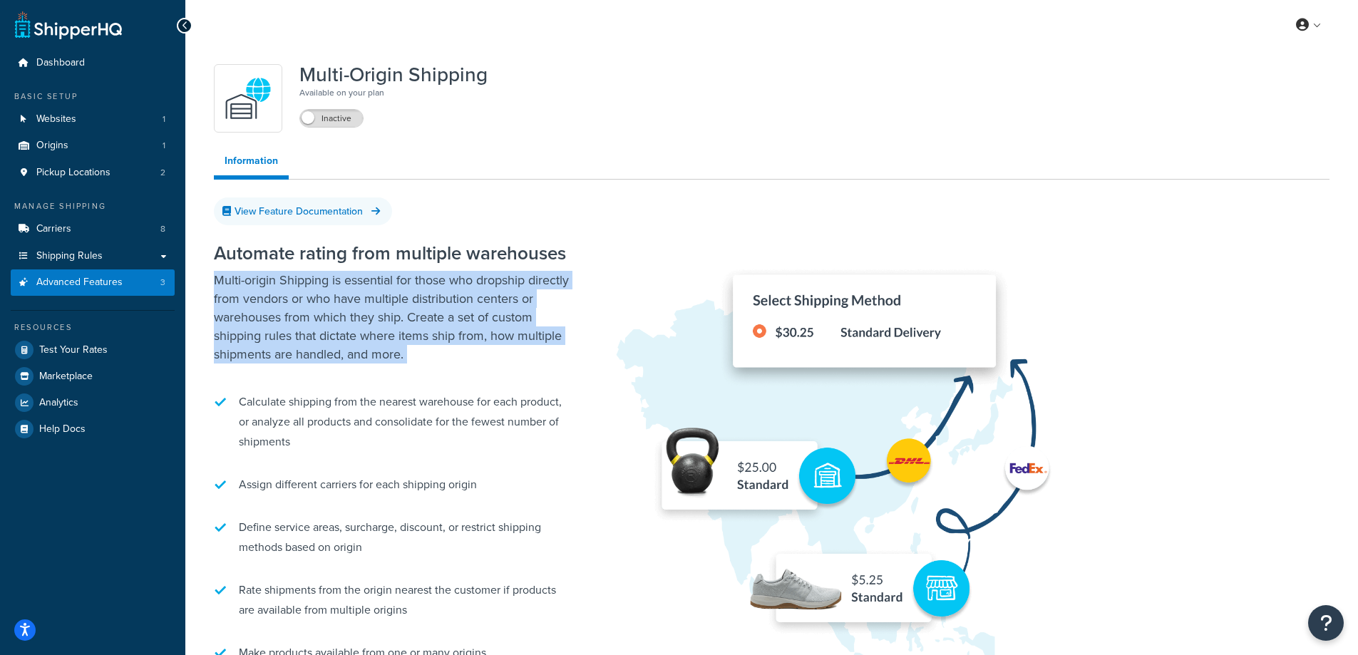
click at [396, 350] on p "Multi-origin Shipping is essential for those who dropship directly from vendors…" at bounding box center [392, 317] width 357 height 93
click at [421, 359] on p "Multi-origin Shipping is essential for those who dropship directly from vendors…" at bounding box center [392, 317] width 357 height 93
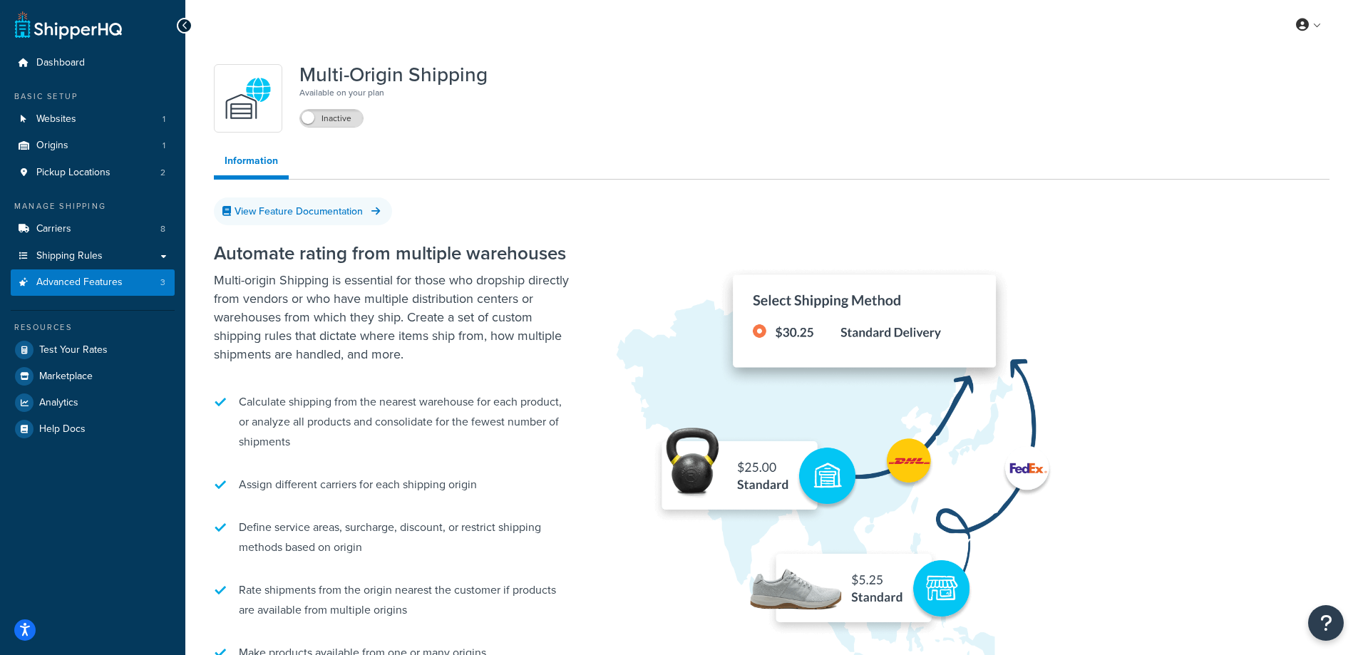
click at [440, 75] on h1 "Multi-Origin Shipping" at bounding box center [394, 74] width 188 height 21
click at [636, 147] on ul "Information" at bounding box center [772, 163] width 1116 height 33
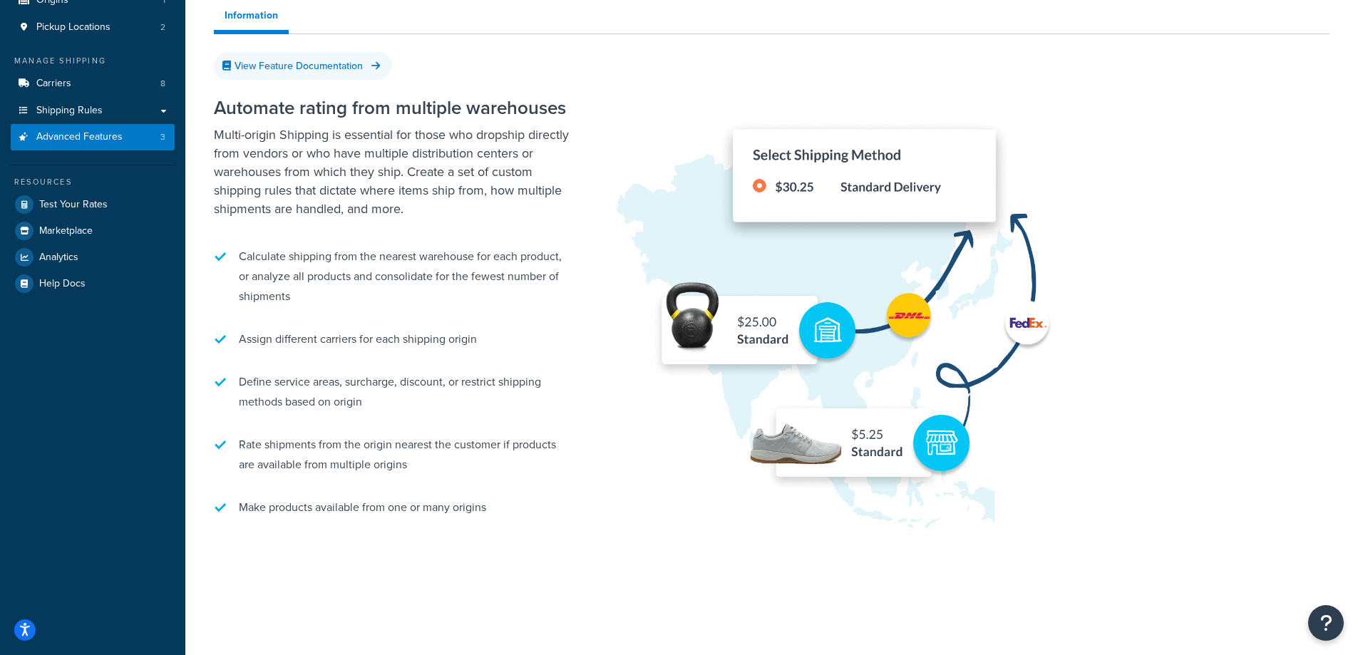
scroll to position [146, 0]
click at [625, 151] on img at bounding box center [855, 295] width 485 height 483
click at [560, 174] on p "Multi-origin Shipping is essential for those who dropship directly from vendors…" at bounding box center [392, 171] width 357 height 93
click at [543, 173] on p "Multi-origin Shipping is essential for those who dropship directly from vendors…" at bounding box center [392, 171] width 357 height 93
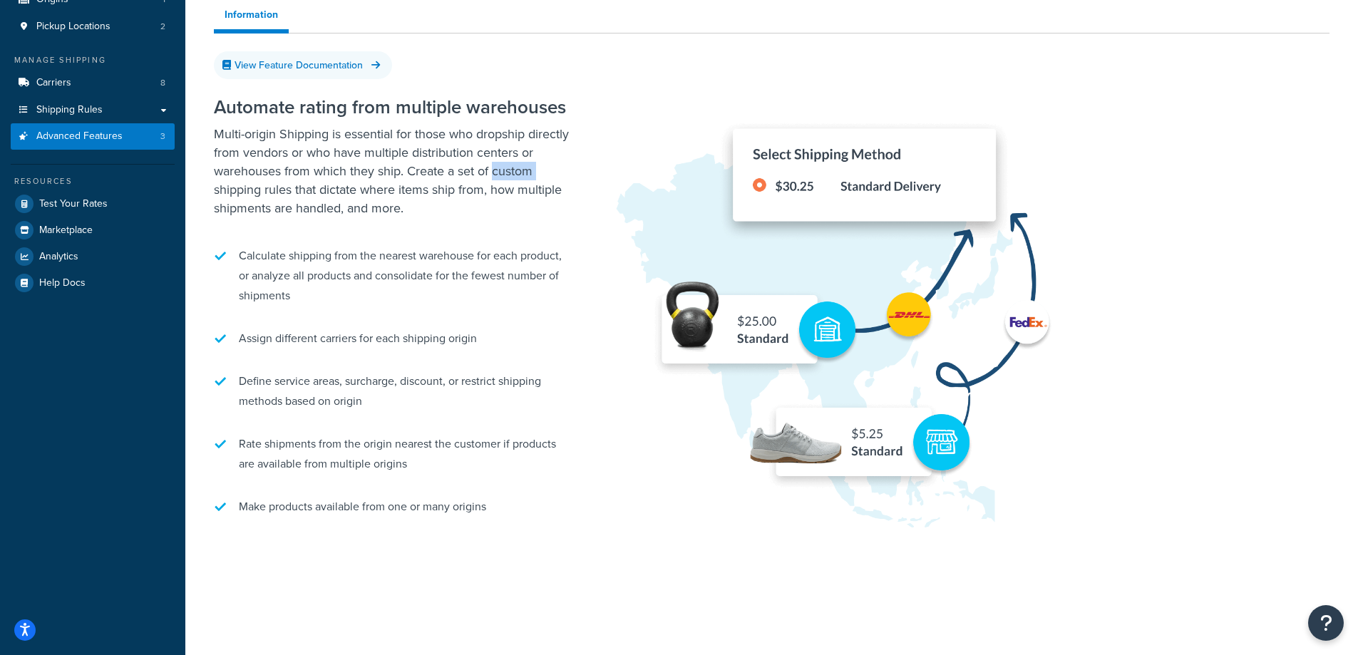
click at [543, 173] on p "Multi-origin Shipping is essential for those who dropship directly from vendors…" at bounding box center [392, 171] width 357 height 93
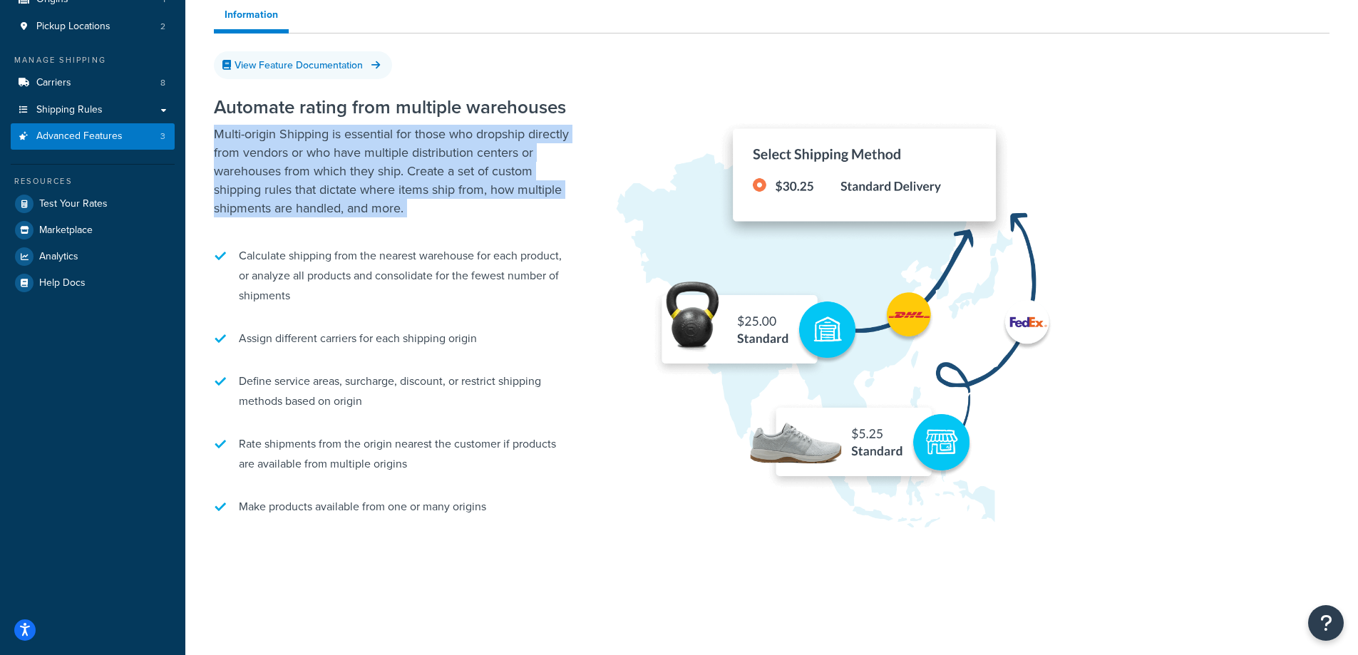
click at [543, 173] on p "Multi-origin Shipping is essential for those who dropship directly from vendors…" at bounding box center [392, 171] width 357 height 93
click at [534, 175] on p "Multi-origin Shipping is essential for those who dropship directly from vendors…" at bounding box center [392, 171] width 357 height 93
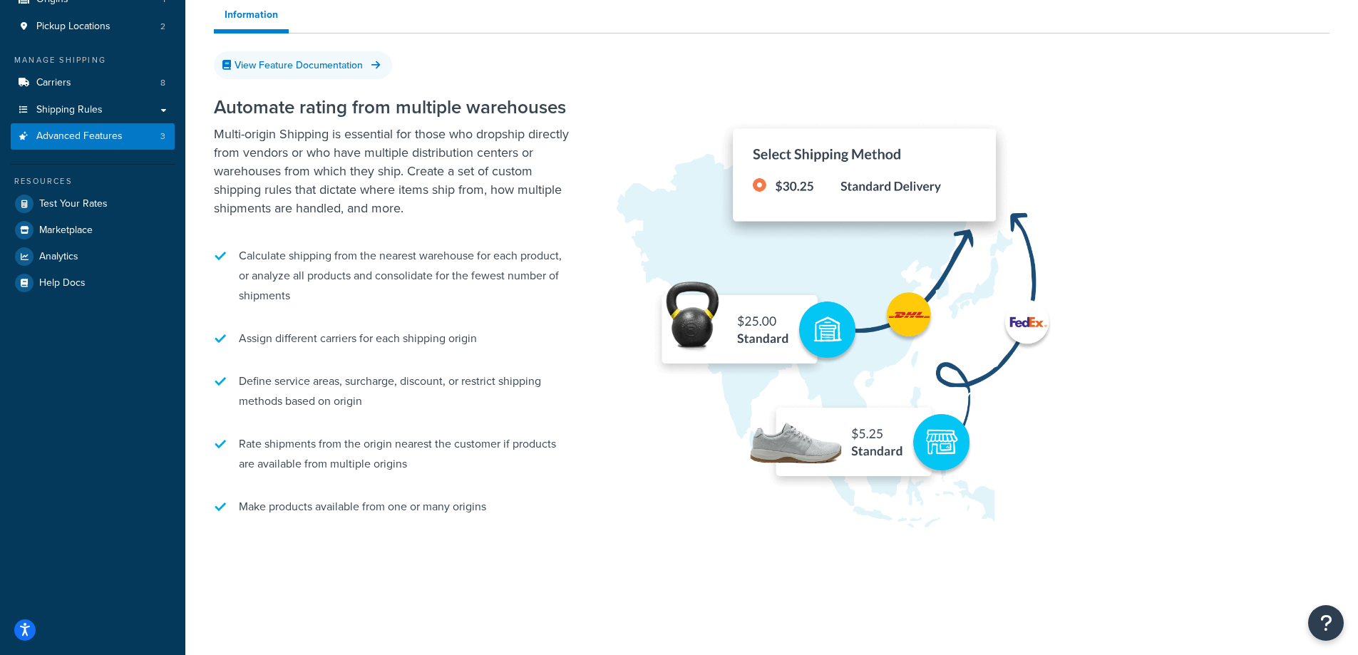
click at [560, 155] on p "Multi-origin Shipping is essential for those who dropship directly from vendors…" at bounding box center [392, 171] width 357 height 93
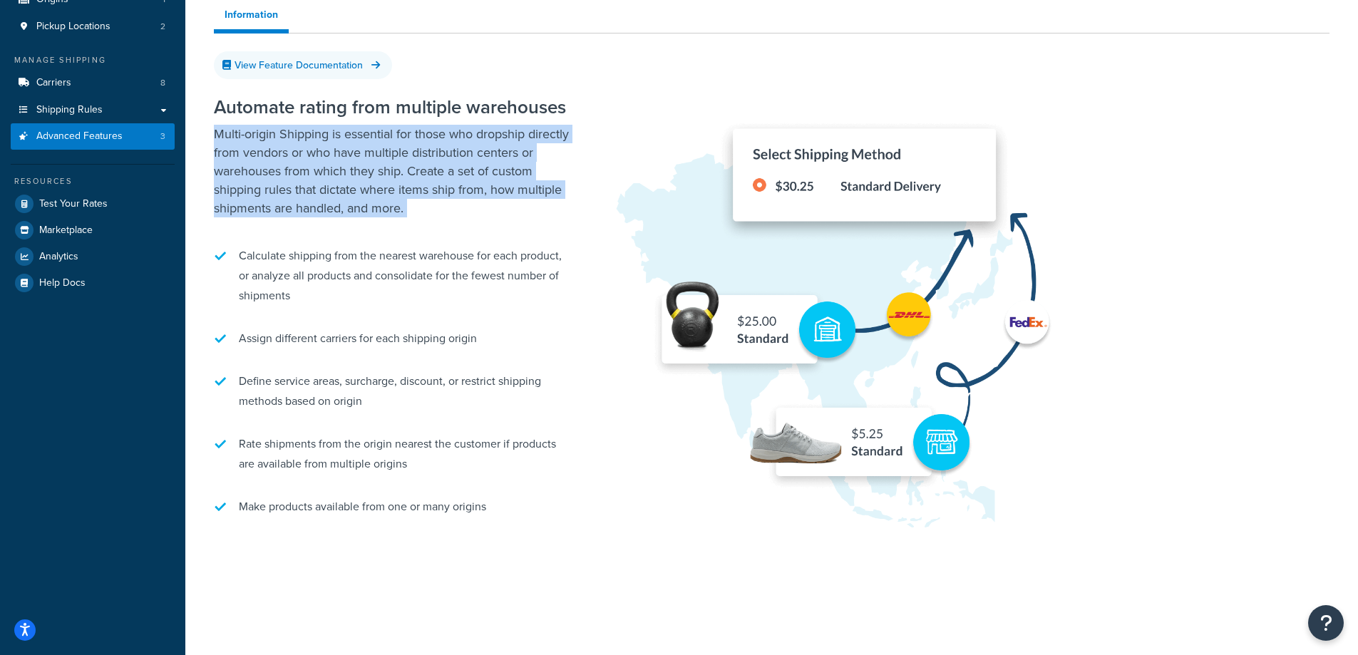
click at [560, 155] on p "Multi-origin Shipping is essential for those who dropship directly from vendors…" at bounding box center [392, 171] width 357 height 93
click at [445, 205] on p "Multi-origin Shipping is essential for those who dropship directly from vendors…" at bounding box center [392, 171] width 357 height 93
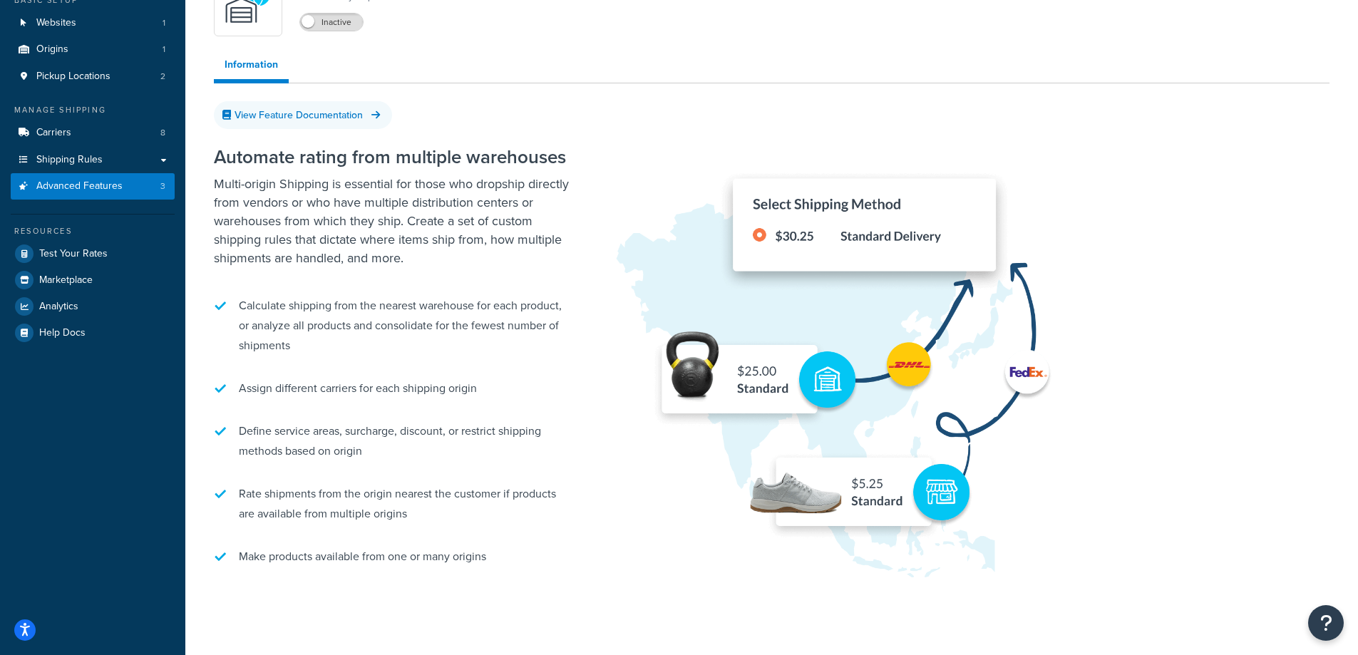
scroll to position [75, 0]
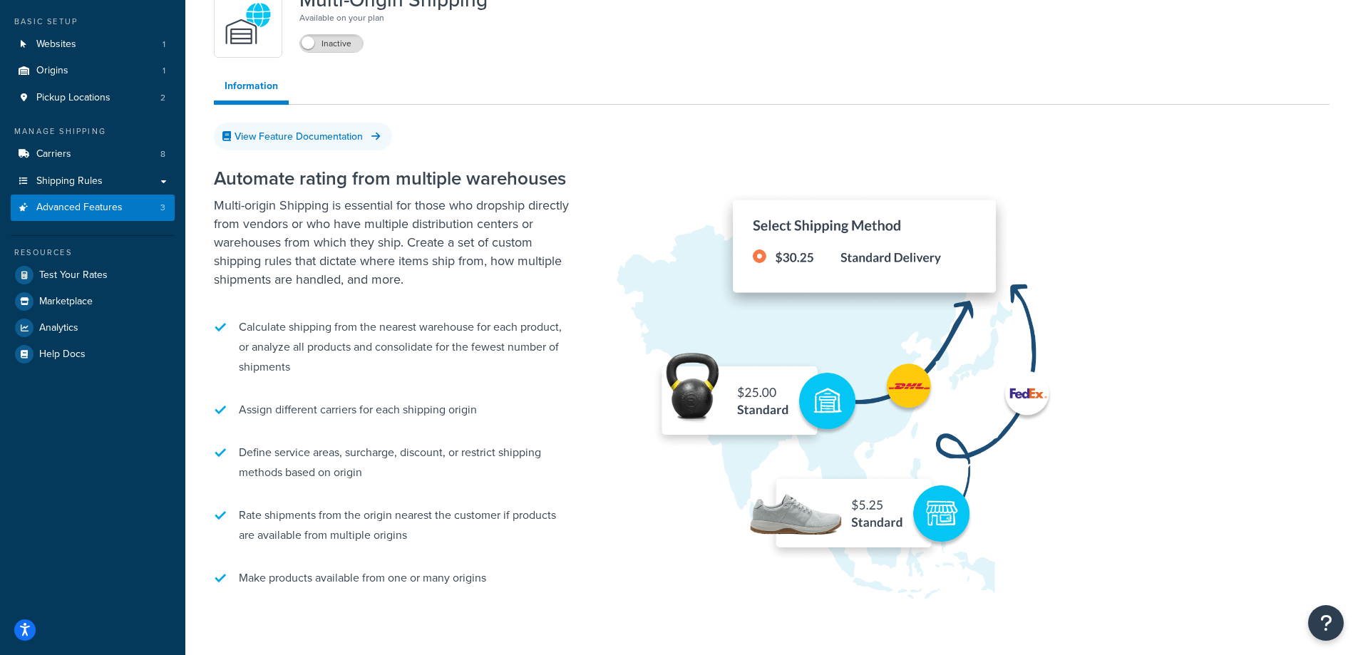
click at [367, 223] on p "Multi-origin Shipping is essential for those who dropship directly from vendors…" at bounding box center [392, 242] width 357 height 93
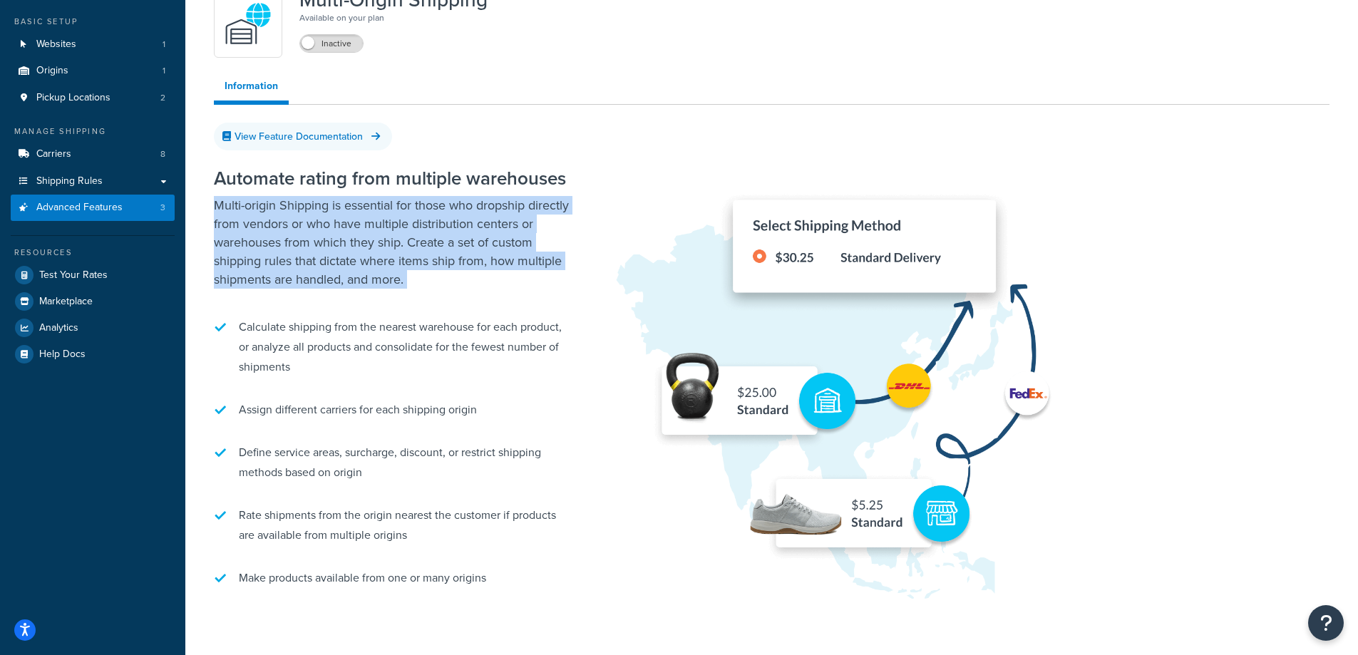
click at [367, 223] on p "Multi-origin Shipping is essential for those who dropship directly from vendors…" at bounding box center [392, 242] width 357 height 93
click at [371, 241] on p "Multi-origin Shipping is essential for those who dropship directly from vendors…" at bounding box center [392, 242] width 357 height 93
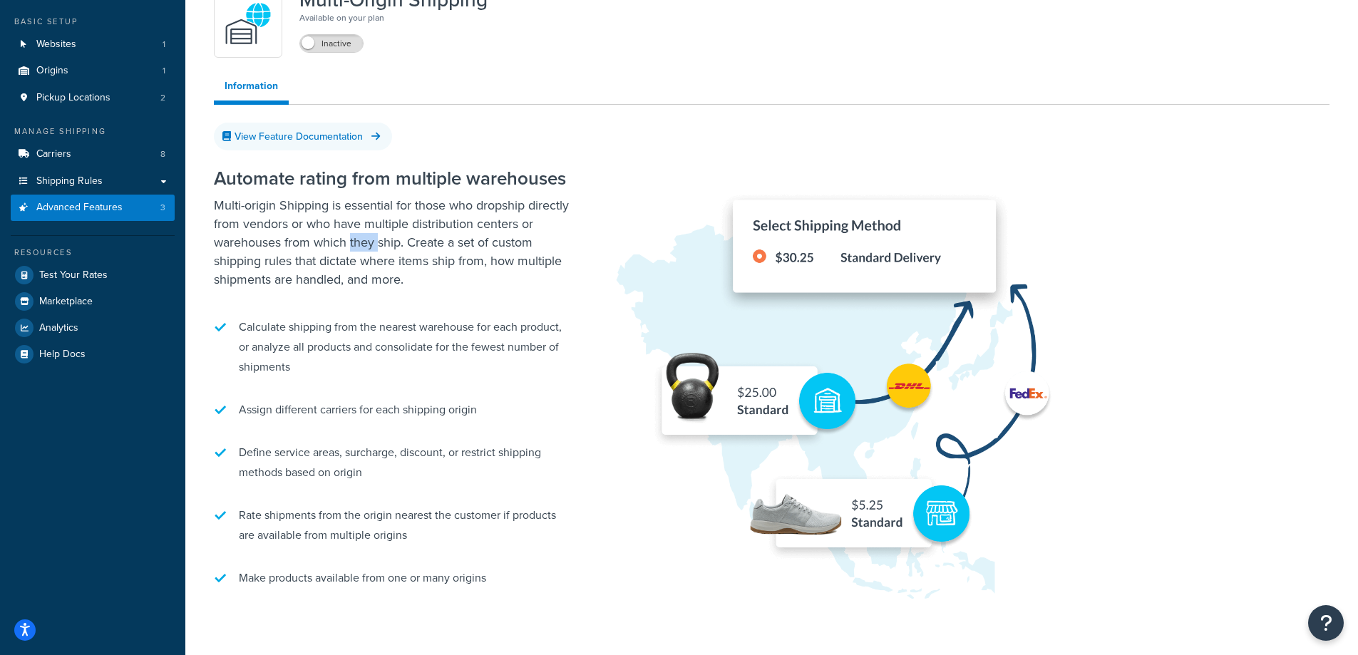
click at [371, 241] on p "Multi-origin Shipping is essential for those who dropship directly from vendors…" at bounding box center [392, 242] width 357 height 93
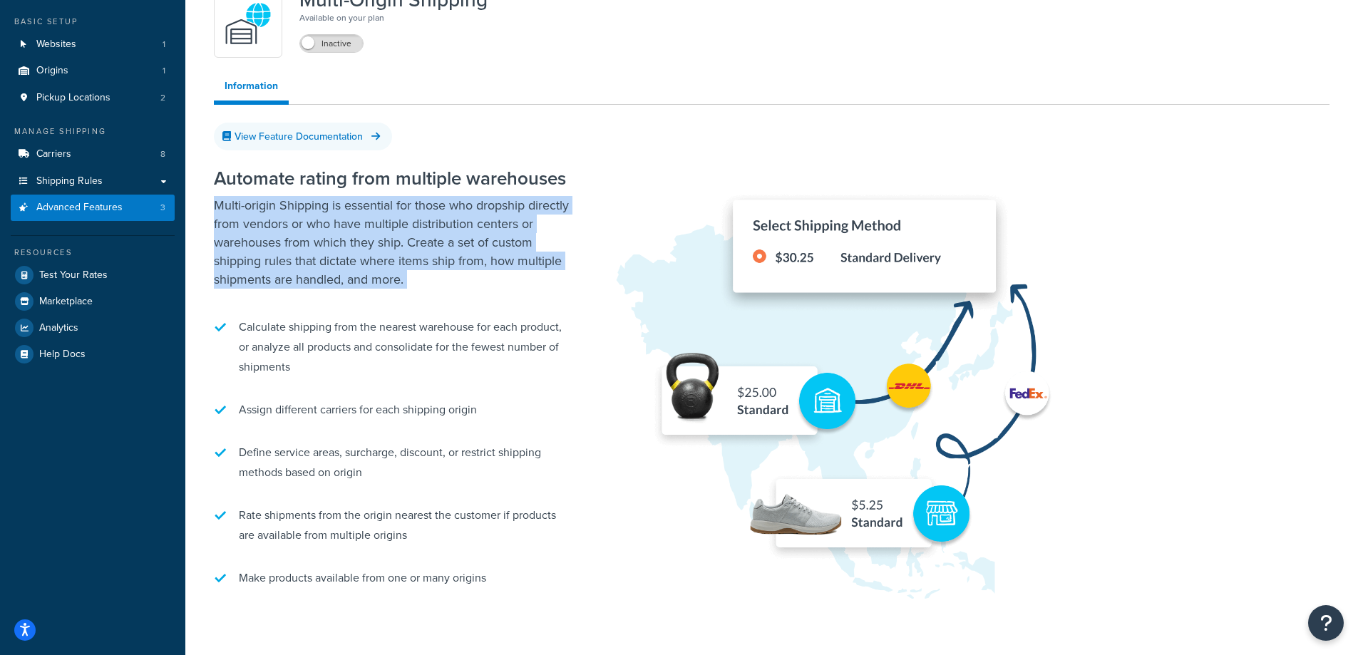
click at [371, 241] on p "Multi-origin Shipping is essential for those who dropship directly from vendors…" at bounding box center [392, 242] width 357 height 93
click at [444, 257] on p "Multi-origin Shipping is essential for those who dropship directly from vendors…" at bounding box center [392, 242] width 357 height 93
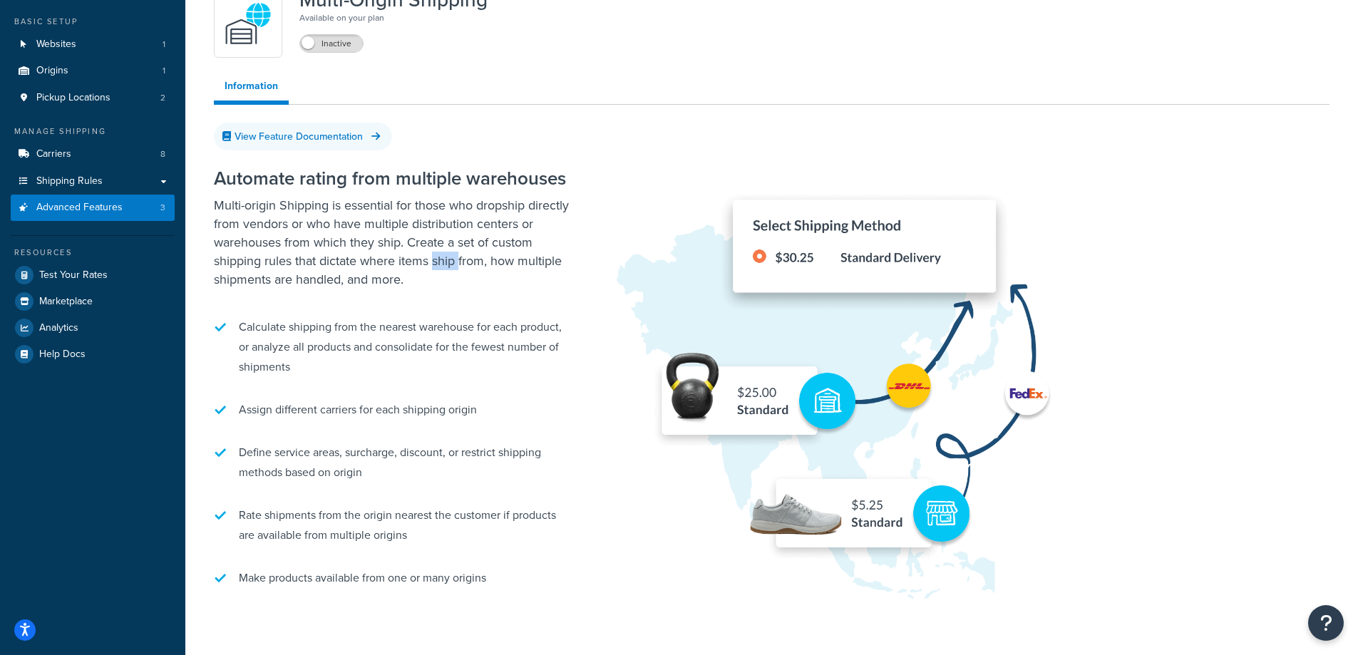
click at [444, 257] on p "Multi-origin Shipping is essential for those who dropship directly from vendors…" at bounding box center [392, 242] width 357 height 93
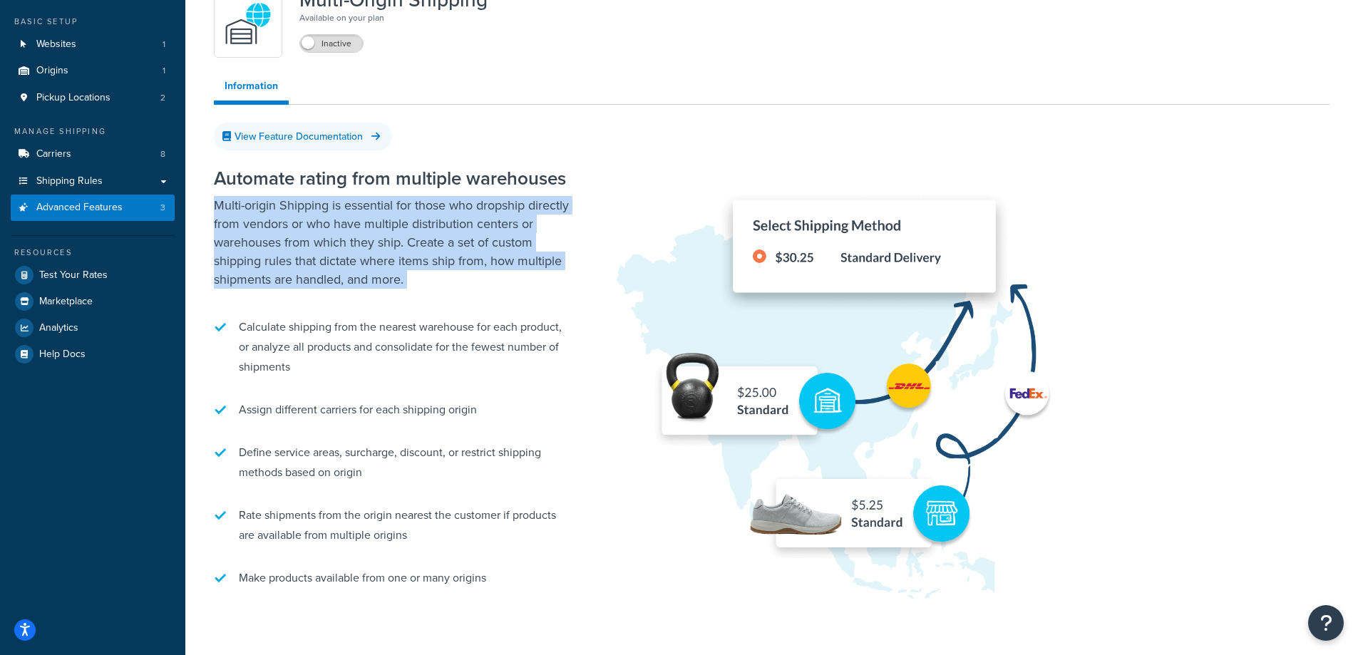
click at [444, 257] on p "Multi-origin Shipping is essential for those who dropship directly from vendors…" at bounding box center [392, 242] width 357 height 93
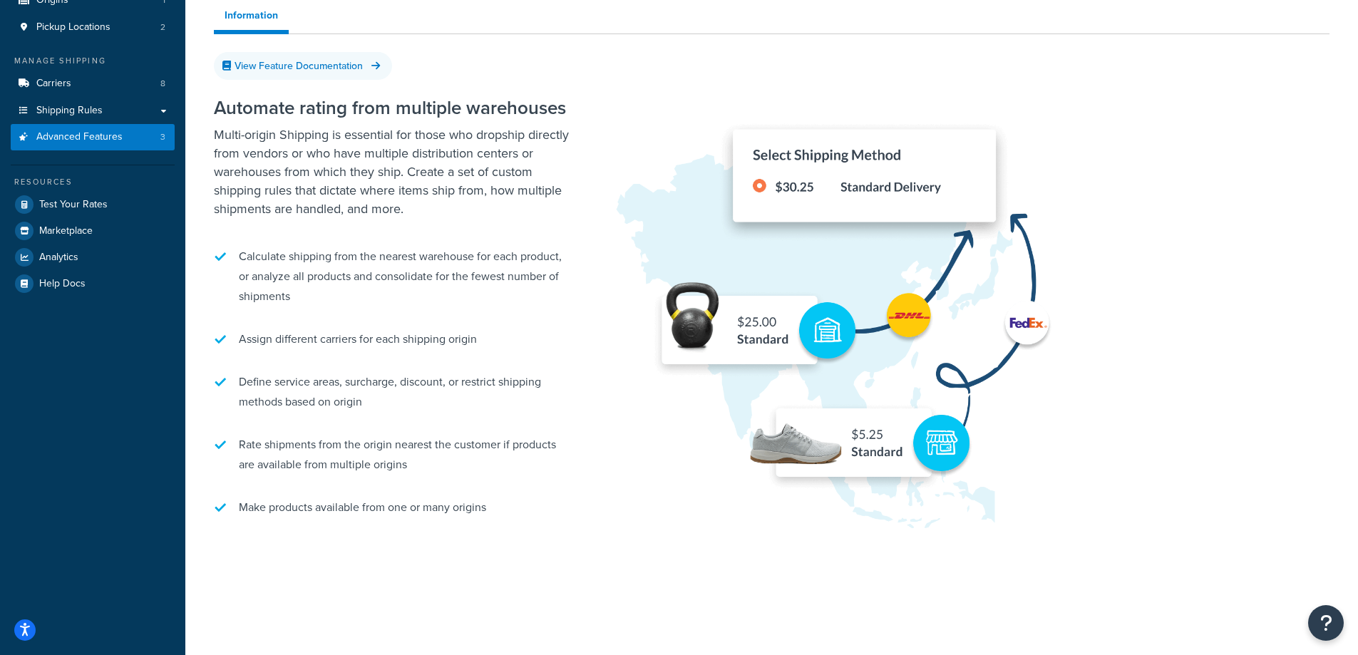
scroll to position [146, 0]
click at [429, 262] on li "Calculate shipping from the nearest warehouse for each product, or analyze all …" at bounding box center [392, 276] width 357 height 74
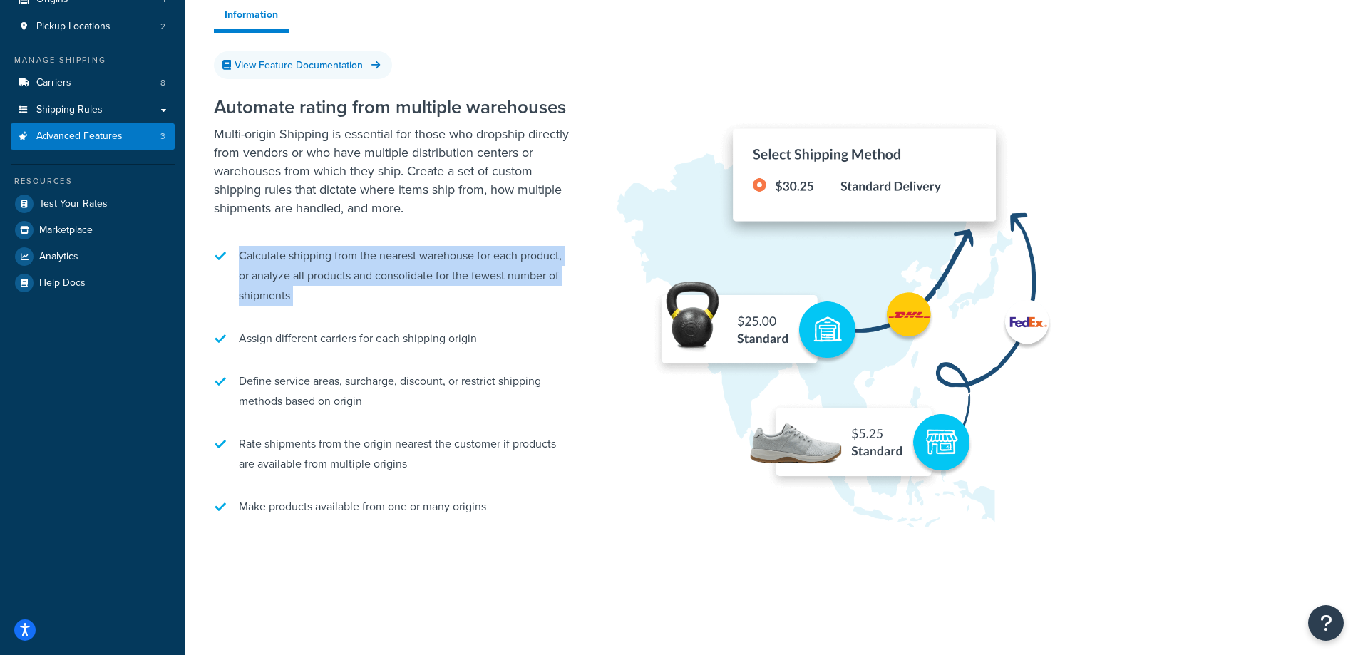
click at [429, 262] on li "Calculate shipping from the nearest warehouse for each product, or analyze all …" at bounding box center [392, 276] width 357 height 74
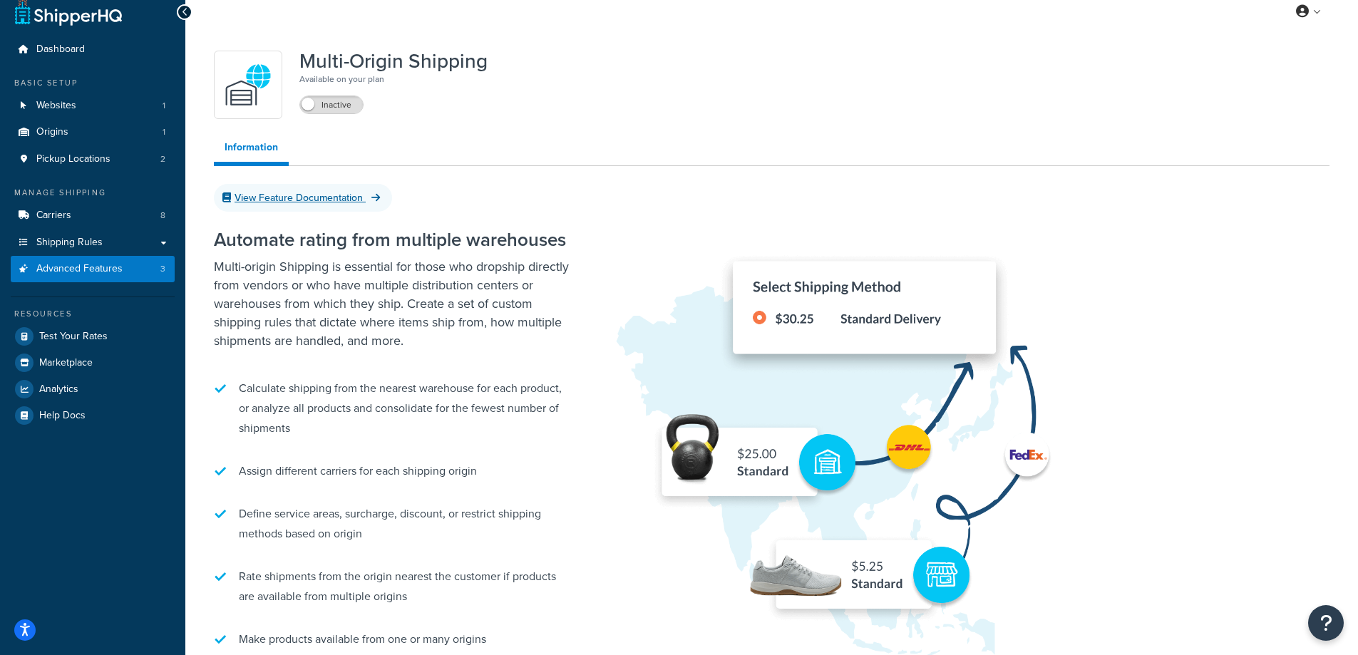
scroll to position [0, 0]
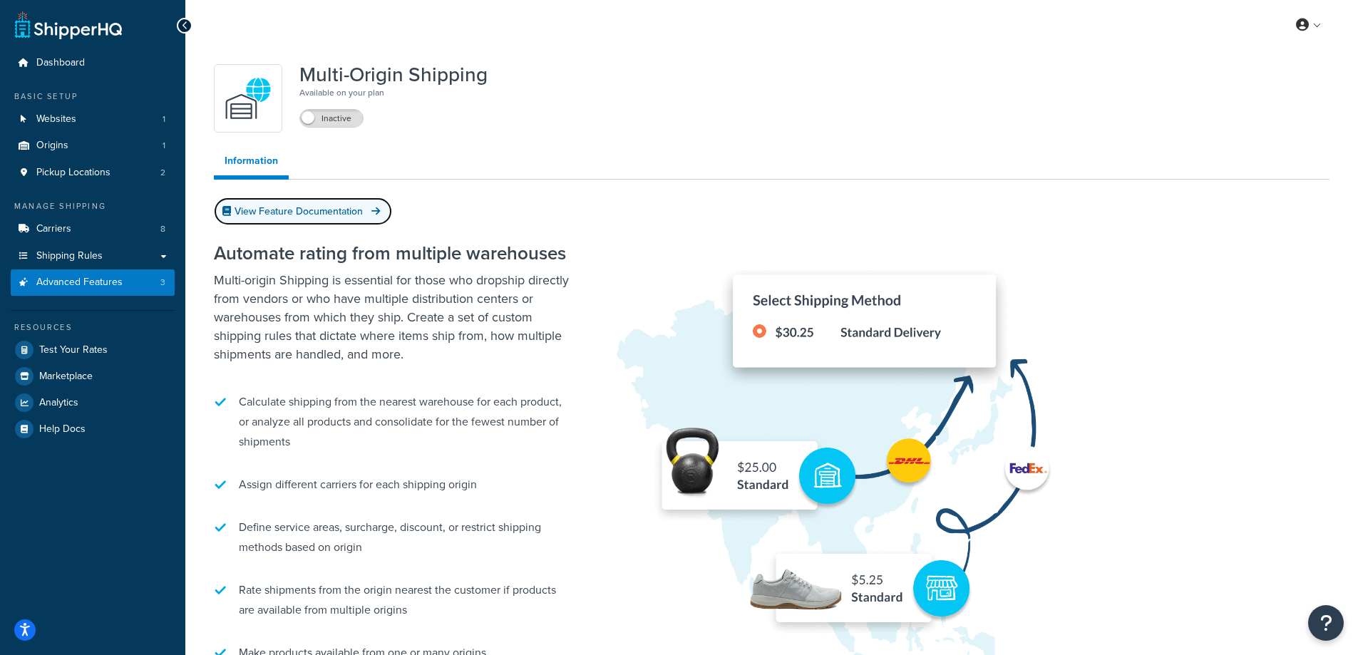
click at [364, 208] on link "View Feature Documentation" at bounding box center [303, 212] width 178 height 28
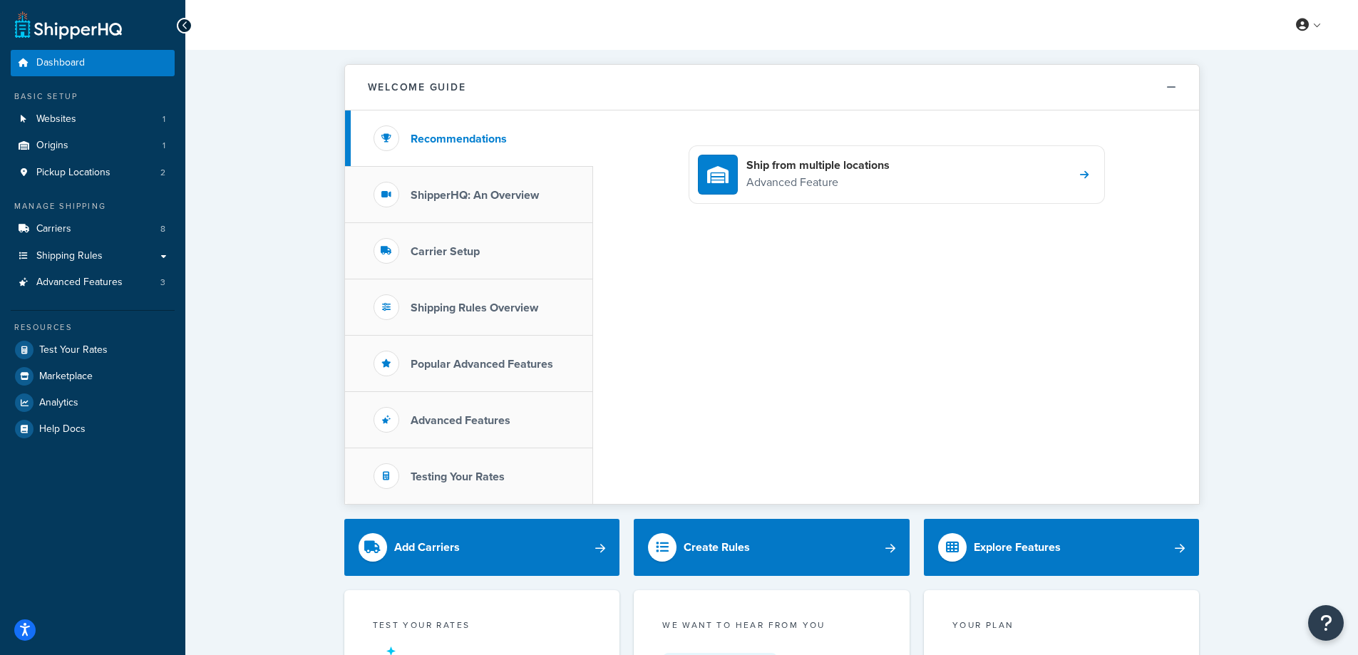
drag, startPoint x: 80, startPoint y: 173, endPoint x: 97, endPoint y: 149, distance: 29.1
click at [1046, 178] on div "Ship from multiple locations Advanced Feature" at bounding box center [897, 174] width 416 height 58
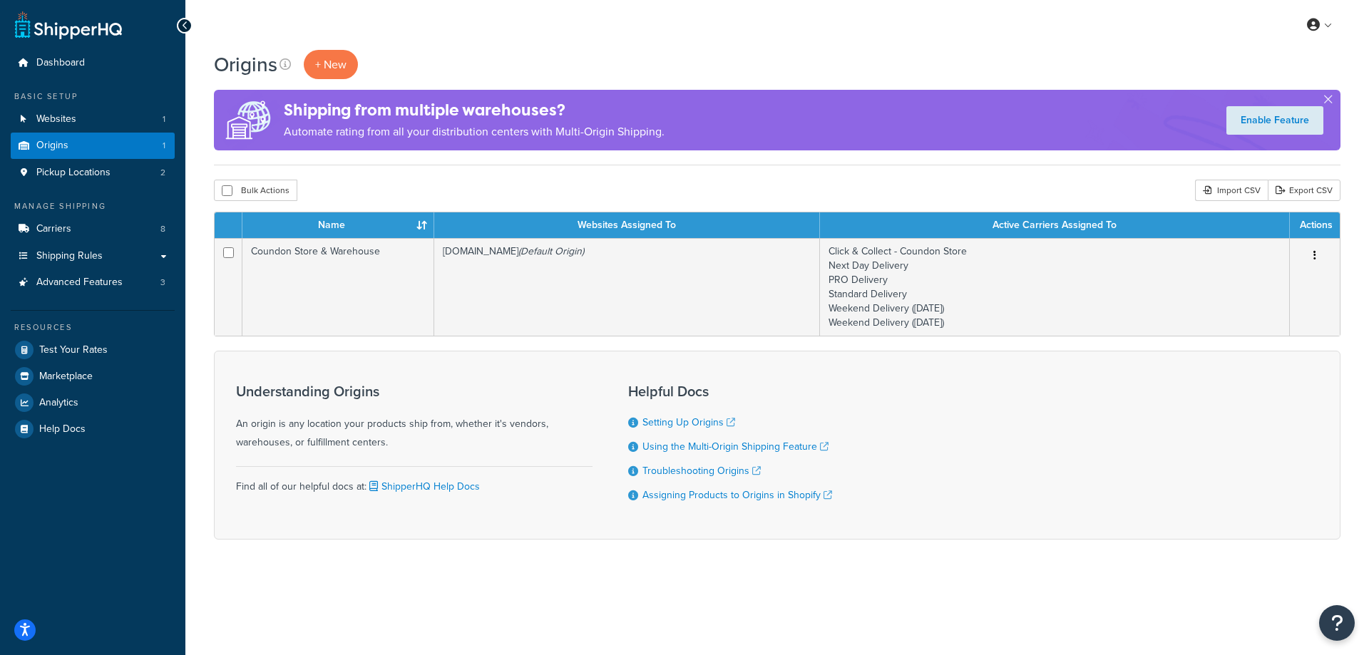
click at [965, 160] on div "Origins + New Shipping from multiple warehouses? Automate rating from all your …" at bounding box center [777, 108] width 1127 height 116
click at [953, 178] on div "Origins + New Shipping from multiple warehouses? Automate rating from all your …" at bounding box center [777, 320] width 1184 height 540
